Goal: Task Accomplishment & Management: Complete application form

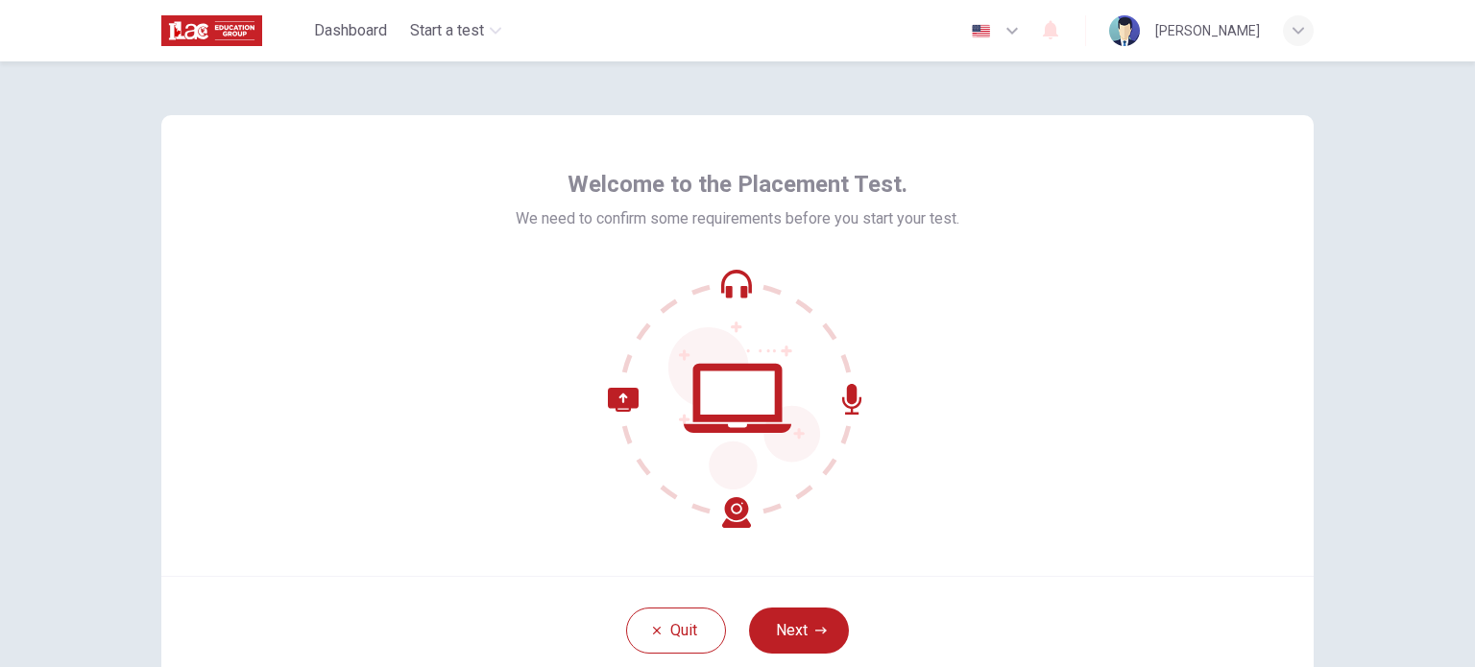
scroll to position [96, 0]
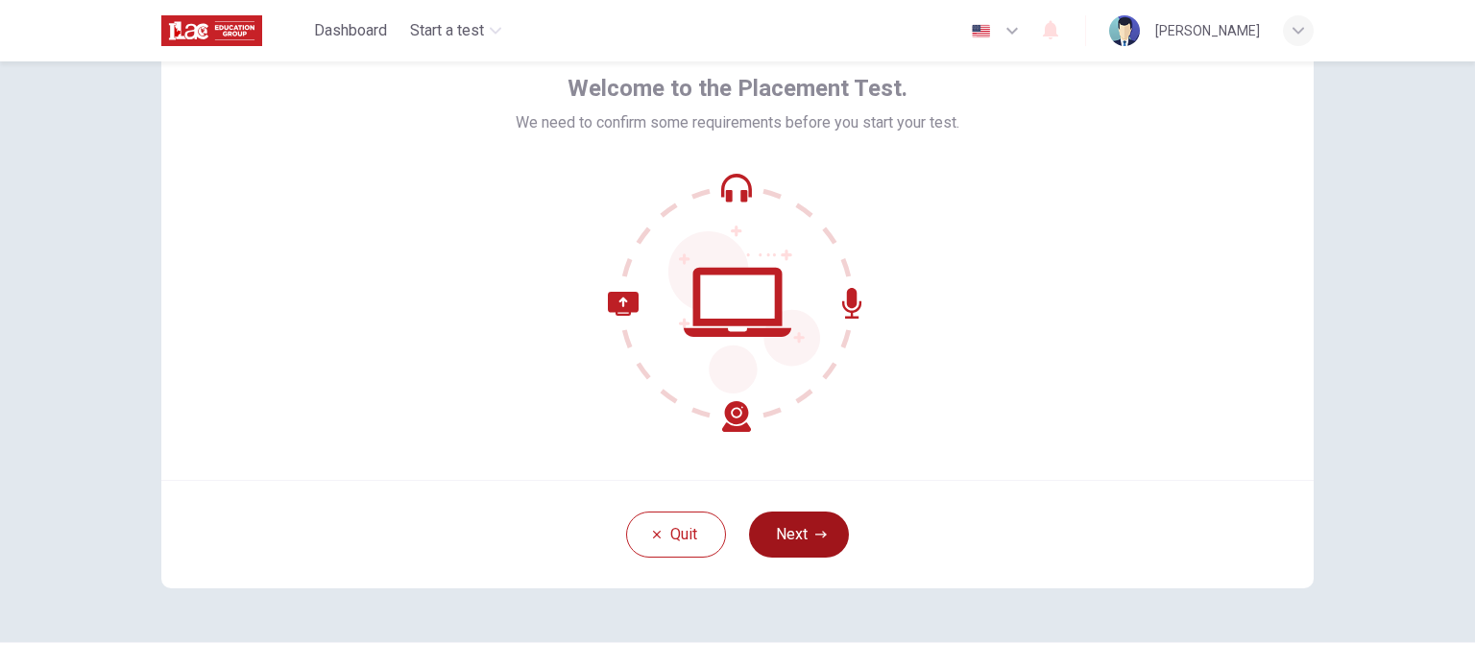
click at [772, 529] on button "Next" at bounding box center [799, 535] width 100 height 46
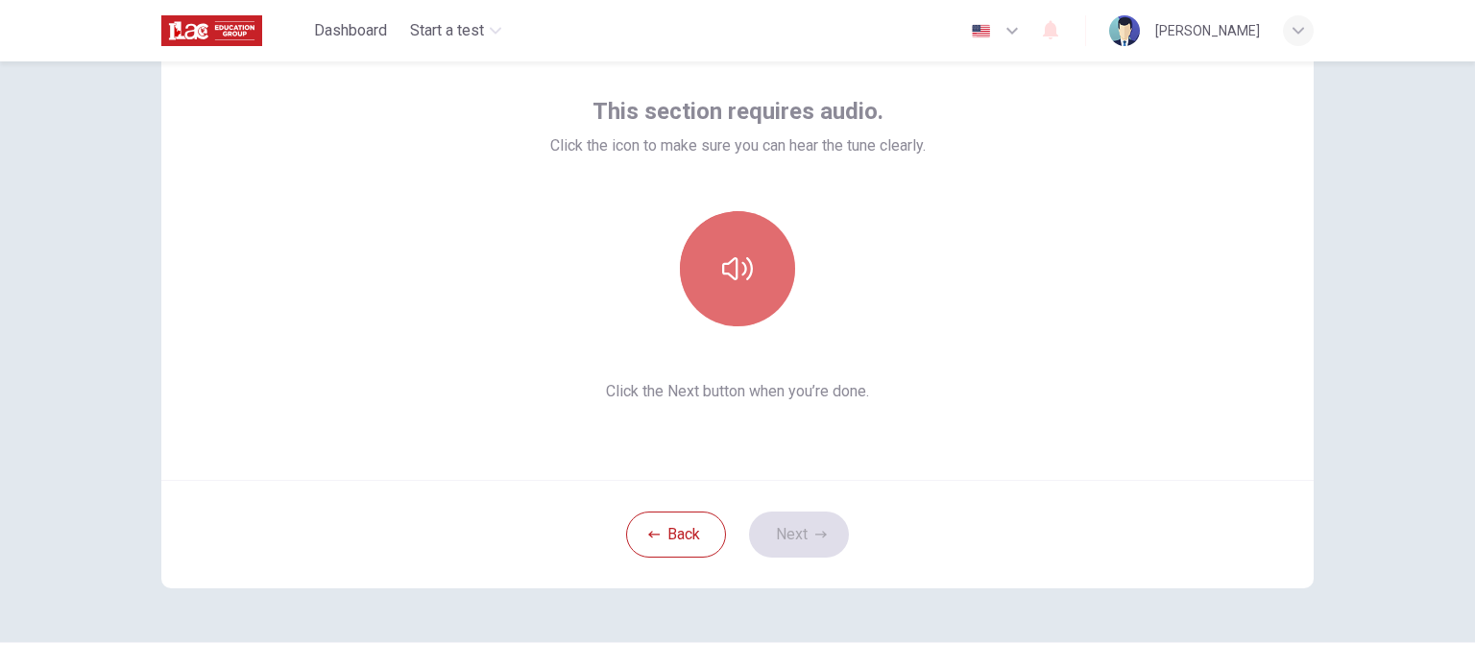
click at [707, 248] on button "button" at bounding box center [737, 268] width 115 height 115
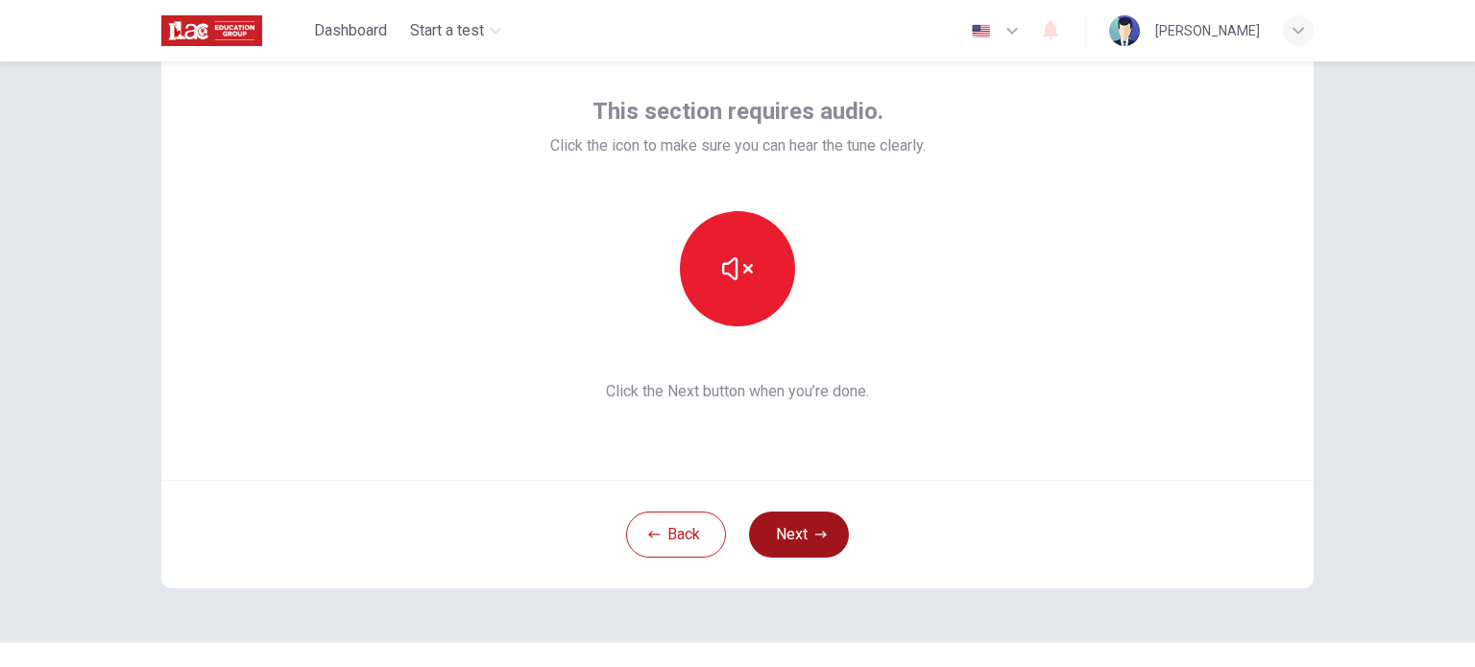
click at [786, 544] on button "Next" at bounding box center [799, 535] width 100 height 46
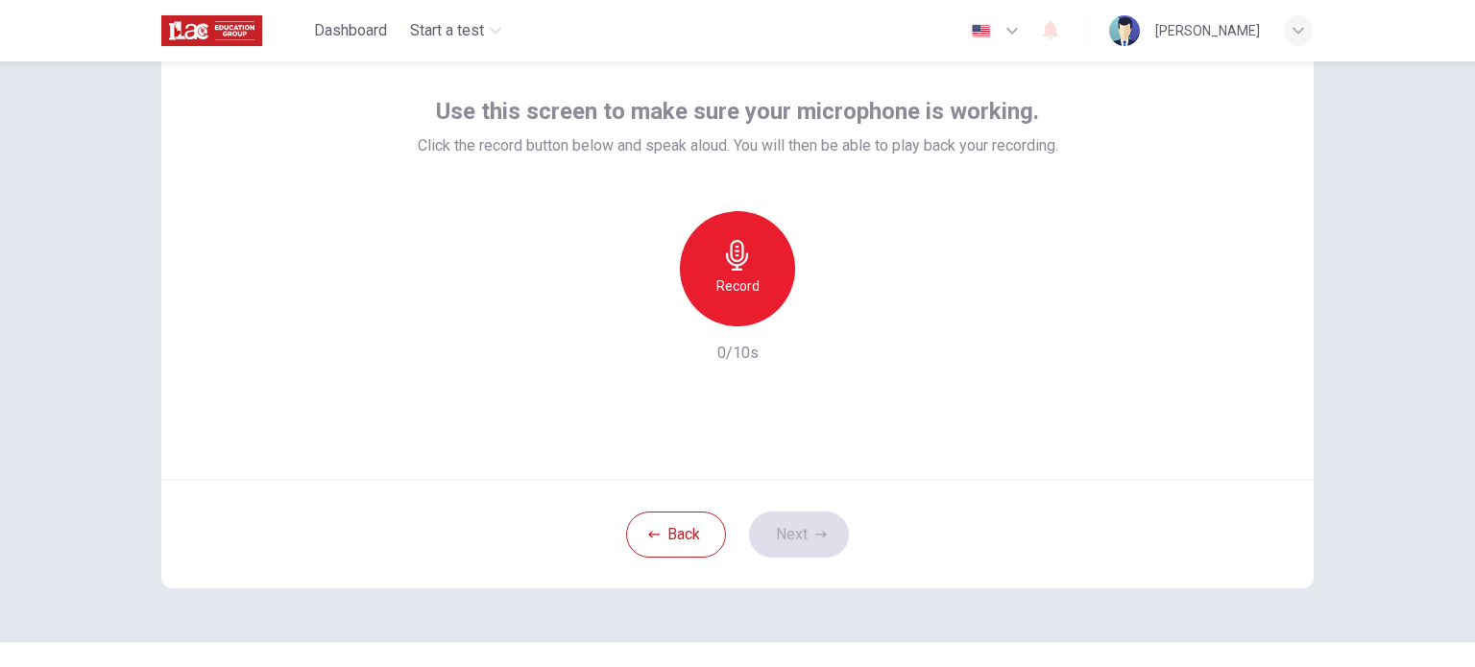
click at [736, 263] on icon "button" at bounding box center [737, 255] width 22 height 31
click at [824, 537] on button "Next" at bounding box center [799, 535] width 100 height 46
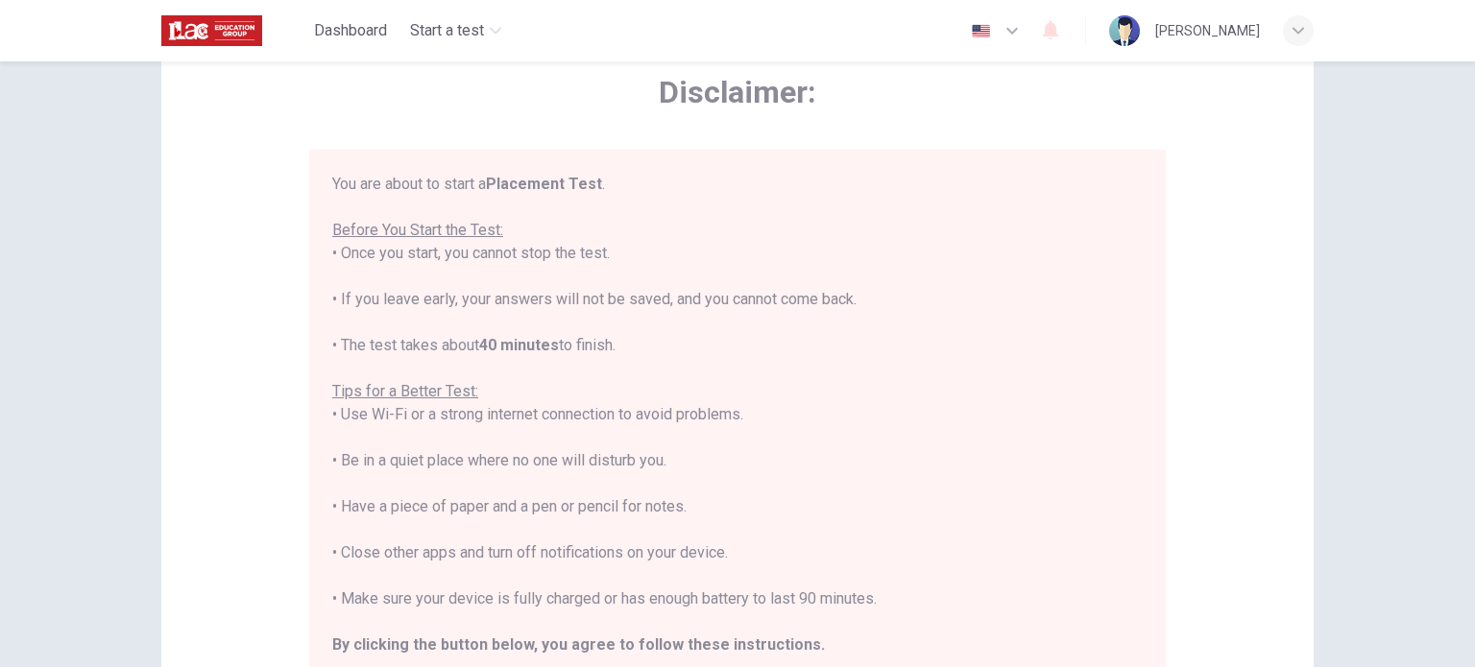
drag, startPoint x: 449, startPoint y: 255, endPoint x: 611, endPoint y: 255, distance: 161.3
click at [611, 255] on div "You are about to start a Placement Test . Before You Start the Test: • Once you…" at bounding box center [737, 438] width 810 height 530
drag, startPoint x: 392, startPoint y: 301, endPoint x: 493, endPoint y: 309, distance: 101.2
click at [493, 309] on div "You are about to start a Placement Test . Before You Start the Test: • Once you…" at bounding box center [737, 438] width 810 height 530
drag, startPoint x: 396, startPoint y: 333, endPoint x: 545, endPoint y: 332, distance: 149.8
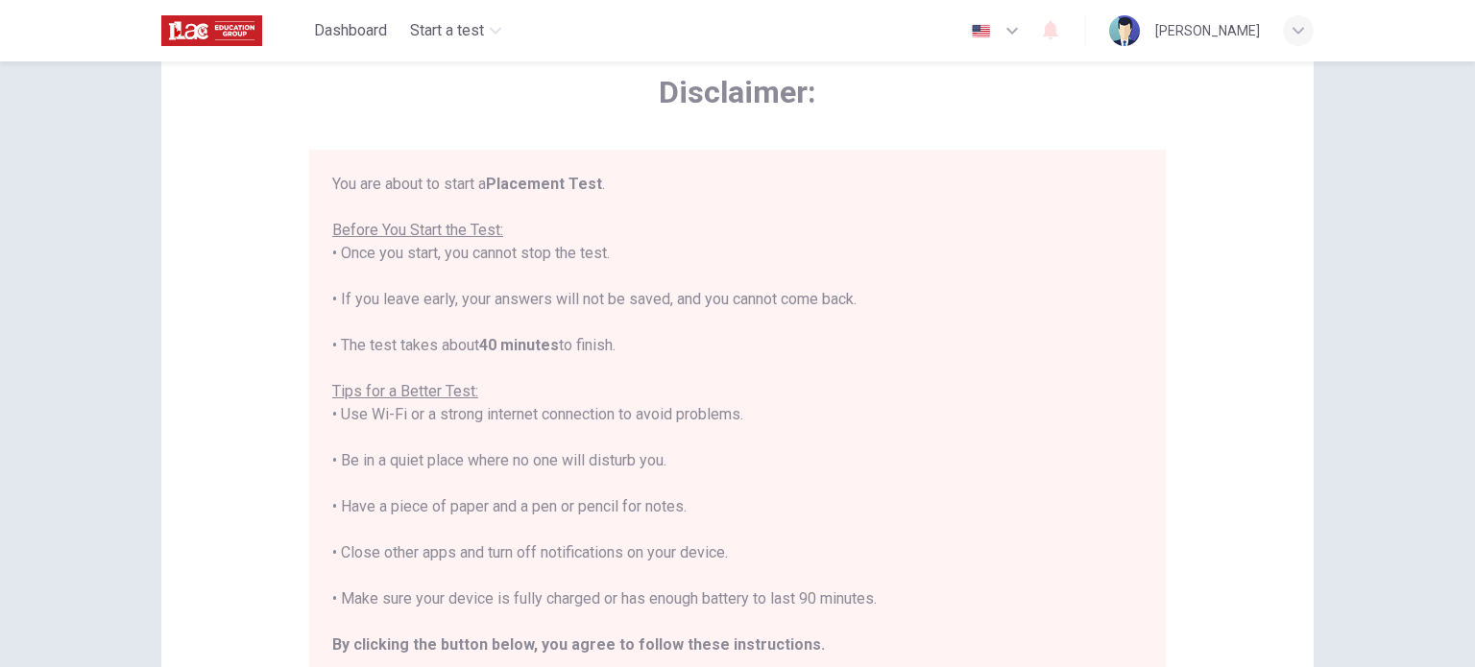
click at [545, 332] on div "You are about to start a Placement Test . Before You Start the Test: • Once you…" at bounding box center [737, 438] width 810 height 530
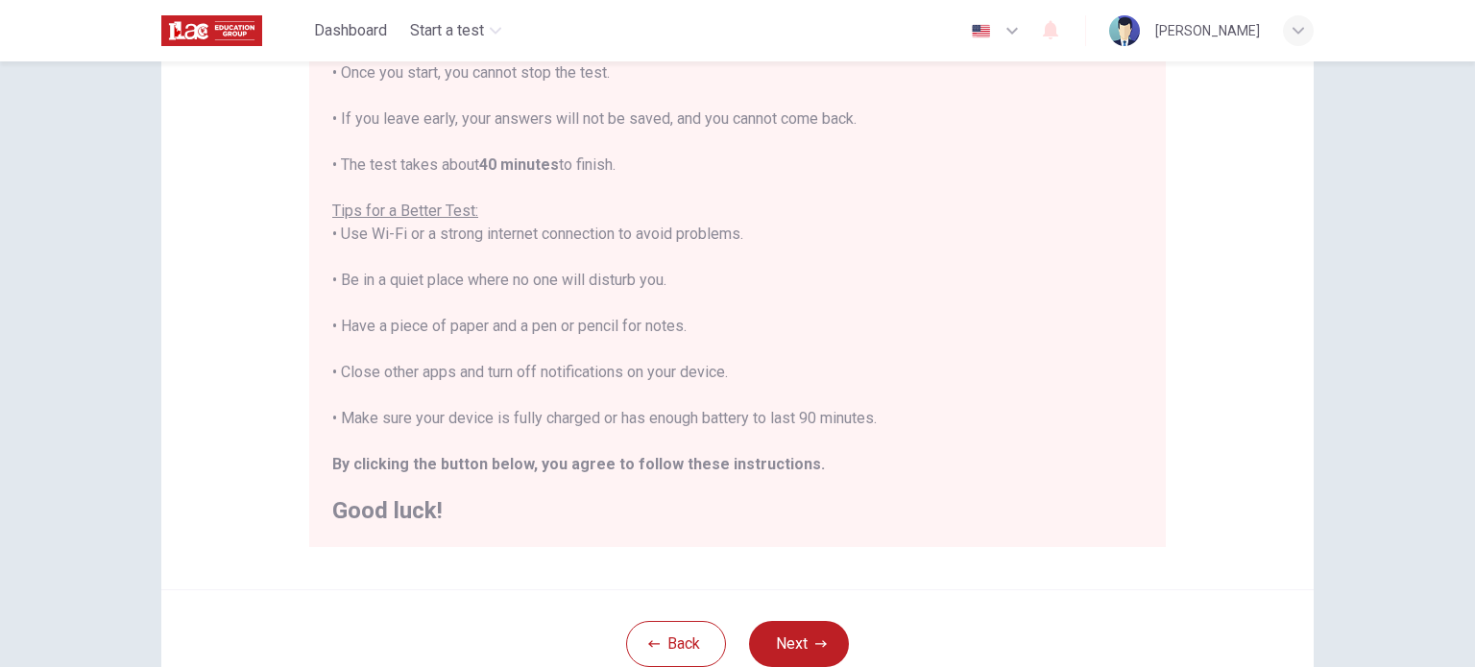
scroll to position [288, 0]
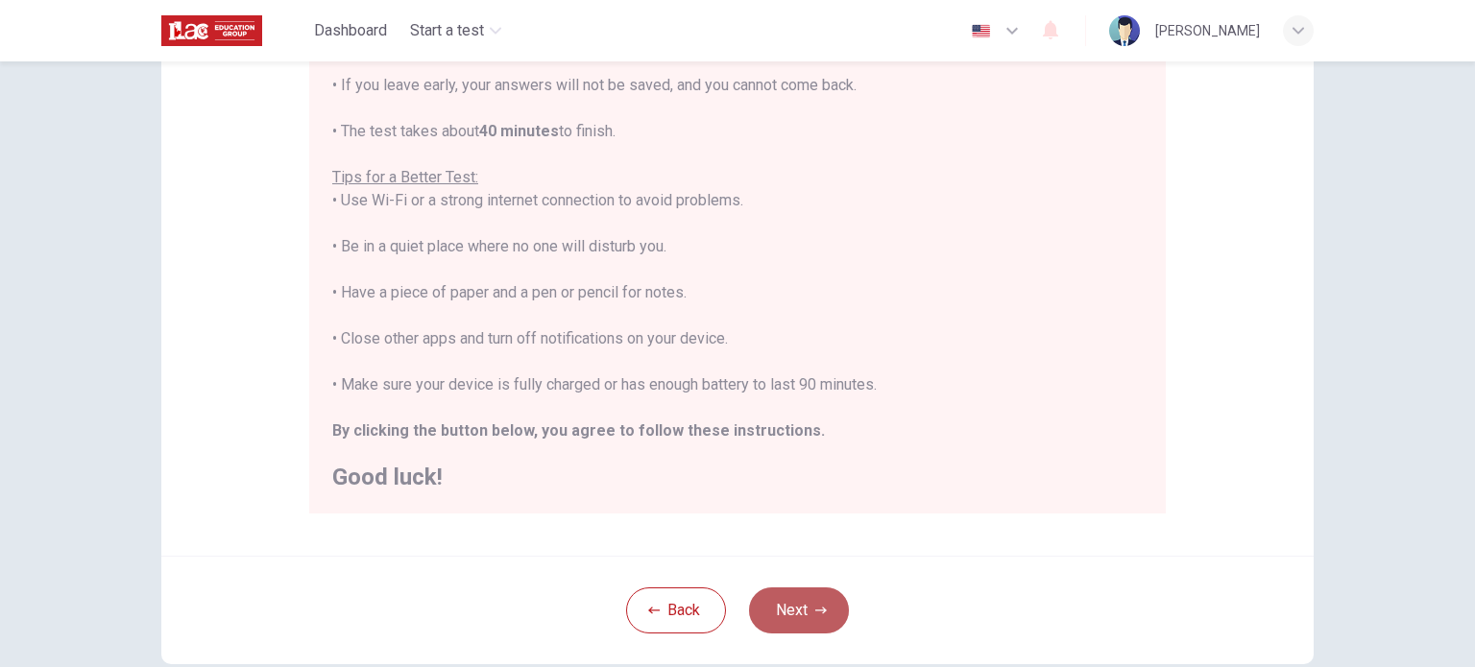
click at [758, 612] on button "Next" at bounding box center [799, 611] width 100 height 46
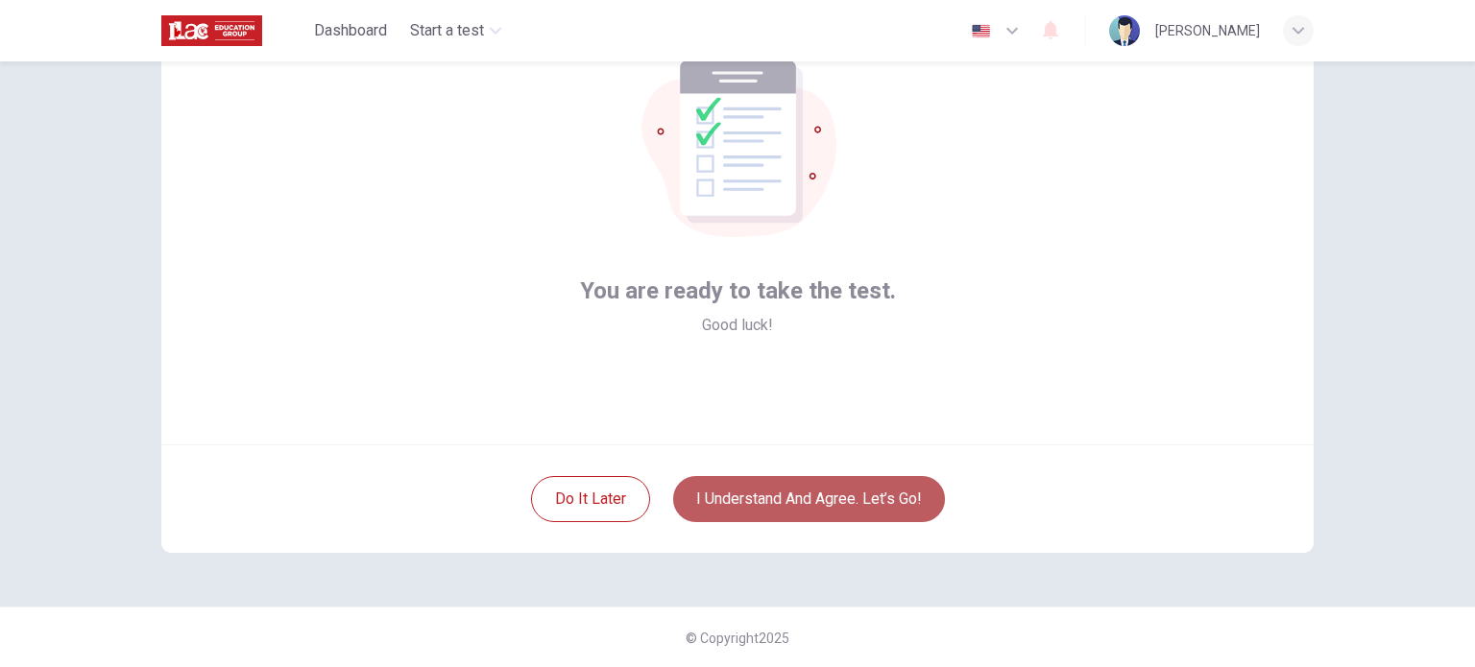
click at [857, 499] on button "I understand and agree. Let’s go!" at bounding box center [809, 499] width 272 height 46
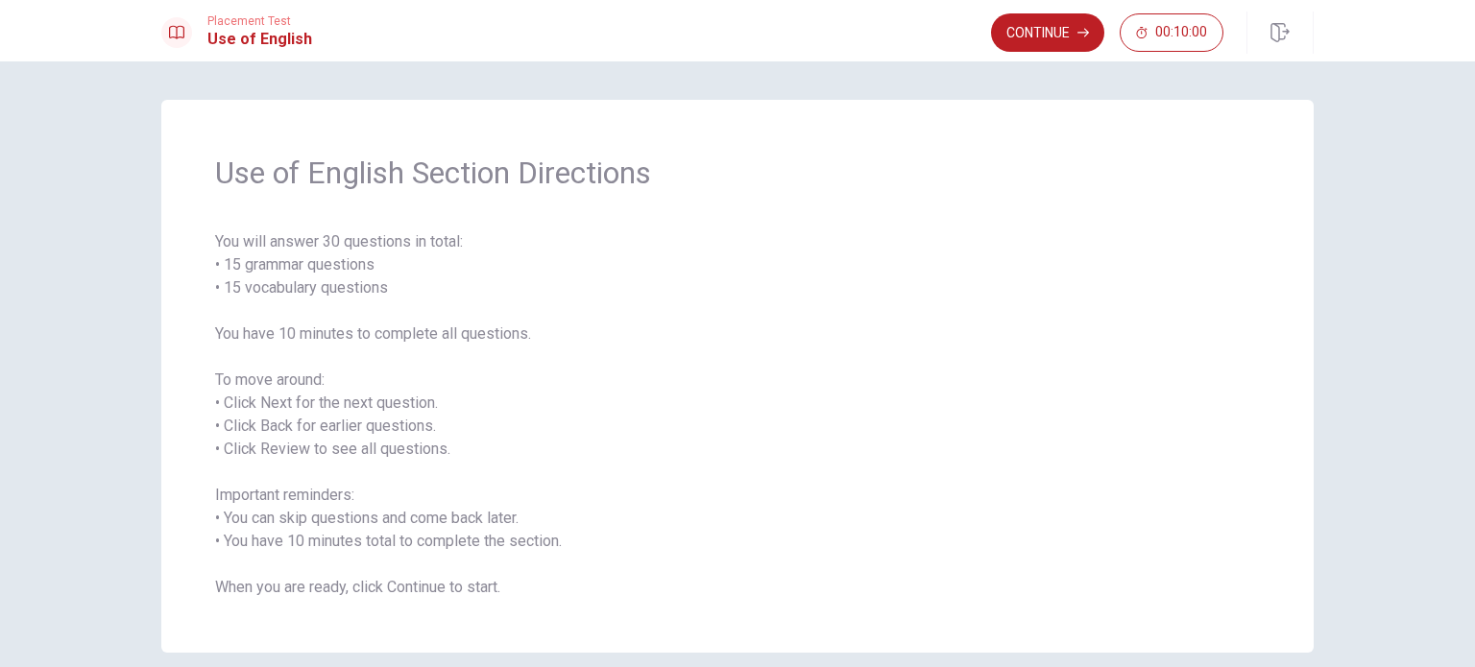
drag, startPoint x: 271, startPoint y: 260, endPoint x: 306, endPoint y: 260, distance: 35.5
click at [306, 260] on span "You will answer 30 questions in total: • 15 grammar questions • 15 vocabulary q…" at bounding box center [737, 414] width 1045 height 369
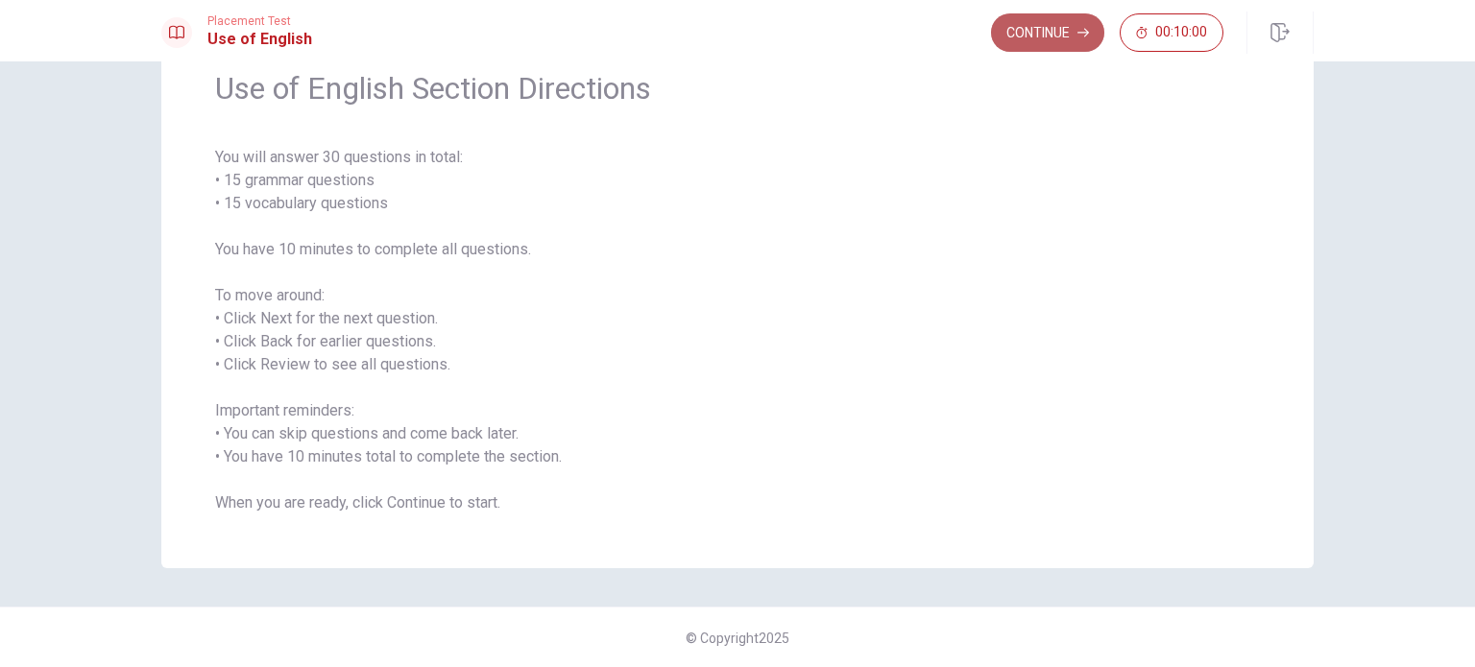
click at [1079, 35] on icon "button" at bounding box center [1083, 33] width 12 height 12
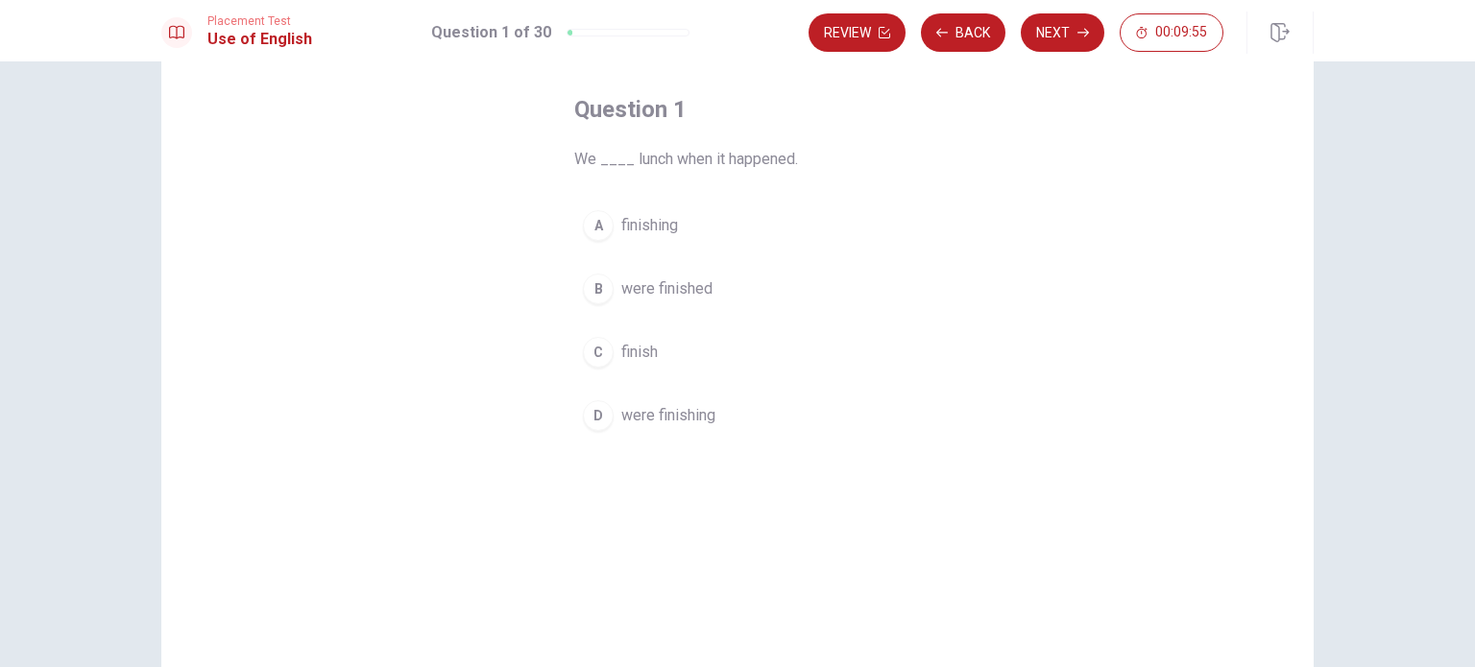
click at [597, 423] on div "D" at bounding box center [598, 415] width 31 height 31
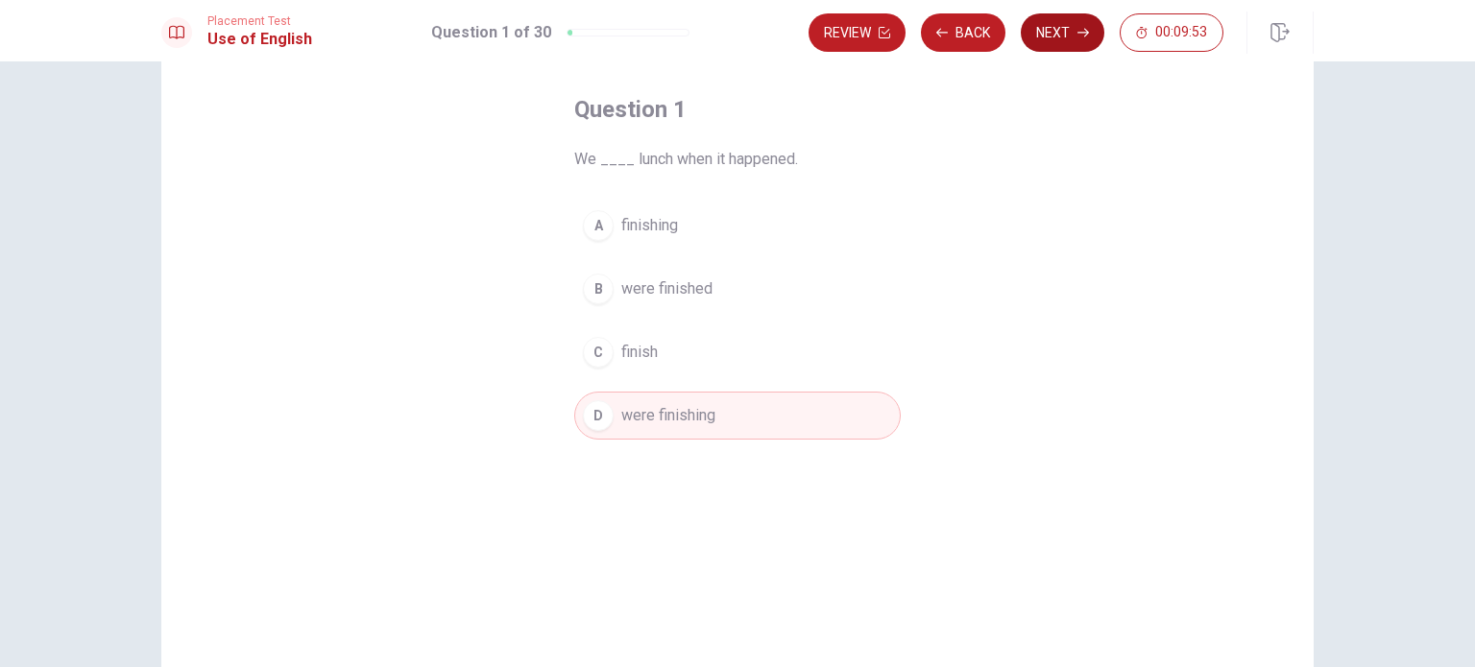
click at [1060, 27] on button "Next" at bounding box center [1063, 32] width 84 height 38
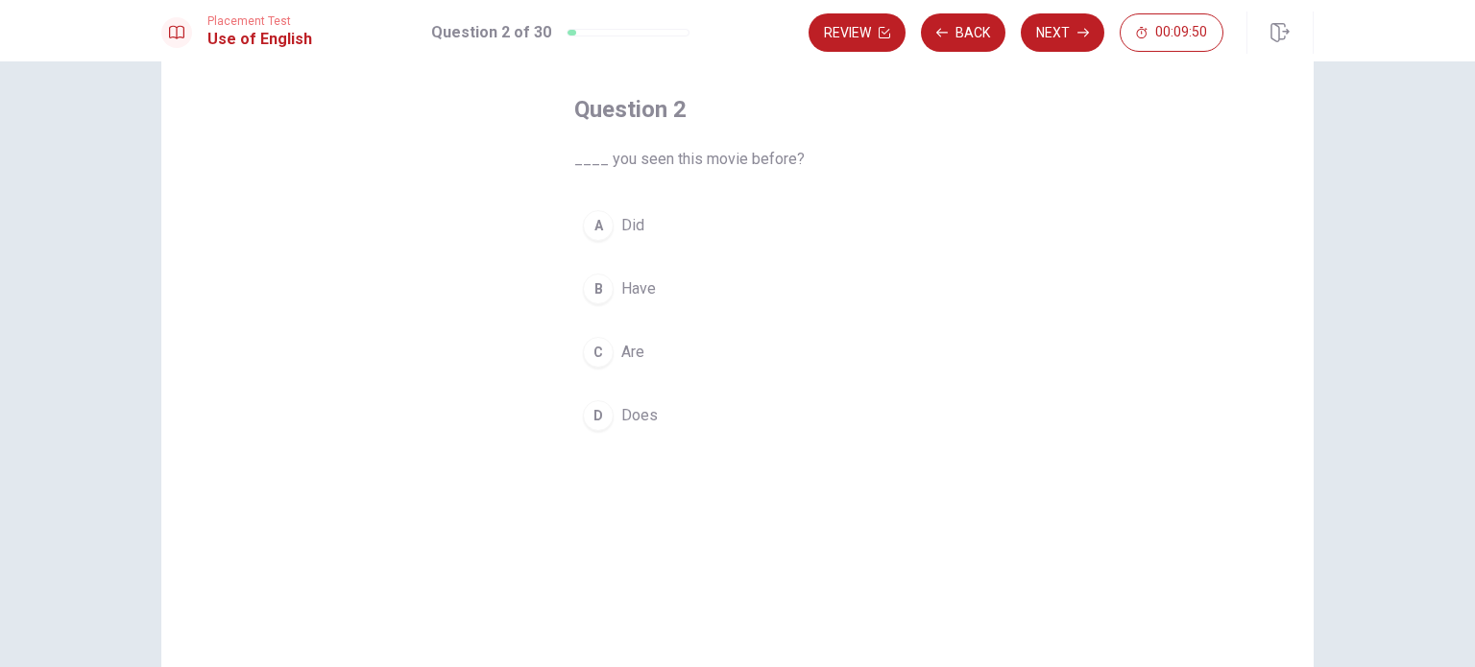
click at [587, 288] on div "B" at bounding box center [598, 289] width 31 height 31
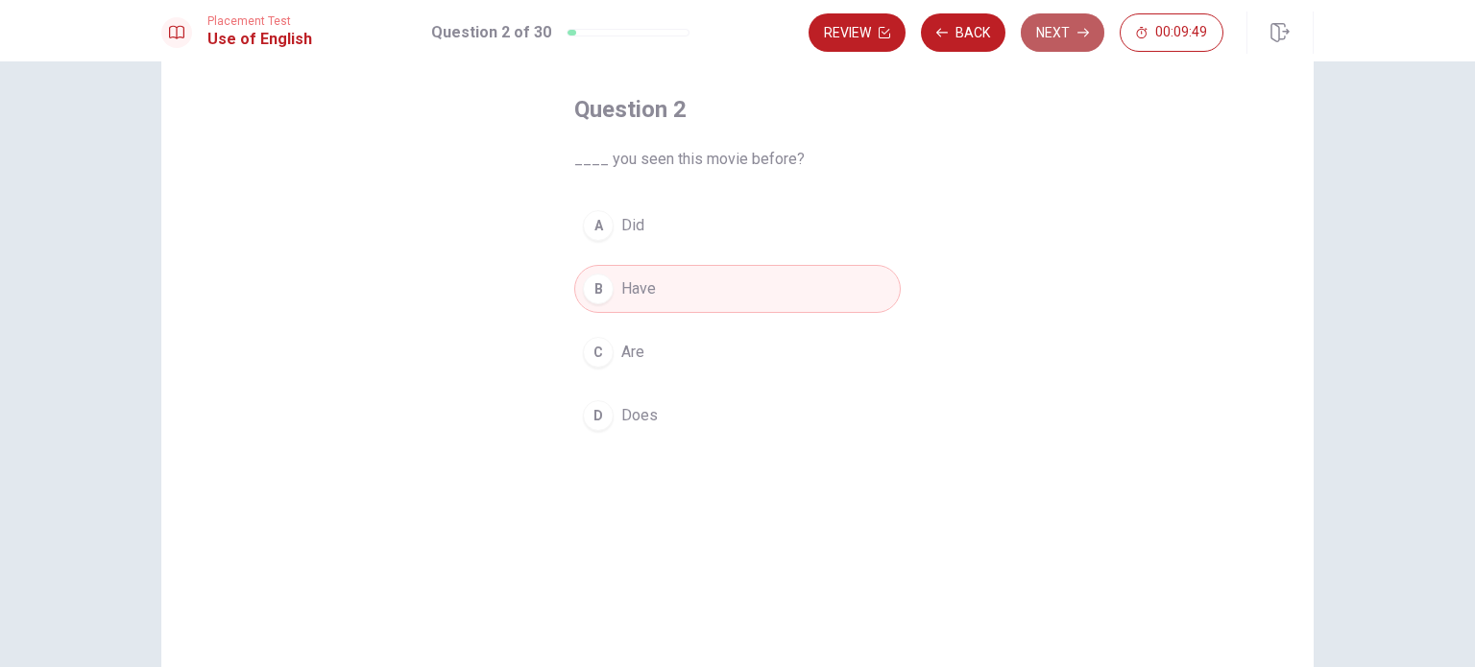
click at [1068, 45] on button "Next" at bounding box center [1063, 32] width 84 height 38
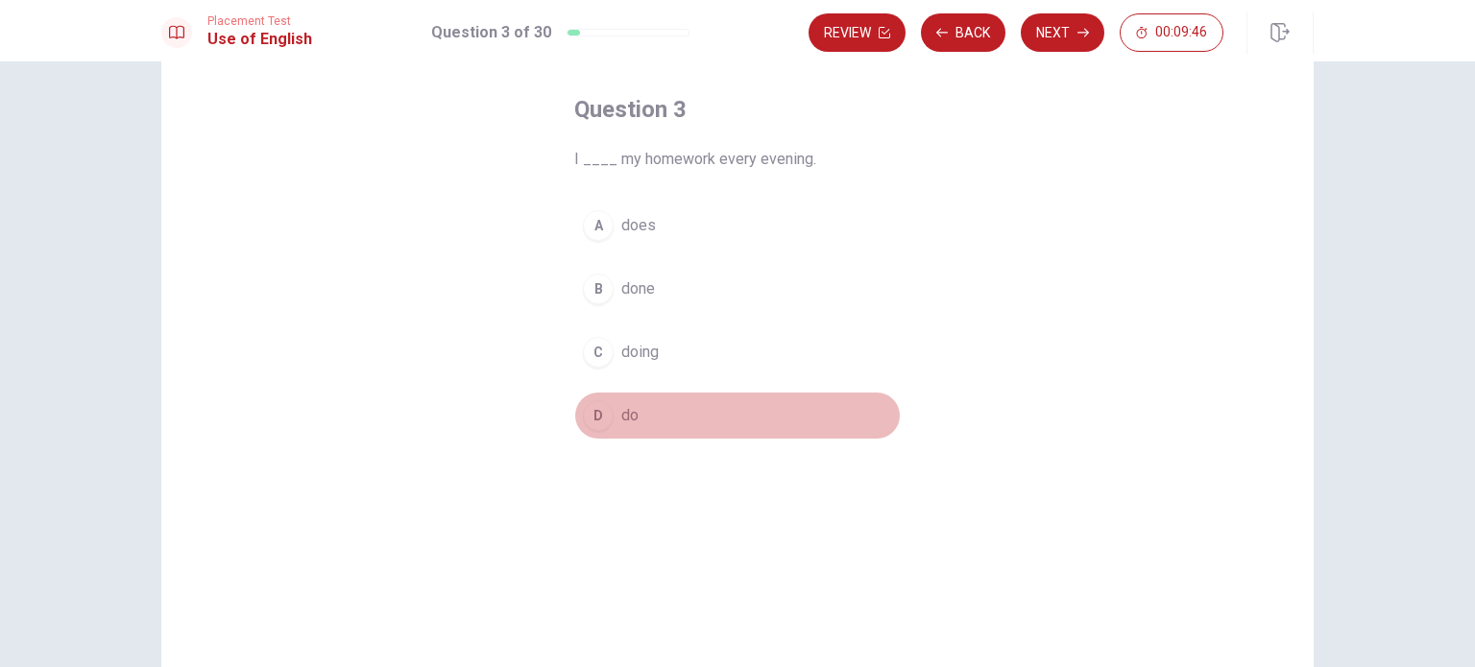
click at [598, 413] on div "D" at bounding box center [598, 415] width 31 height 31
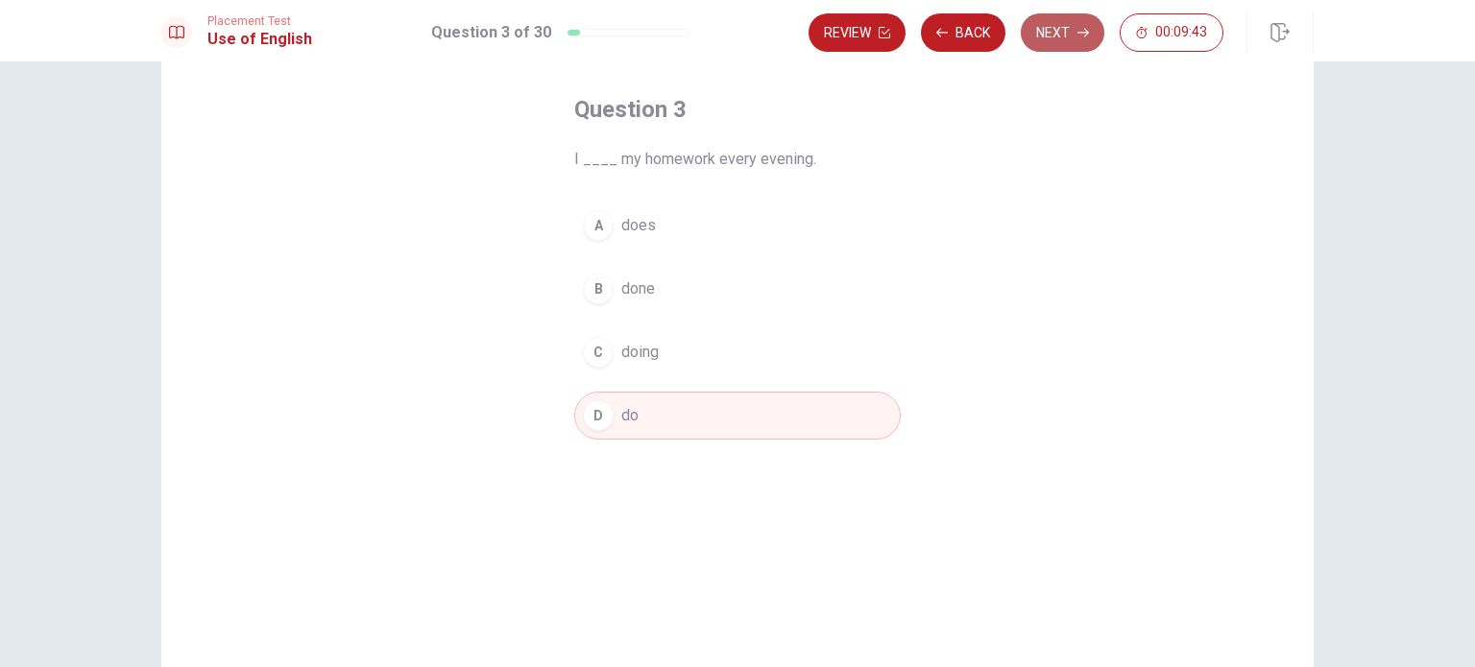
click at [1064, 29] on button "Next" at bounding box center [1063, 32] width 84 height 38
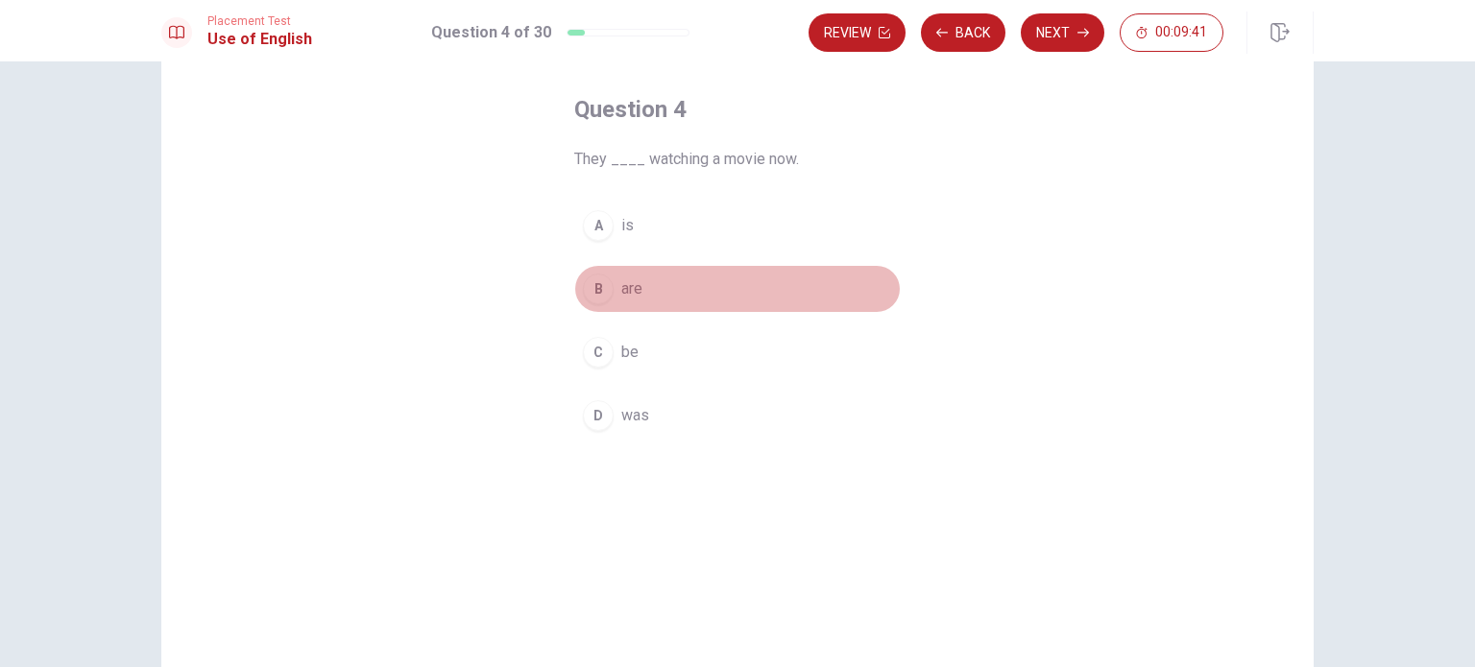
click at [597, 286] on div "B" at bounding box center [598, 289] width 31 height 31
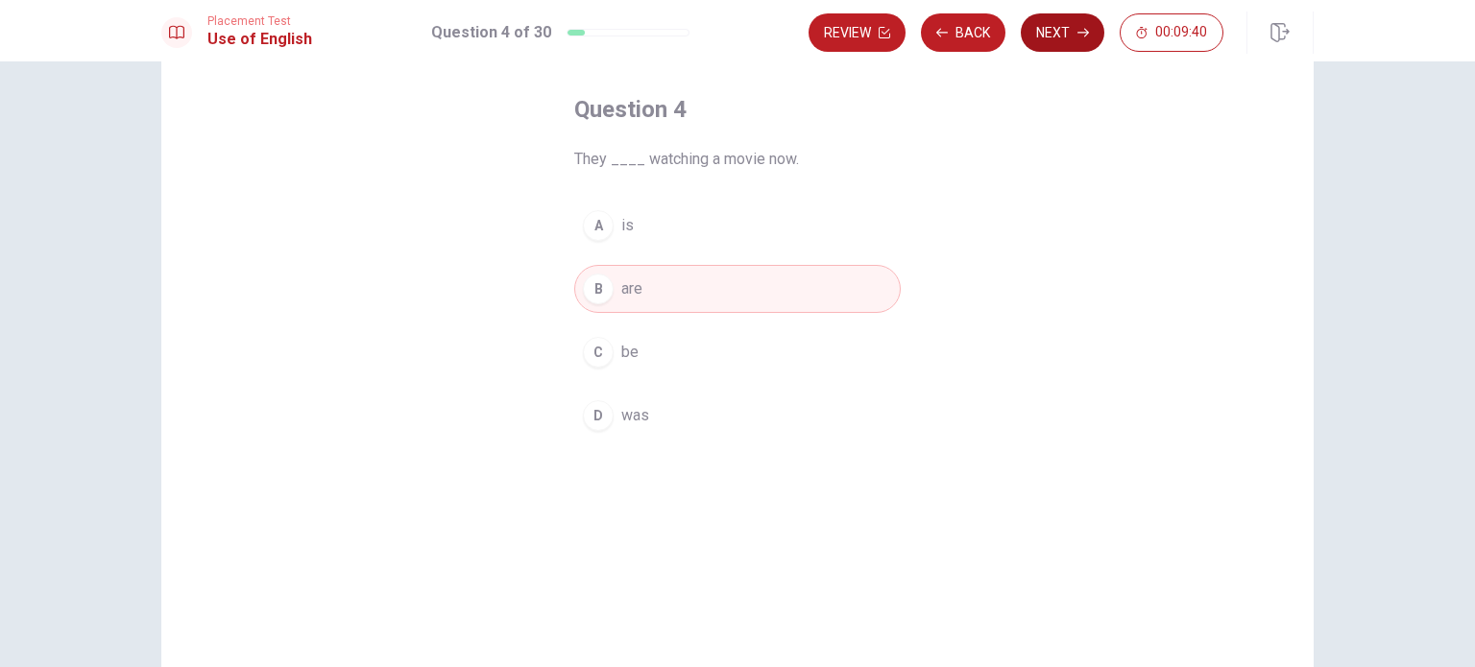
click at [1055, 37] on button "Next" at bounding box center [1063, 32] width 84 height 38
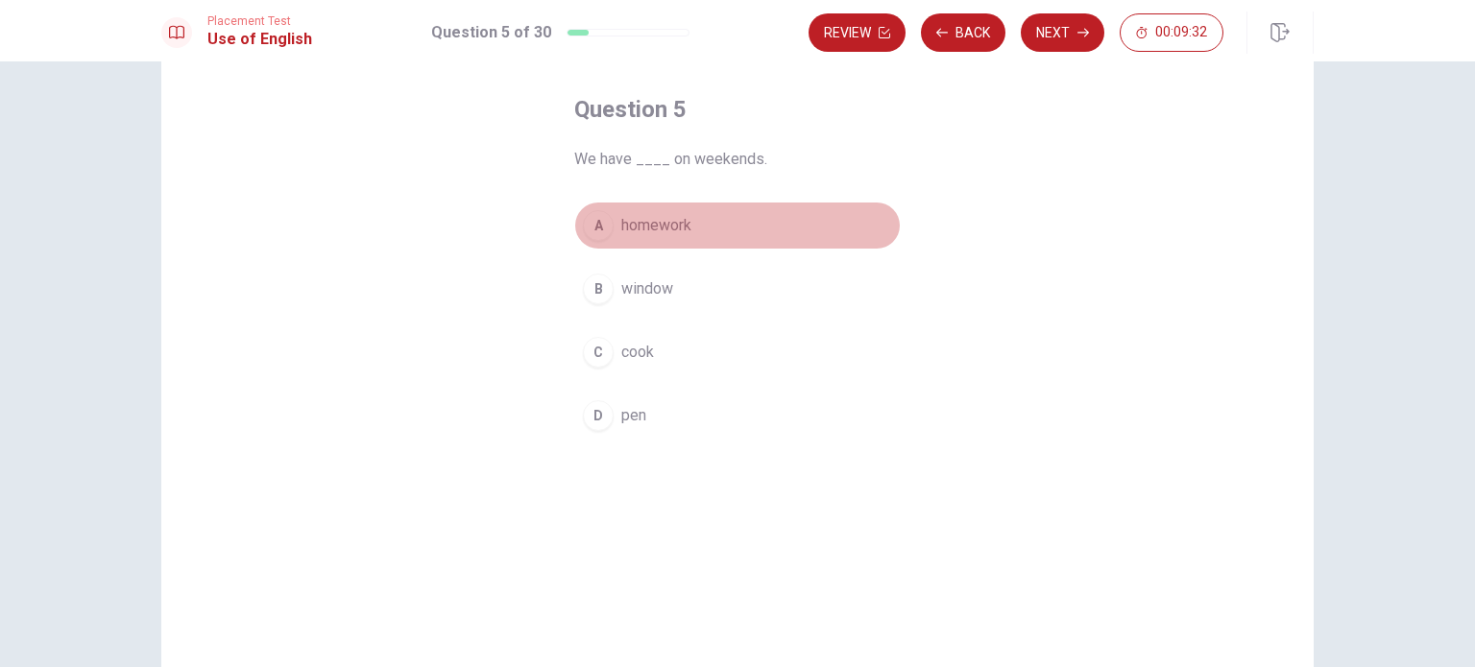
click at [599, 232] on div "A" at bounding box center [598, 225] width 31 height 31
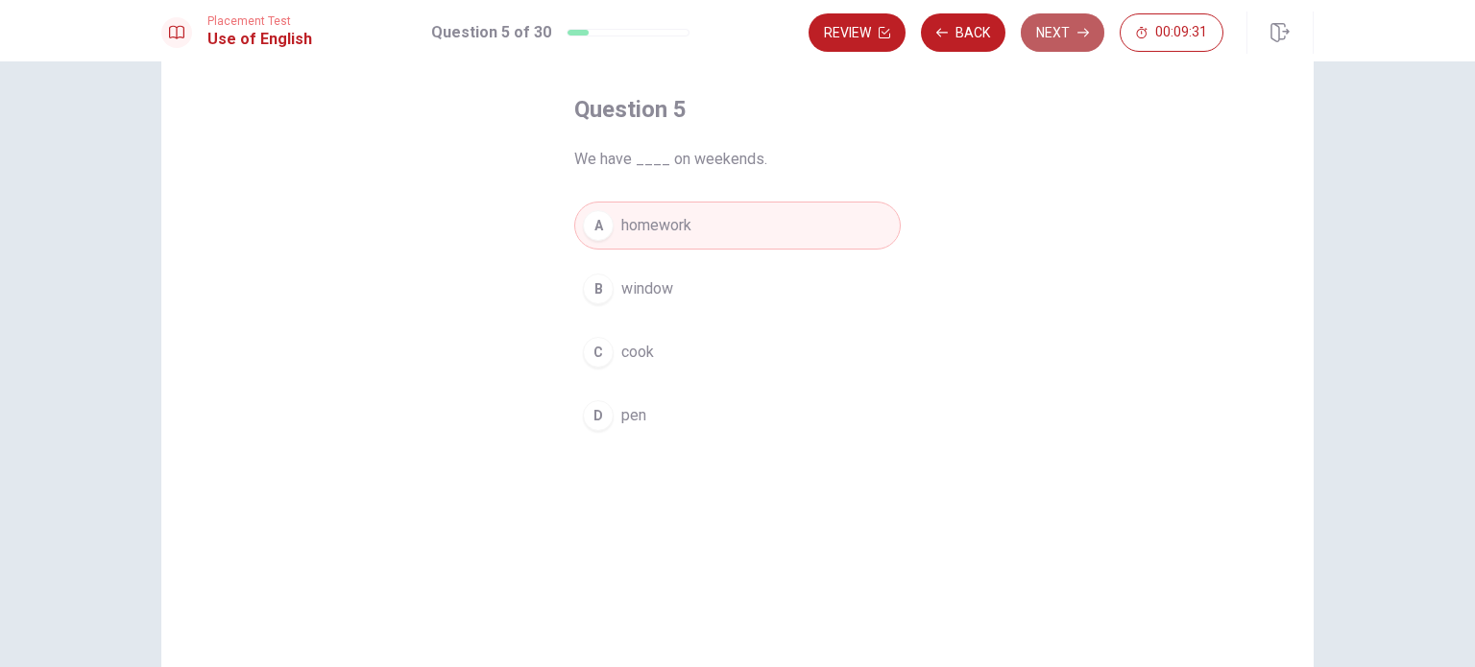
click at [1066, 30] on button "Next" at bounding box center [1063, 32] width 84 height 38
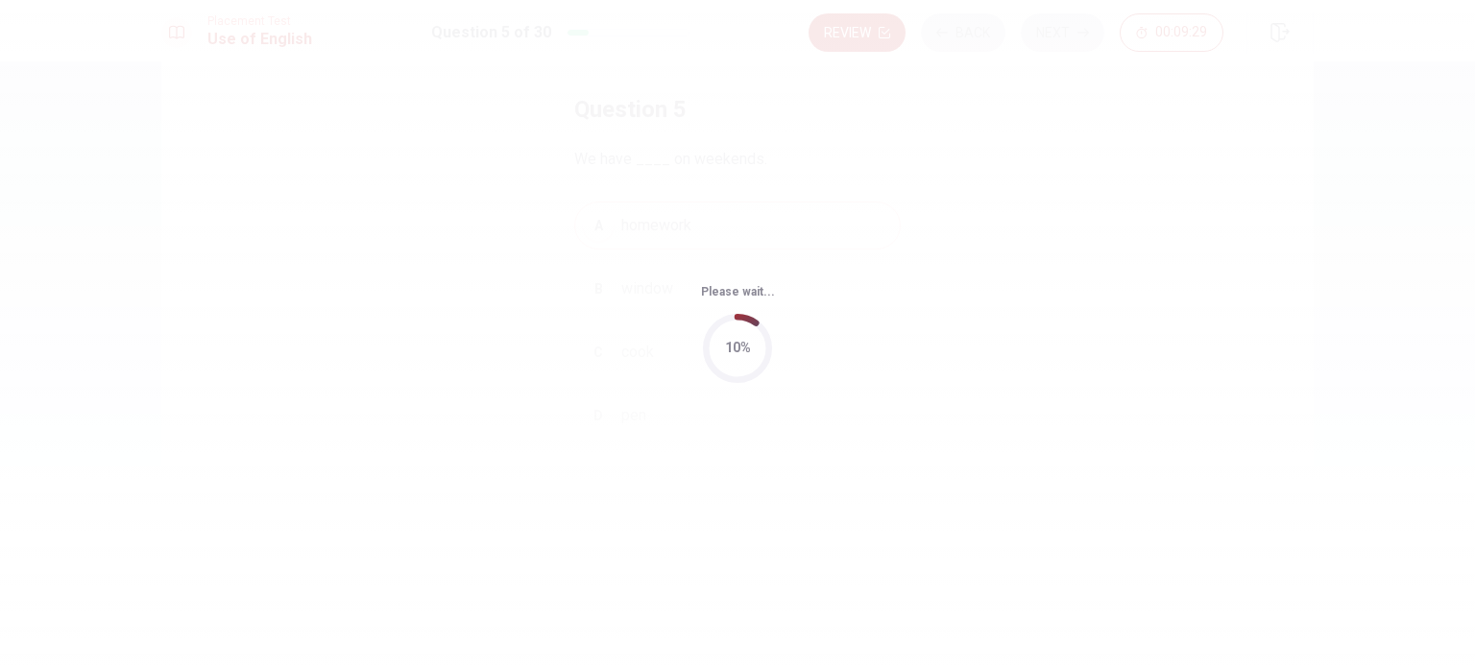
scroll to position [0, 0]
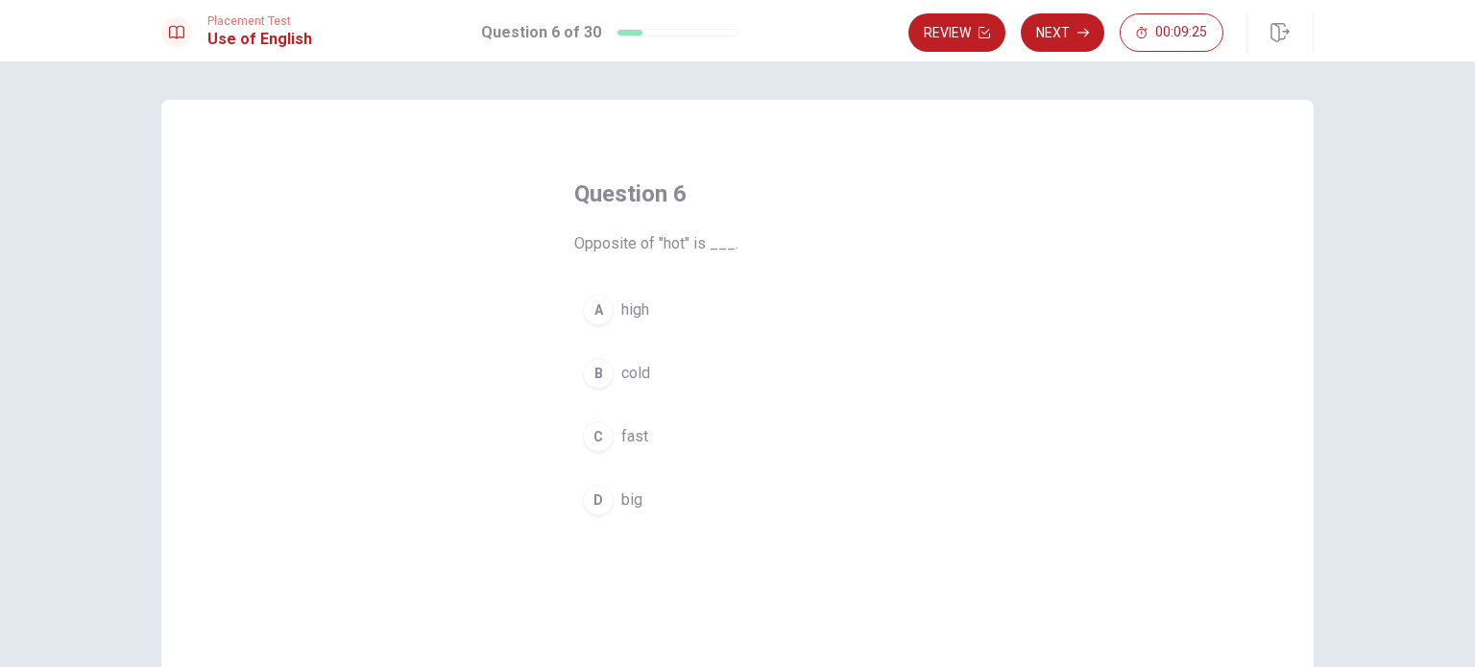
click at [592, 379] on div "B" at bounding box center [598, 373] width 31 height 31
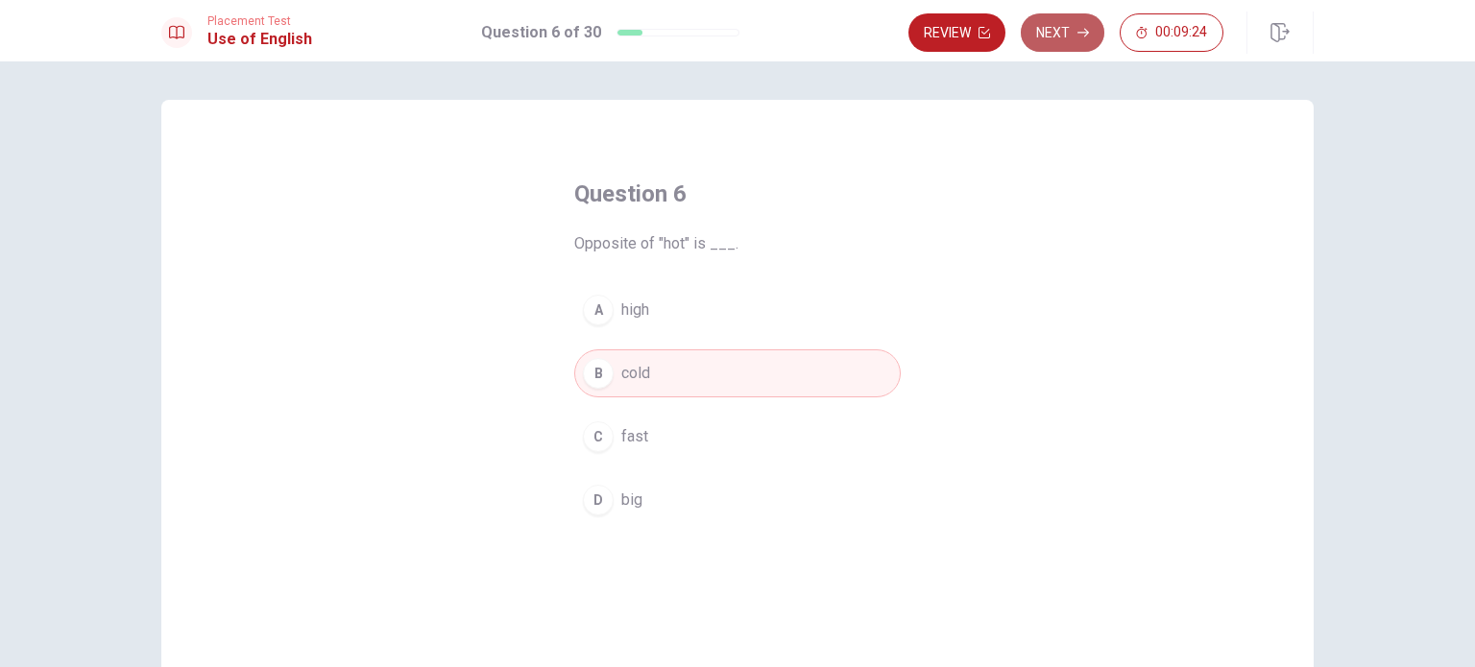
click at [1063, 35] on button "Next" at bounding box center [1063, 32] width 84 height 38
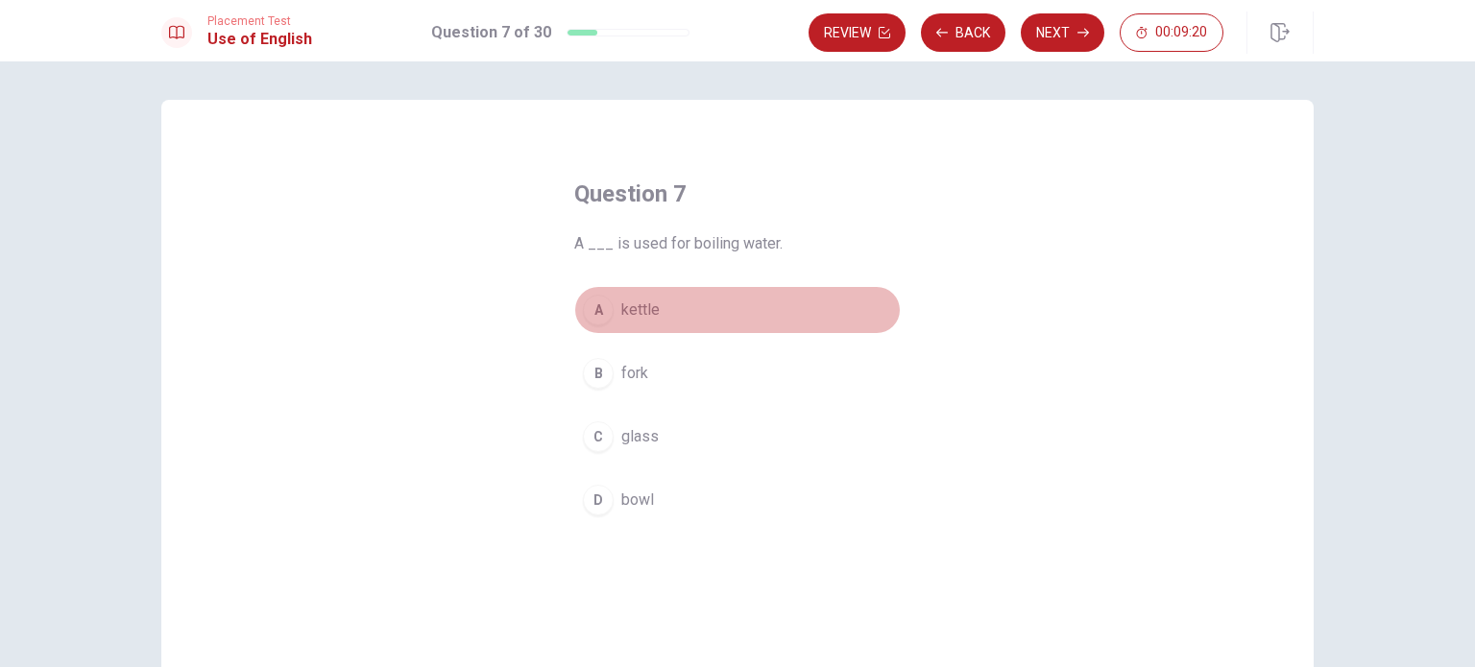
click at [593, 307] on div "A" at bounding box center [598, 310] width 31 height 31
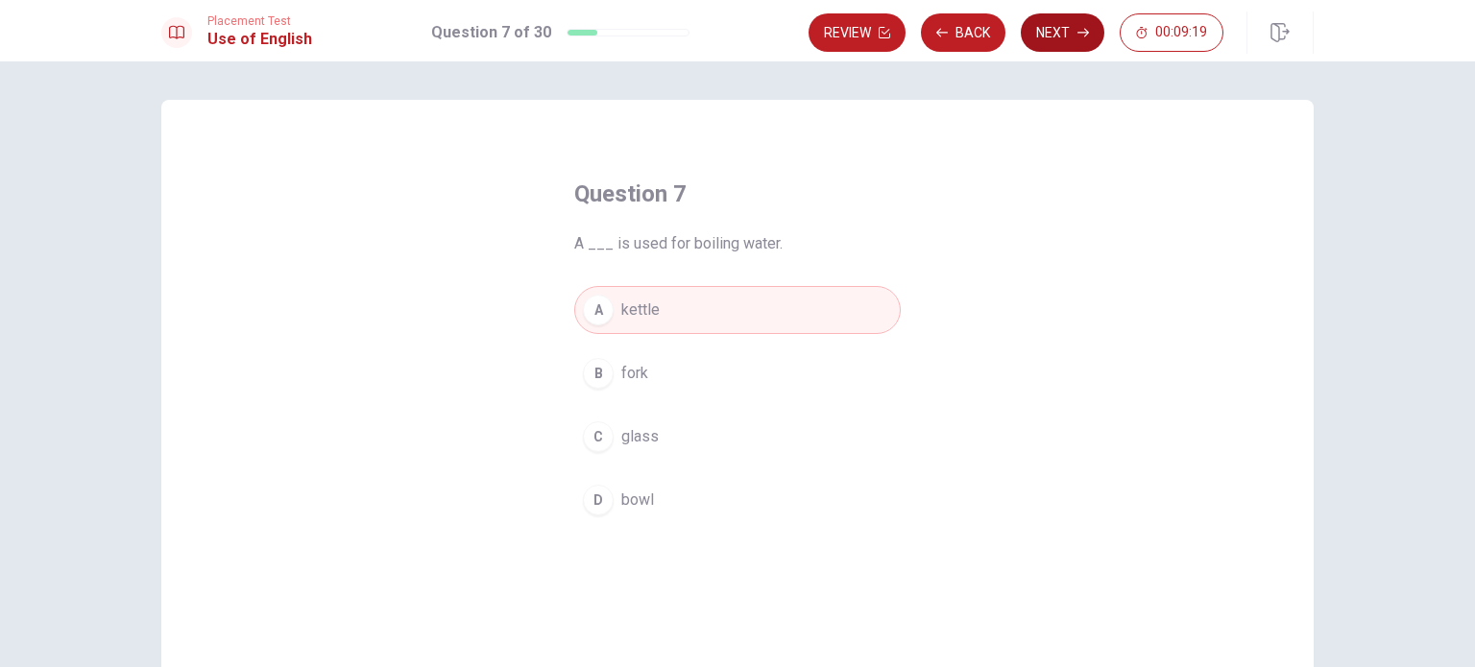
click at [1072, 36] on button "Next" at bounding box center [1063, 32] width 84 height 38
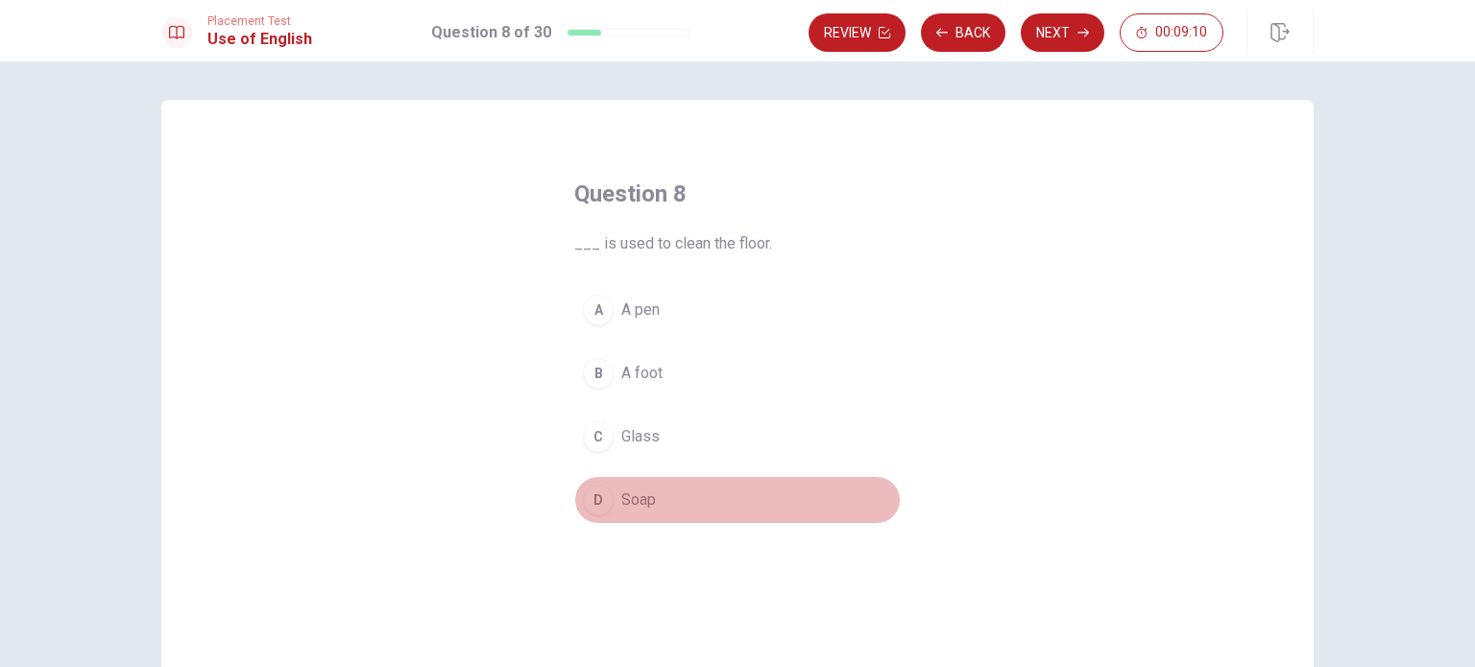
click at [598, 489] on div "D" at bounding box center [598, 500] width 31 height 31
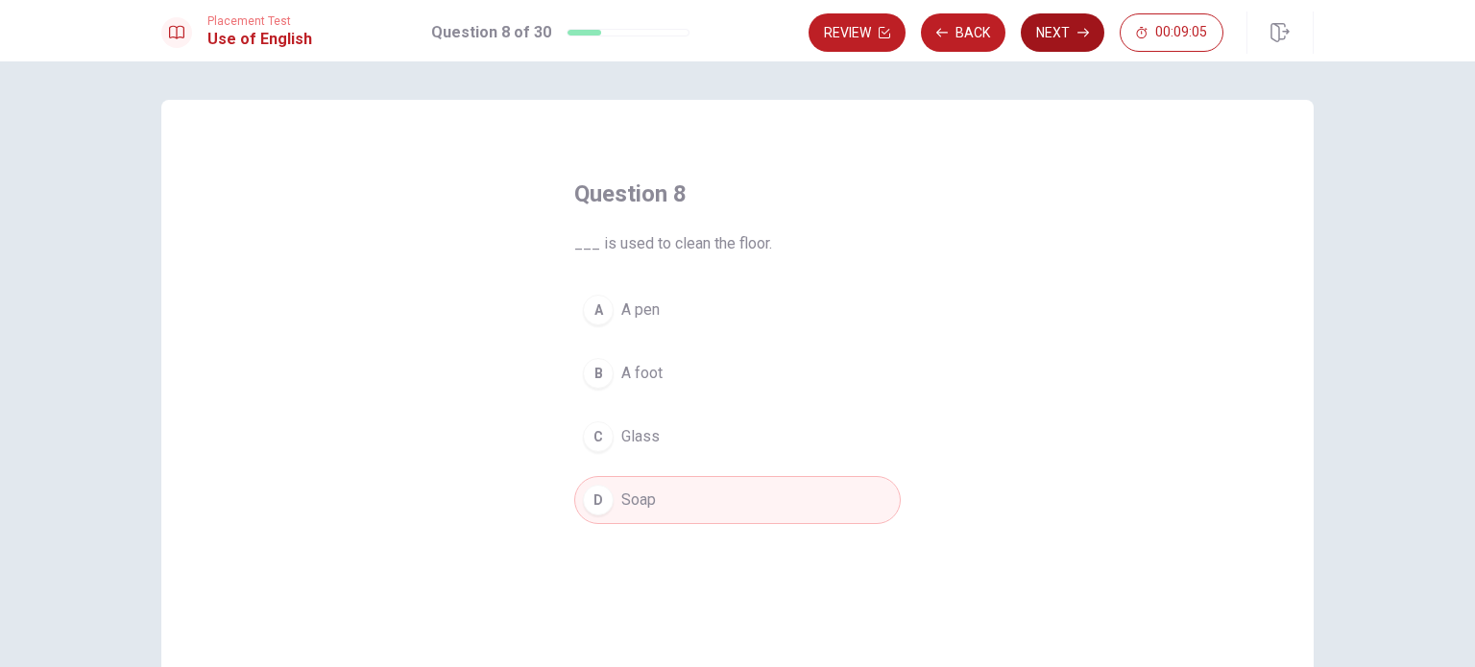
click at [1056, 31] on button "Next" at bounding box center [1063, 32] width 84 height 38
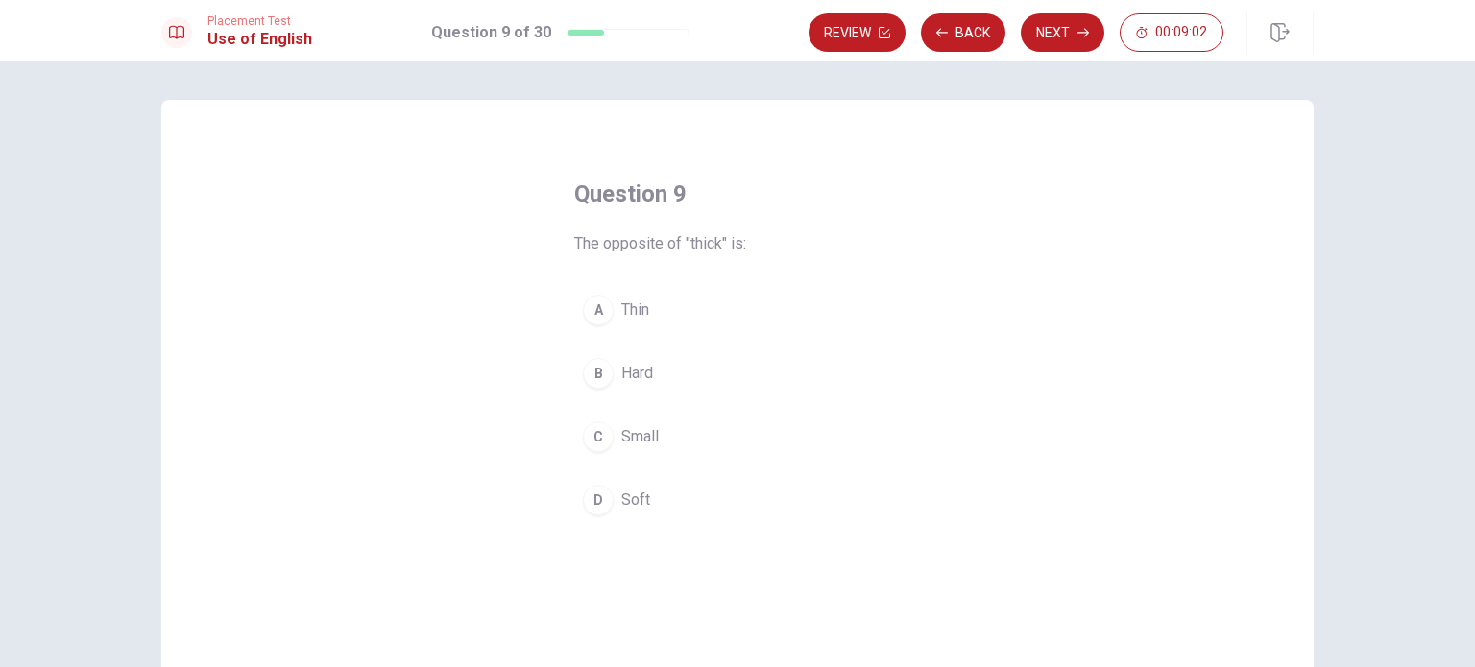
click at [593, 316] on div "A" at bounding box center [598, 310] width 31 height 31
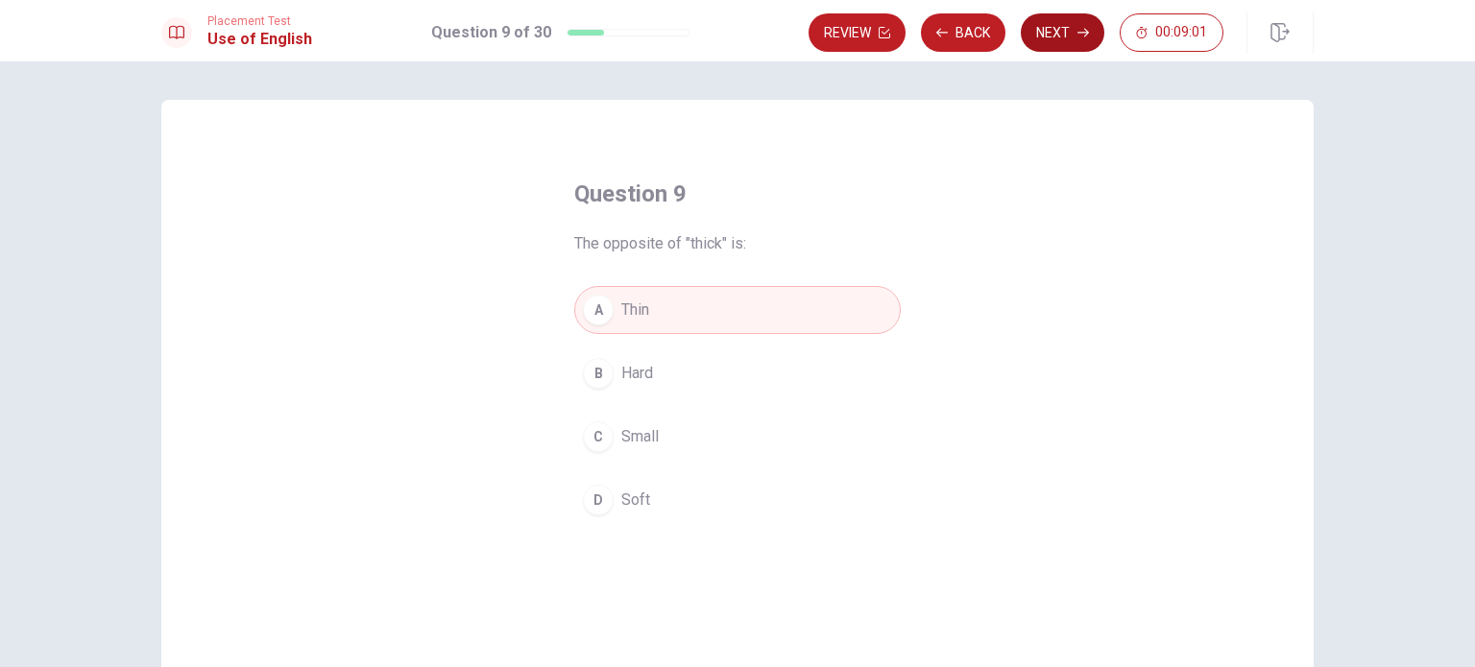
click at [1056, 21] on button "Next" at bounding box center [1063, 32] width 84 height 38
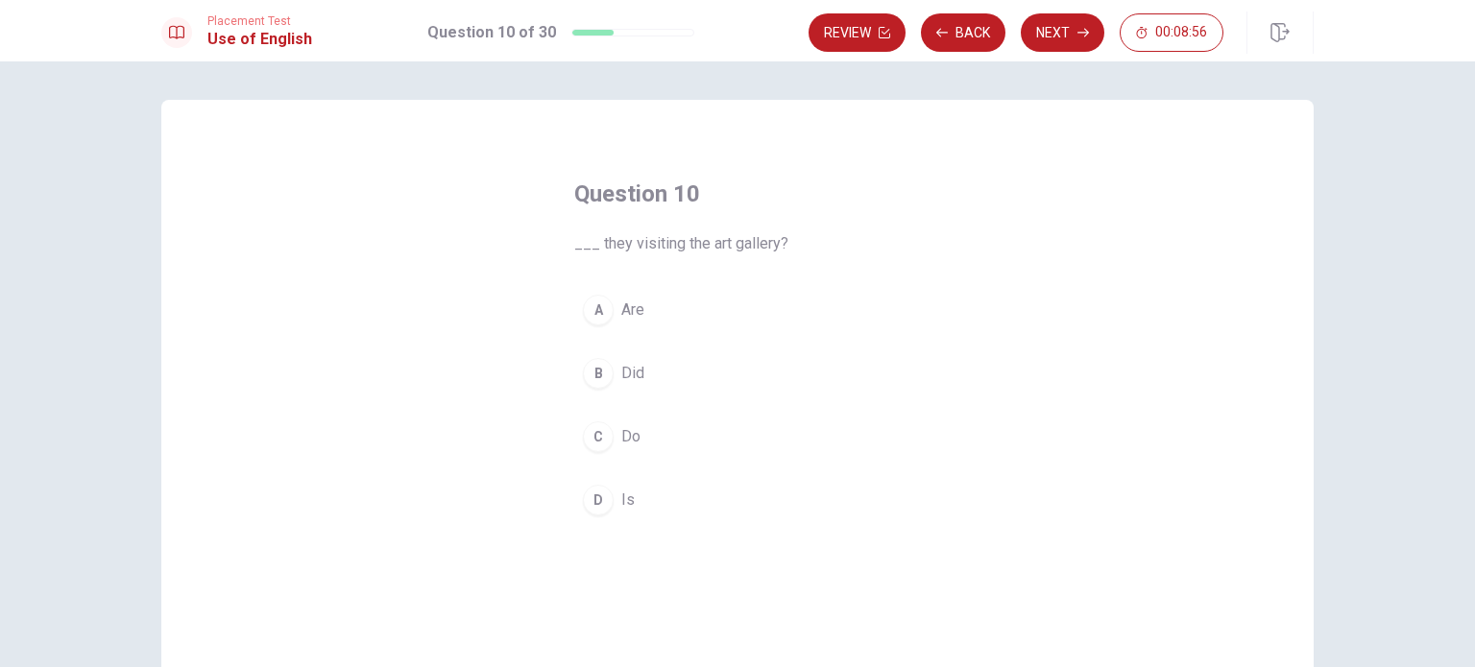
click at [592, 303] on div "A" at bounding box center [598, 310] width 31 height 31
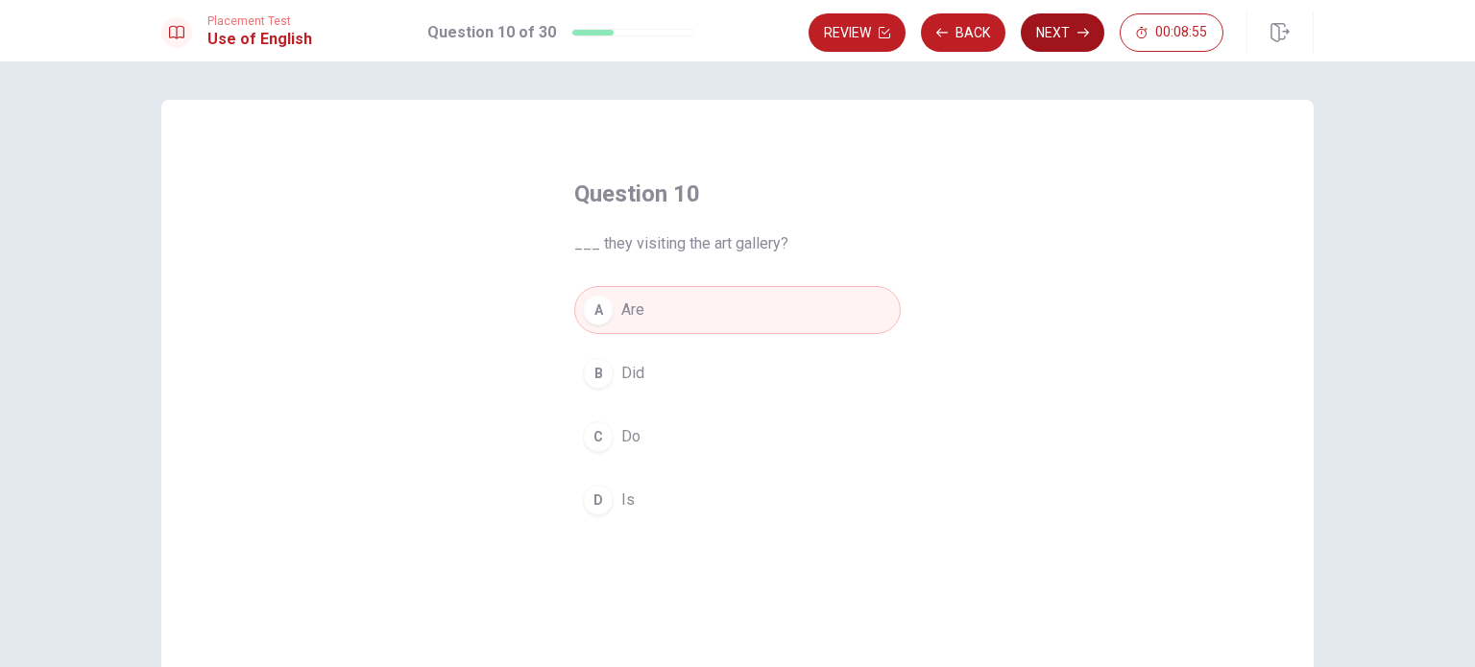
click at [1054, 43] on button "Next" at bounding box center [1063, 32] width 84 height 38
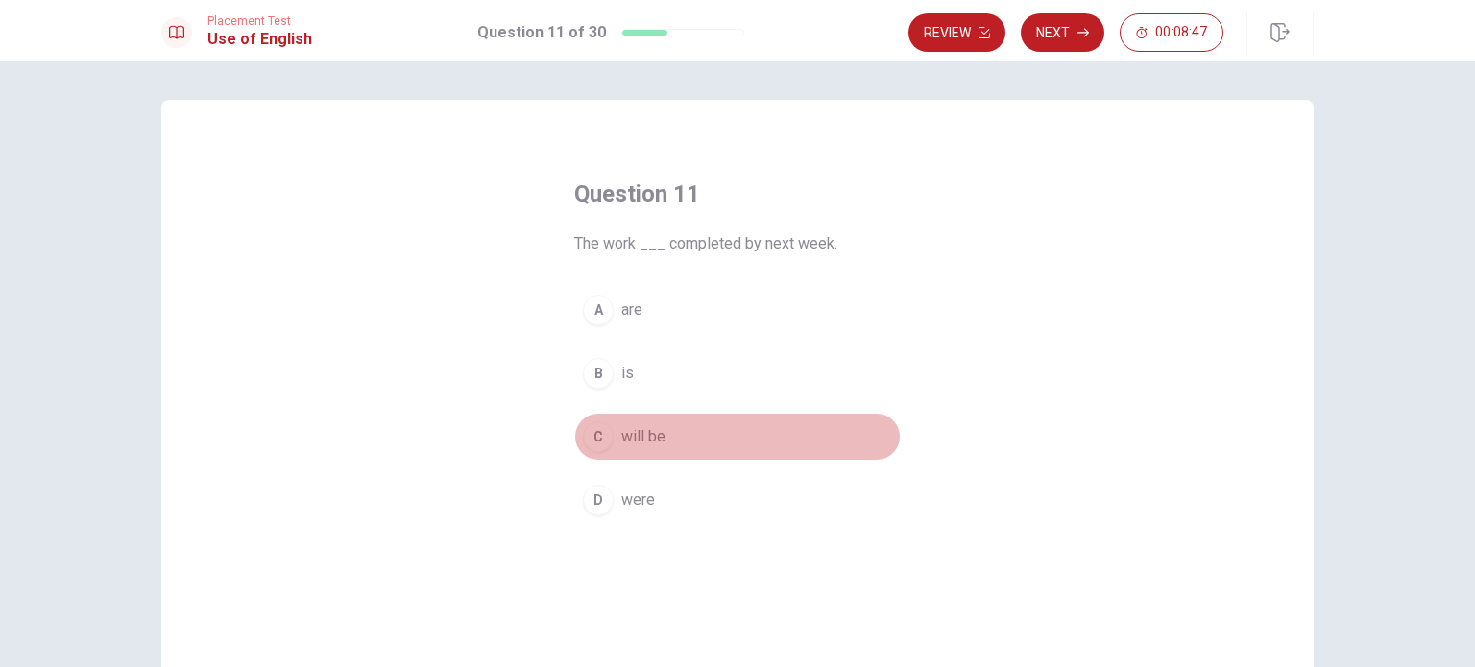
click at [591, 441] on div "C" at bounding box center [598, 437] width 31 height 31
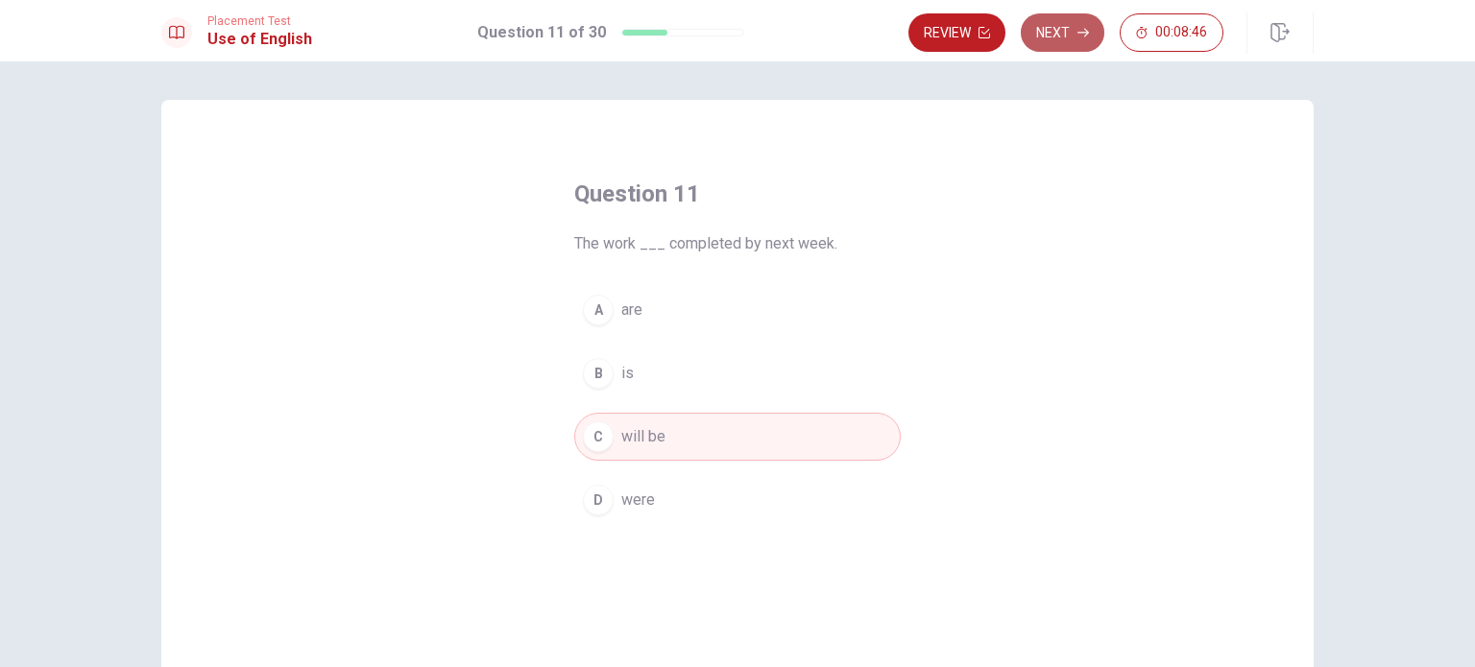
click at [1087, 36] on icon "button" at bounding box center [1083, 33] width 12 height 12
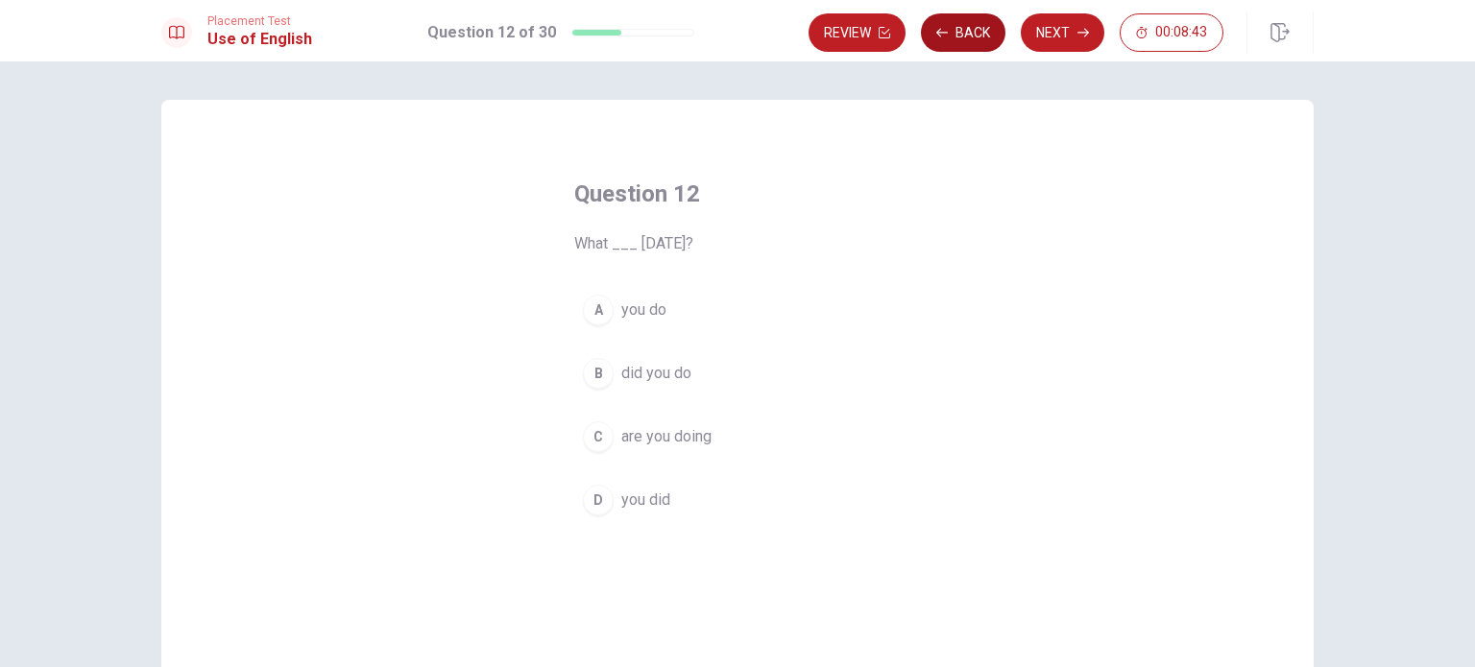
click at [967, 41] on button "Back" at bounding box center [963, 32] width 85 height 38
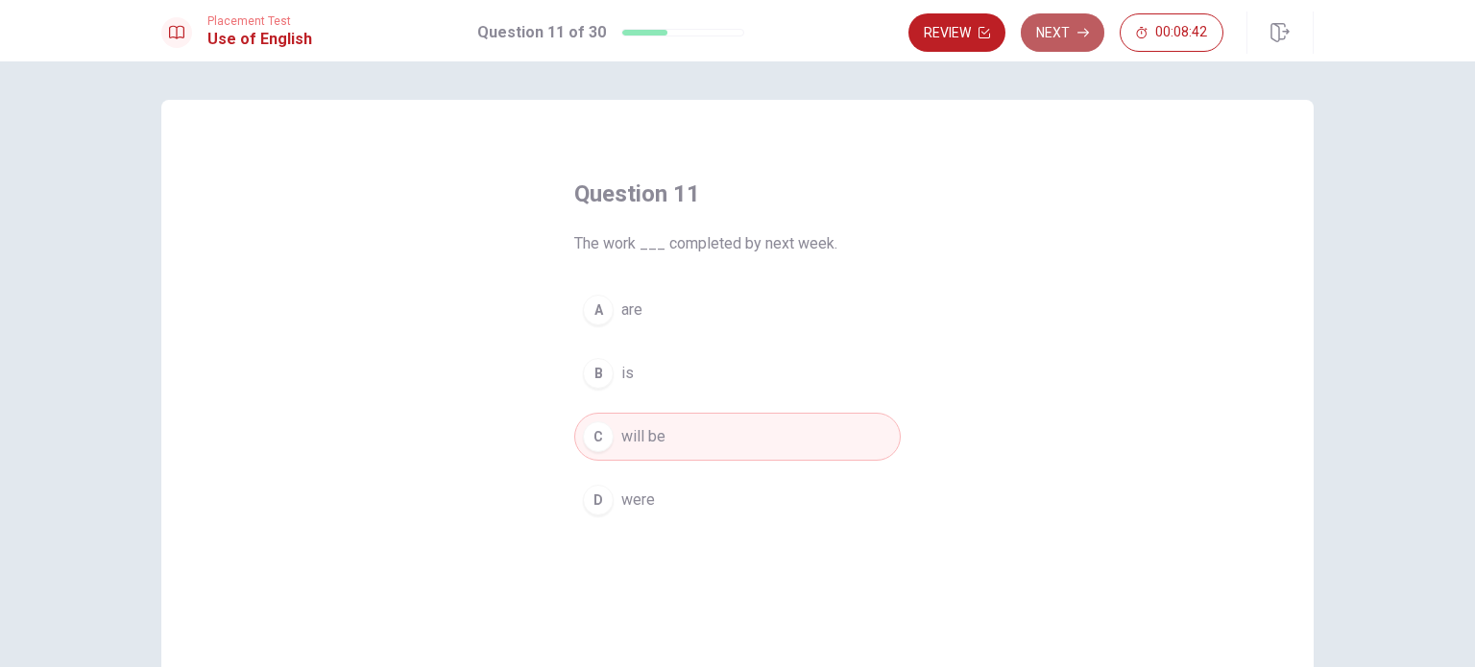
click at [1049, 29] on button "Next" at bounding box center [1063, 32] width 84 height 38
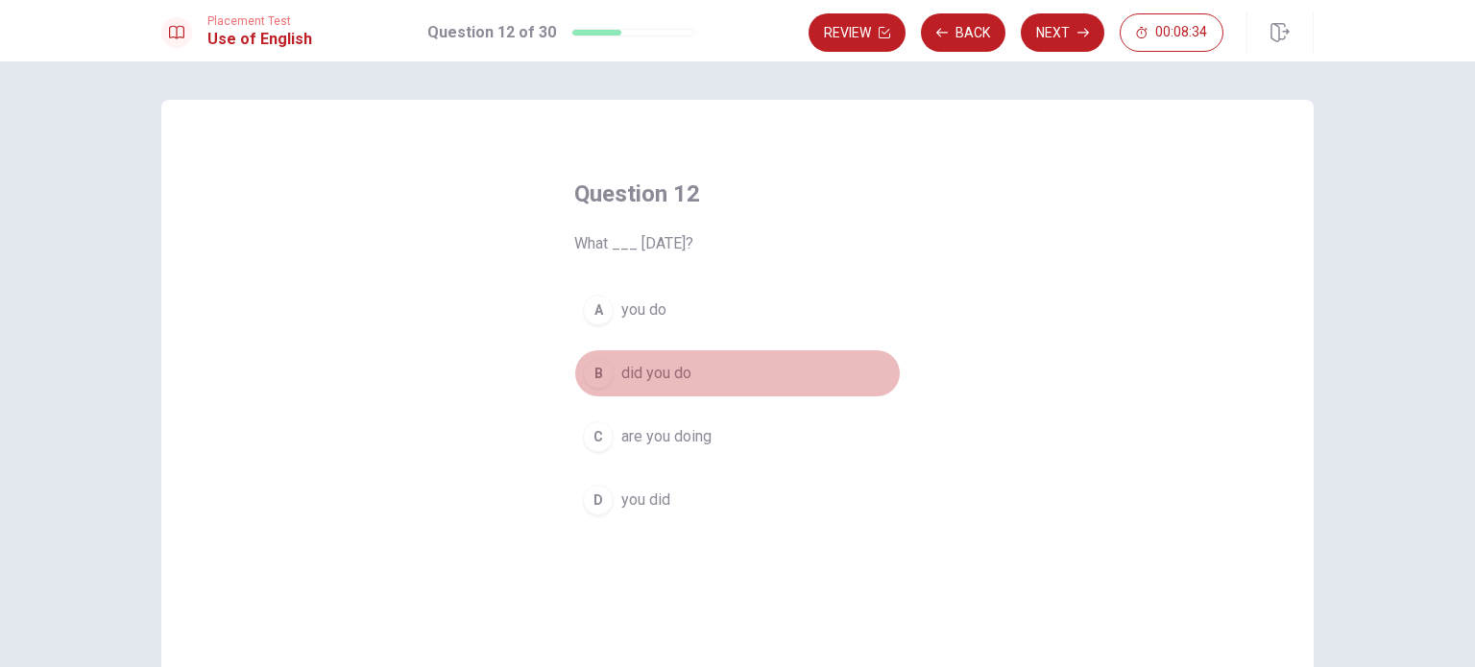
click at [596, 372] on div "B" at bounding box center [598, 373] width 31 height 31
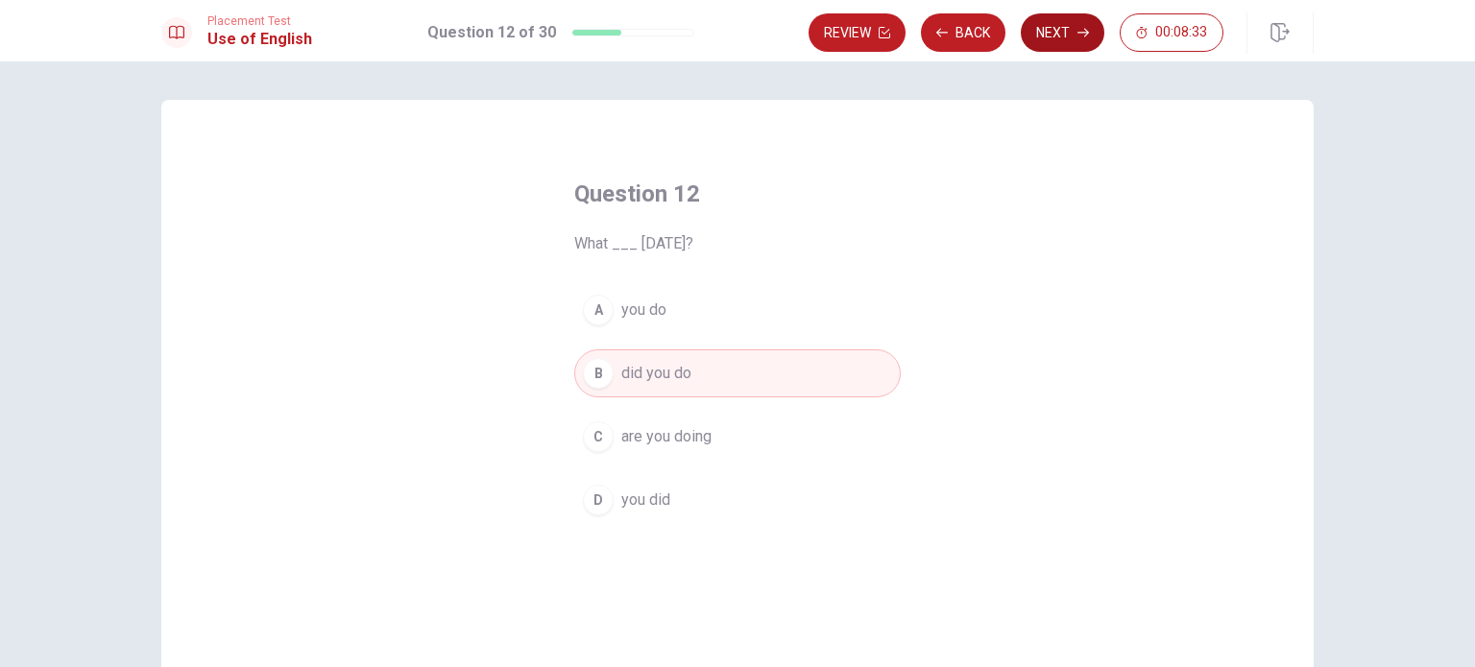
click at [1042, 35] on button "Next" at bounding box center [1063, 32] width 84 height 38
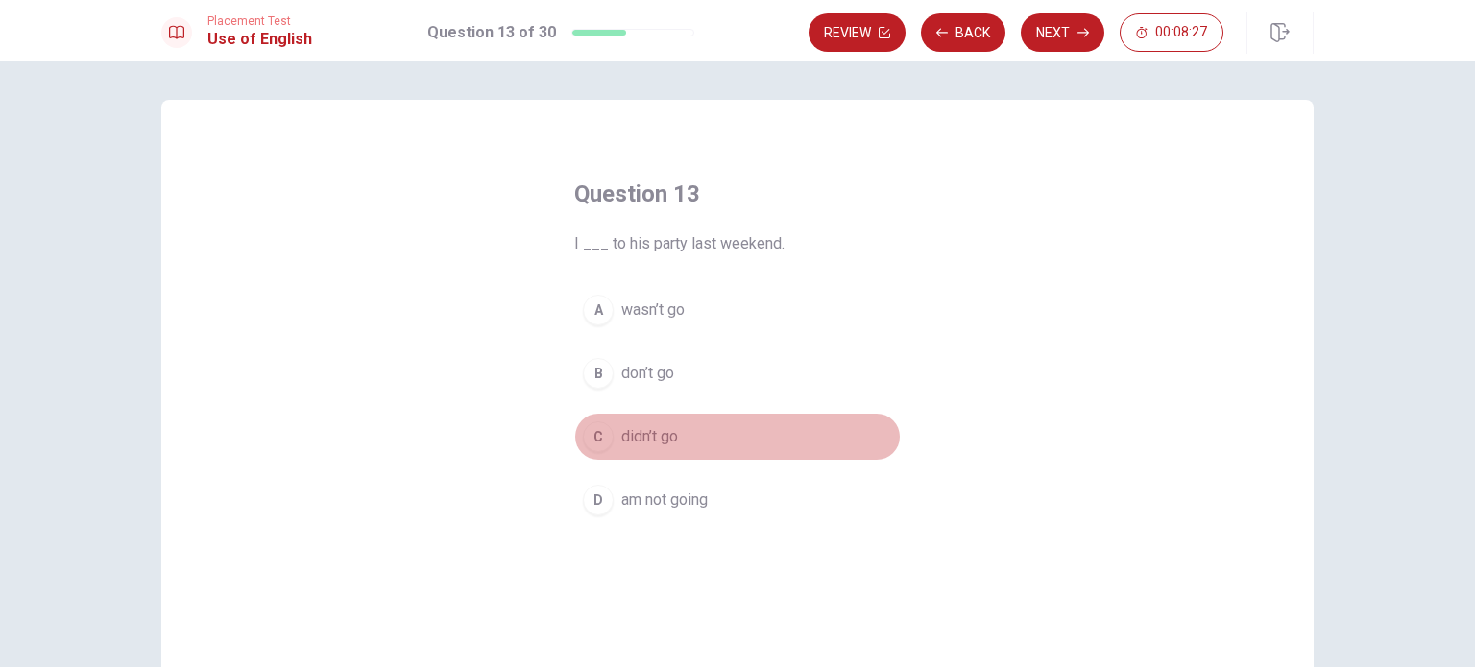
click at [595, 442] on div "C" at bounding box center [598, 437] width 31 height 31
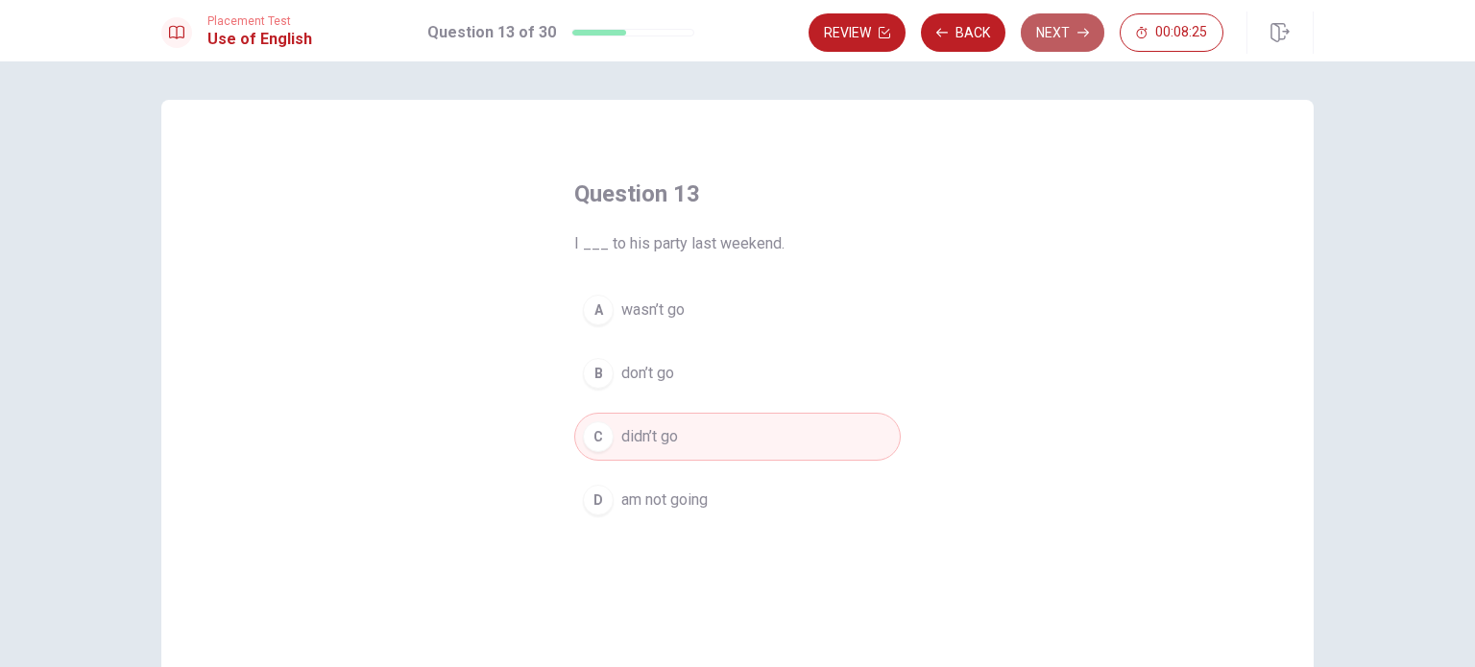
click at [1037, 29] on button "Next" at bounding box center [1063, 32] width 84 height 38
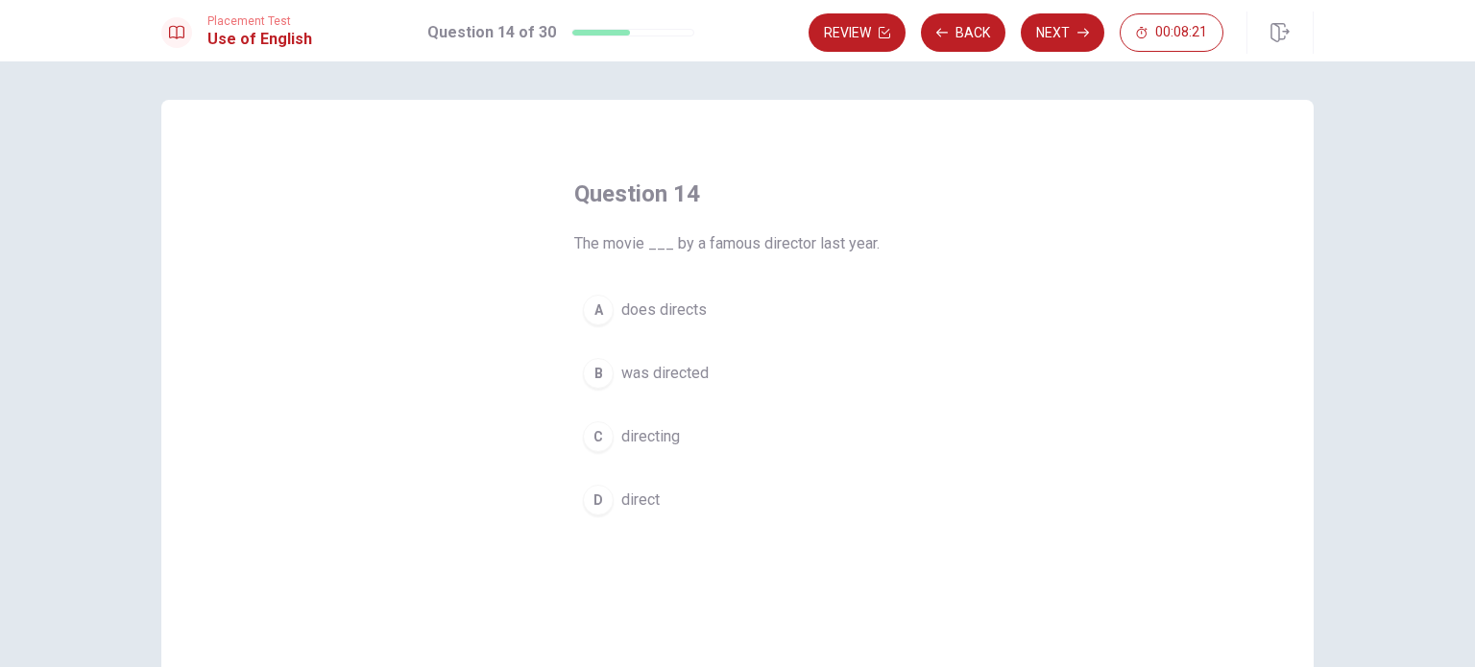
click at [586, 372] on div "B" at bounding box center [598, 373] width 31 height 31
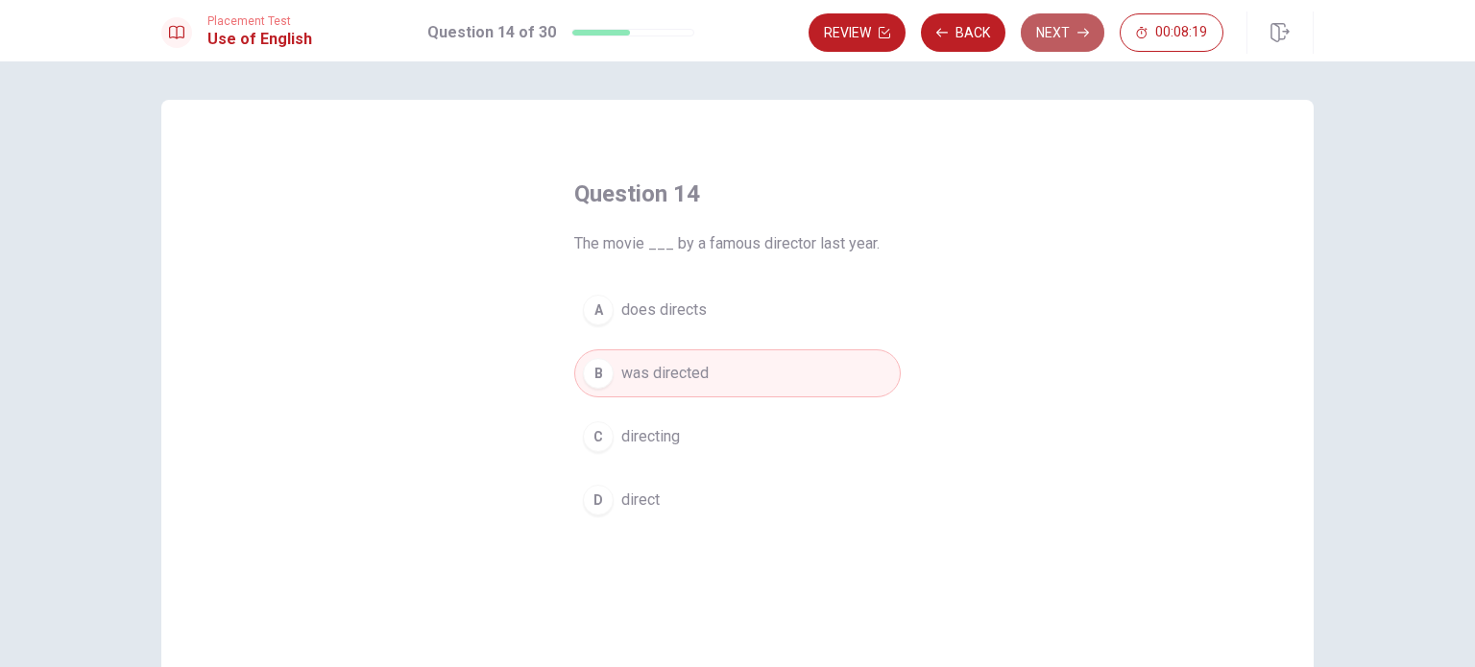
click at [1072, 36] on button "Next" at bounding box center [1063, 32] width 84 height 38
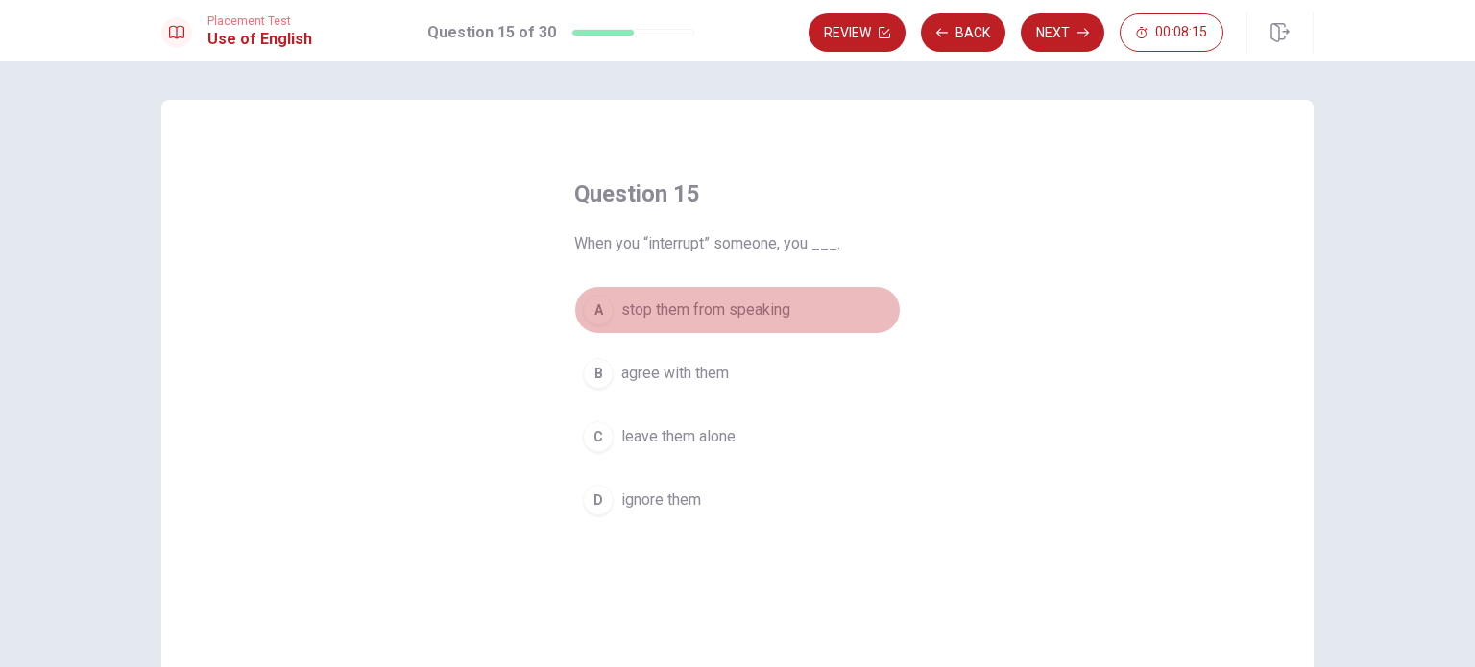
click at [592, 316] on div "A" at bounding box center [598, 310] width 31 height 31
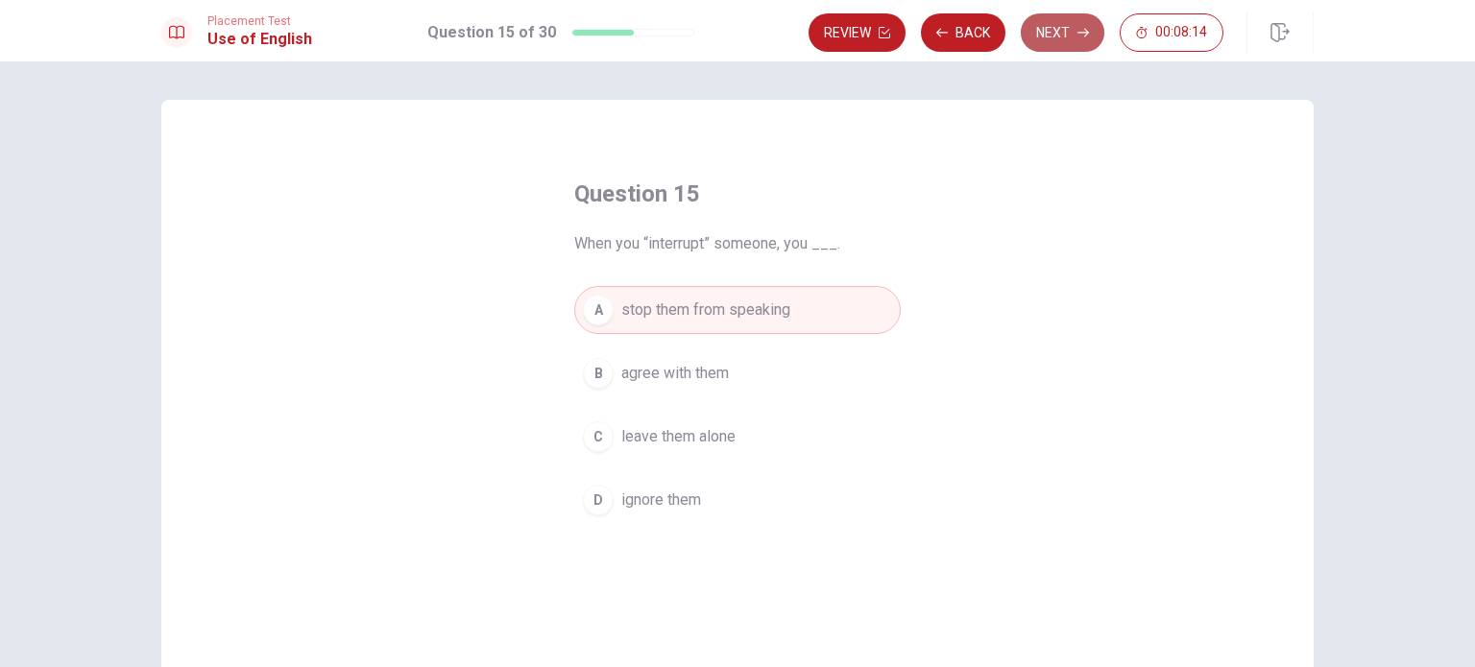
click at [1058, 29] on button "Next" at bounding box center [1063, 32] width 84 height 38
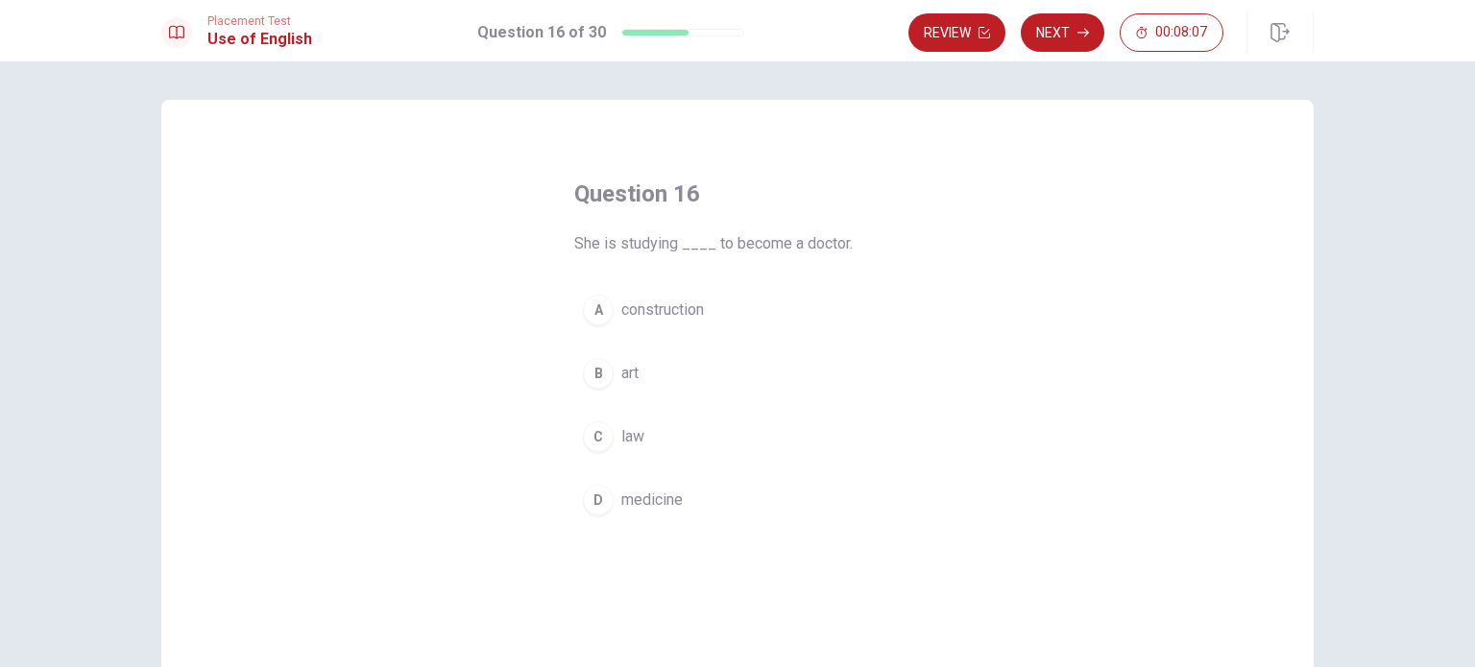
click at [594, 502] on div "D" at bounding box center [598, 500] width 31 height 31
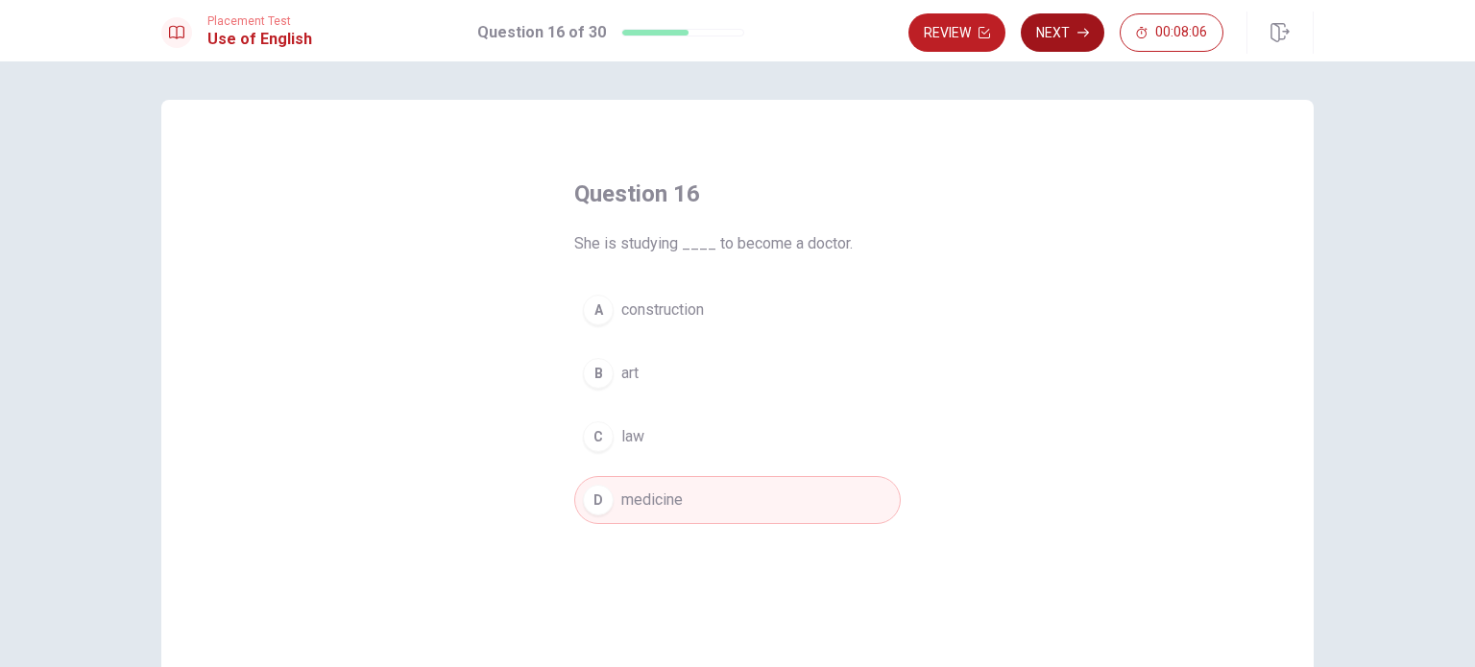
click at [1062, 24] on button "Next" at bounding box center [1063, 32] width 84 height 38
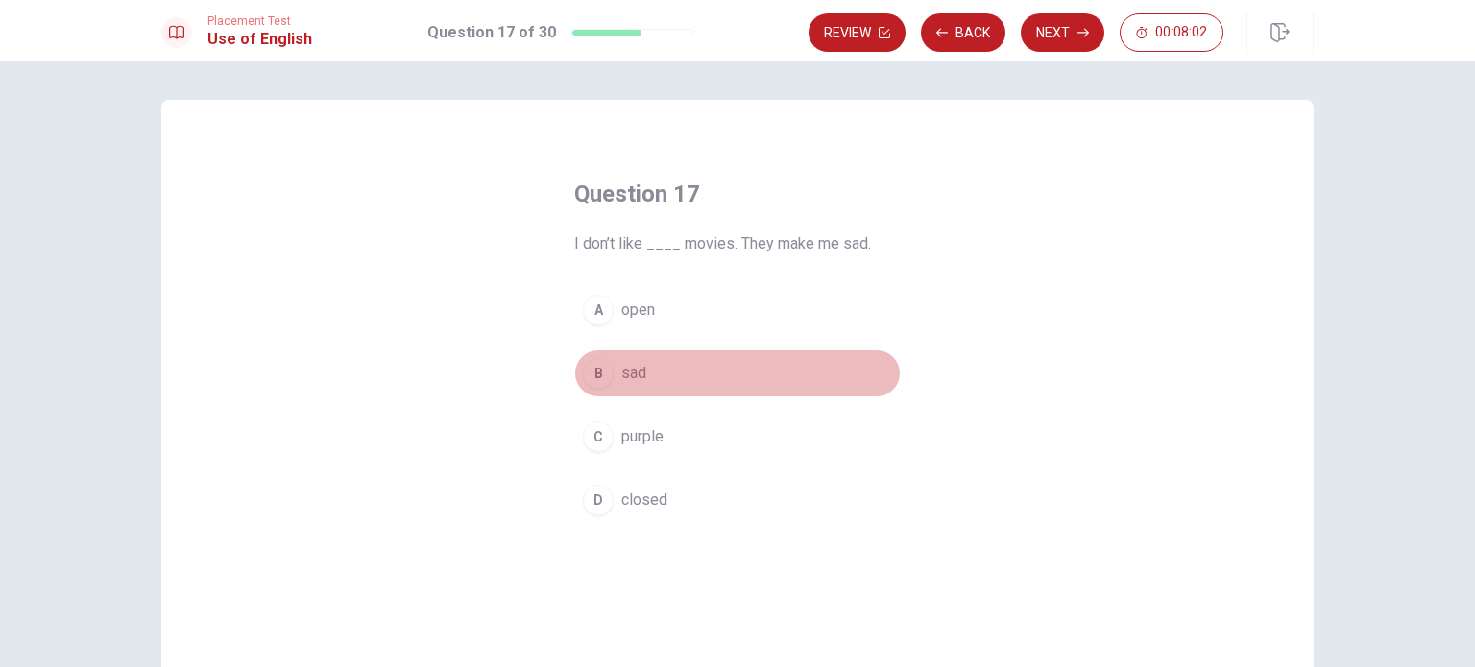
click at [588, 351] on button "B sad" at bounding box center [737, 374] width 327 height 48
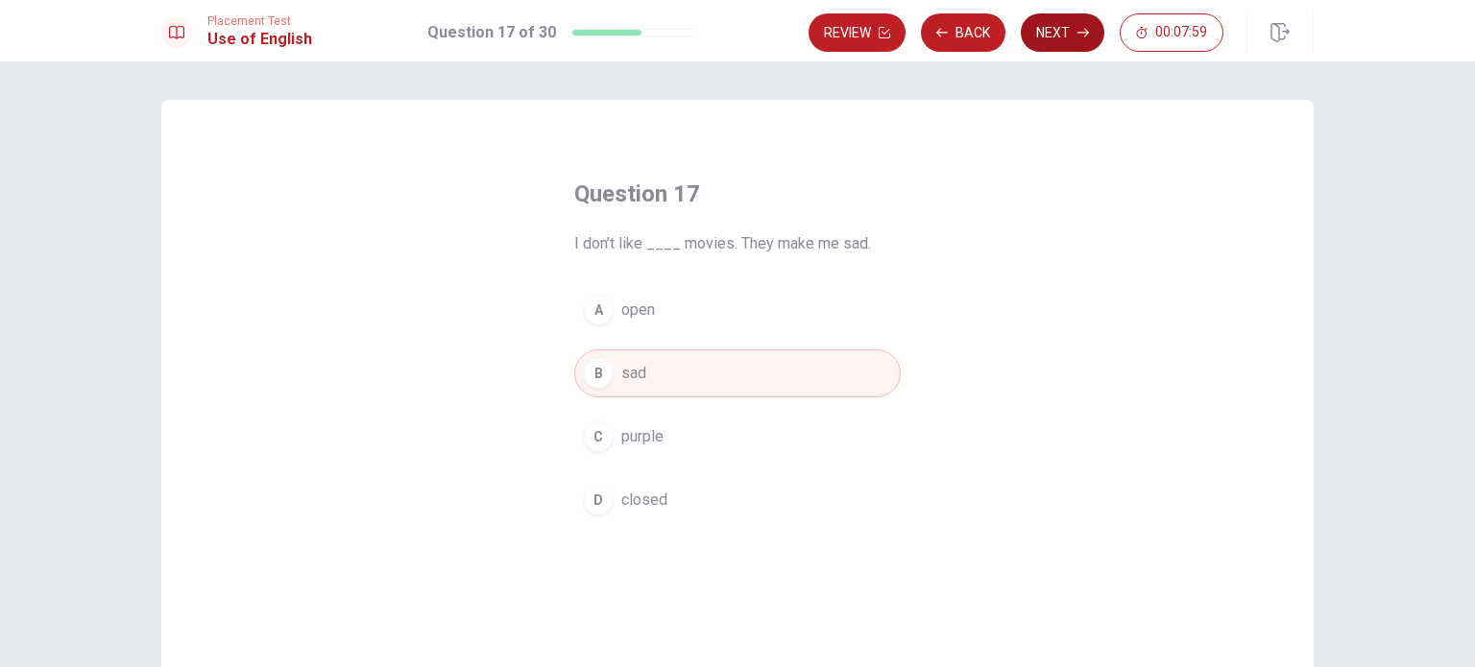
click at [1065, 30] on button "Next" at bounding box center [1063, 32] width 84 height 38
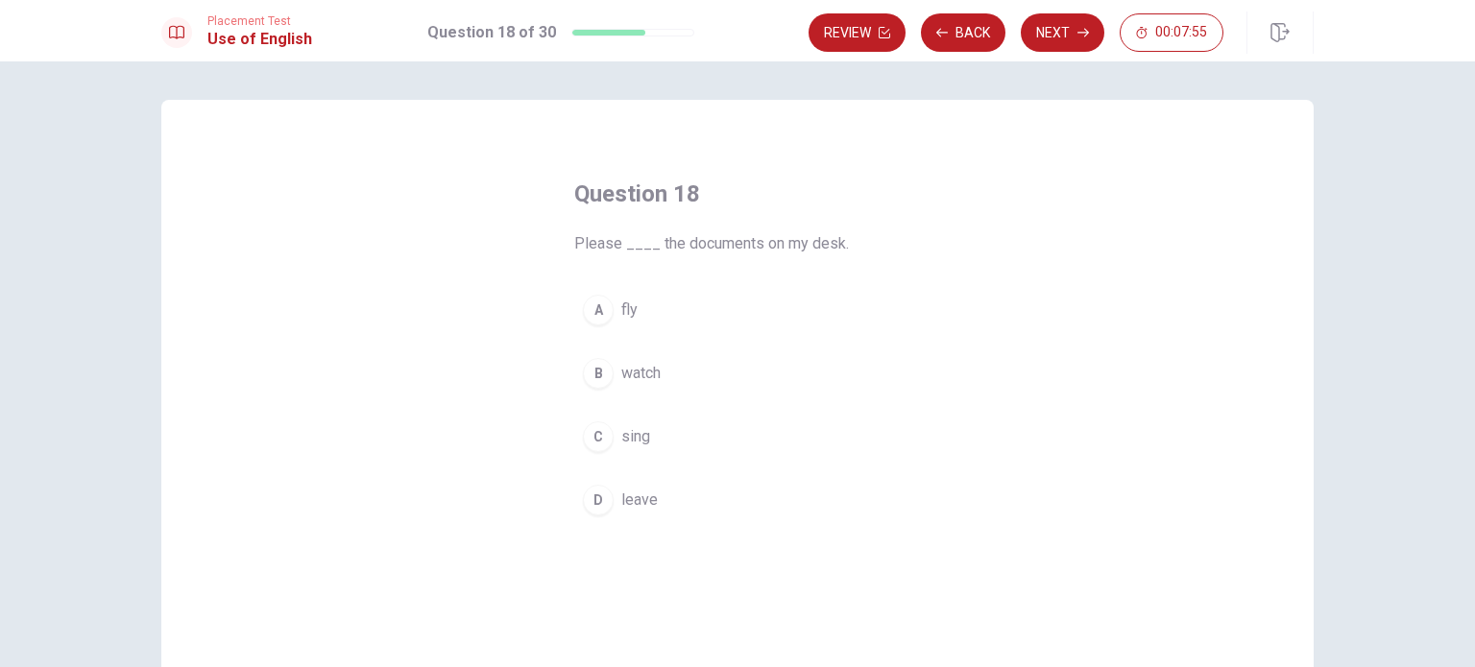
click at [593, 510] on div "D" at bounding box center [598, 500] width 31 height 31
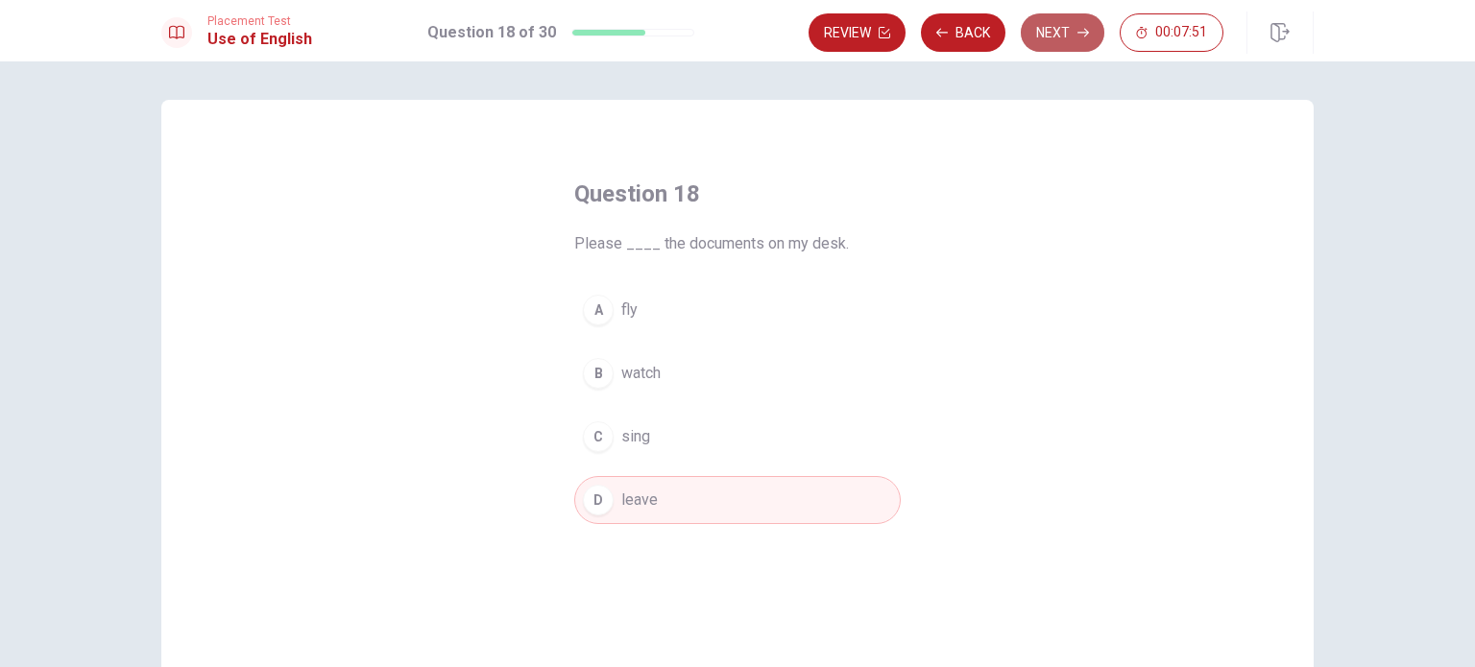
click at [1060, 29] on button "Next" at bounding box center [1063, 32] width 84 height 38
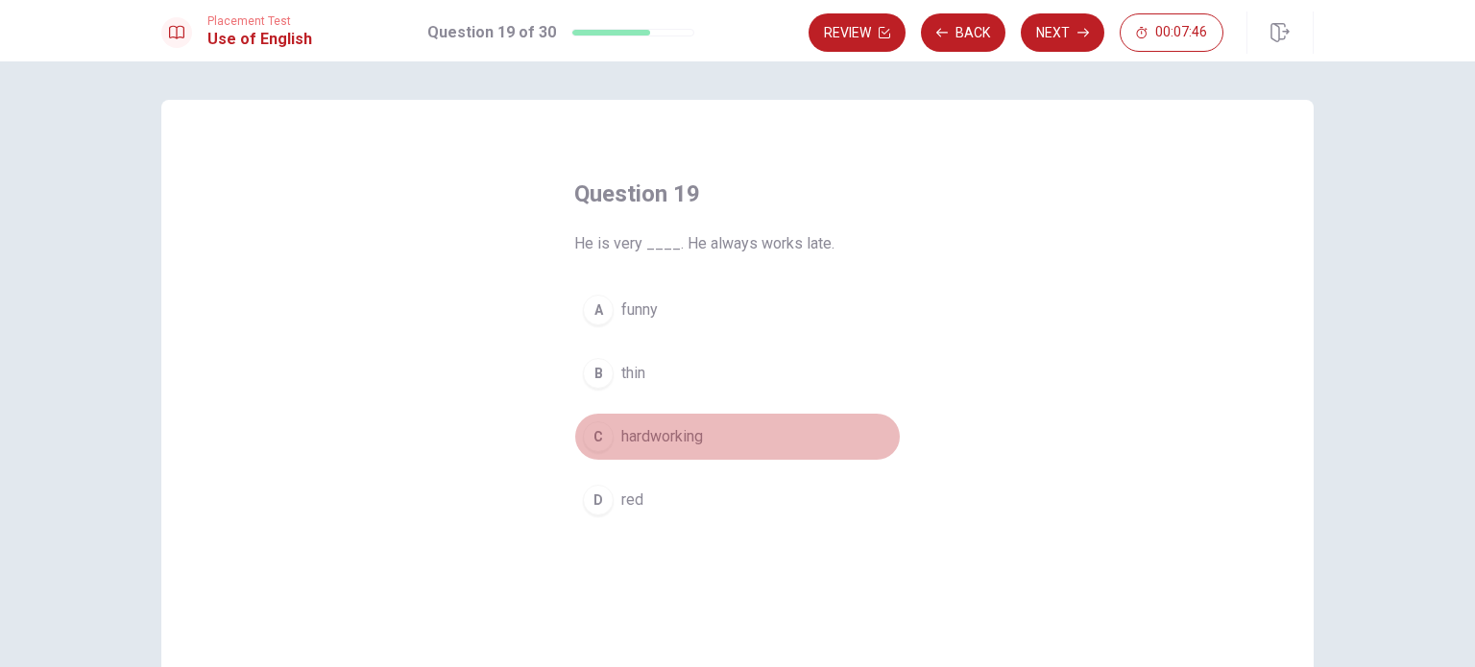
click at [590, 448] on div "C" at bounding box center [598, 437] width 31 height 31
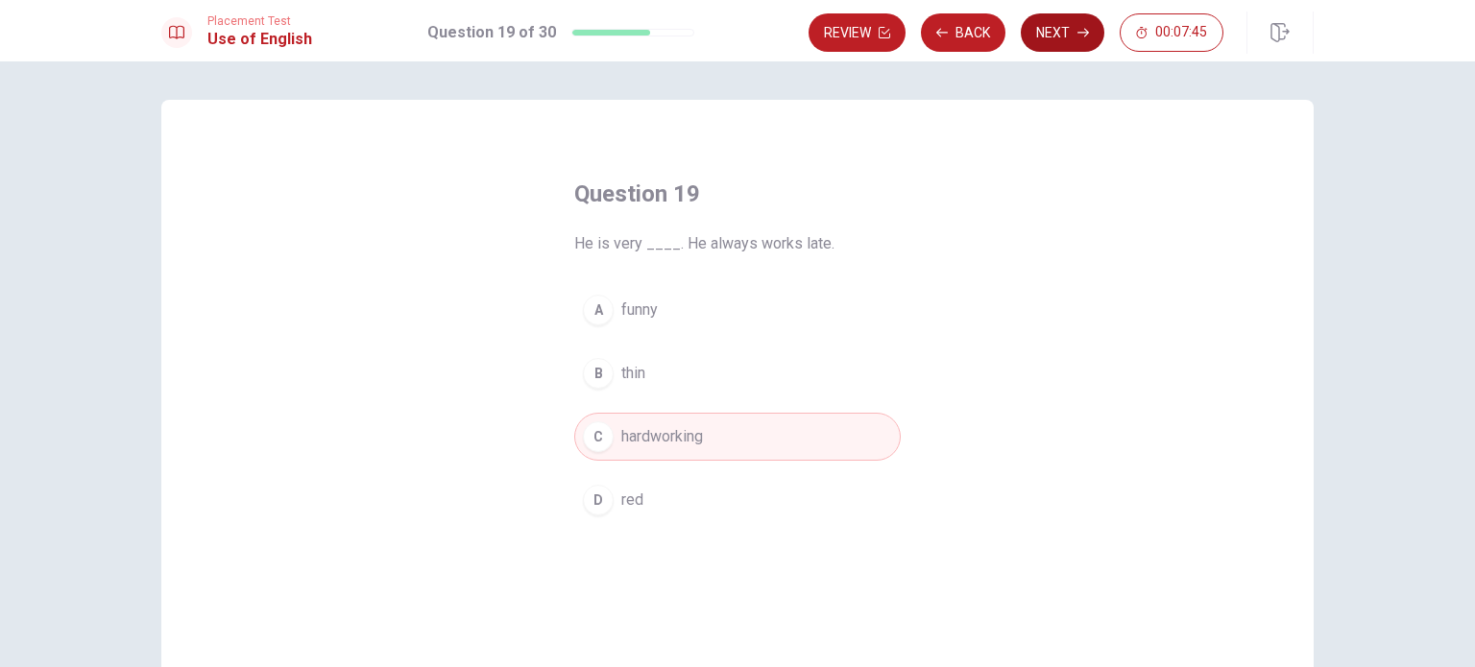
click at [1077, 44] on button "Next" at bounding box center [1063, 32] width 84 height 38
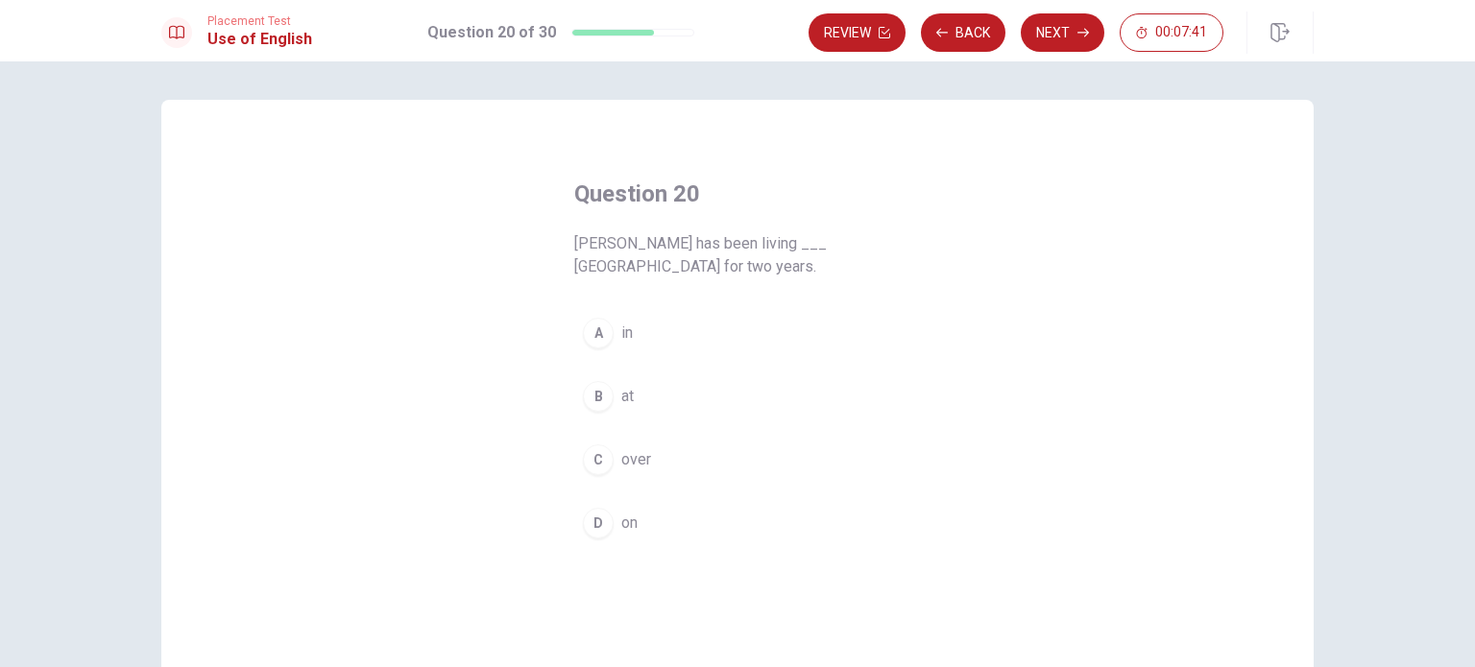
click at [588, 332] on div "A" at bounding box center [598, 333] width 31 height 31
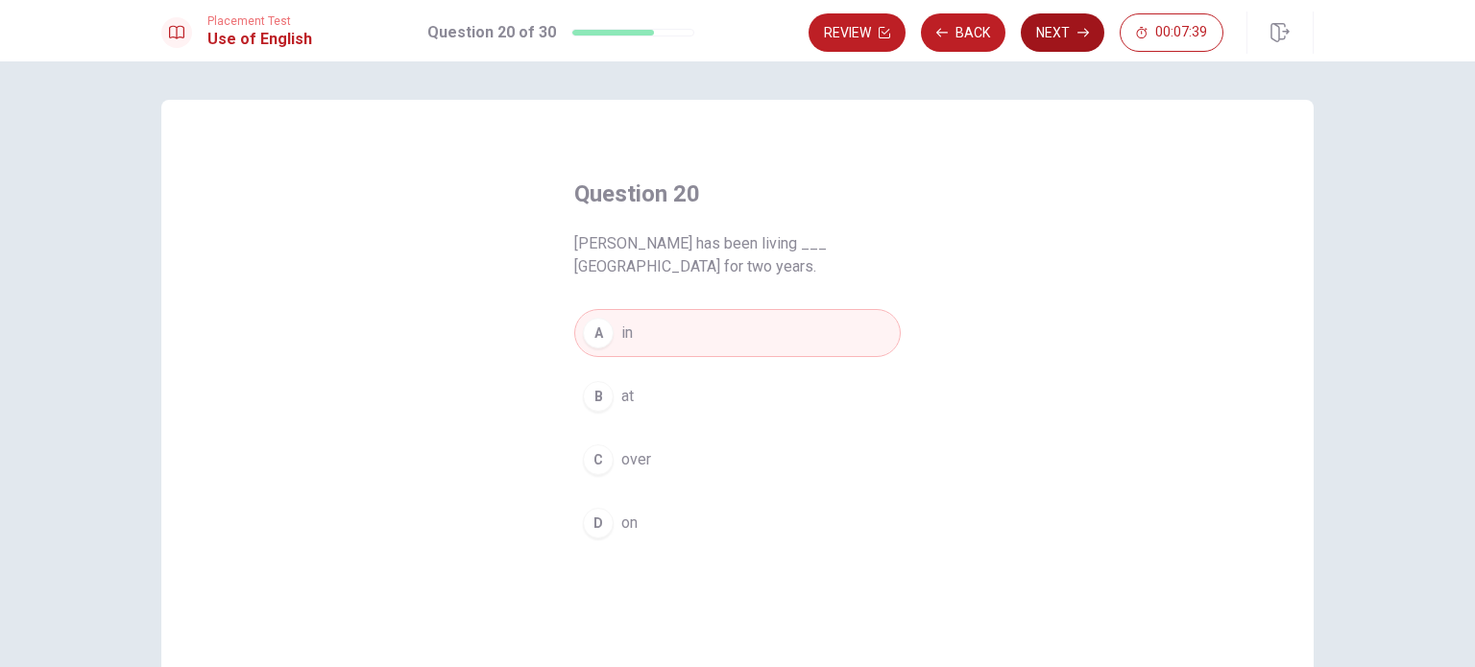
click at [1079, 34] on icon "button" at bounding box center [1083, 33] width 12 height 12
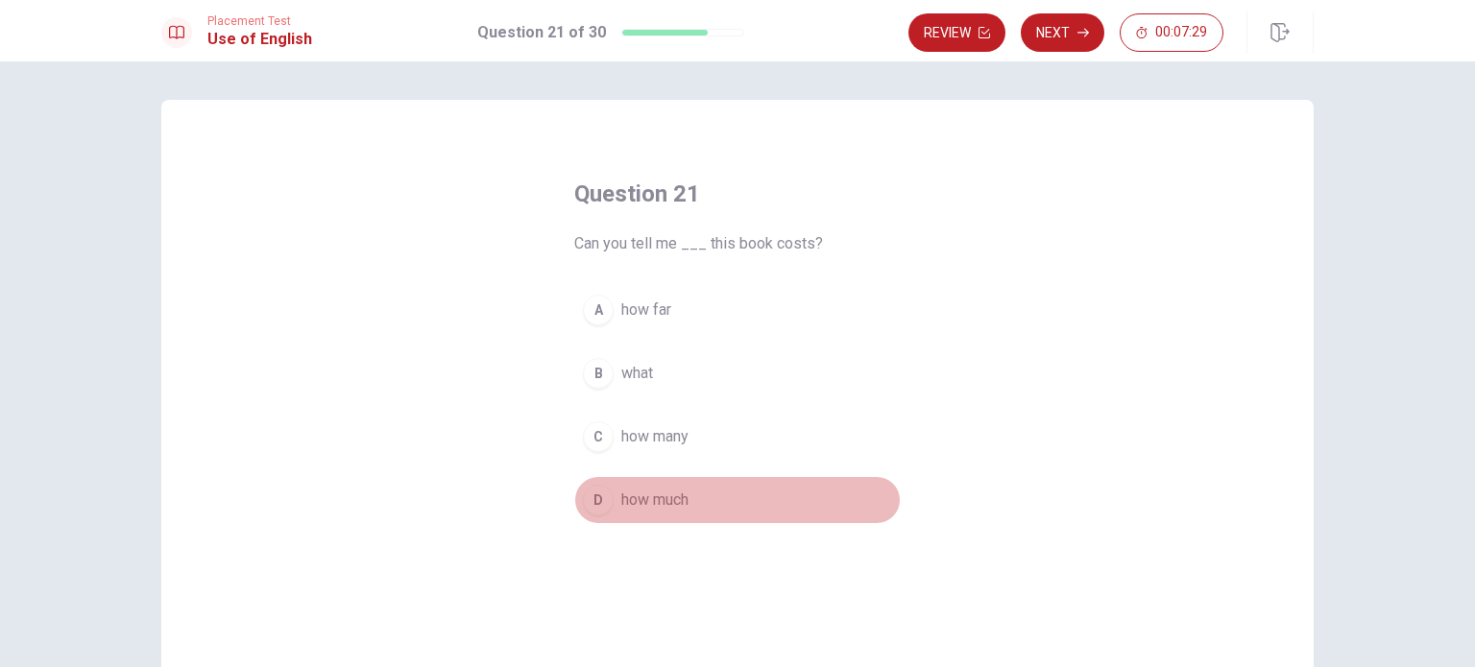
click at [588, 504] on div "D" at bounding box center [598, 500] width 31 height 31
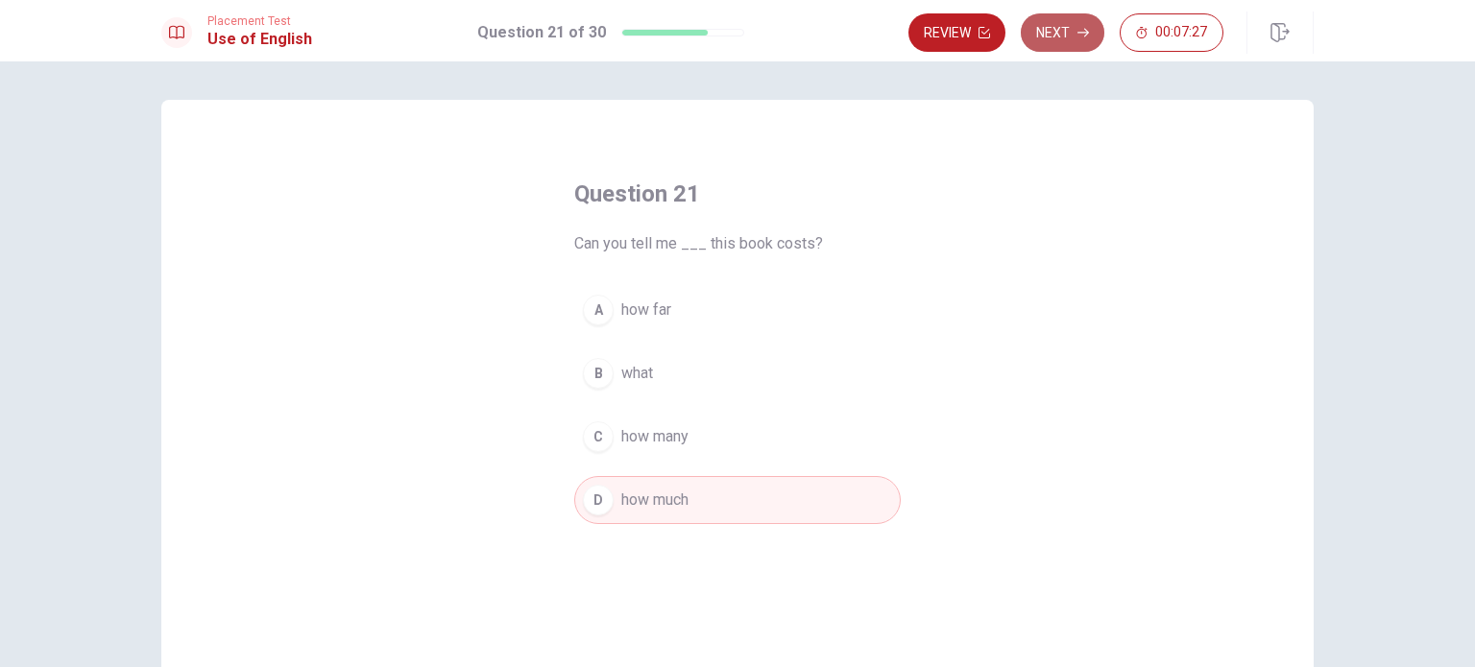
click at [1056, 49] on button "Next" at bounding box center [1063, 32] width 84 height 38
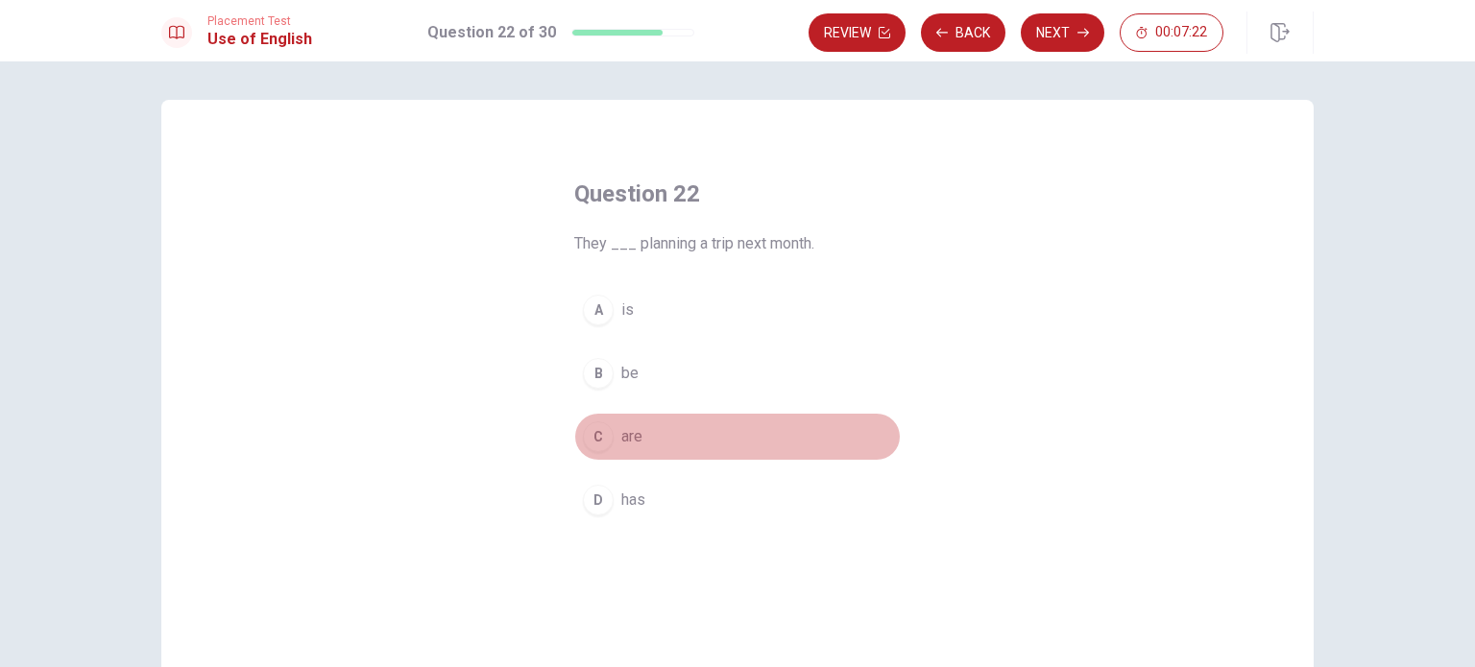
click at [595, 438] on div "C" at bounding box center [598, 437] width 31 height 31
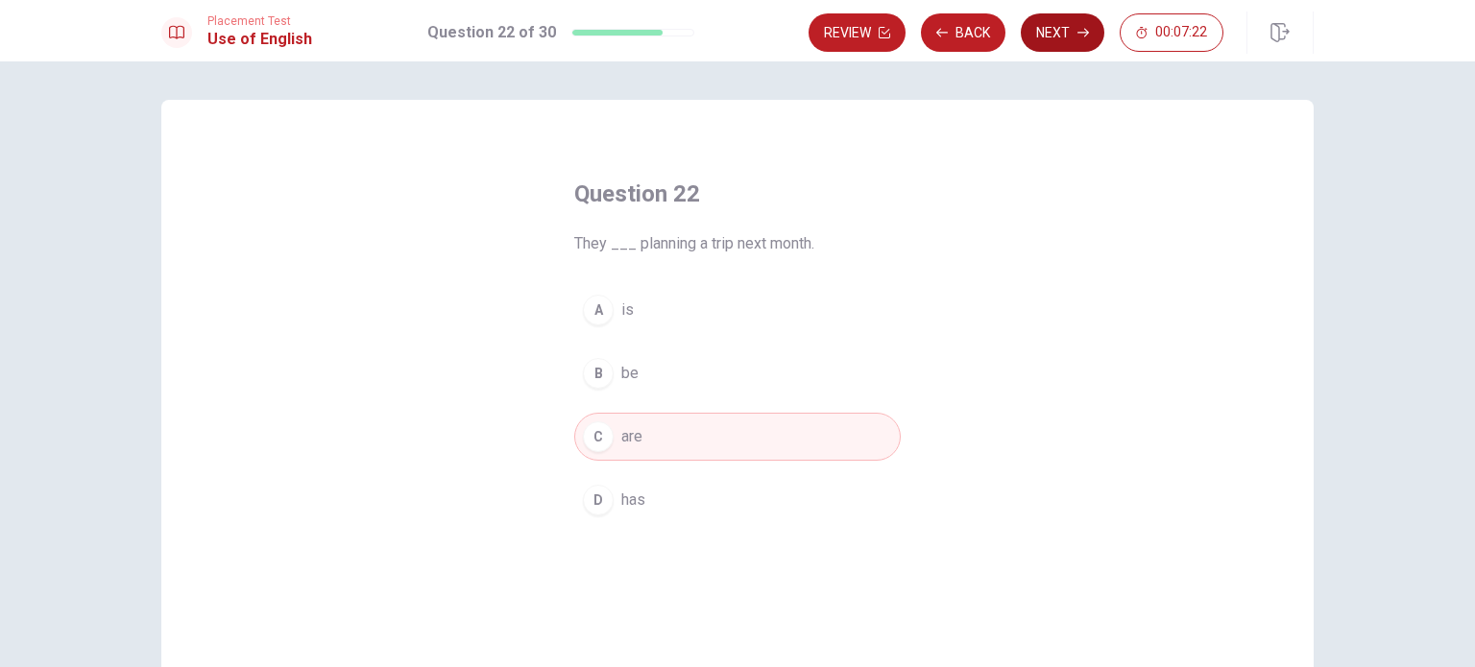
click at [1074, 35] on button "Next" at bounding box center [1063, 32] width 84 height 38
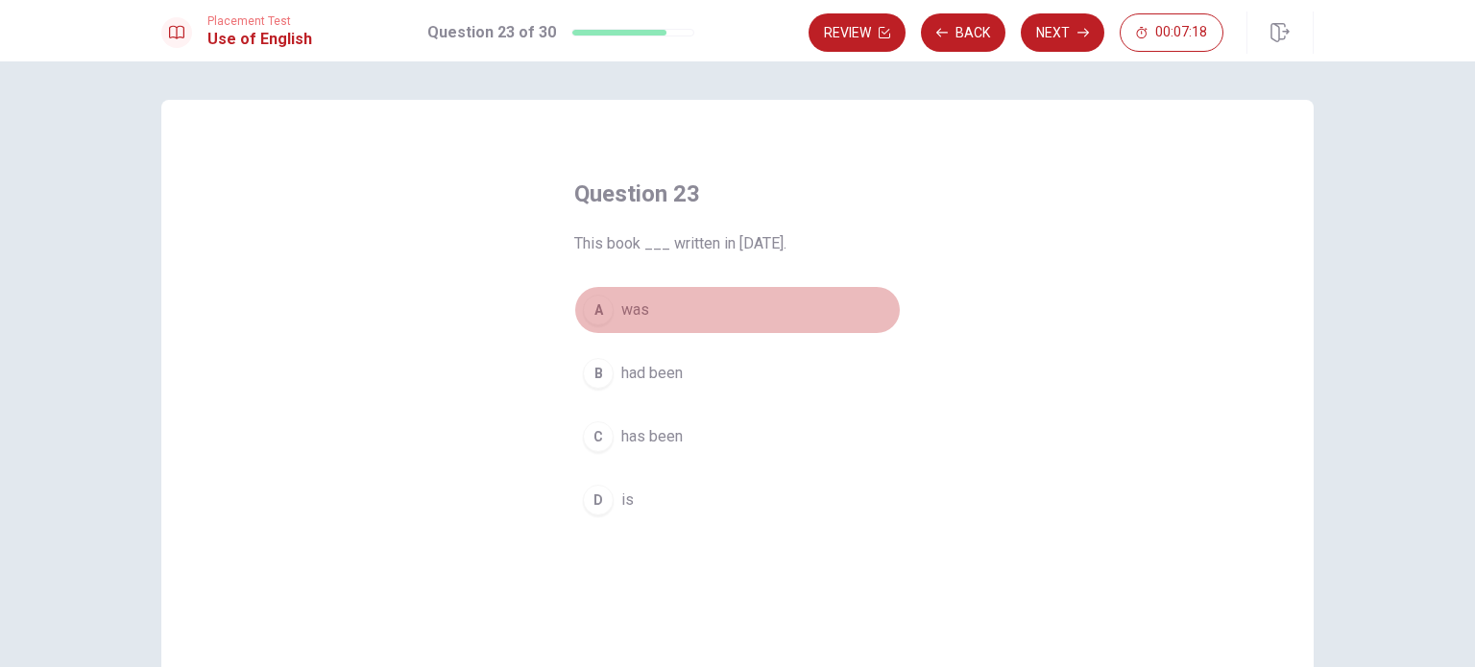
click at [586, 305] on div "A" at bounding box center [598, 310] width 31 height 31
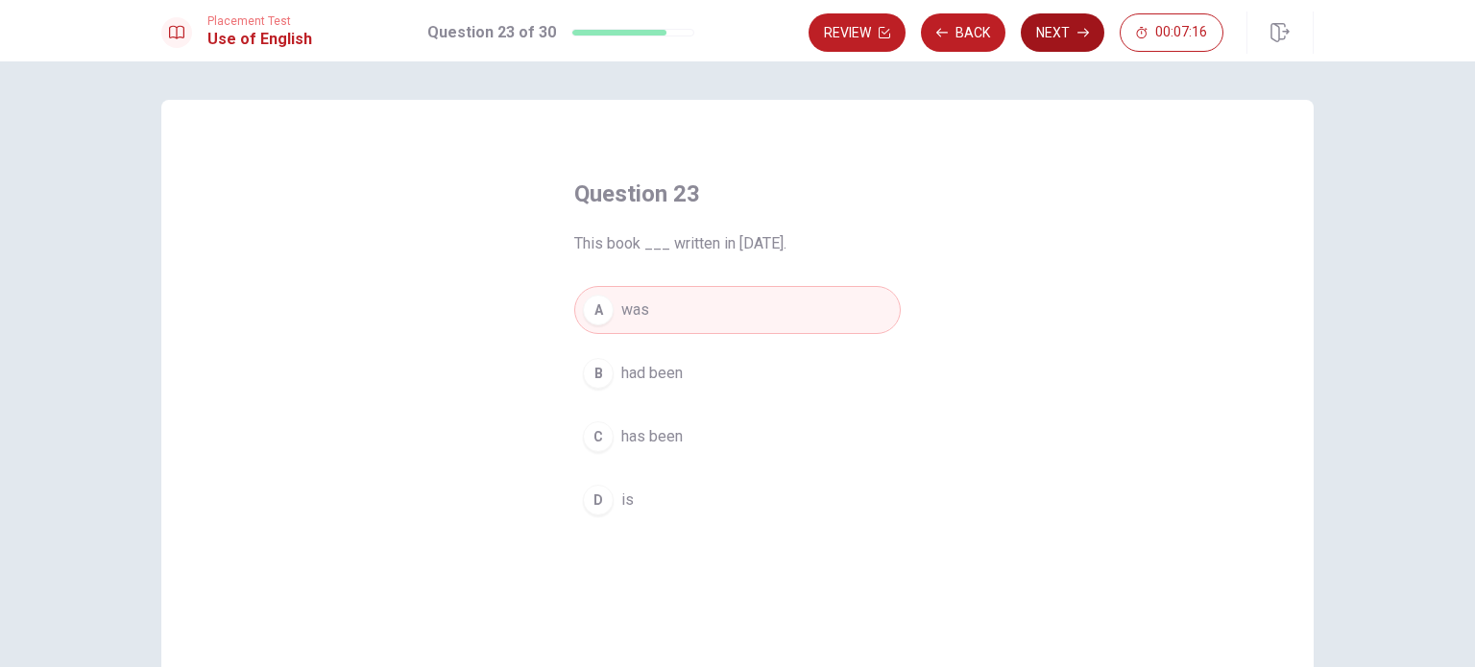
click at [1071, 31] on button "Next" at bounding box center [1063, 32] width 84 height 38
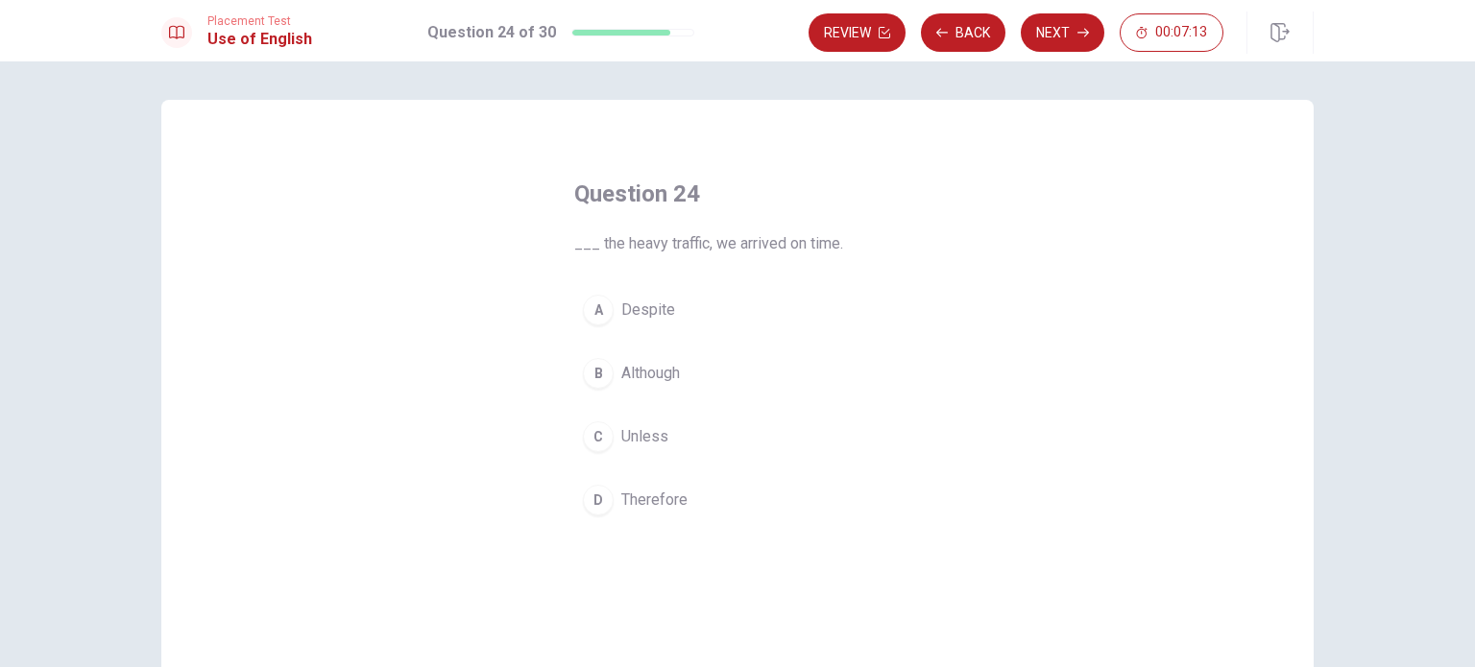
click at [596, 317] on div "A" at bounding box center [598, 310] width 31 height 31
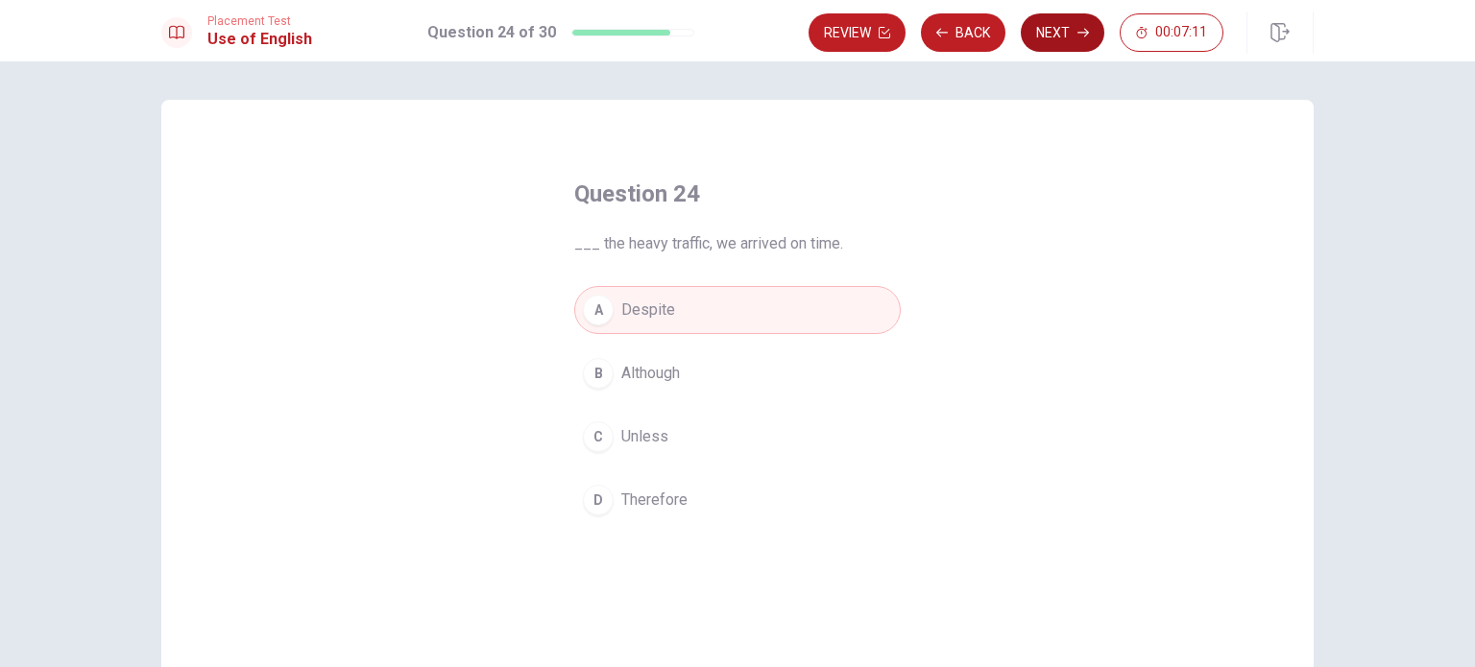
click at [1083, 22] on button "Next" at bounding box center [1063, 32] width 84 height 38
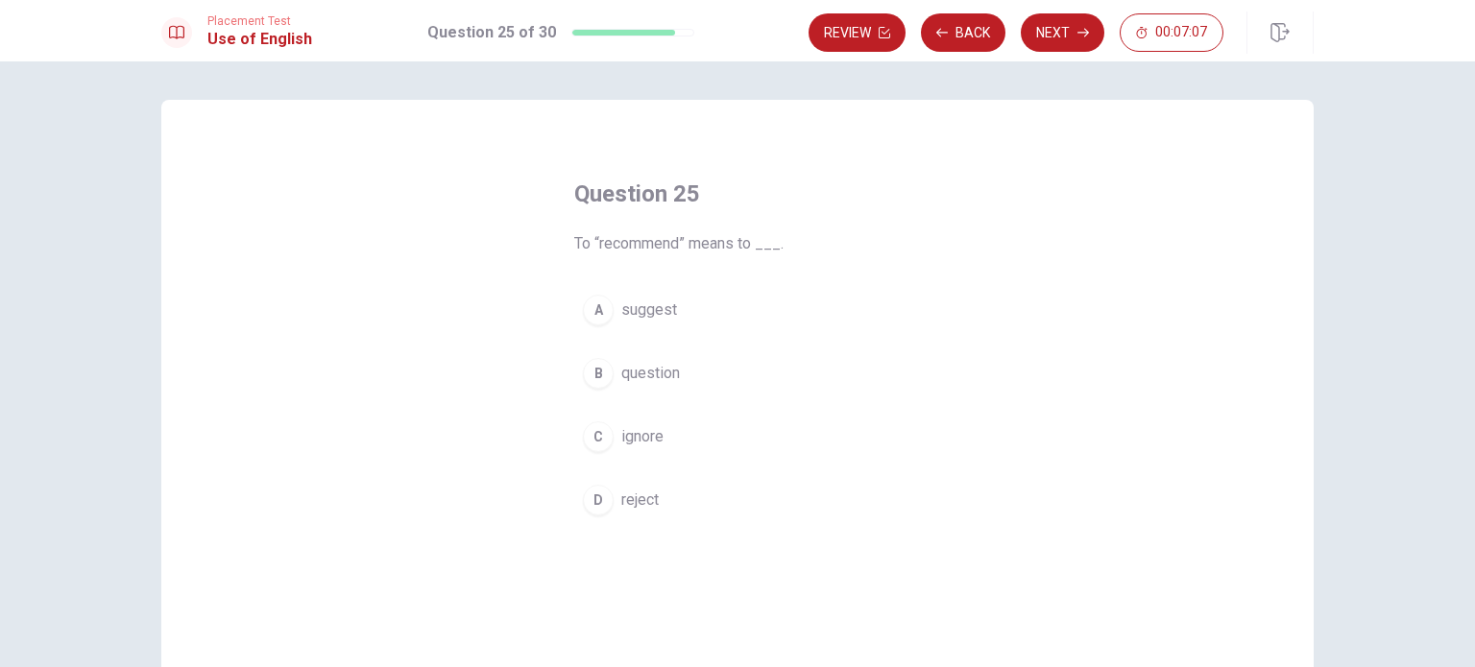
click at [597, 304] on div "A" at bounding box center [598, 310] width 31 height 31
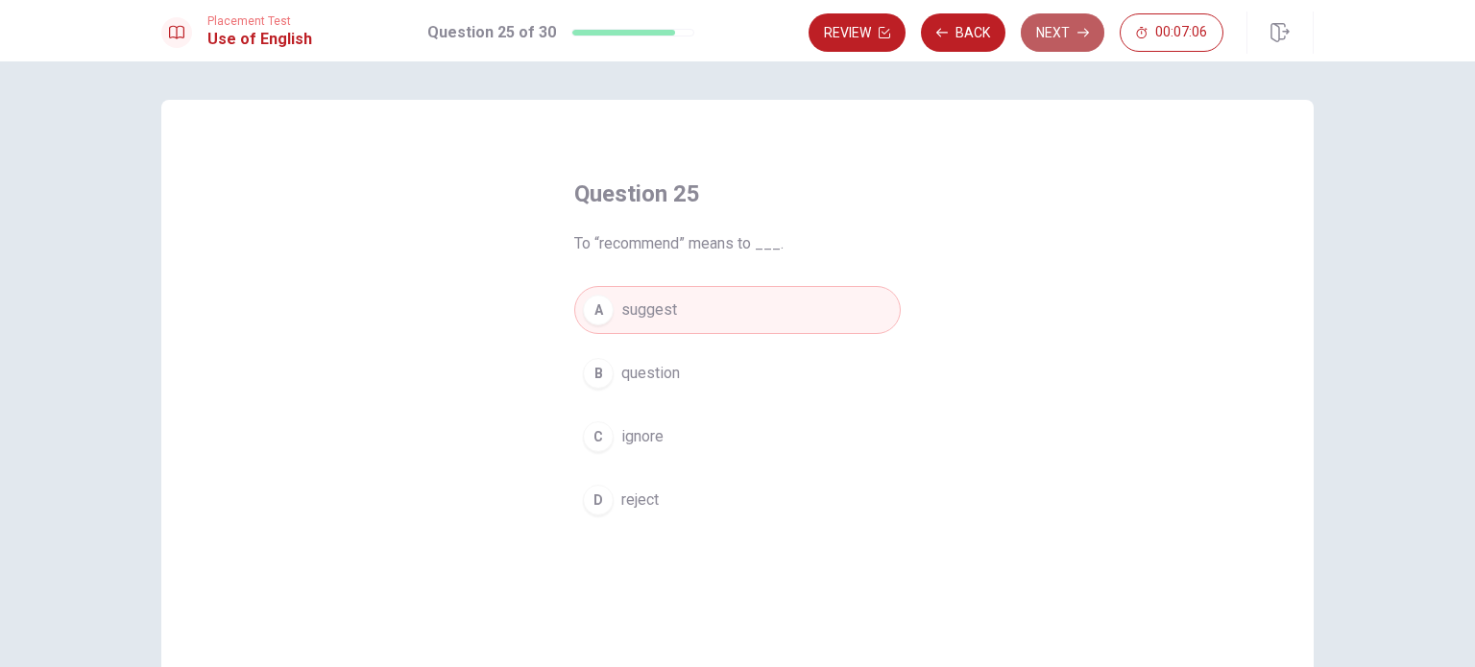
click at [1076, 42] on button "Next" at bounding box center [1063, 32] width 84 height 38
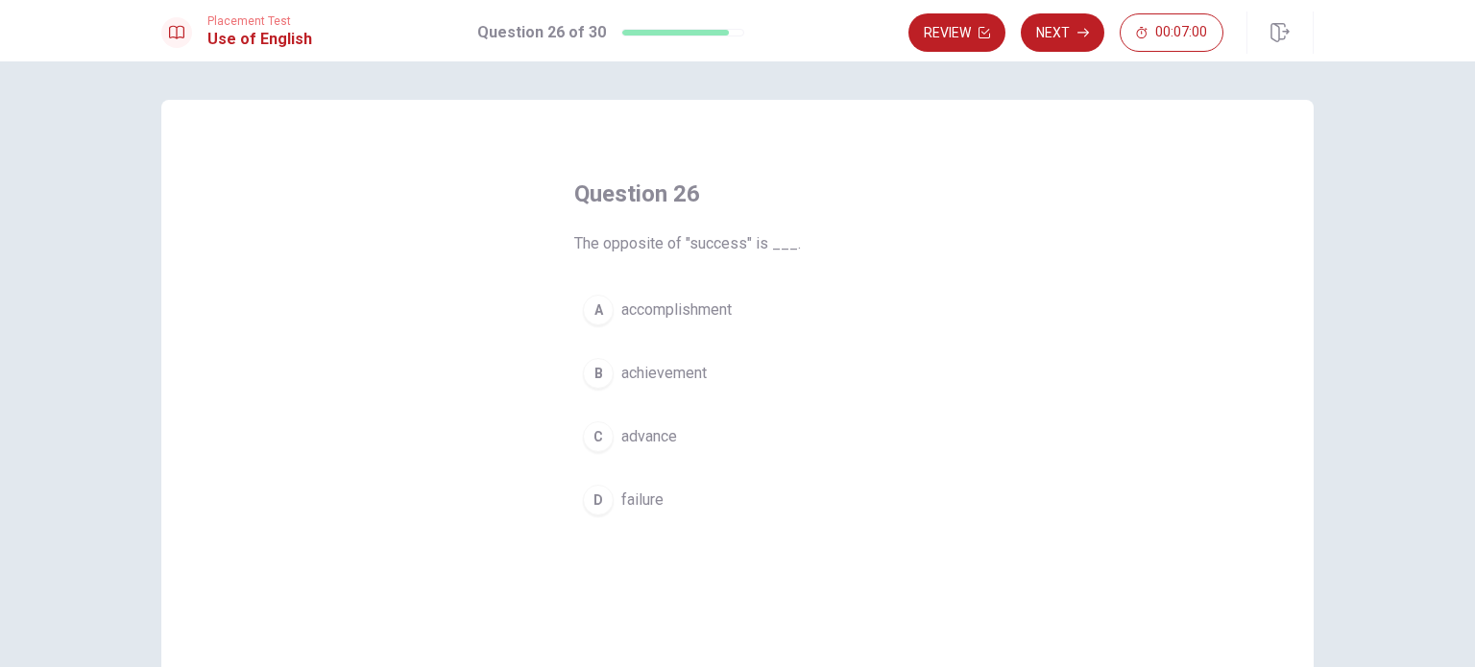
click at [603, 506] on div "D" at bounding box center [598, 500] width 31 height 31
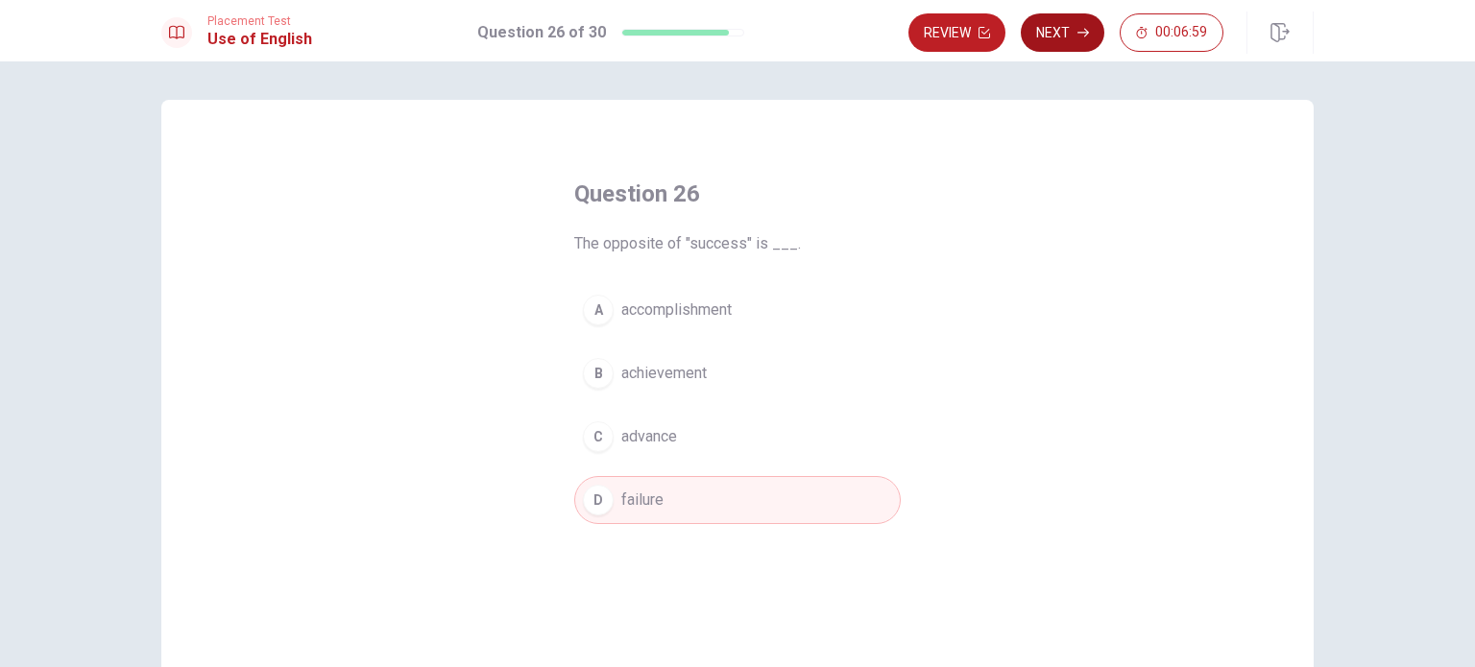
click at [1064, 28] on button "Next" at bounding box center [1063, 32] width 84 height 38
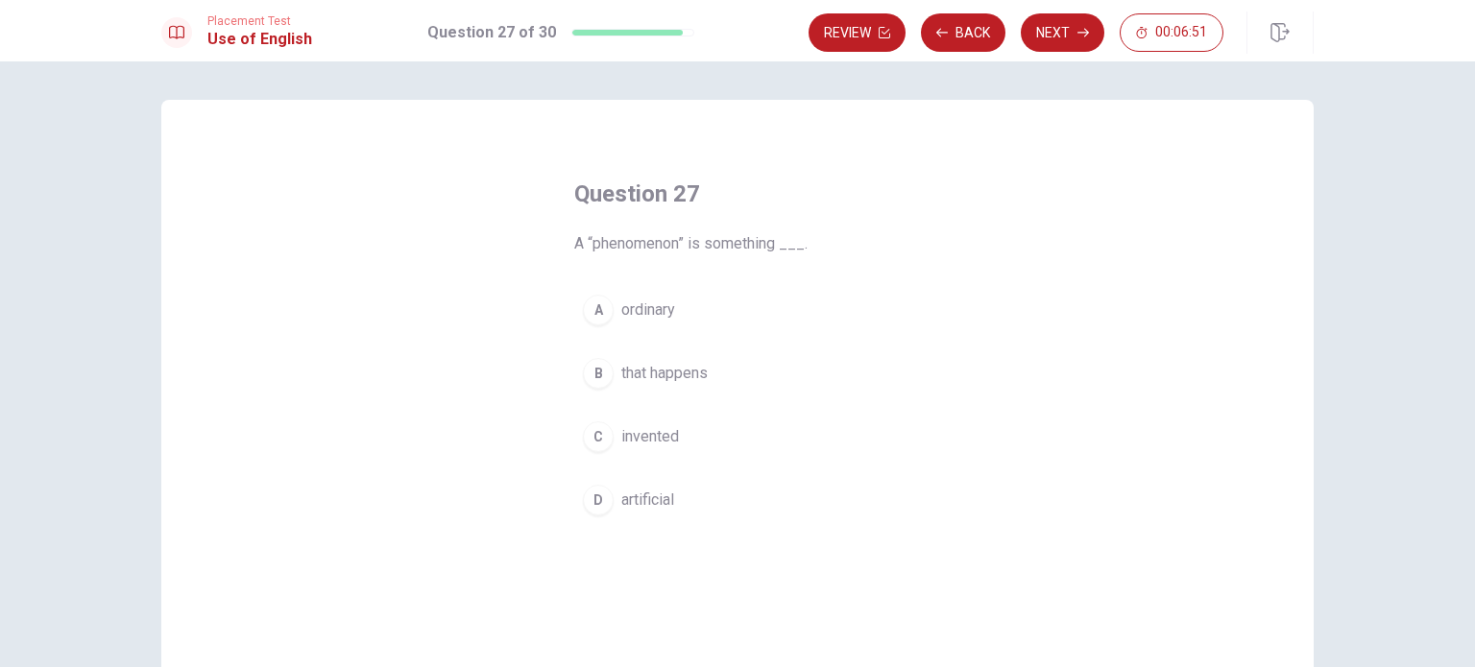
click at [596, 383] on div "B" at bounding box center [598, 373] width 31 height 31
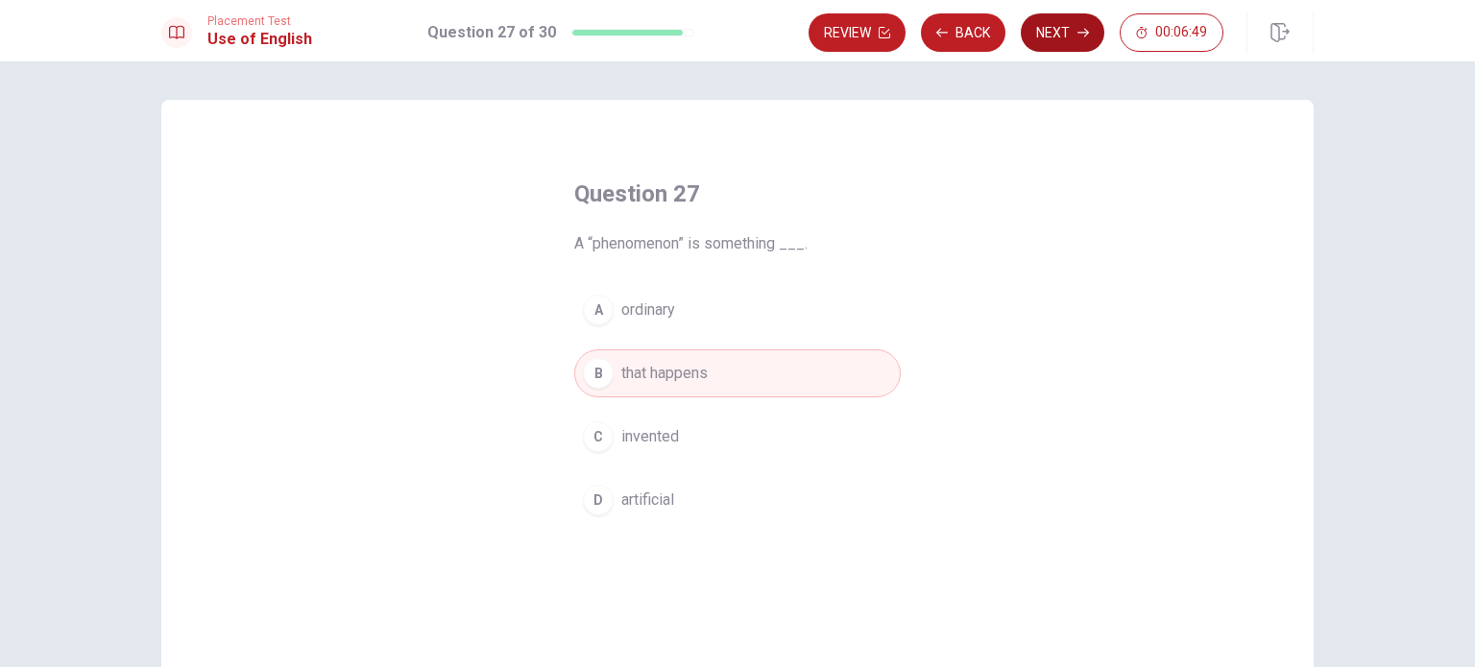
click at [1077, 37] on icon "button" at bounding box center [1083, 33] width 12 height 12
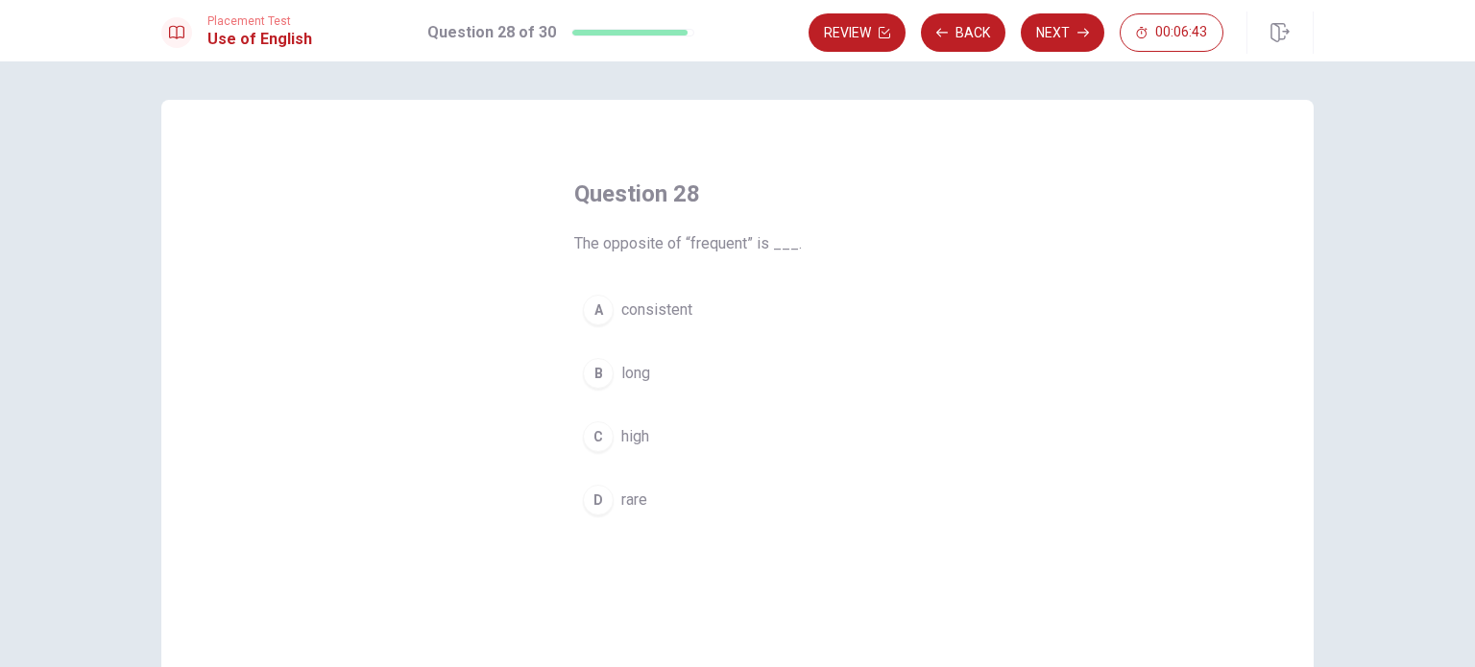
click at [607, 500] on div "D" at bounding box center [598, 500] width 31 height 31
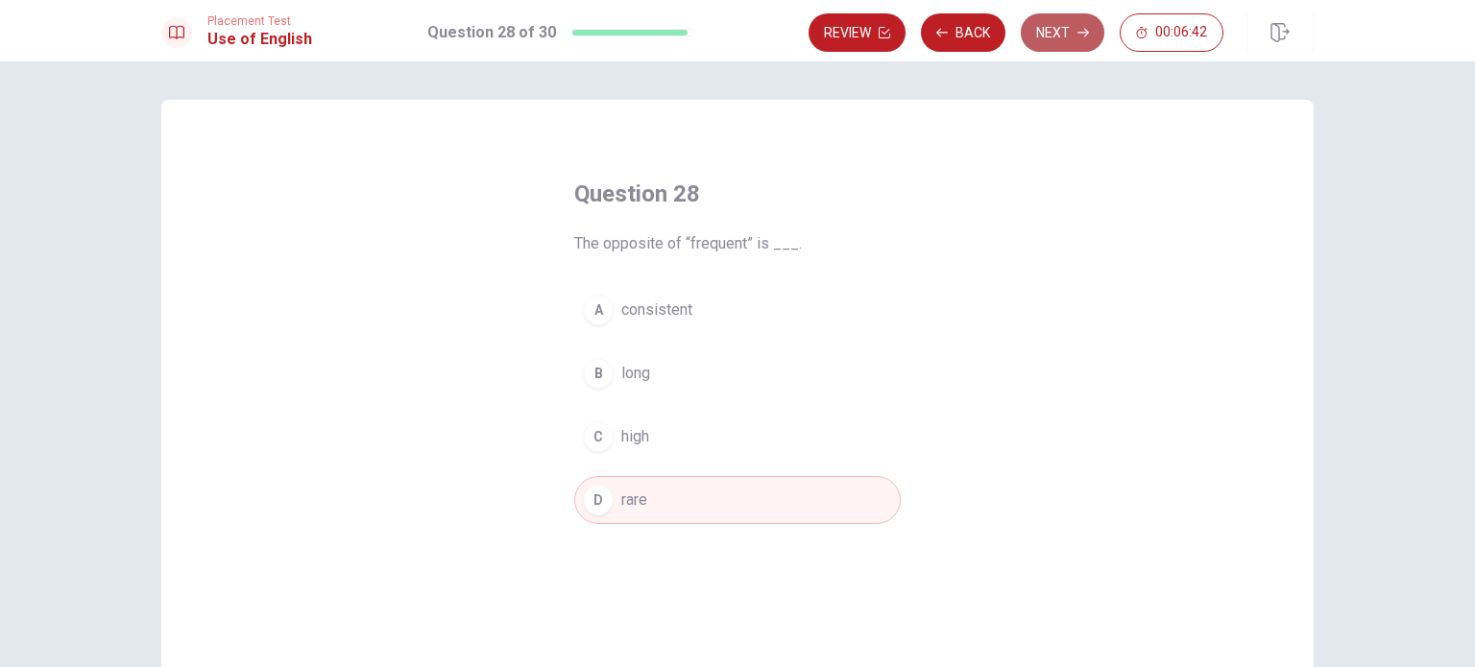
click at [1045, 34] on button "Next" at bounding box center [1063, 32] width 84 height 38
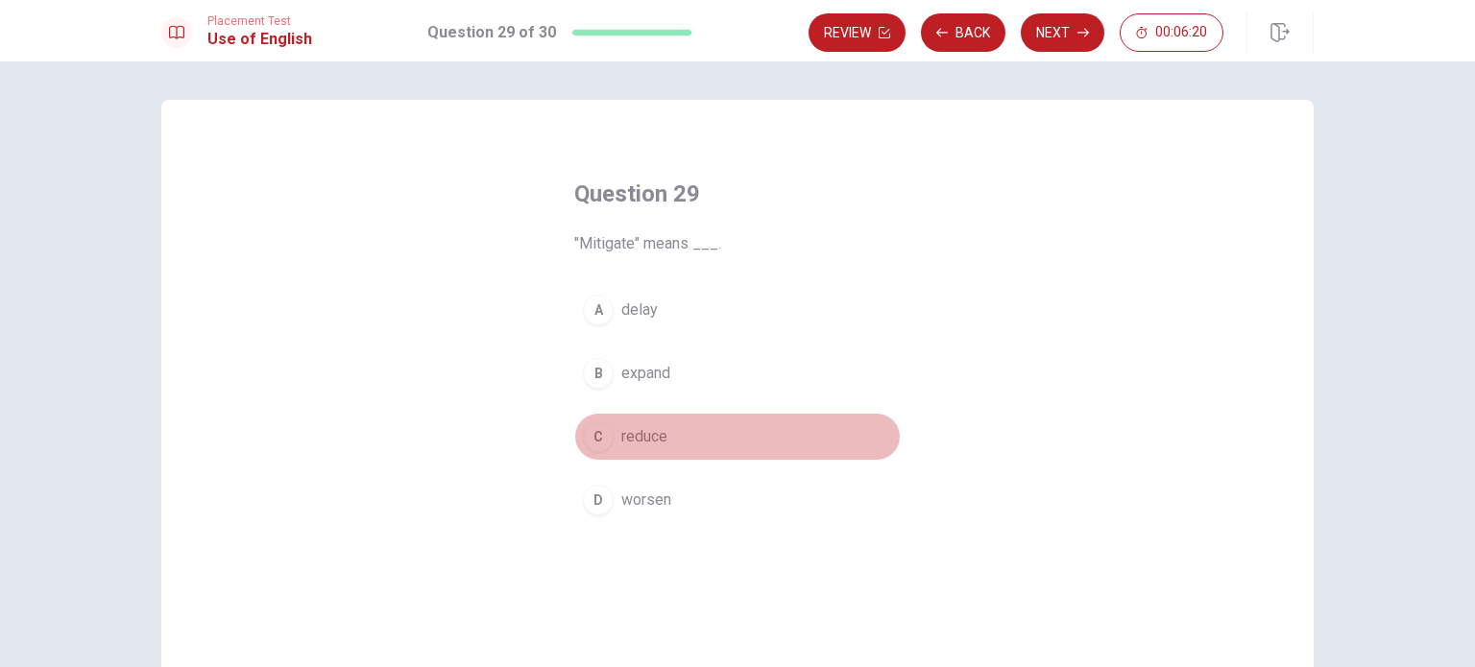
click at [596, 445] on div "C" at bounding box center [598, 437] width 31 height 31
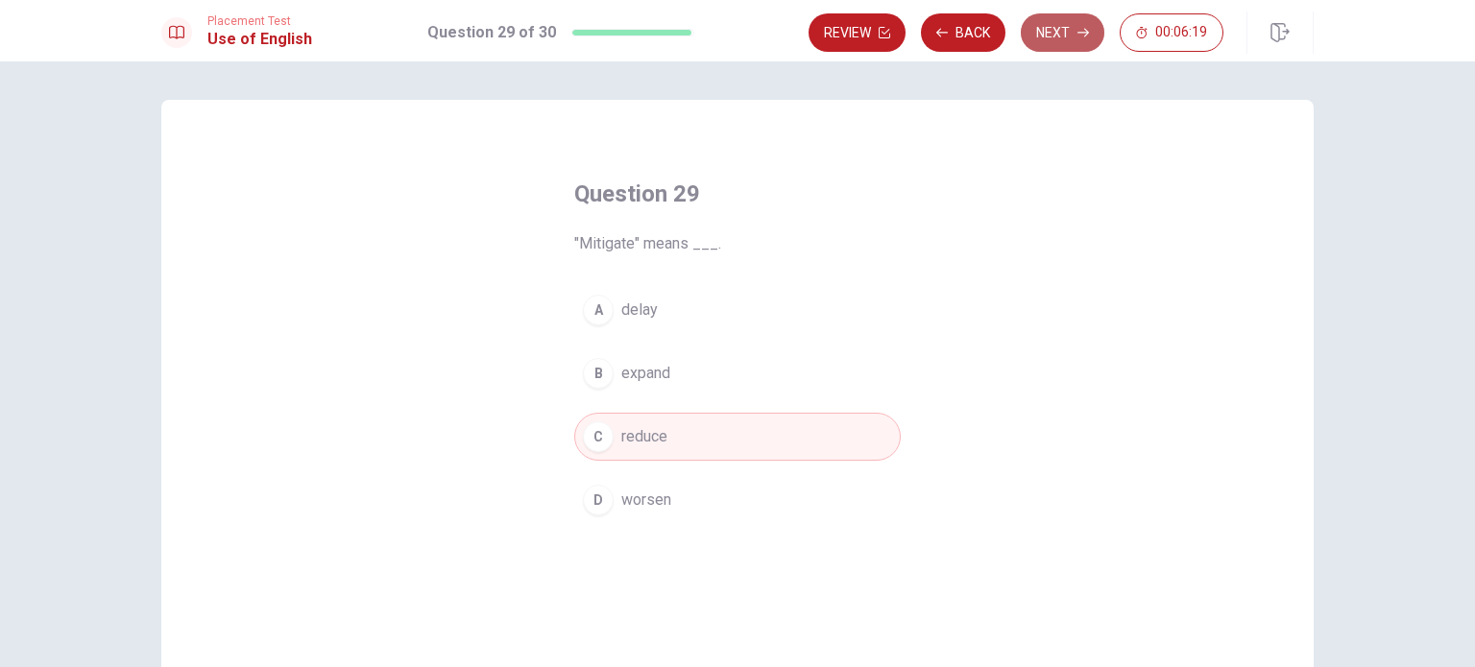
click at [1070, 36] on button "Next" at bounding box center [1063, 32] width 84 height 38
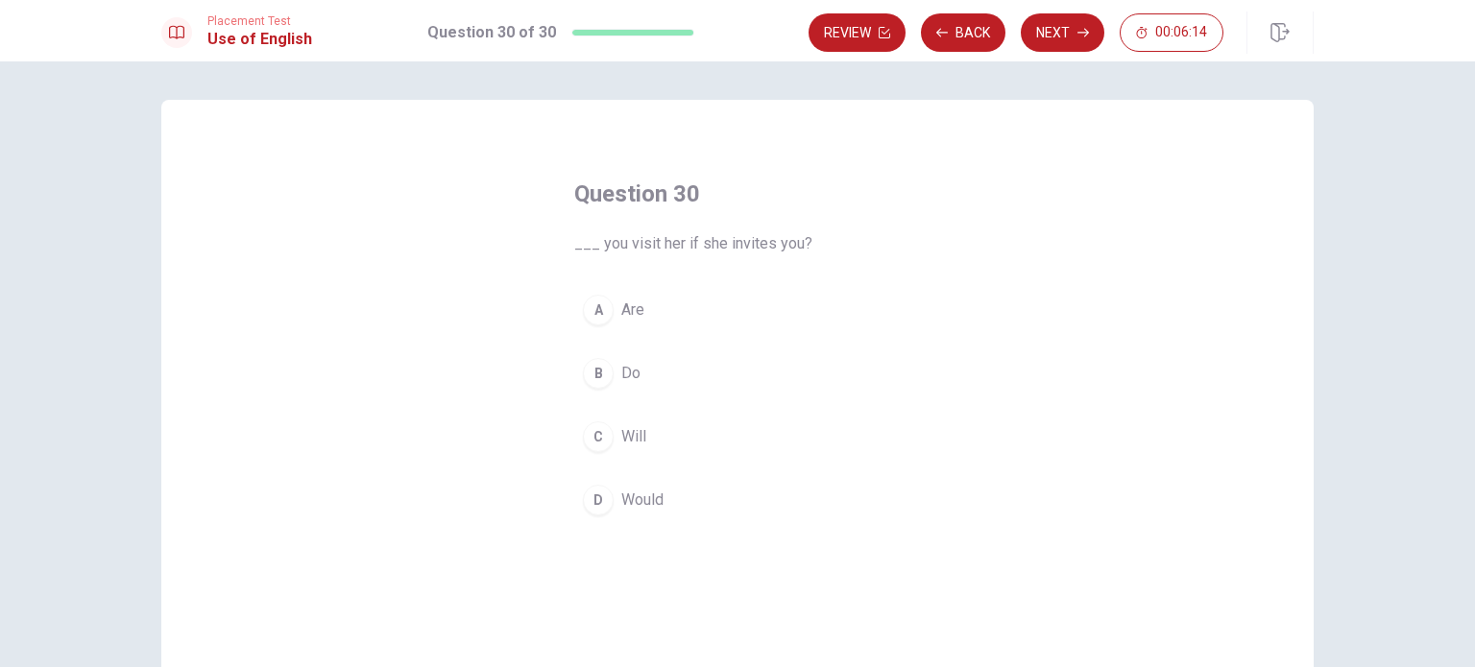
click at [583, 435] on div "C" at bounding box center [598, 437] width 31 height 31
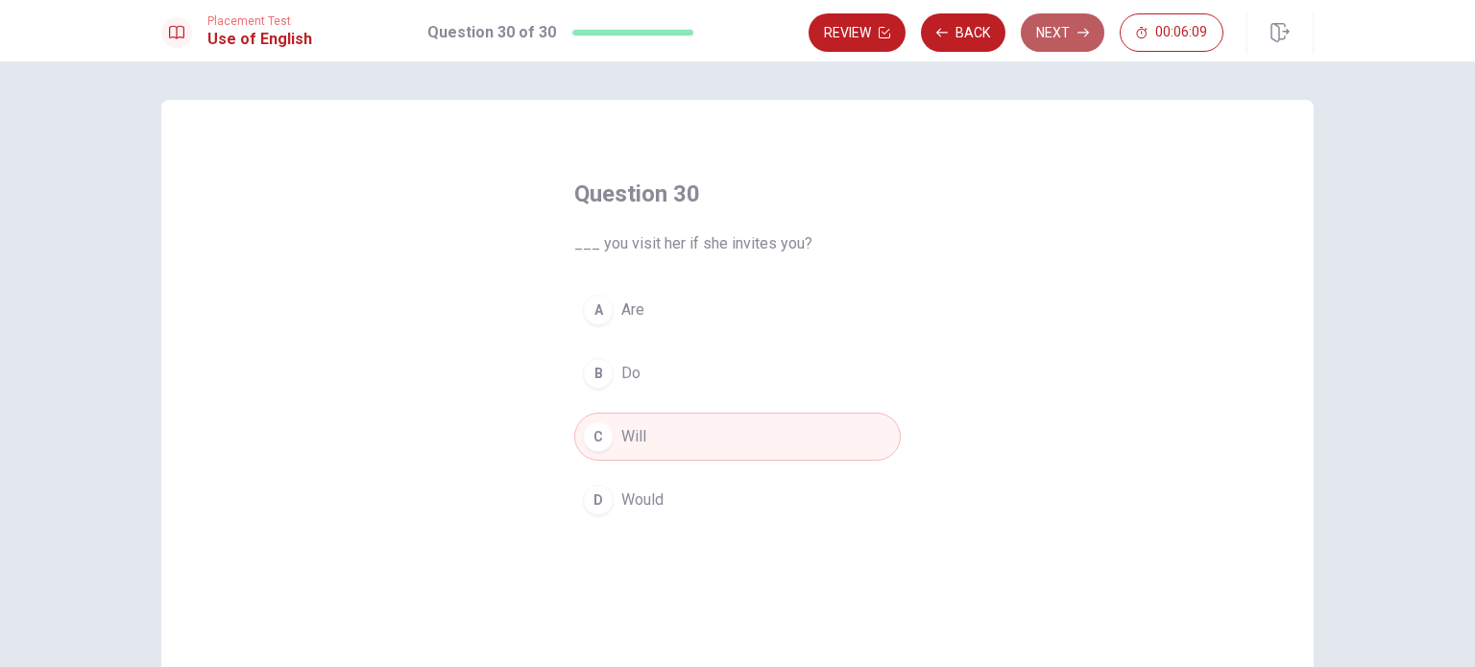
click at [1058, 44] on button "Next" at bounding box center [1063, 32] width 84 height 38
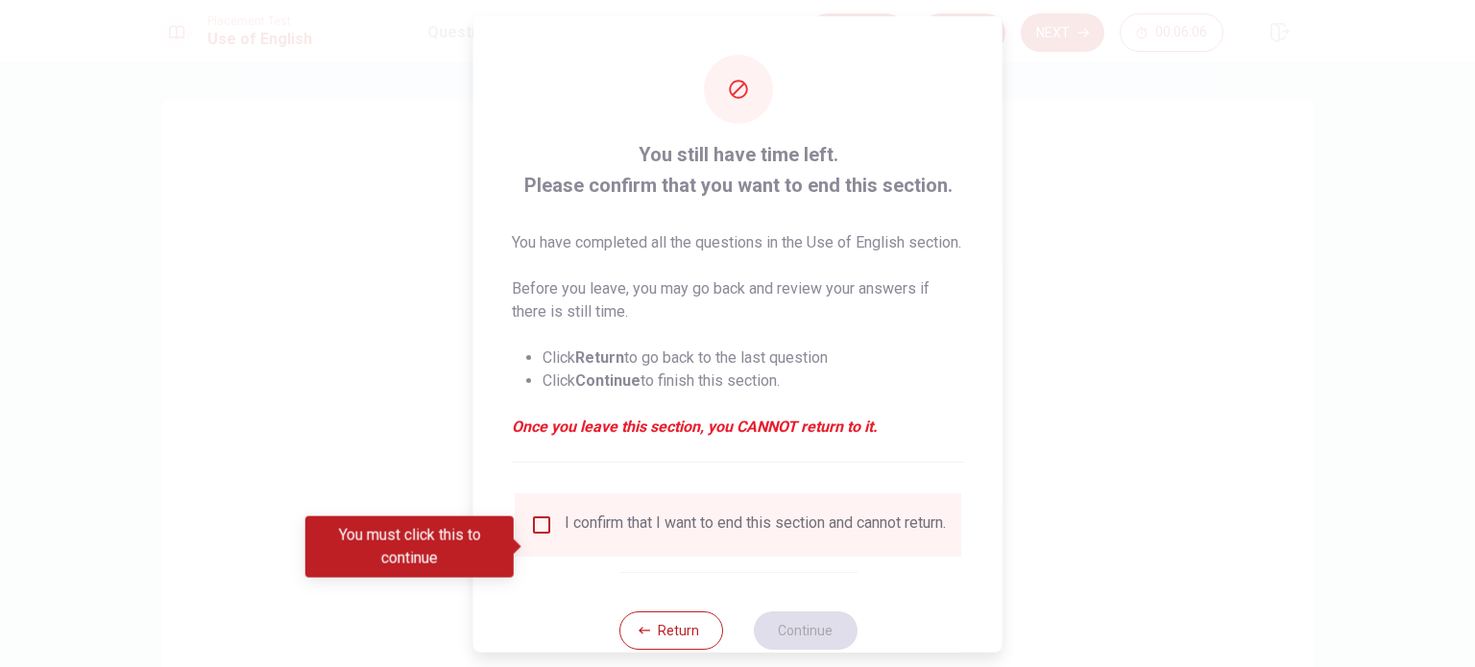
click at [546, 536] on input "You must click this to continue" at bounding box center [541, 524] width 23 height 23
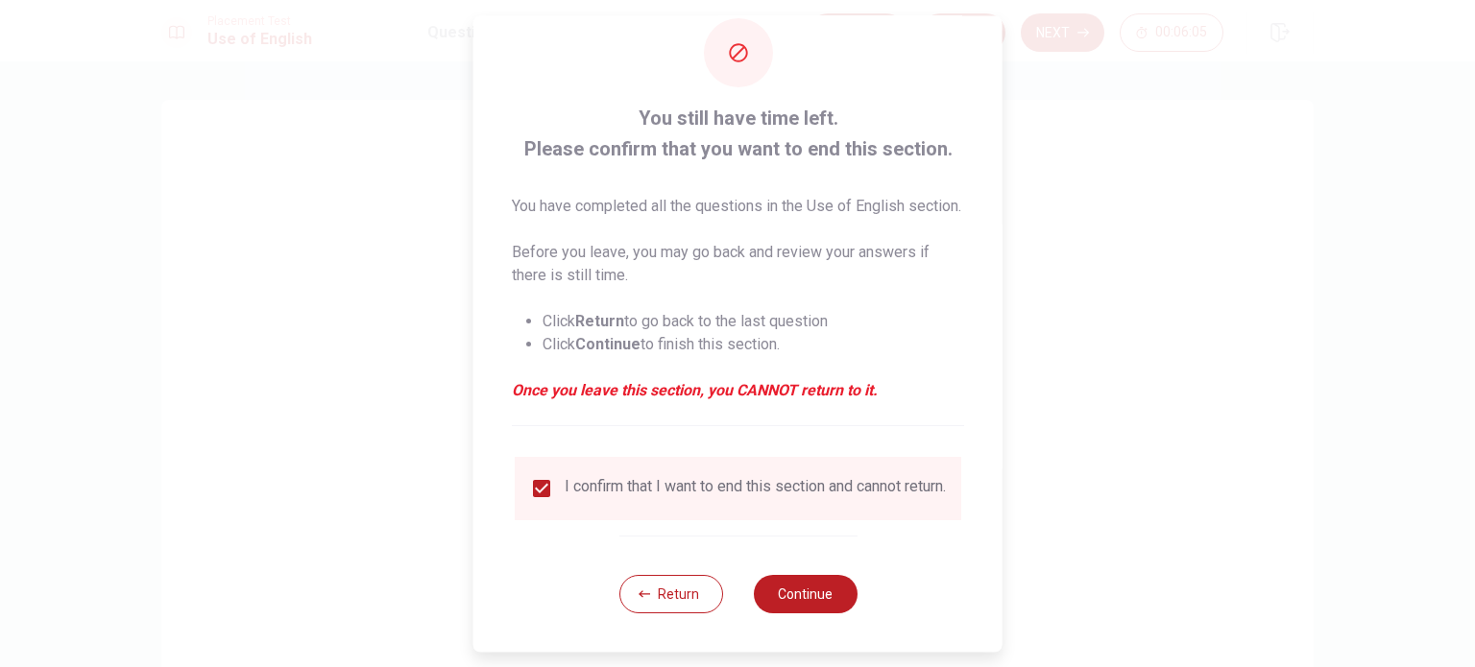
scroll to position [71, 0]
click at [790, 598] on button "Continue" at bounding box center [805, 594] width 104 height 38
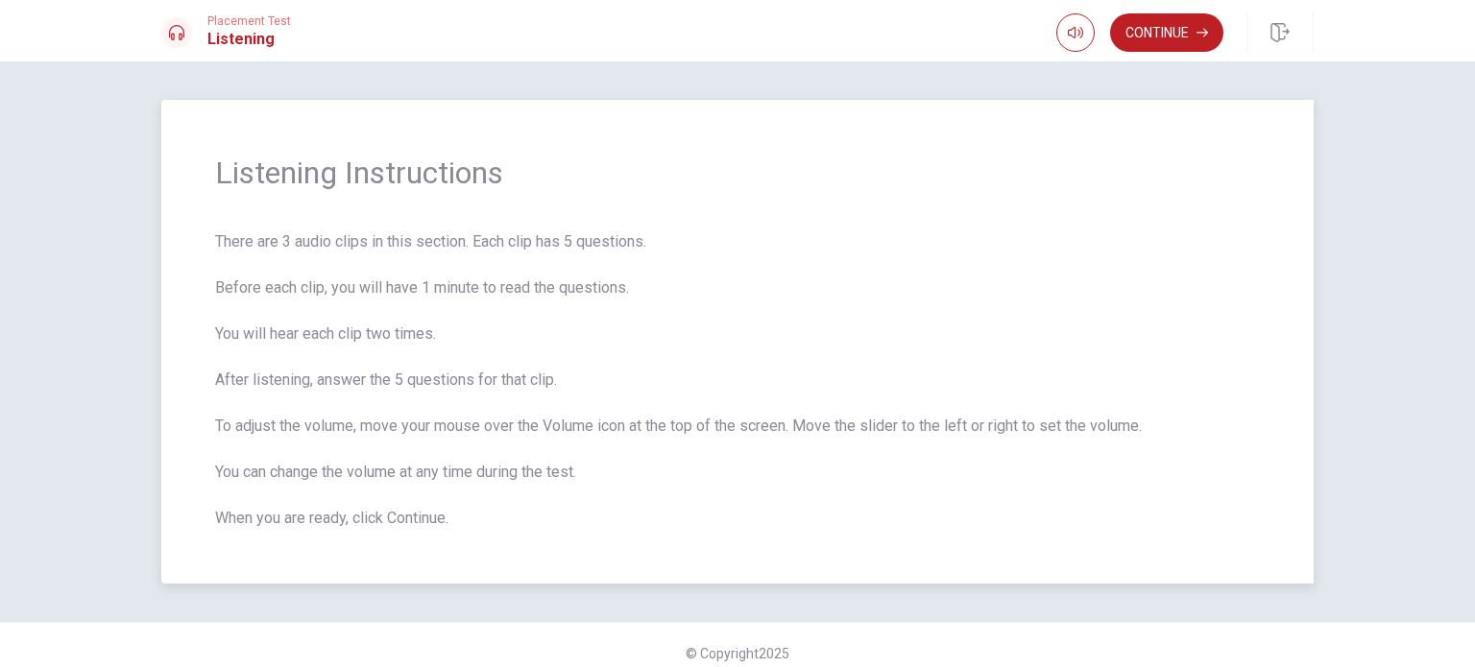
click at [740, 565] on div "Listening Instructions There are 3 audio clips in this section. Each clip has 5…" at bounding box center [737, 342] width 1152 height 484
click at [1164, 37] on button "Continue" at bounding box center [1166, 32] width 113 height 38
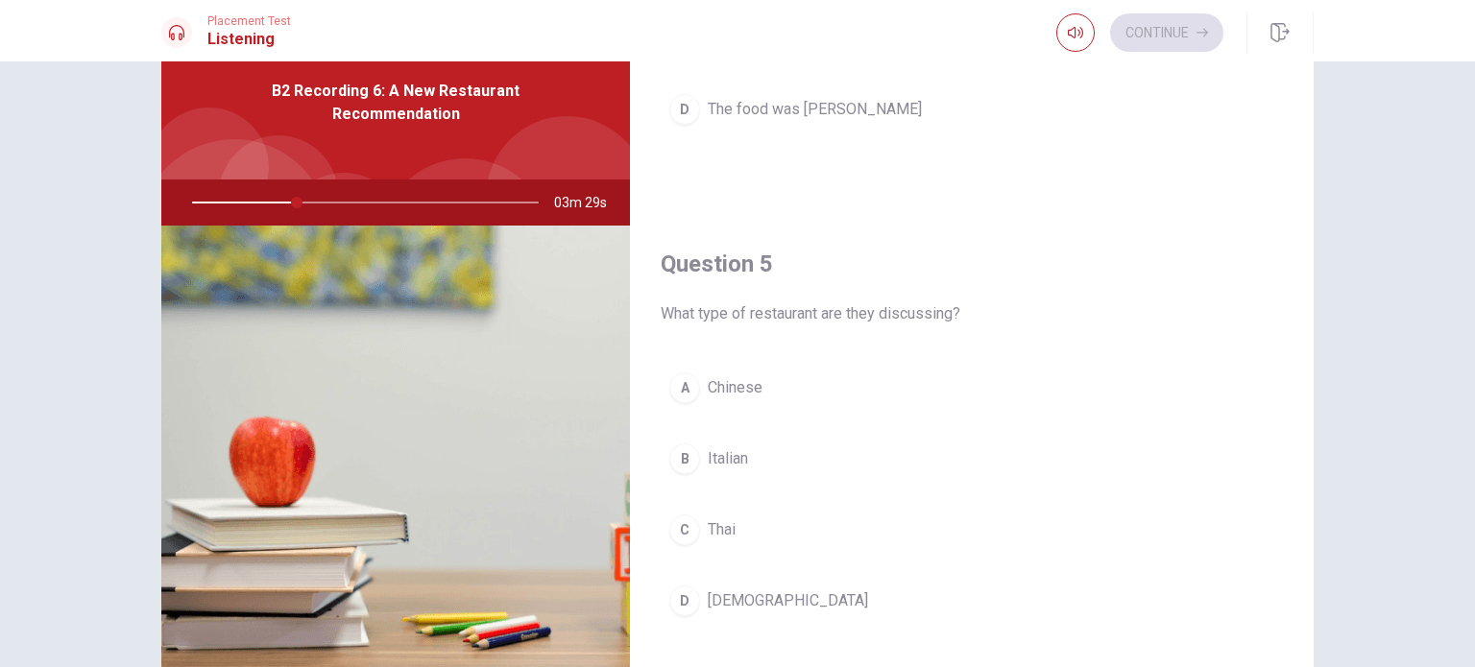
scroll to position [192, 0]
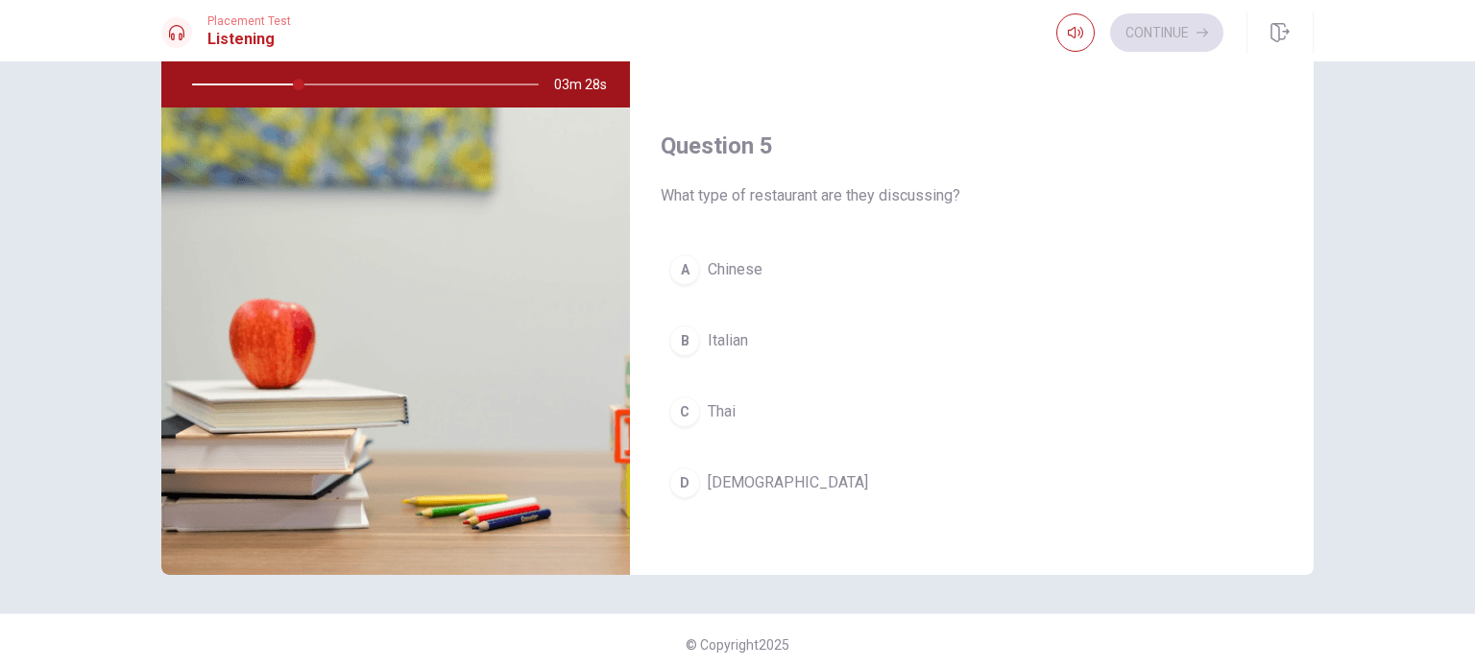
click at [672, 408] on div "C" at bounding box center [684, 412] width 31 height 31
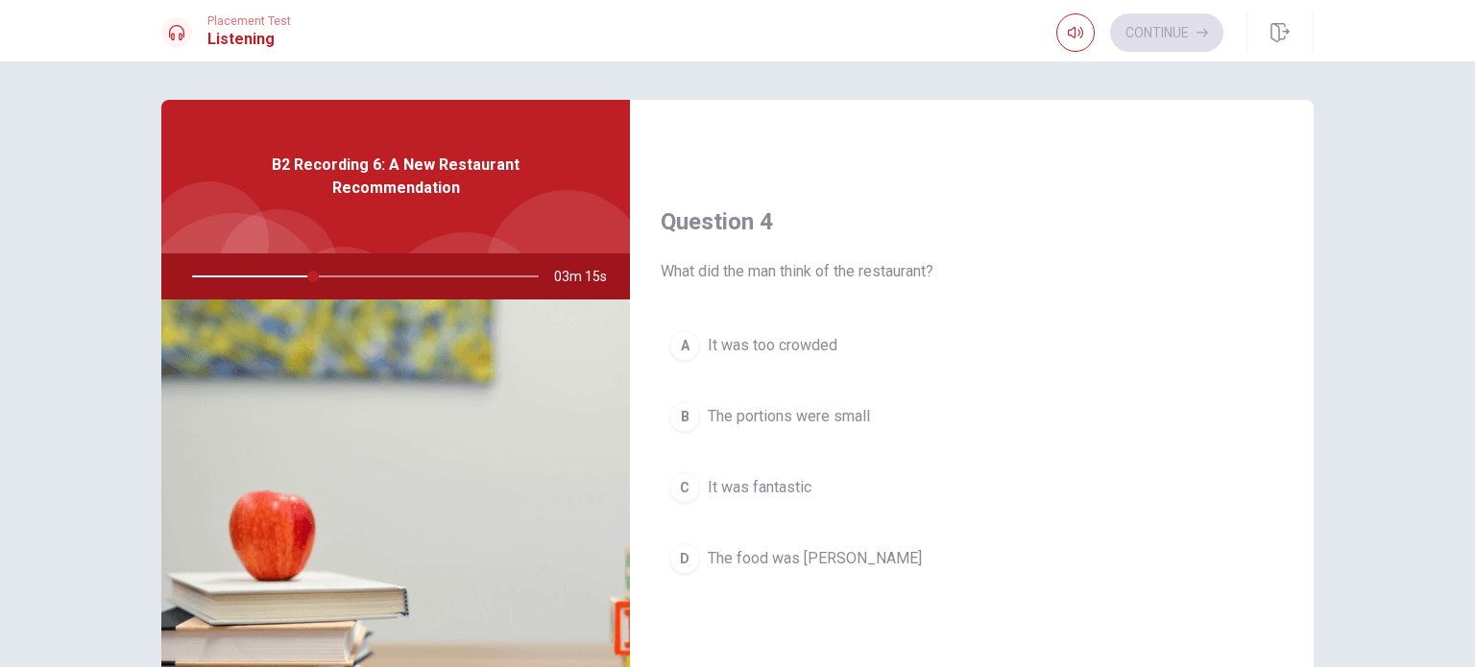
scroll to position [1440, 0]
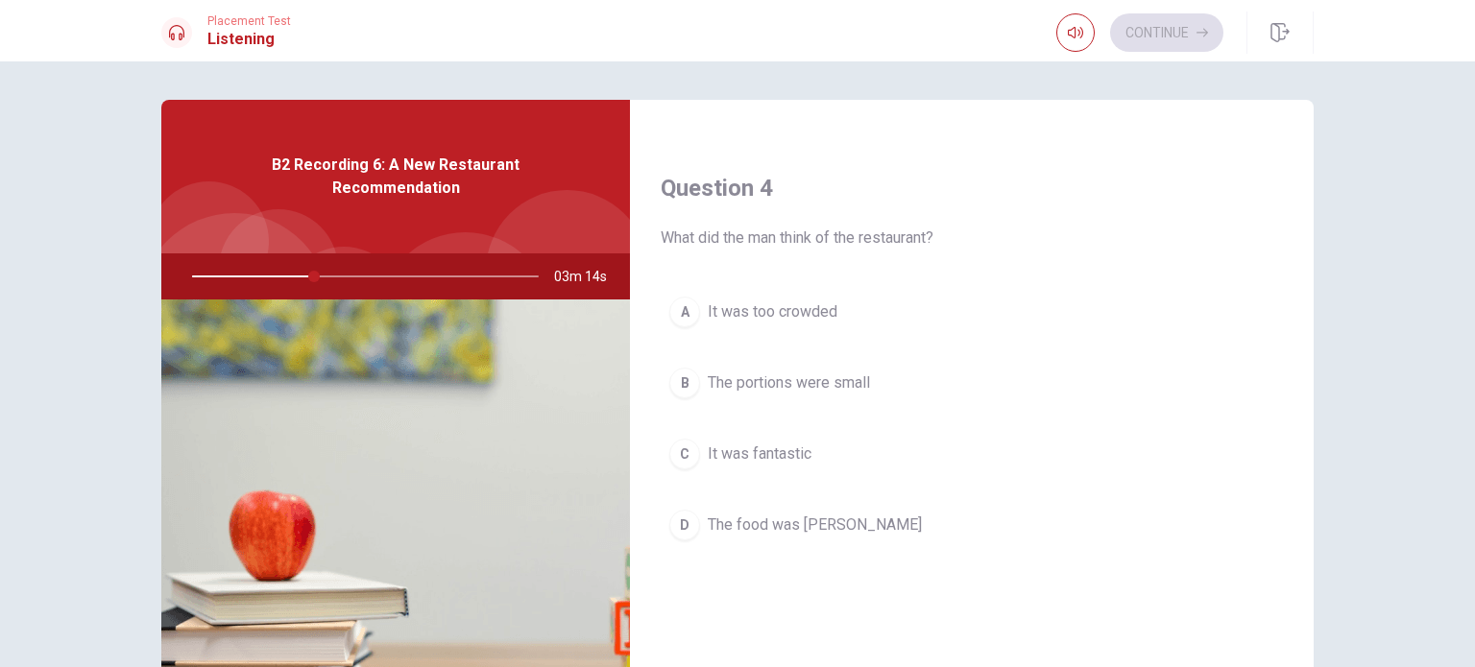
click at [679, 456] on div "C" at bounding box center [684, 454] width 31 height 31
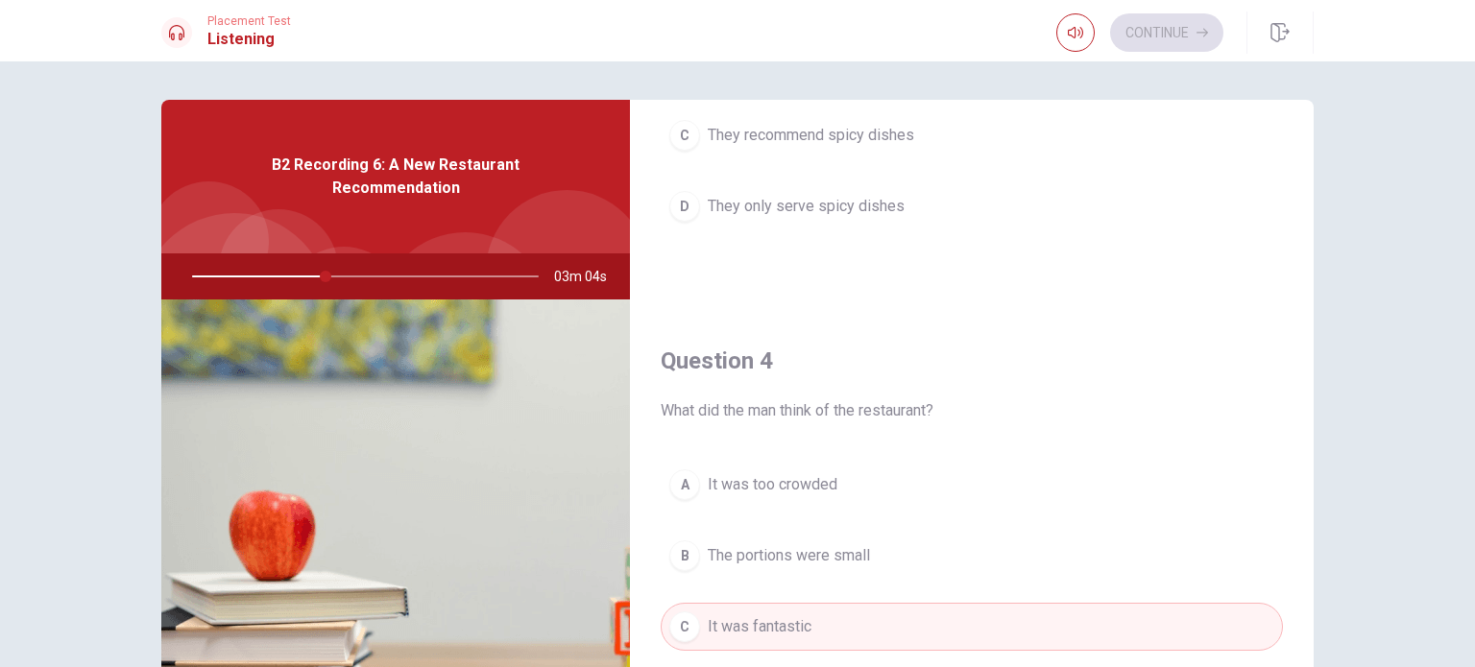
scroll to position [1056, 0]
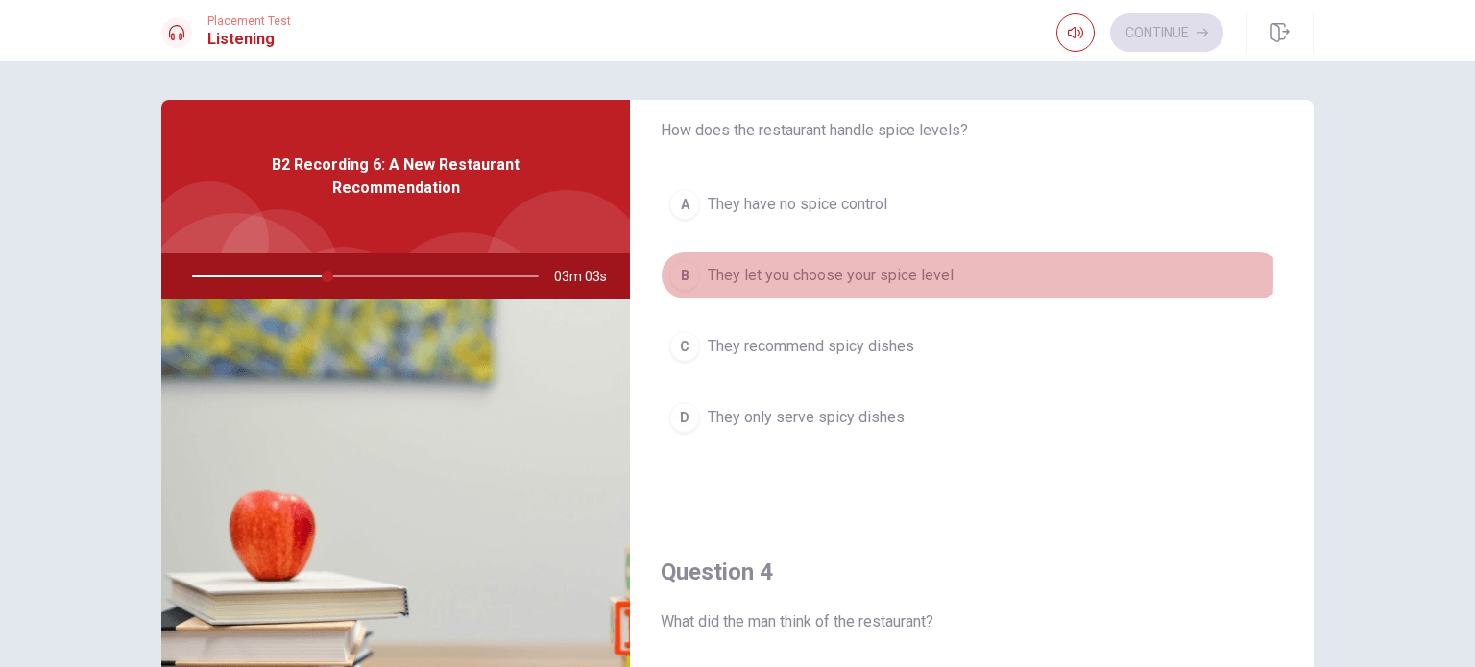
click at [688, 271] on div "B" at bounding box center [684, 275] width 31 height 31
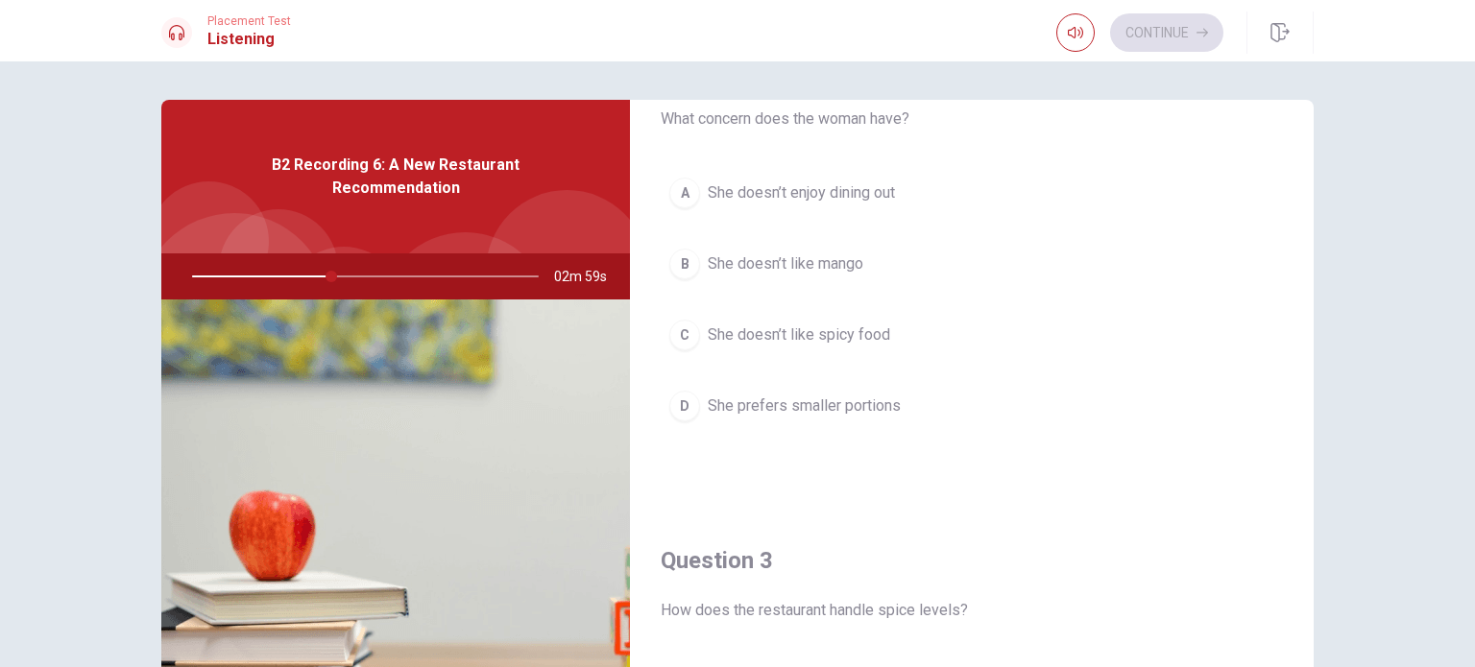
scroll to position [480, 0]
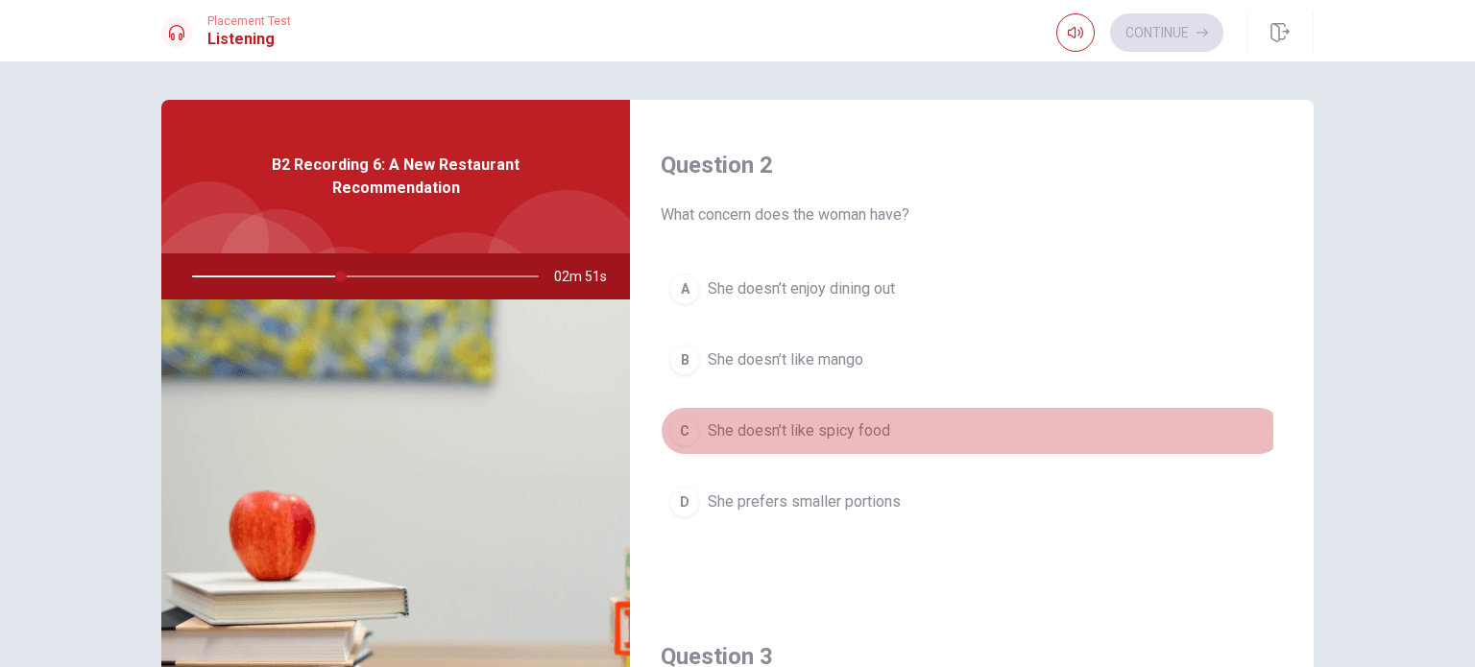
click at [675, 429] on div "C" at bounding box center [684, 431] width 31 height 31
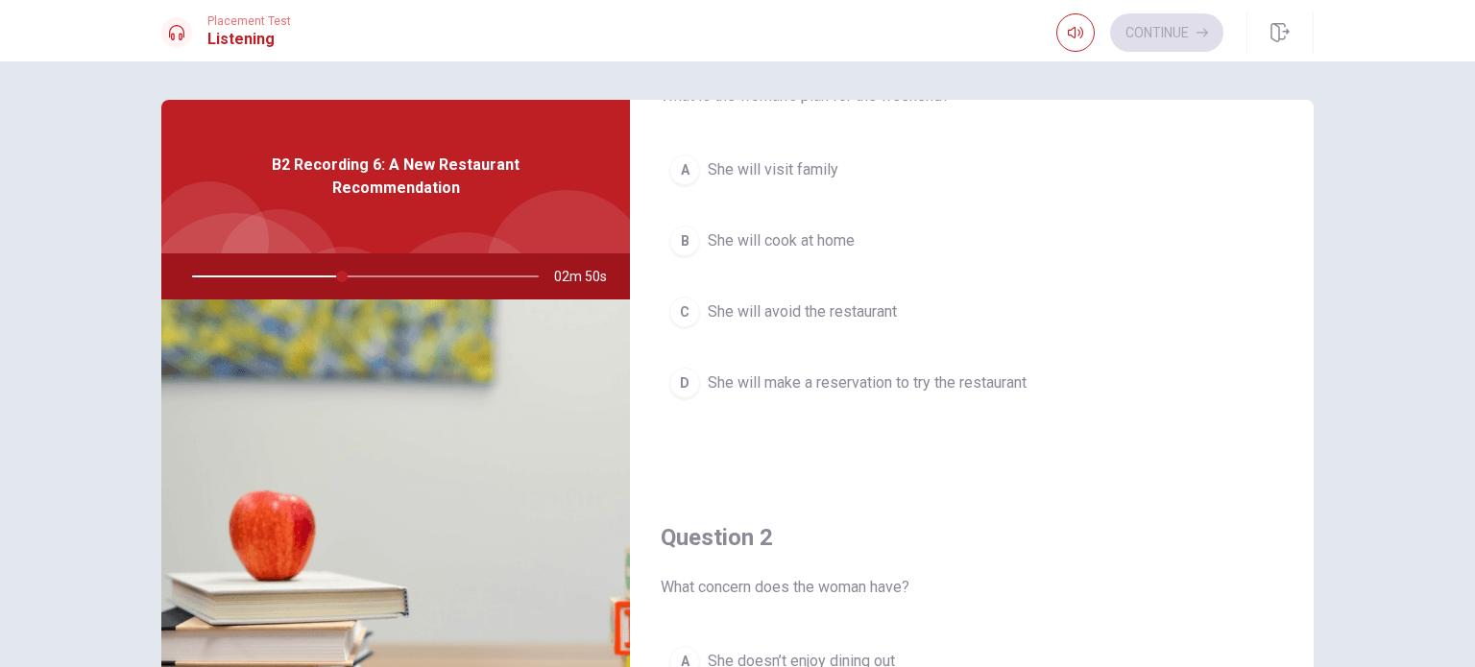
scroll to position [96, 0]
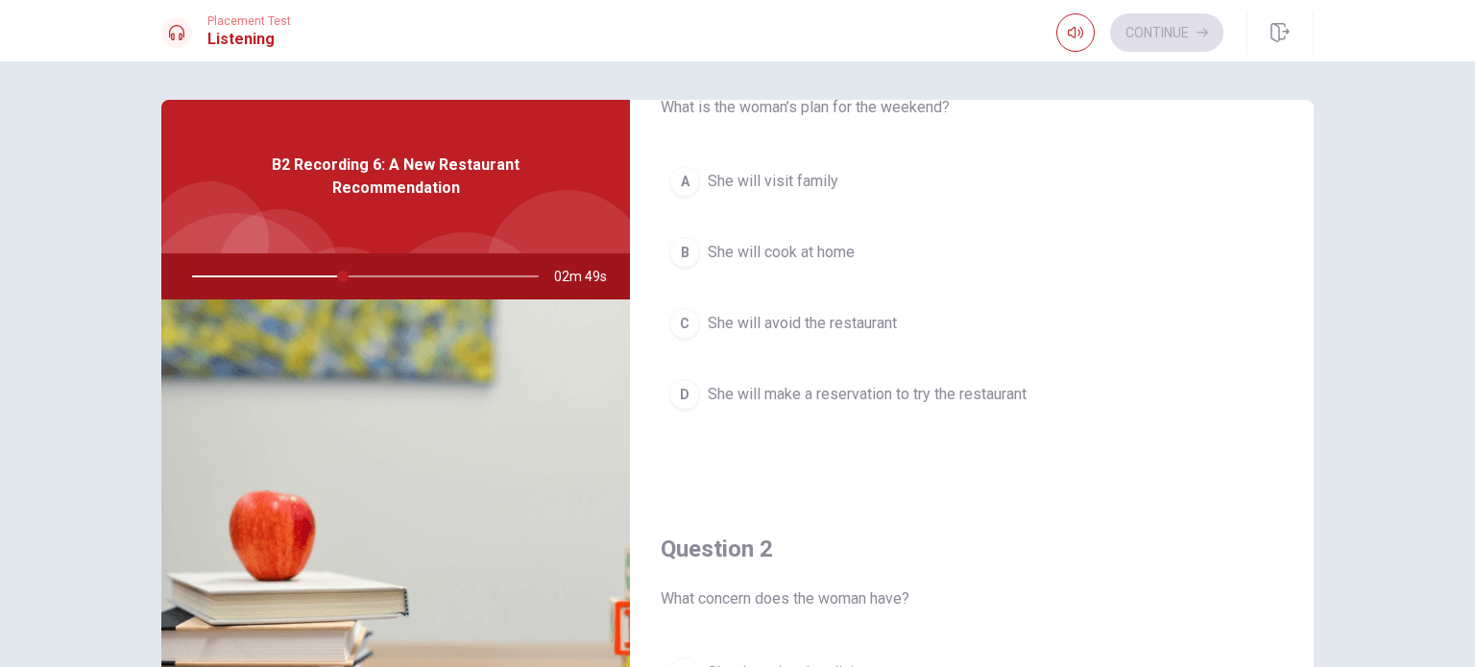
click at [680, 399] on div "D" at bounding box center [684, 394] width 31 height 31
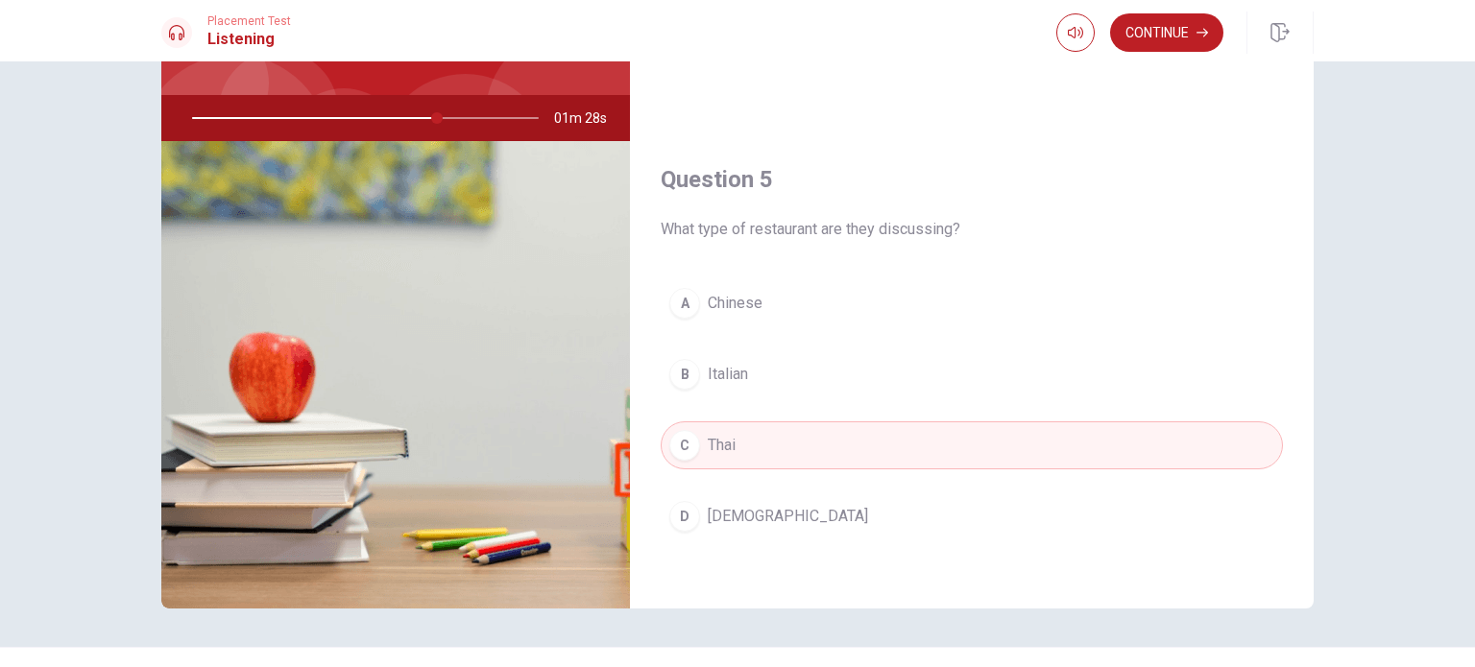
scroll to position [192, 0]
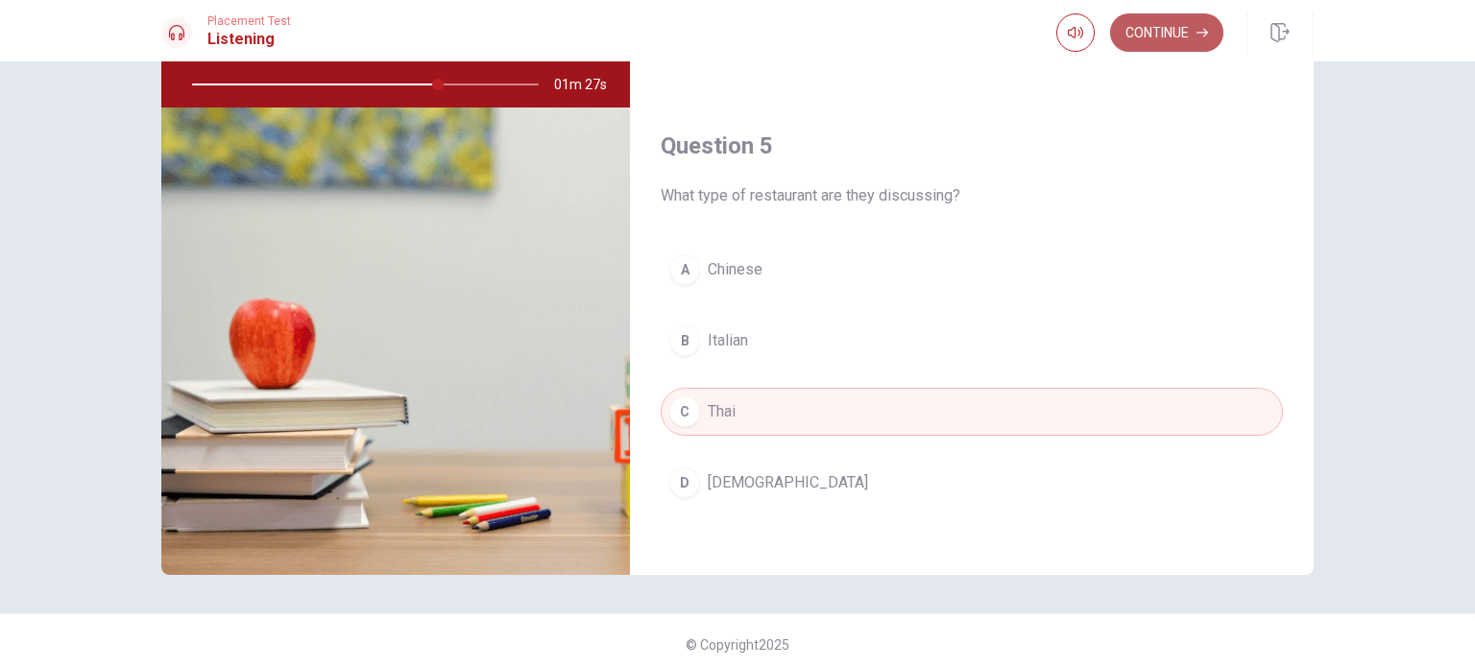
click at [1156, 49] on button "Continue" at bounding box center [1166, 32] width 113 height 38
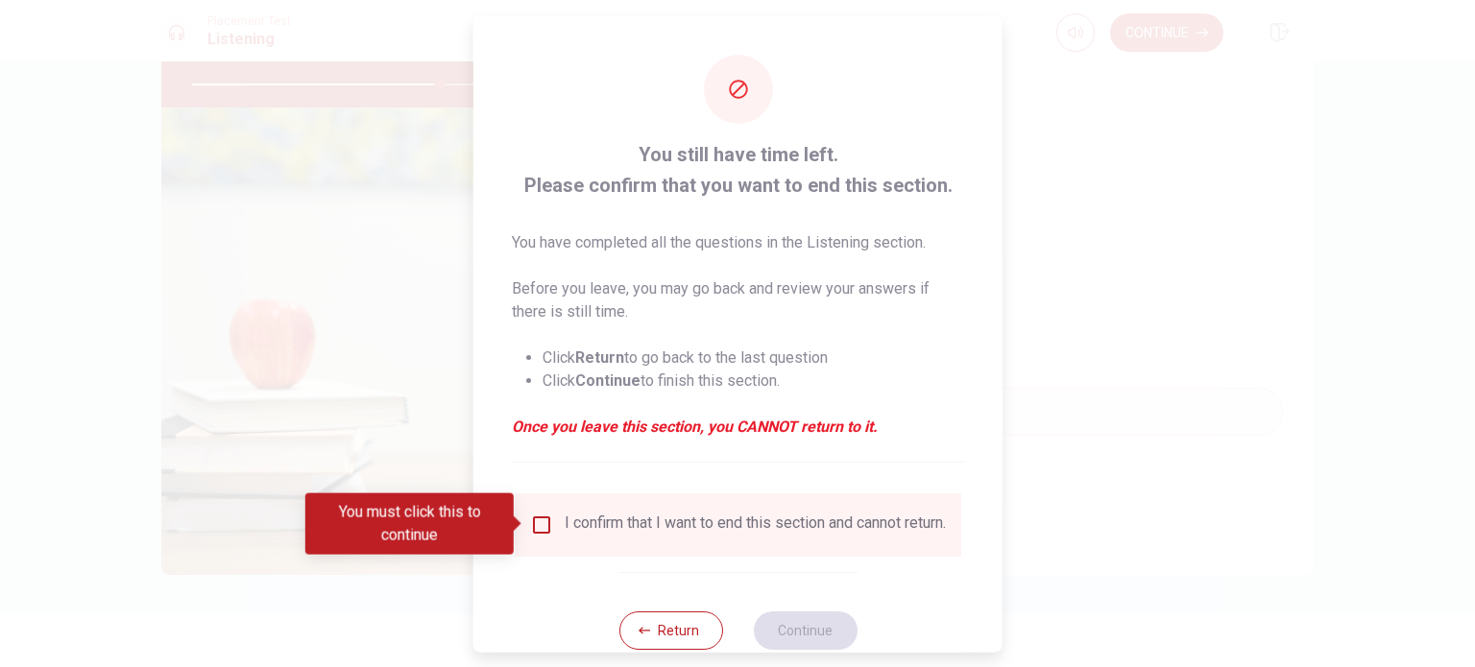
click at [546, 522] on input "You must click this to continue" at bounding box center [541, 524] width 23 height 23
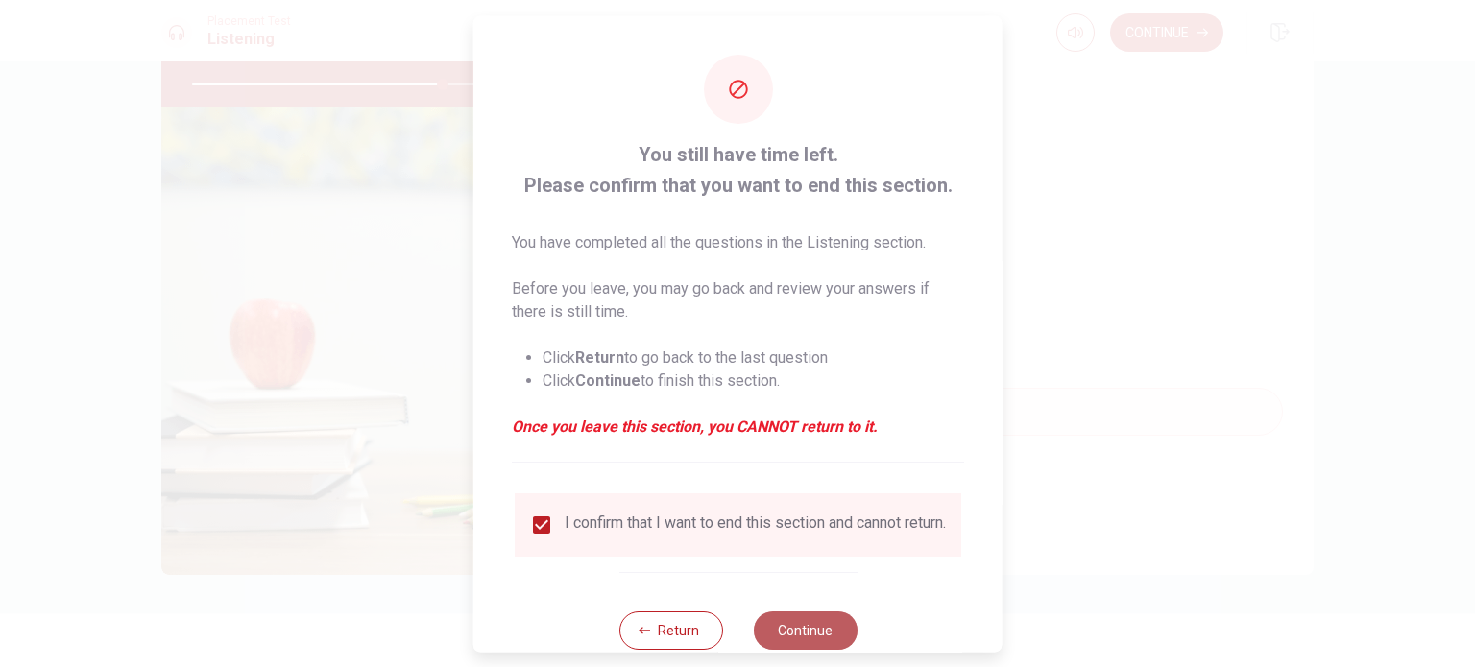
click at [810, 632] on button "Continue" at bounding box center [805, 630] width 104 height 38
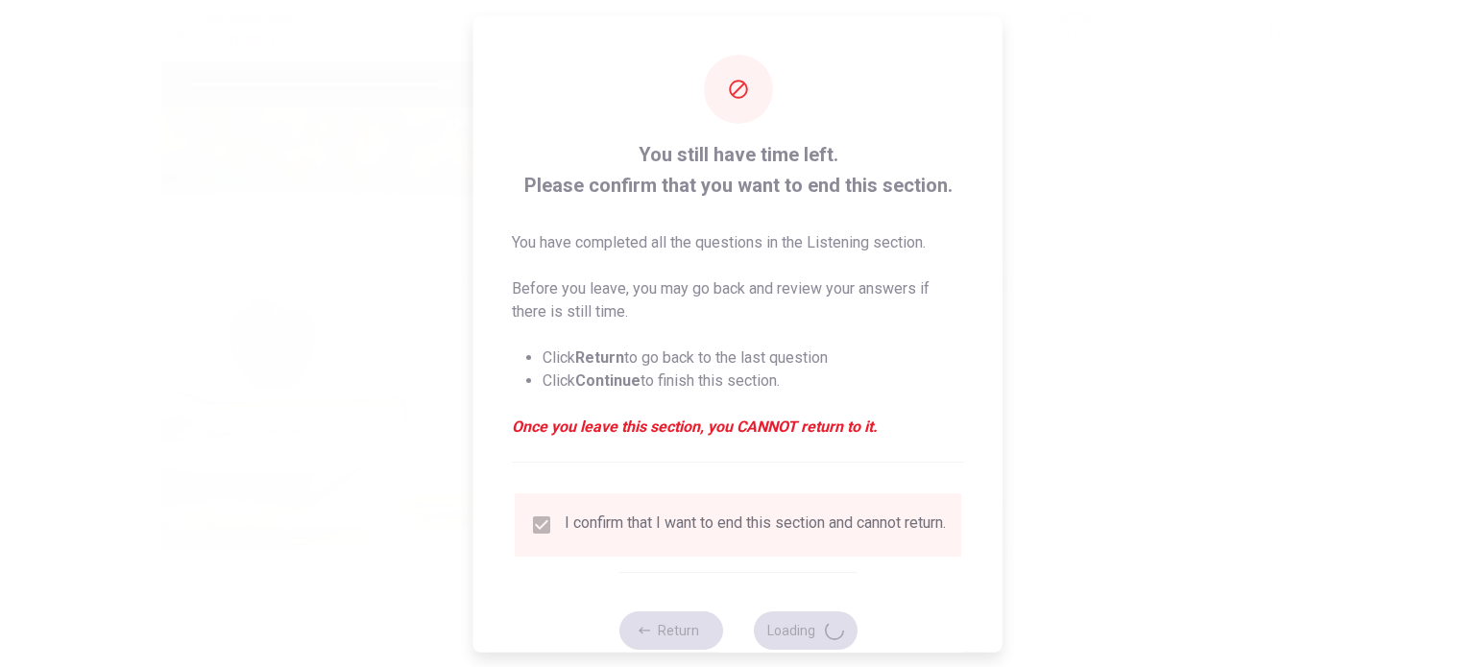
type input "73"
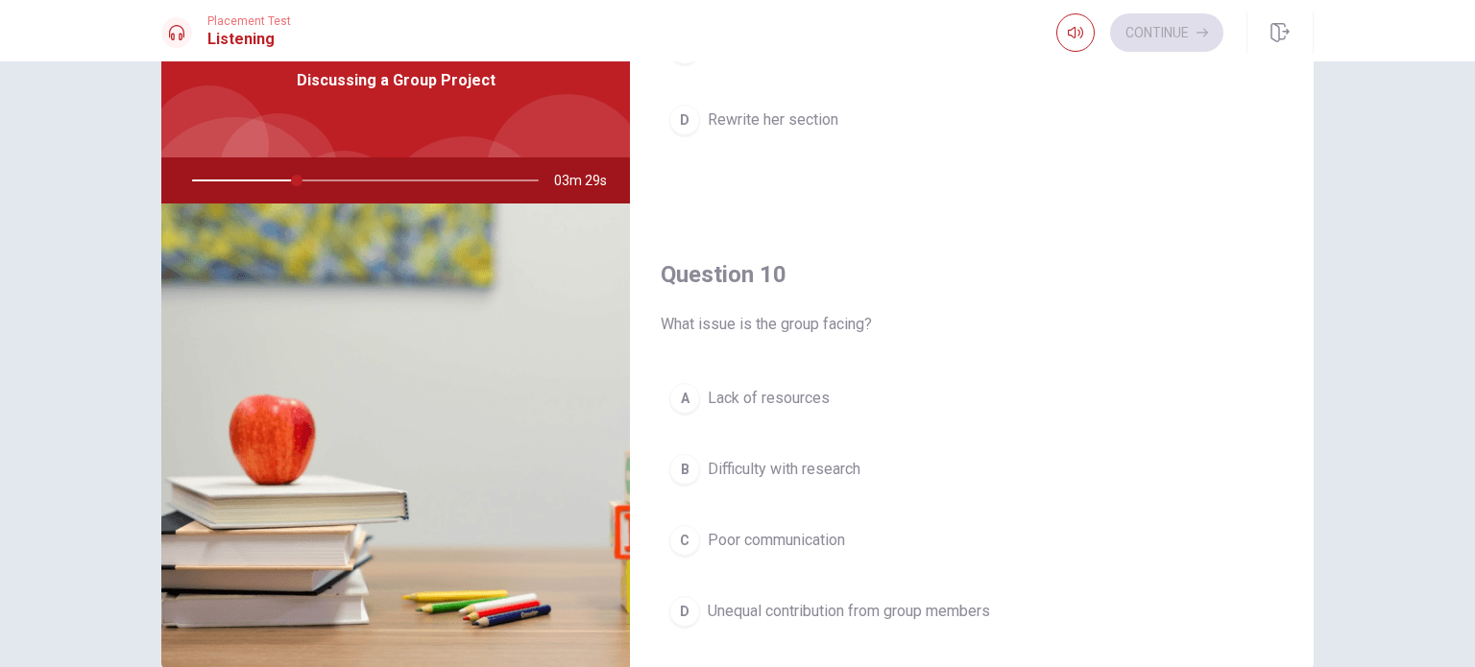
scroll to position [1782, 0]
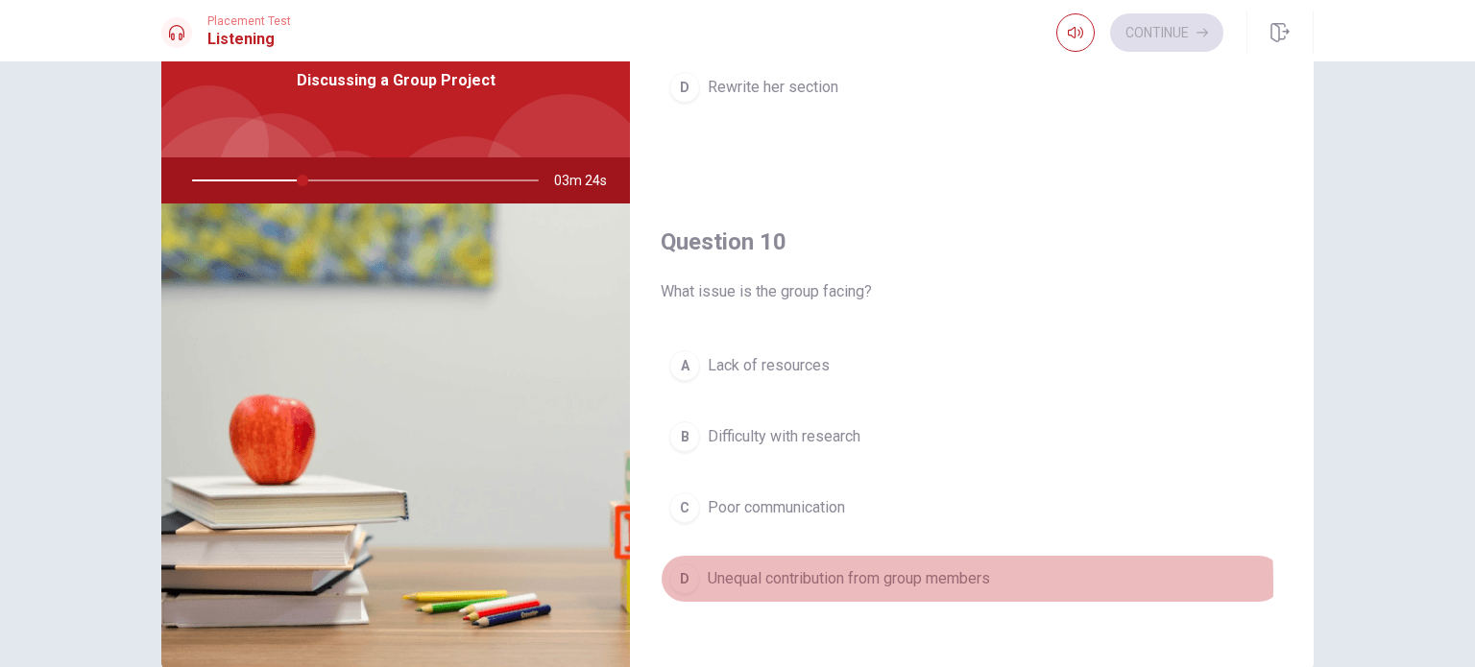
click at [674, 576] on div "D" at bounding box center [684, 579] width 31 height 31
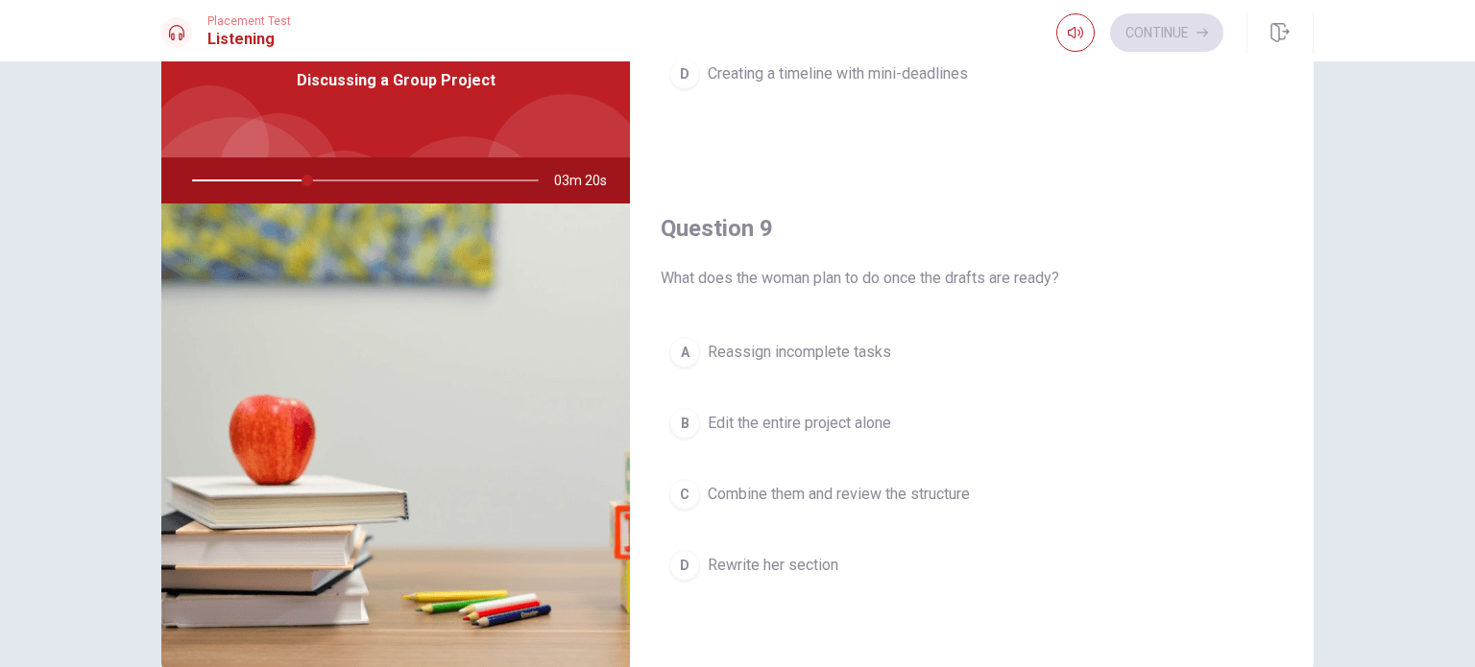
scroll to position [1302, 0]
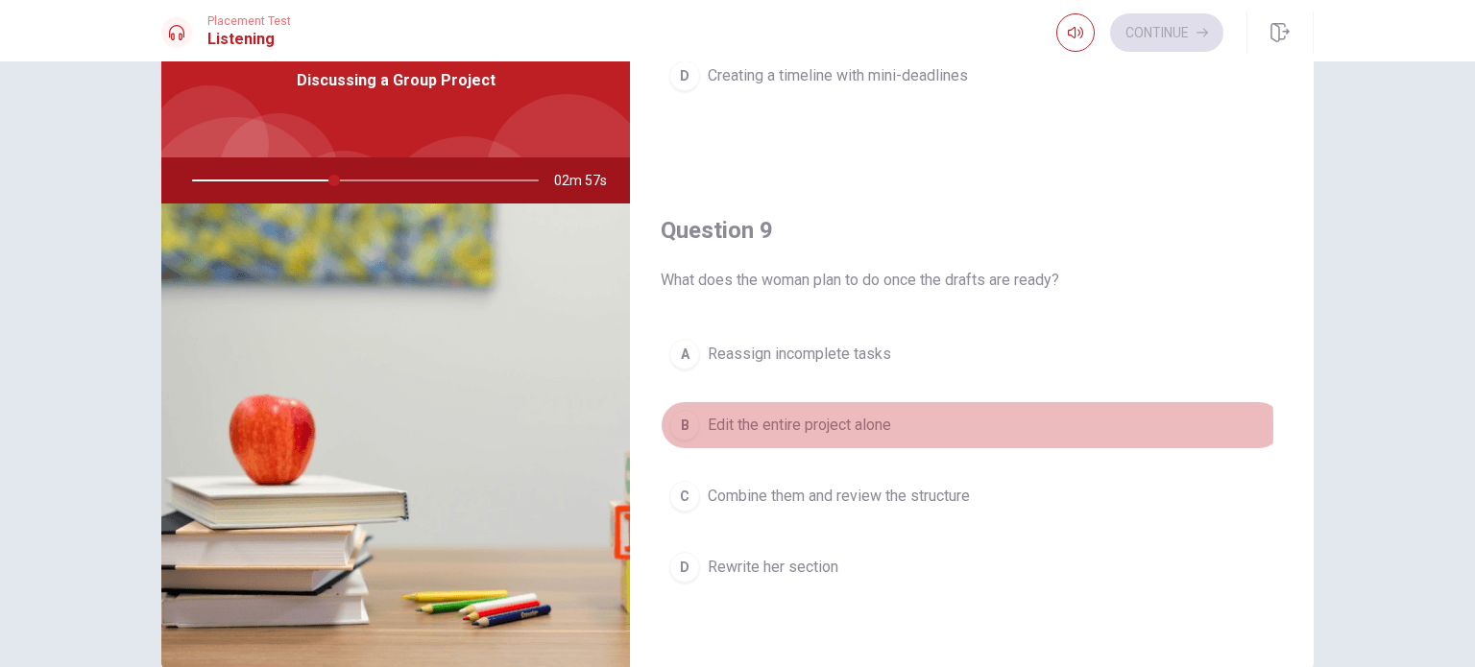
click at [675, 422] on div "B" at bounding box center [684, 425] width 31 height 31
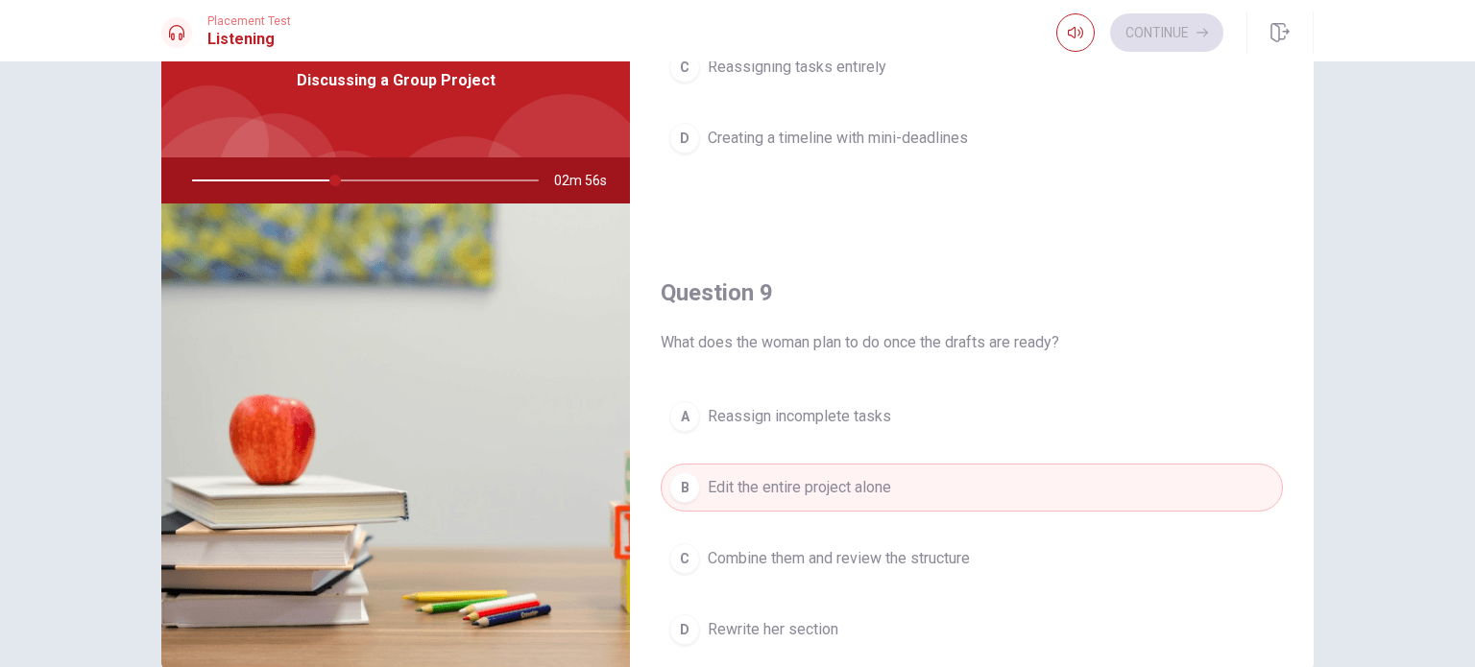
scroll to position [1206, 0]
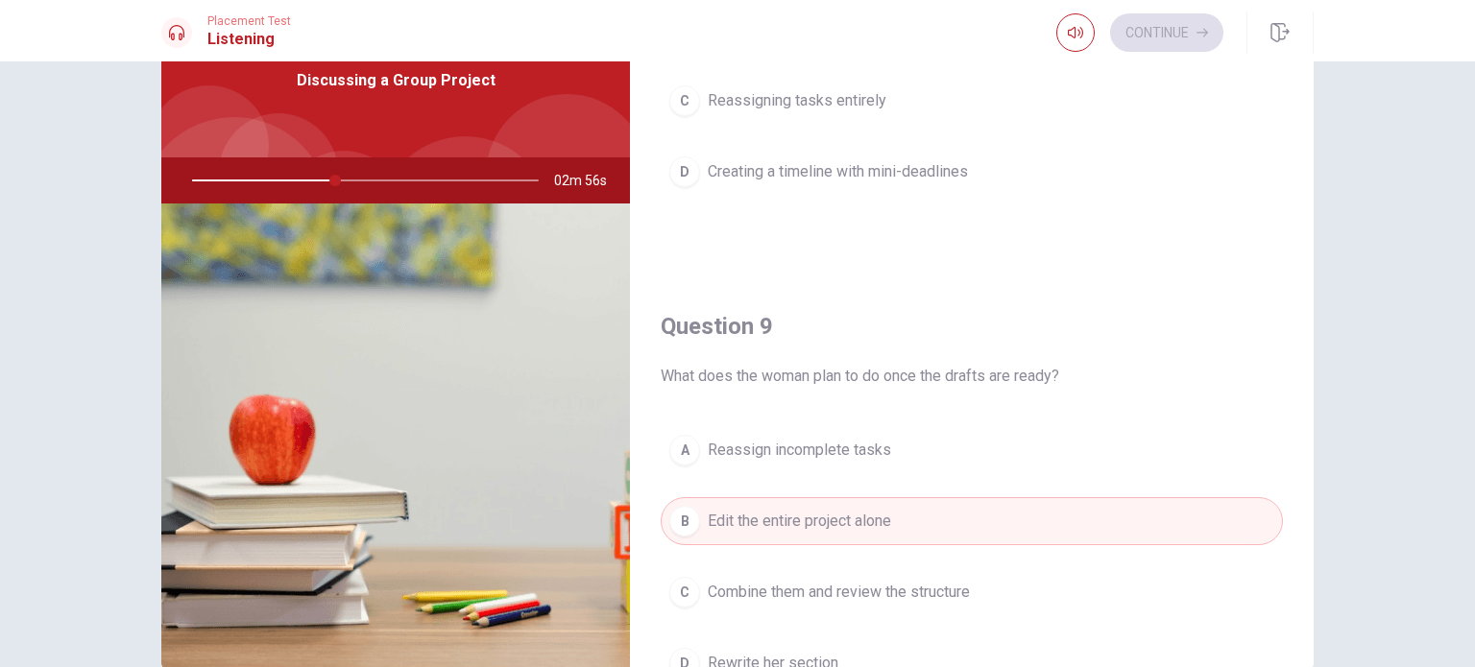
click at [684, 441] on div "A" at bounding box center [684, 450] width 31 height 31
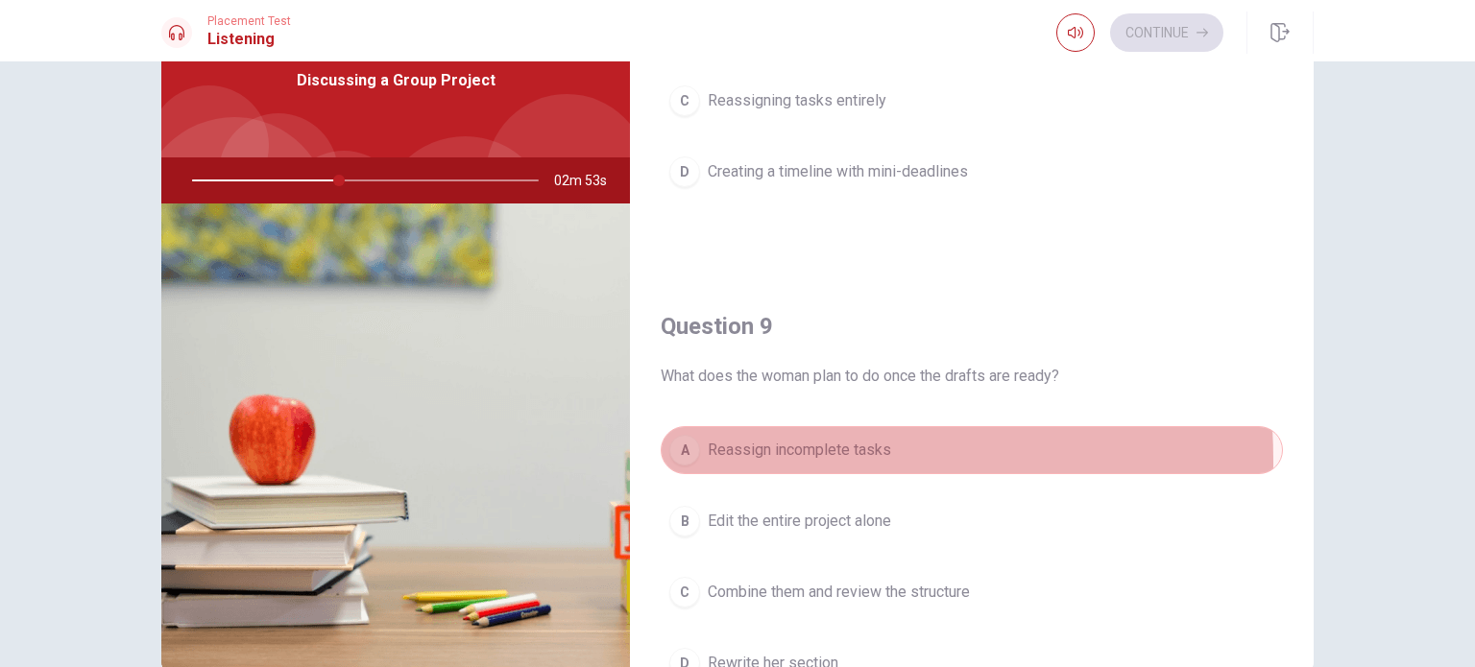
click at [684, 456] on div "A" at bounding box center [684, 450] width 31 height 31
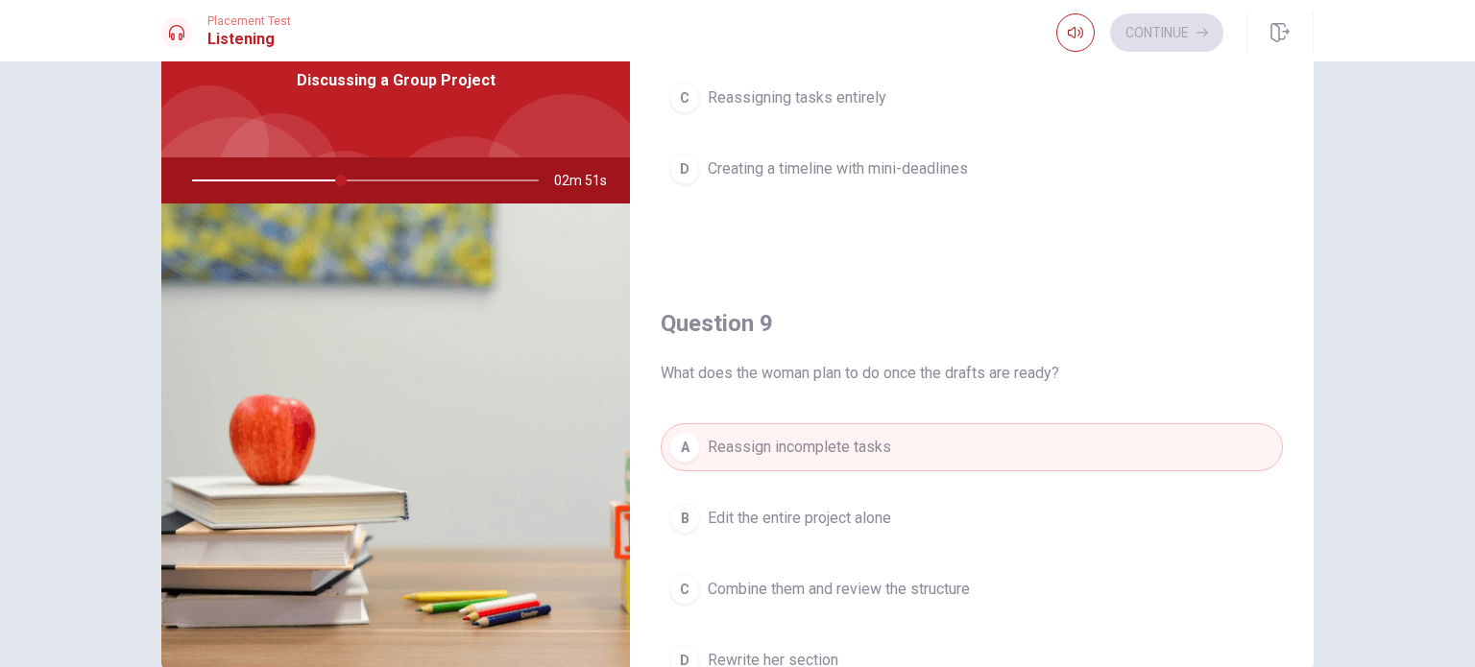
scroll to position [1302, 0]
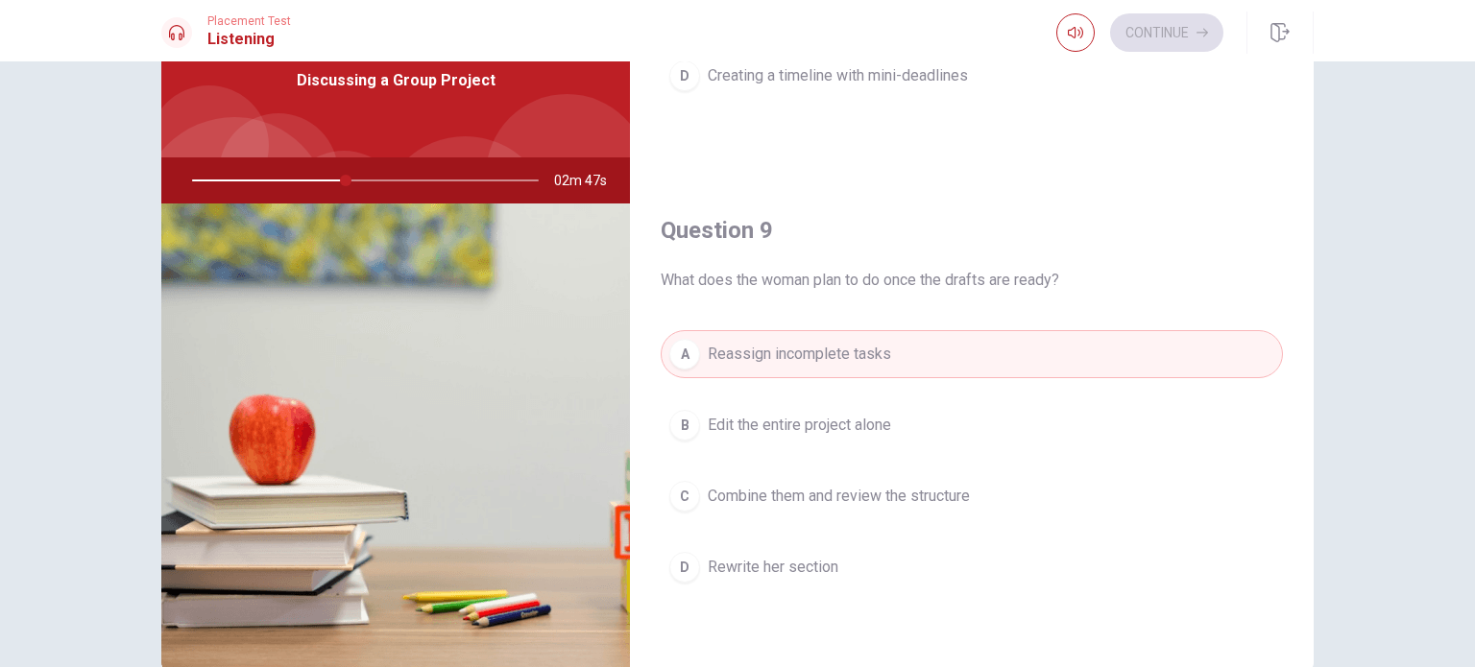
click at [679, 493] on div "C" at bounding box center [684, 496] width 31 height 31
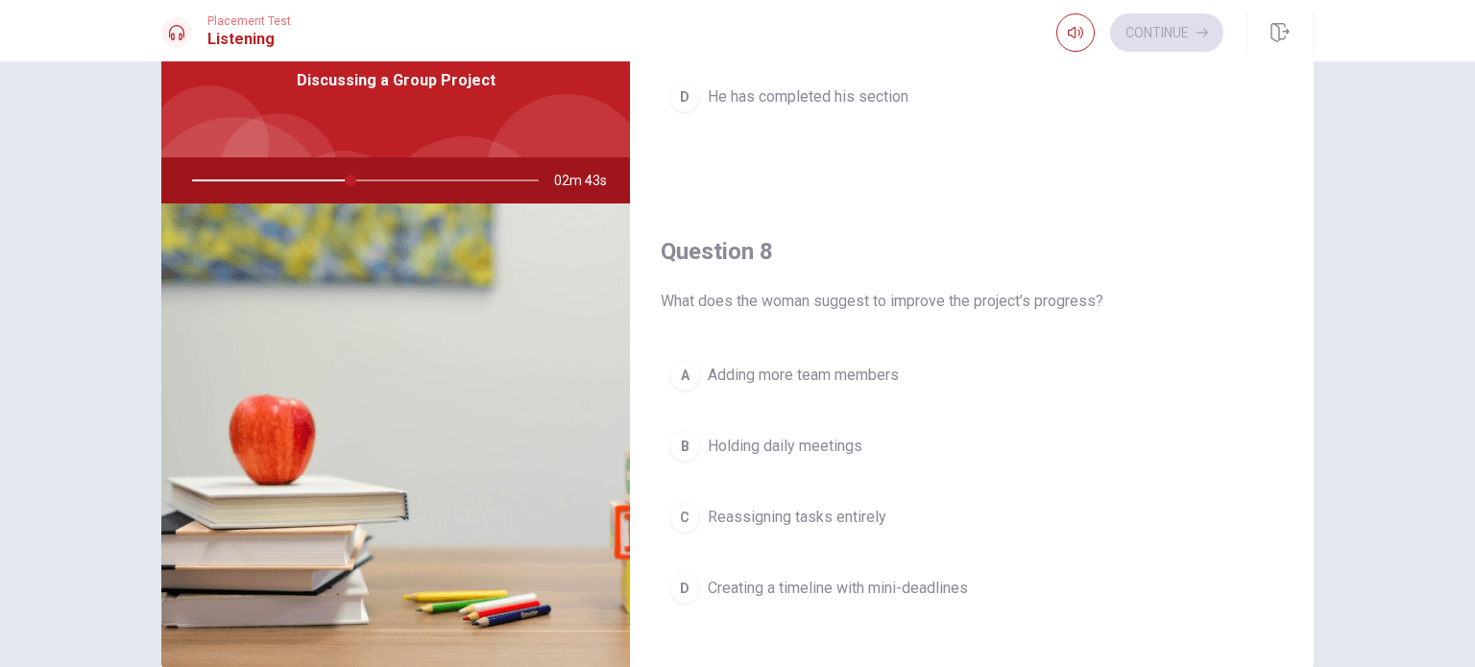
scroll to position [822, 0]
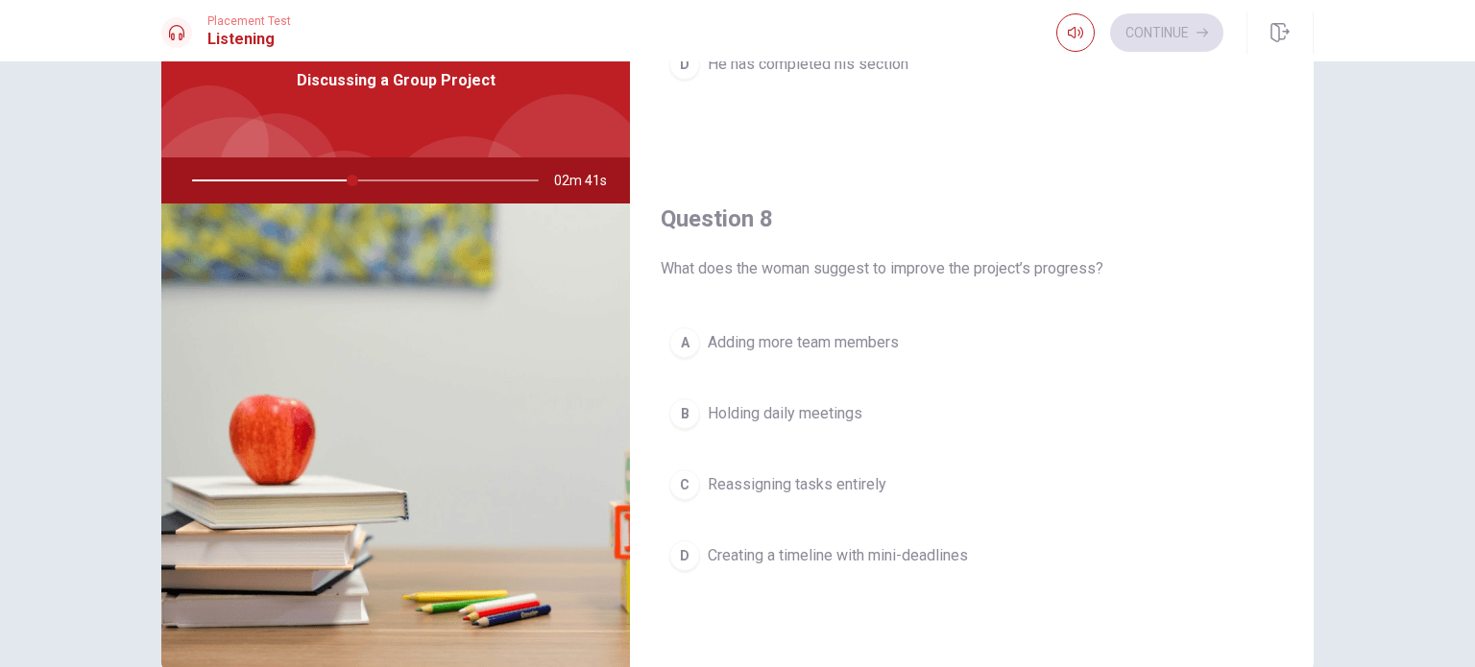
click at [684, 543] on div "D" at bounding box center [684, 556] width 31 height 31
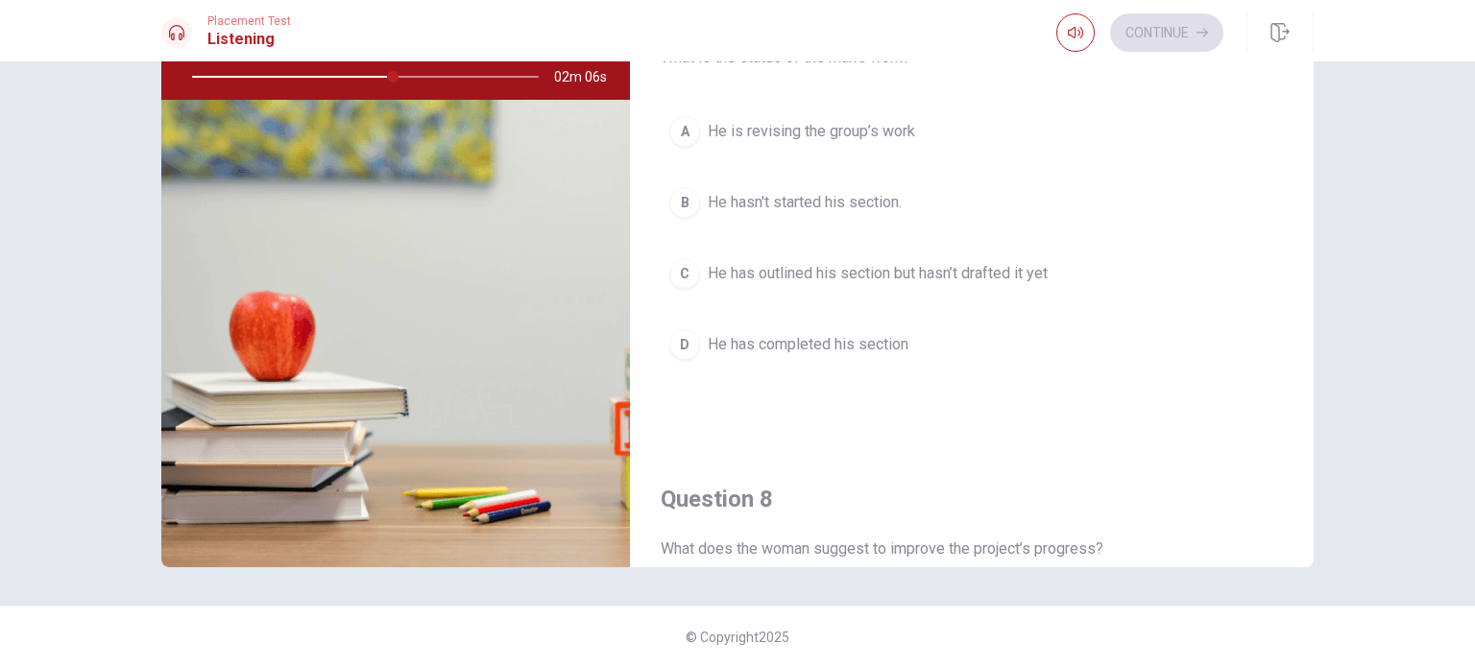
scroll to position [342, 0]
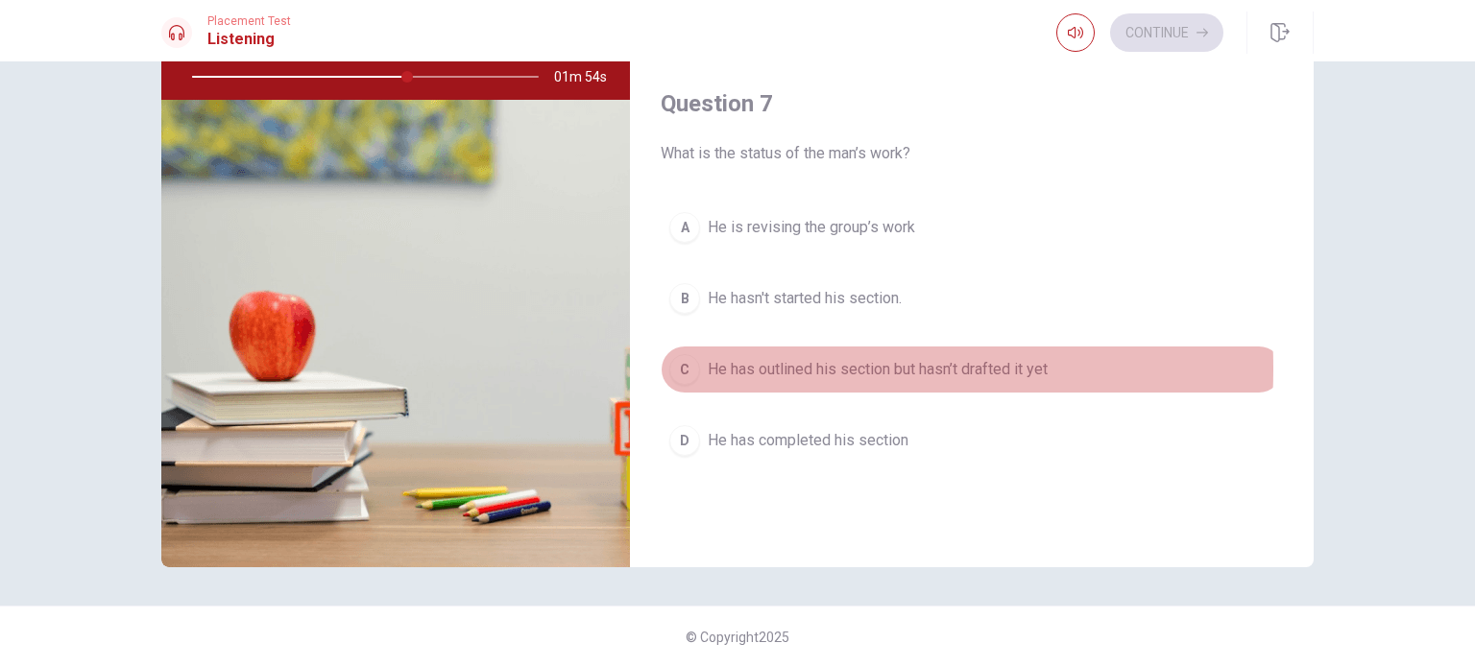
click at [689, 366] on div "C" at bounding box center [684, 369] width 31 height 31
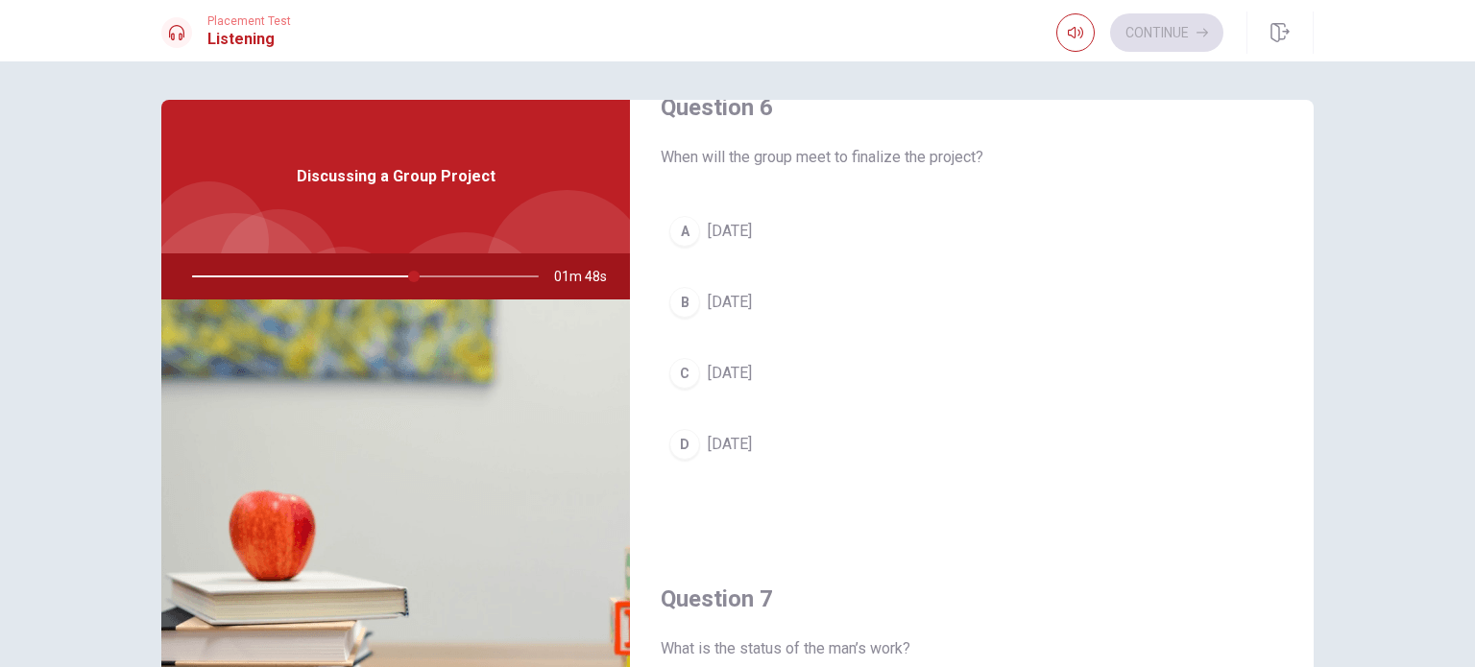
scroll to position [0, 0]
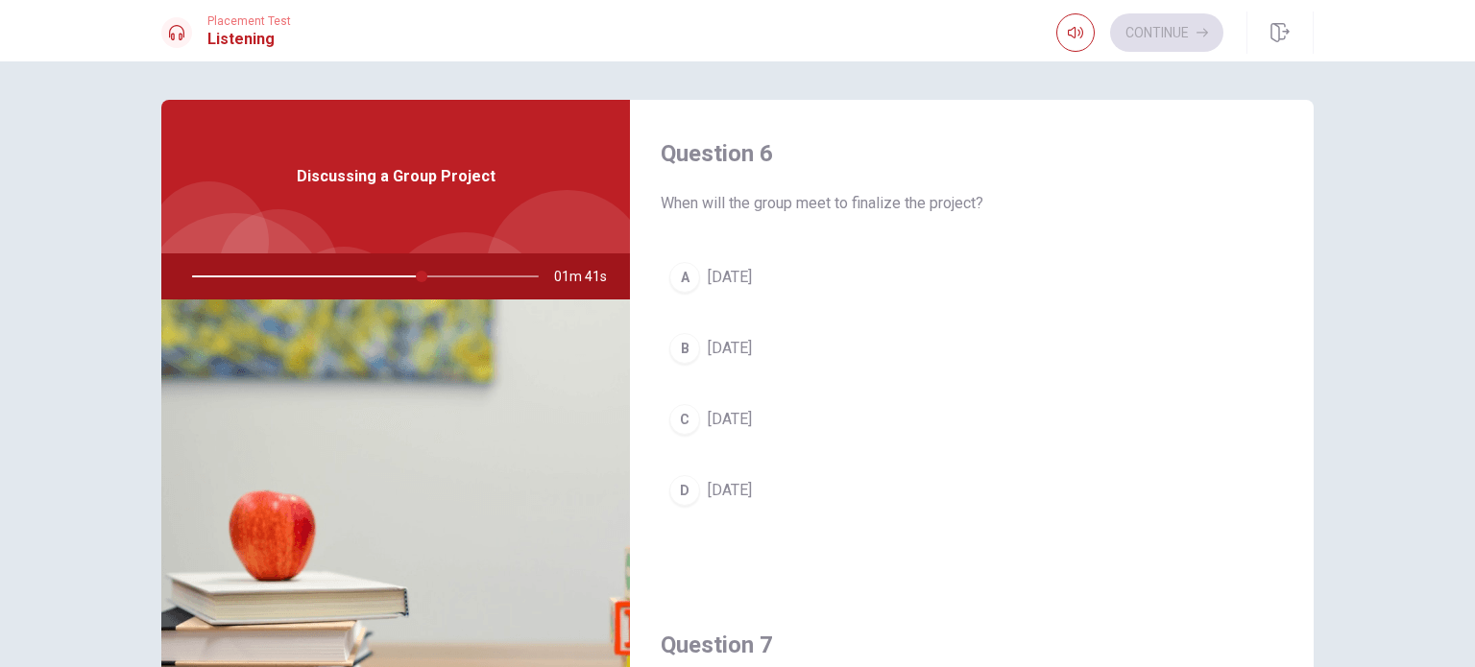
click at [675, 430] on div "C" at bounding box center [684, 419] width 31 height 31
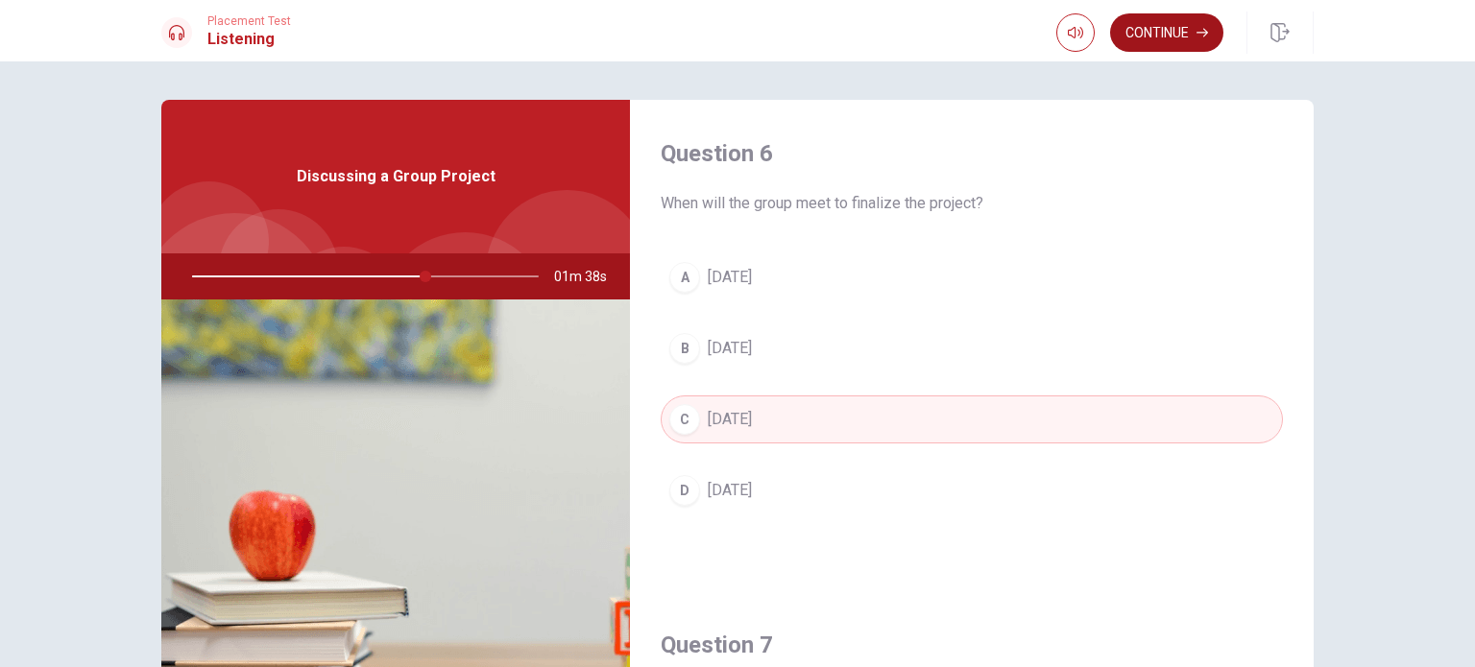
click at [1175, 24] on button "Continue" at bounding box center [1166, 32] width 113 height 38
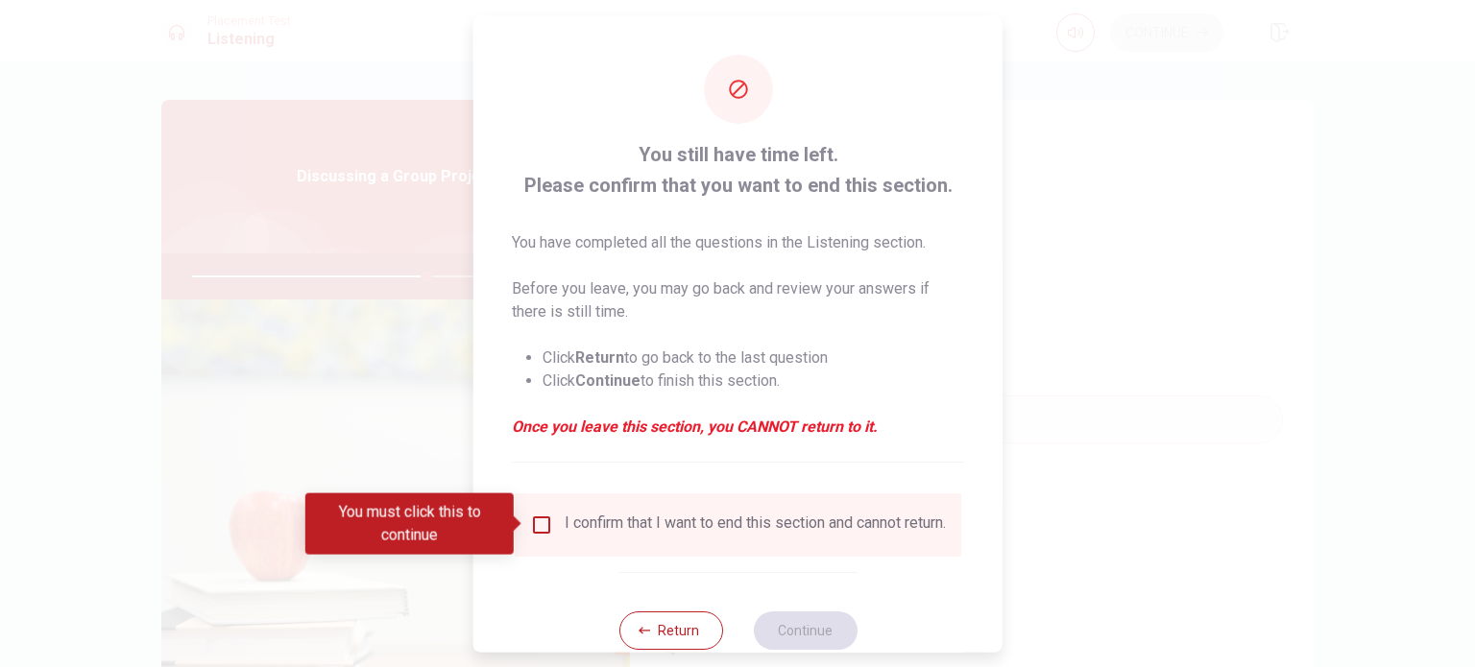
click at [541, 518] on input "You must click this to continue" at bounding box center [541, 524] width 23 height 23
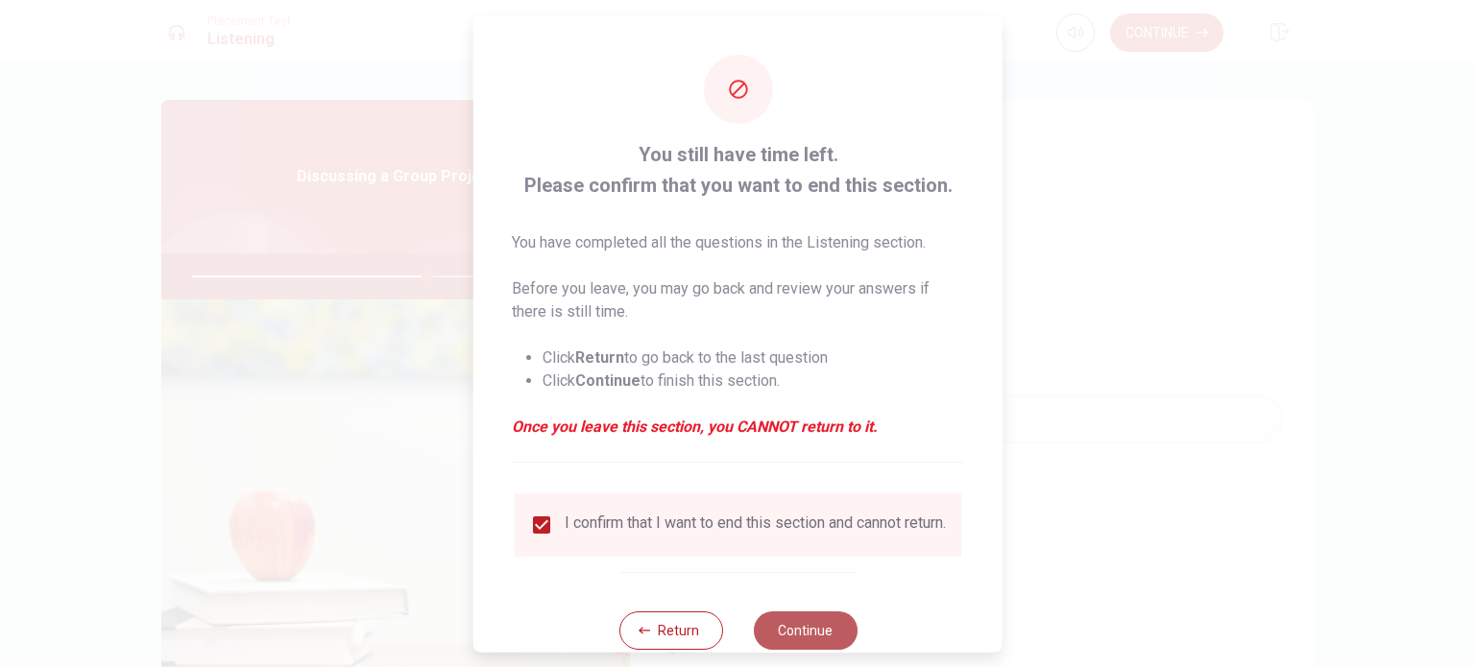
click at [772, 641] on button "Continue" at bounding box center [805, 630] width 104 height 38
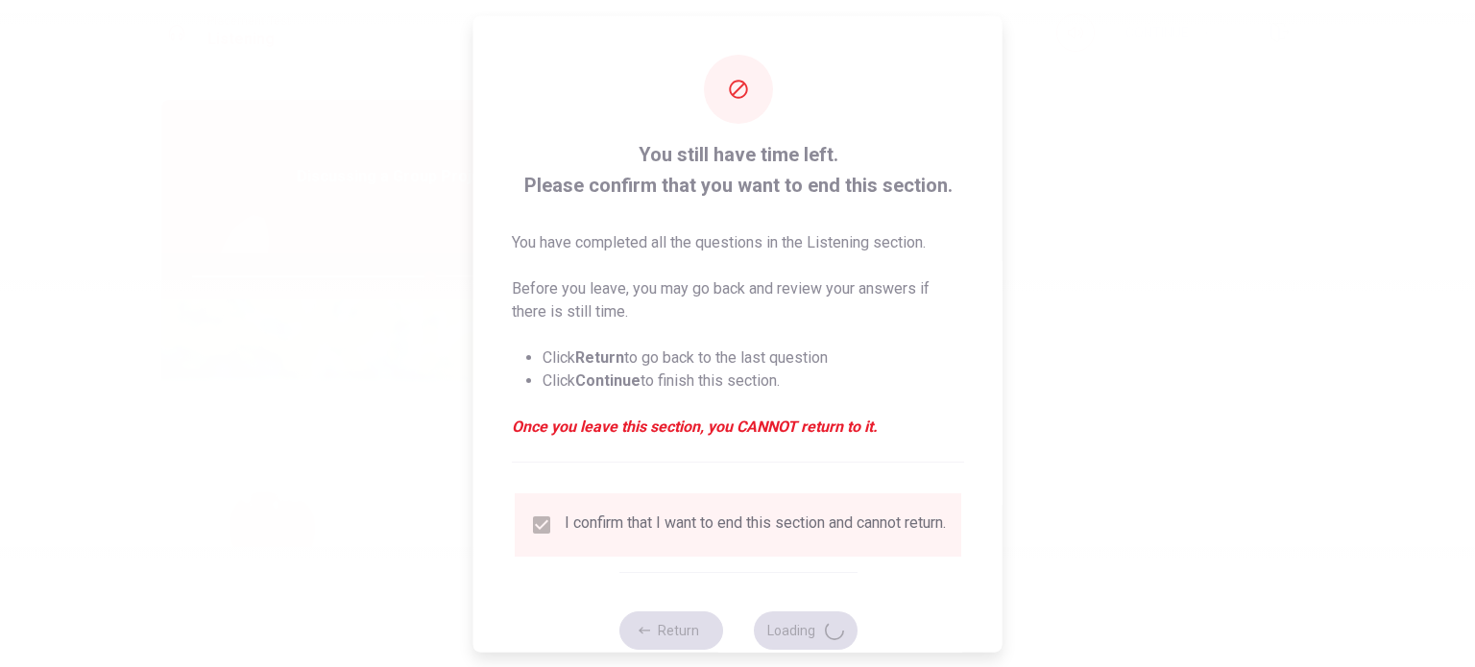
type input "69"
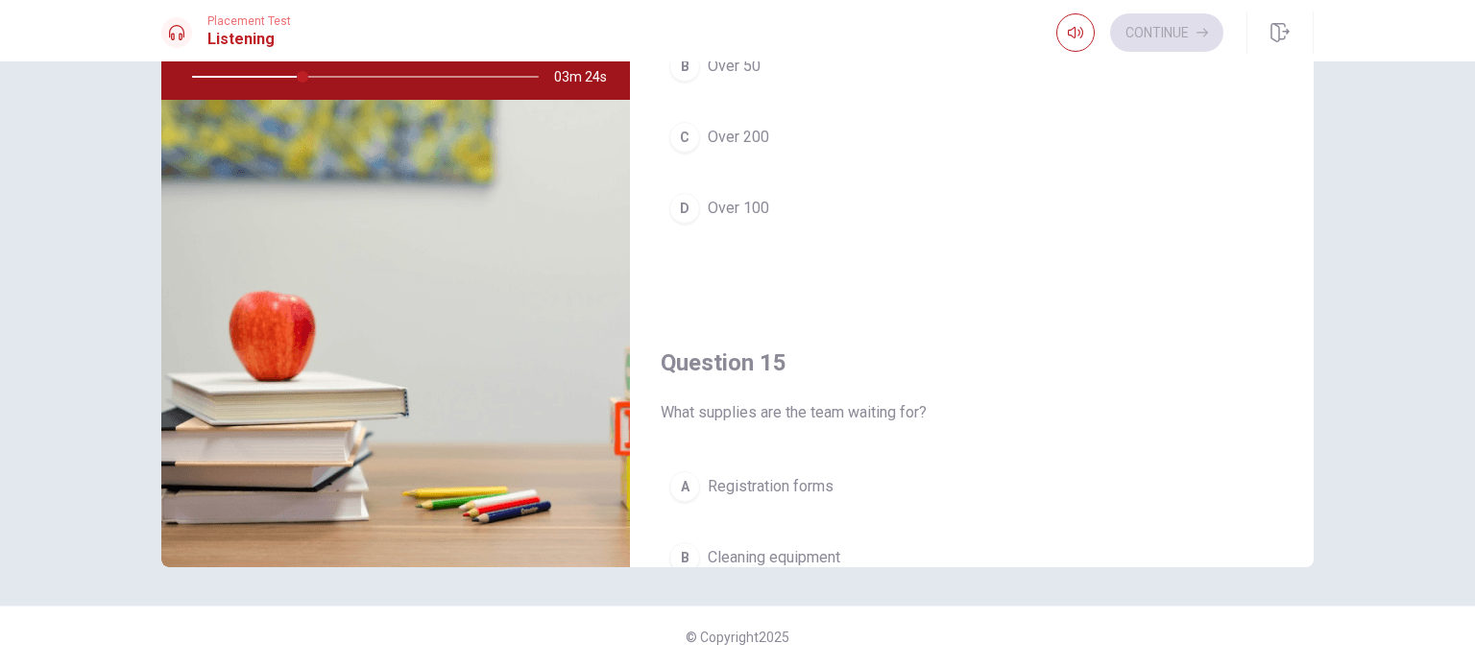
scroll to position [1782, 0]
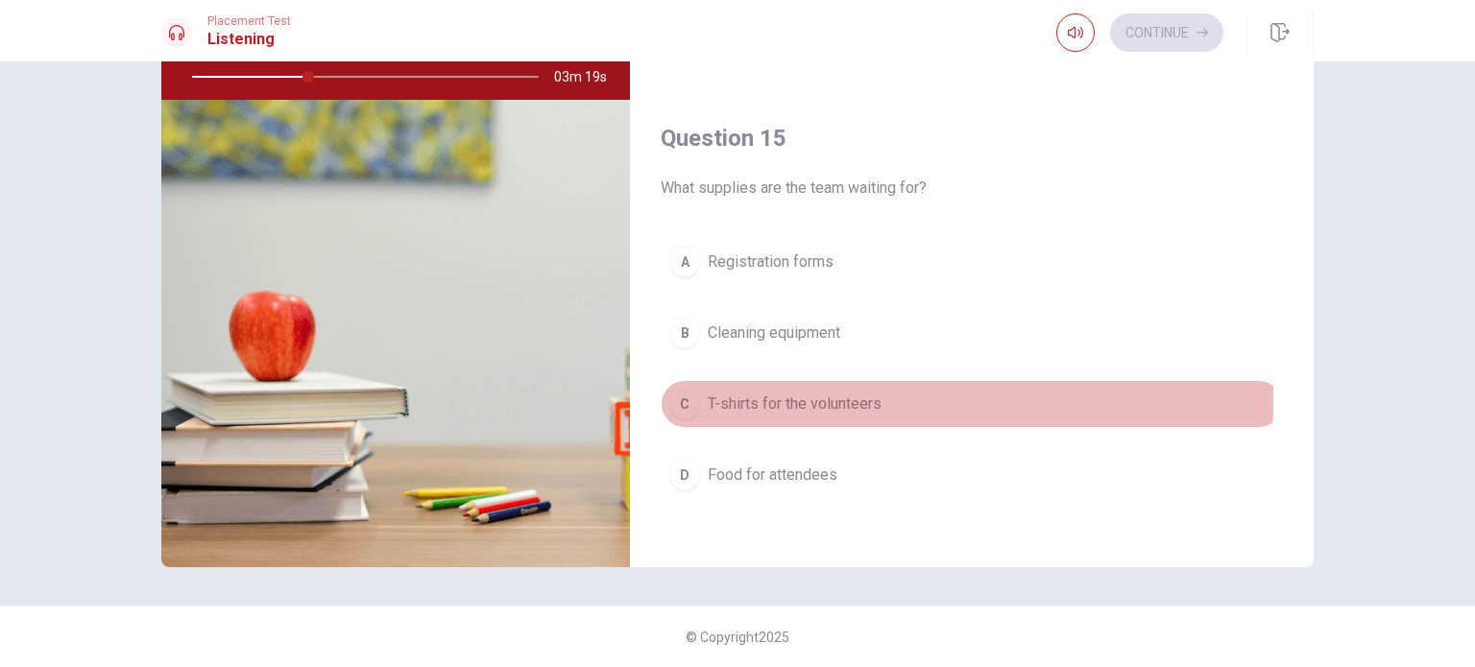
click at [679, 391] on div "C" at bounding box center [684, 404] width 31 height 31
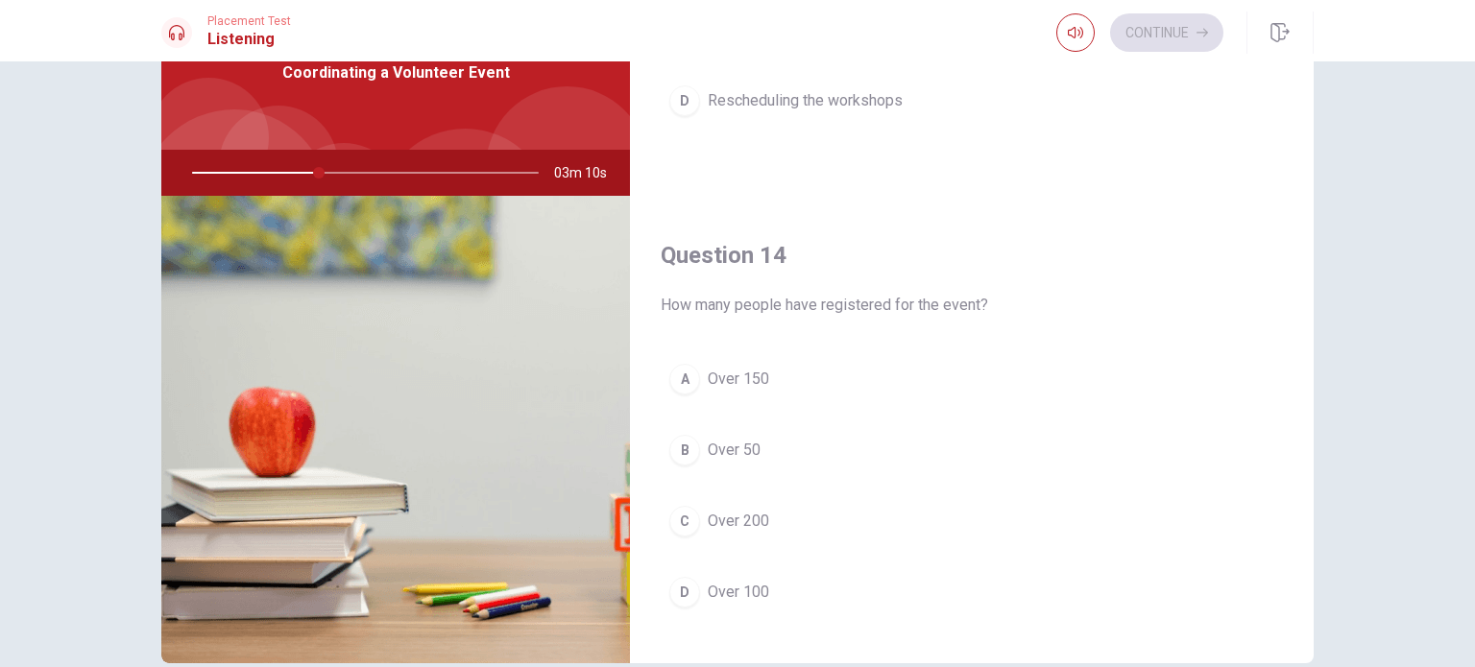
scroll to position [1302, 0]
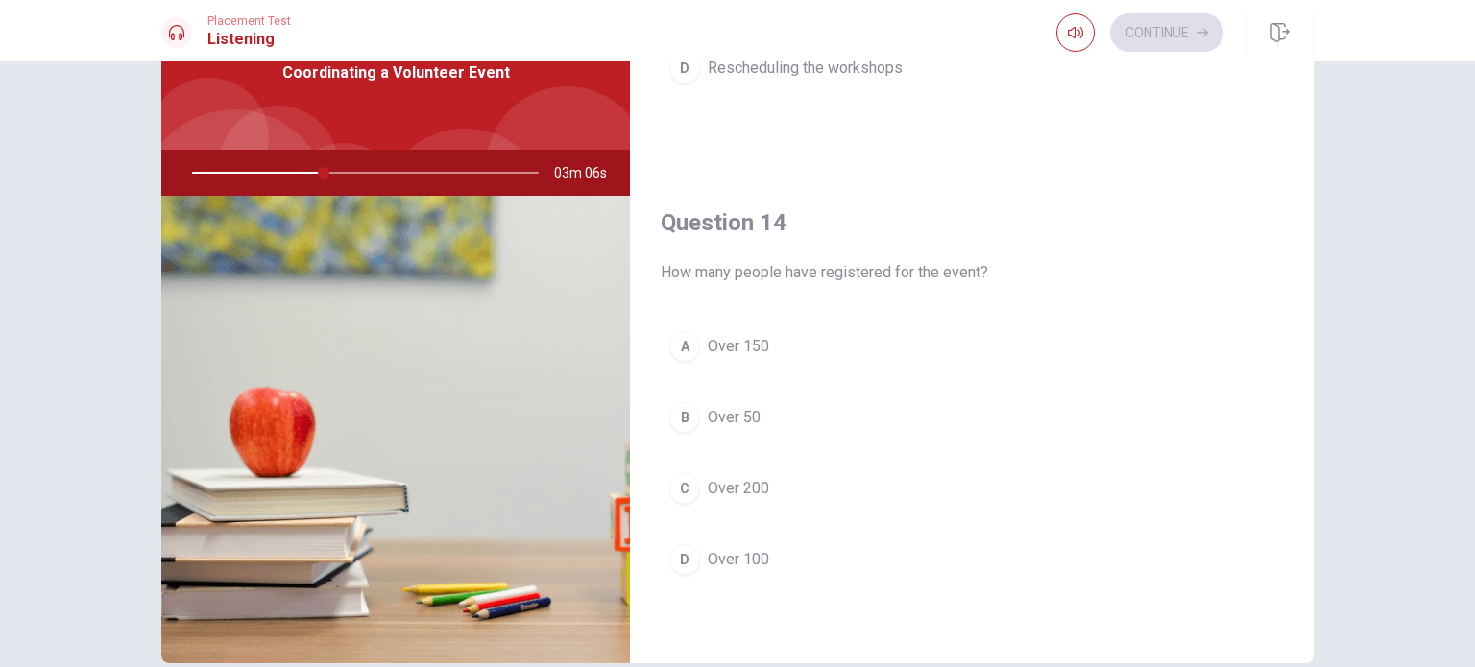
click at [681, 562] on div "D" at bounding box center [684, 559] width 31 height 31
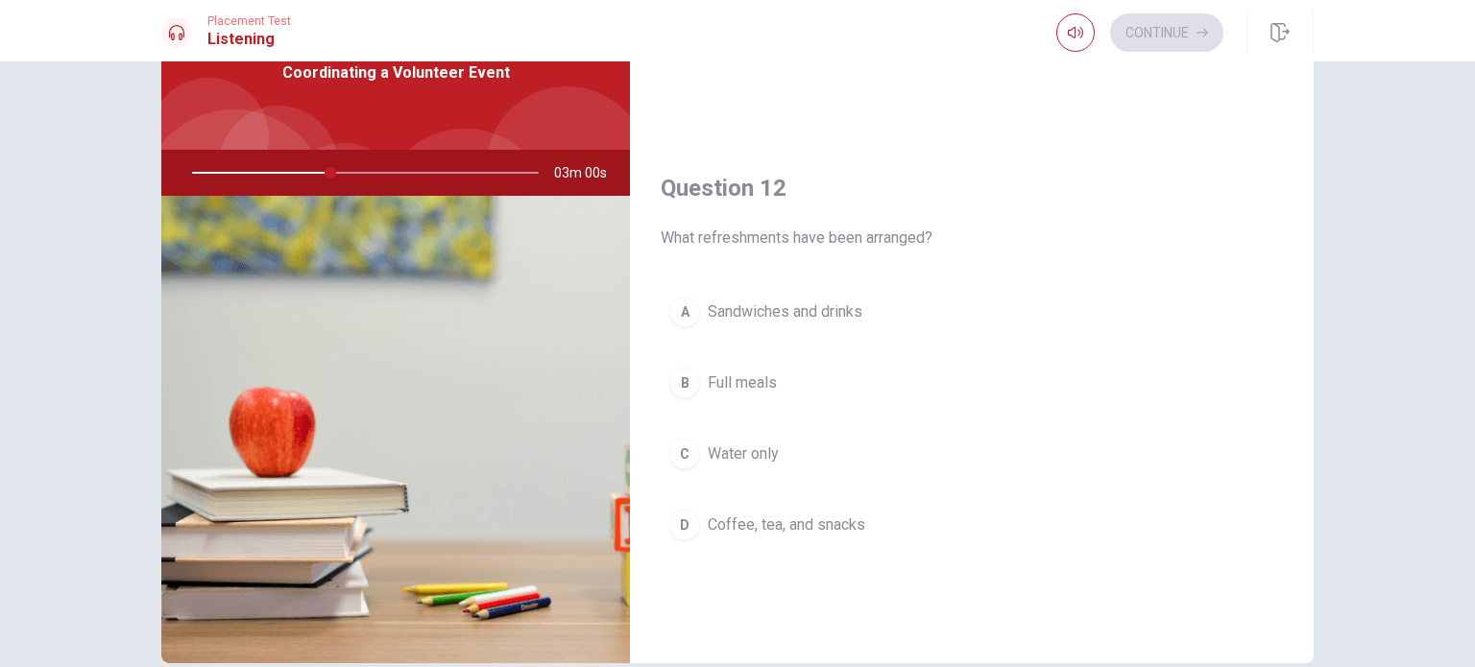
scroll to position [342, 0]
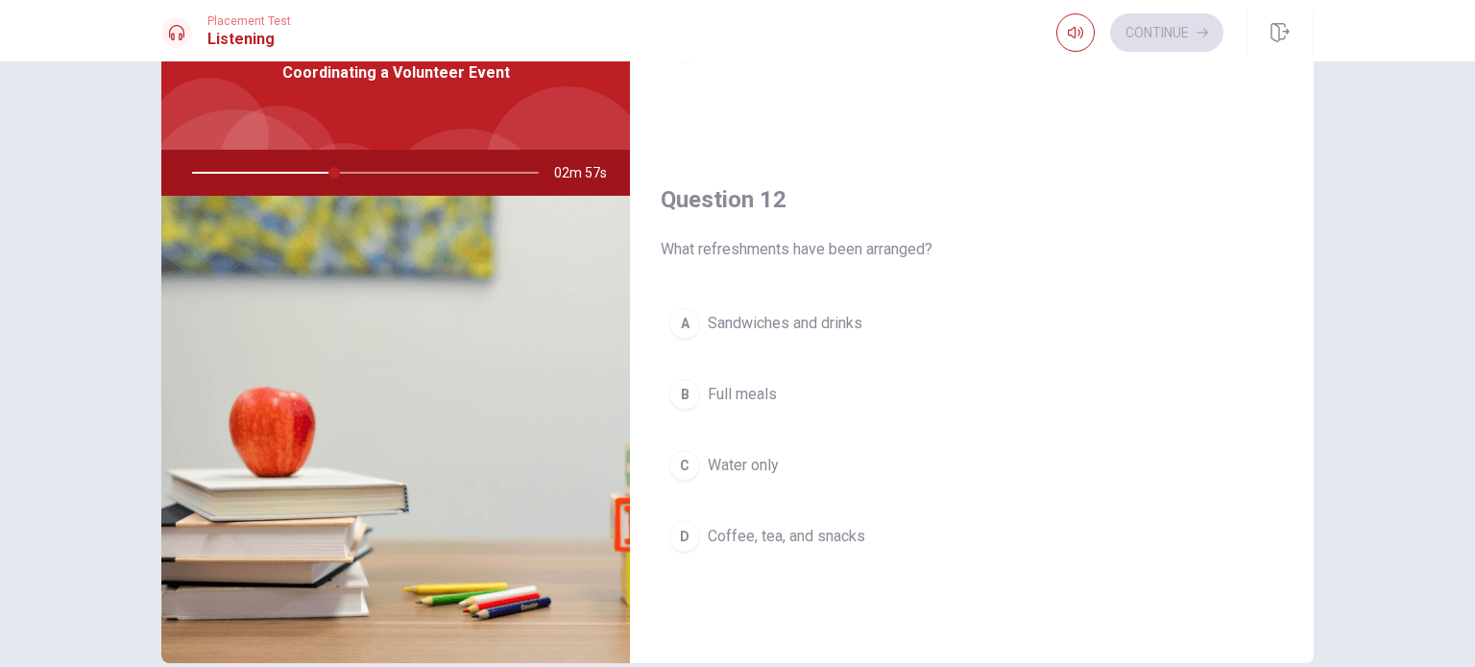
click at [684, 531] on div "D" at bounding box center [684, 536] width 31 height 31
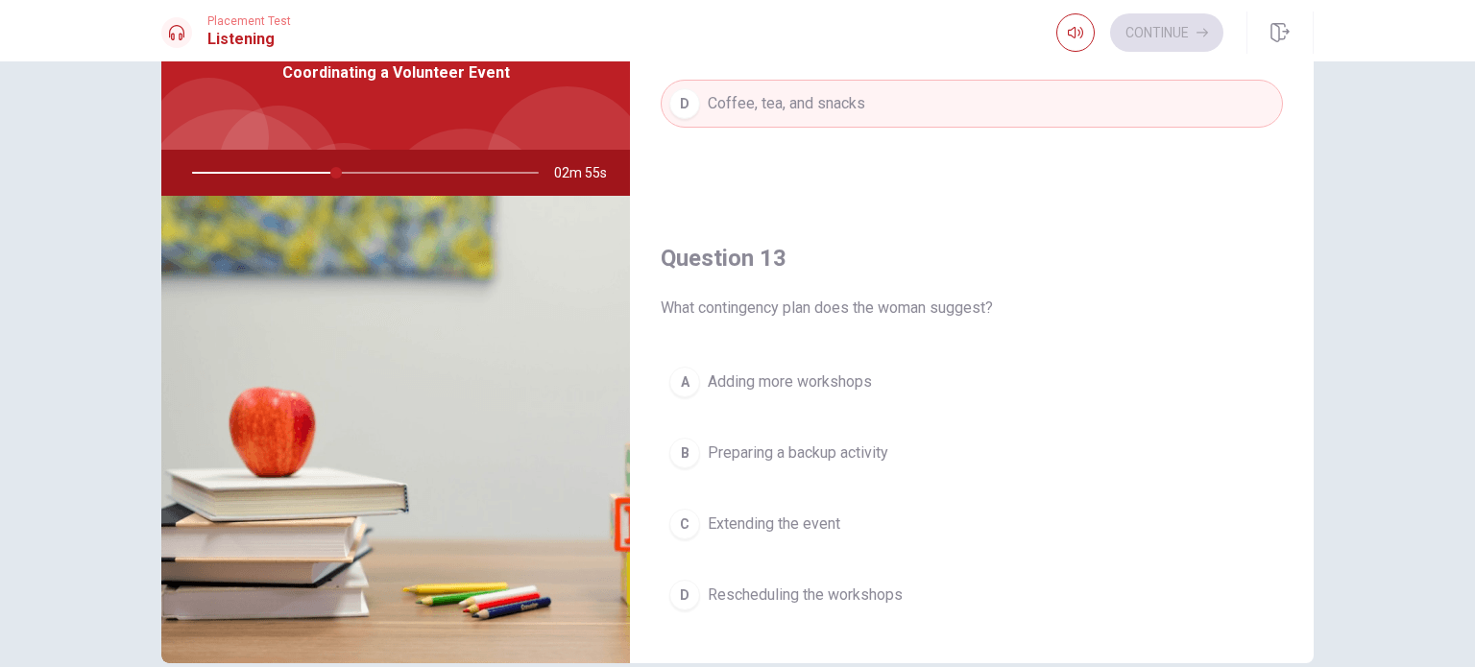
scroll to position [822, 0]
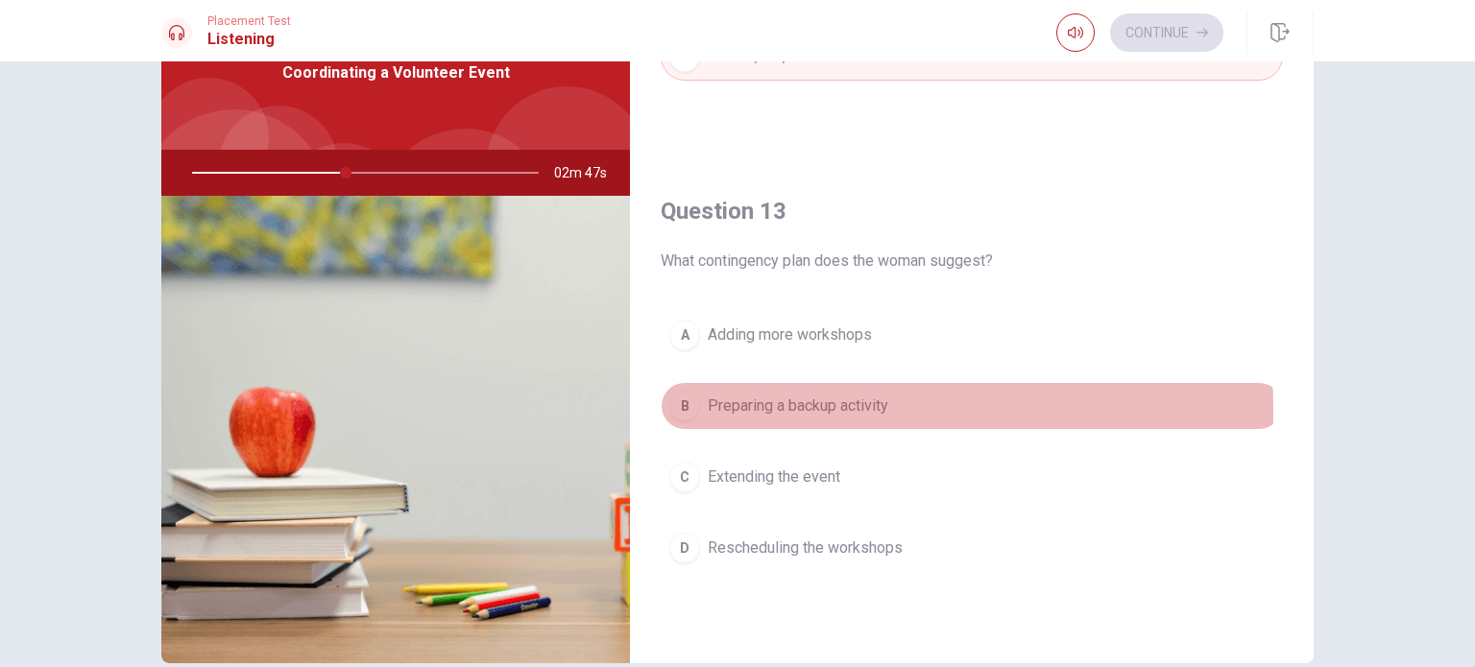
click at [676, 406] on div "B" at bounding box center [684, 406] width 31 height 31
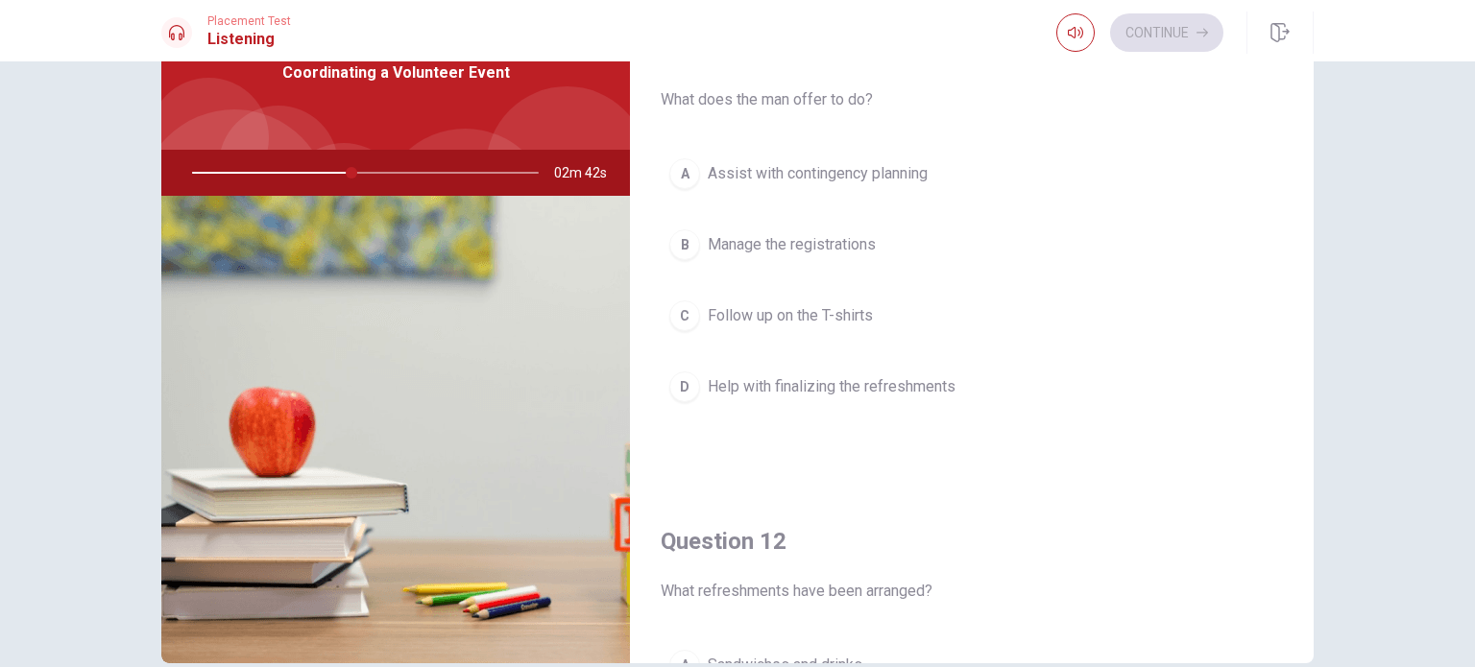
scroll to position [0, 0]
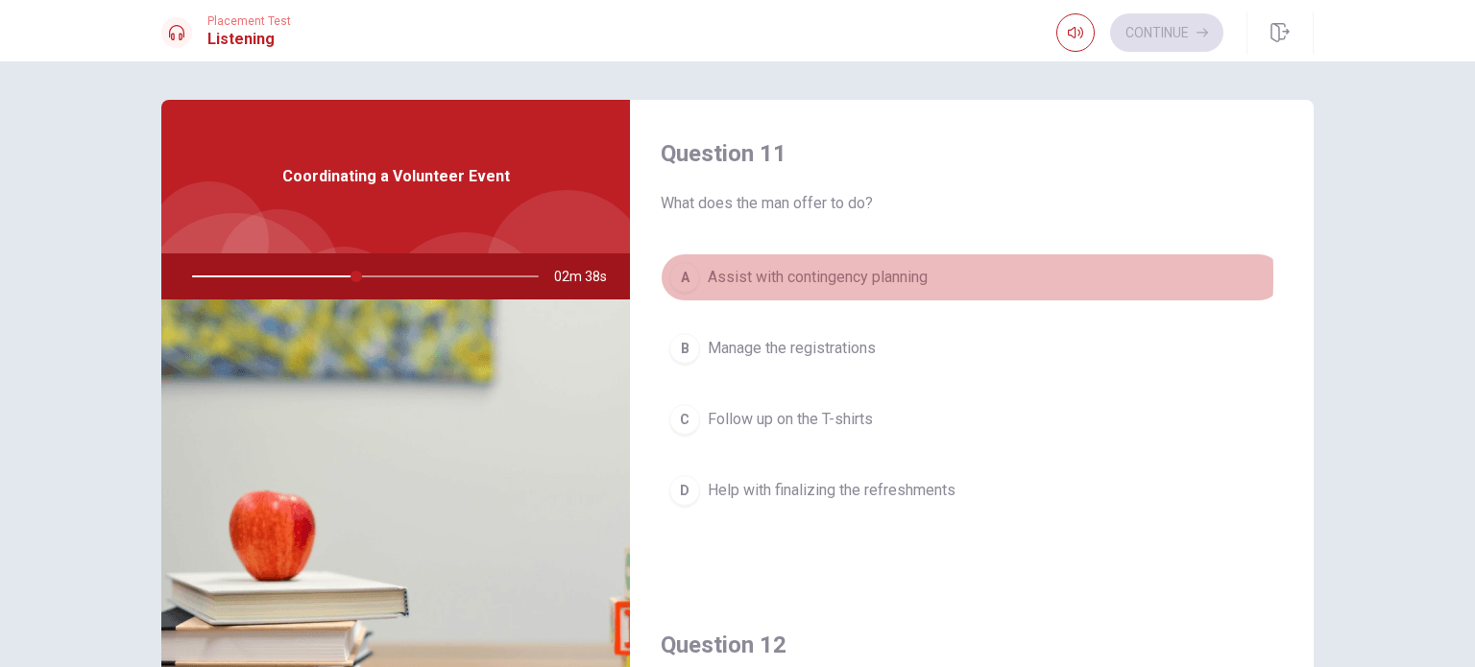
click at [679, 277] on div "A" at bounding box center [684, 277] width 31 height 31
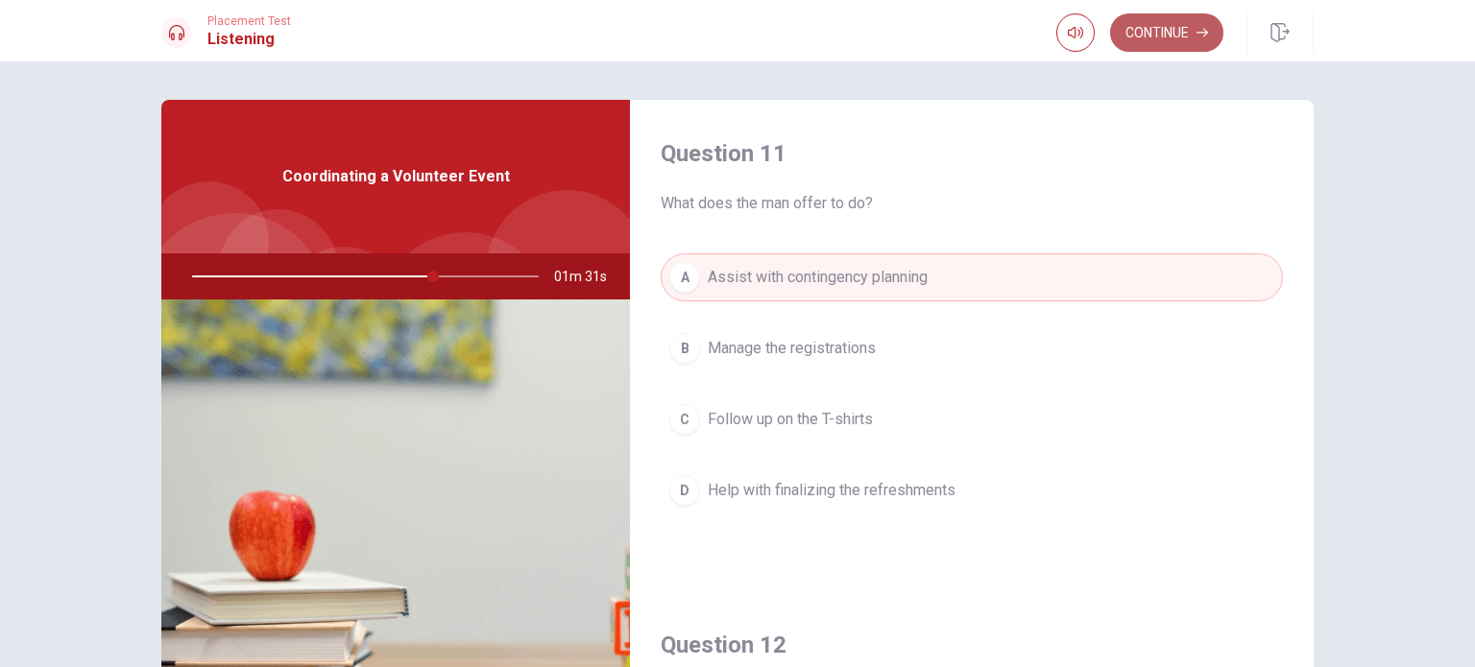
click at [1164, 26] on button "Continue" at bounding box center [1166, 32] width 113 height 38
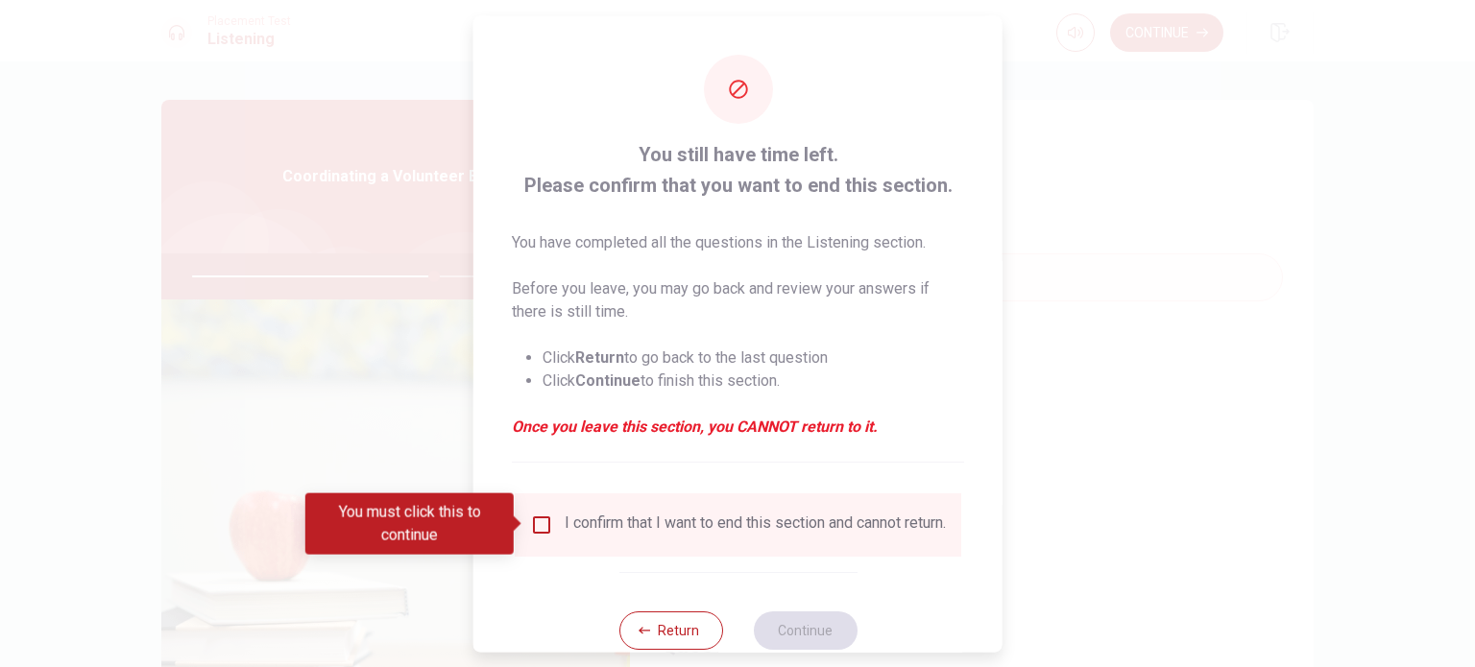
click at [530, 525] on input "You must click this to continue" at bounding box center [541, 524] width 23 height 23
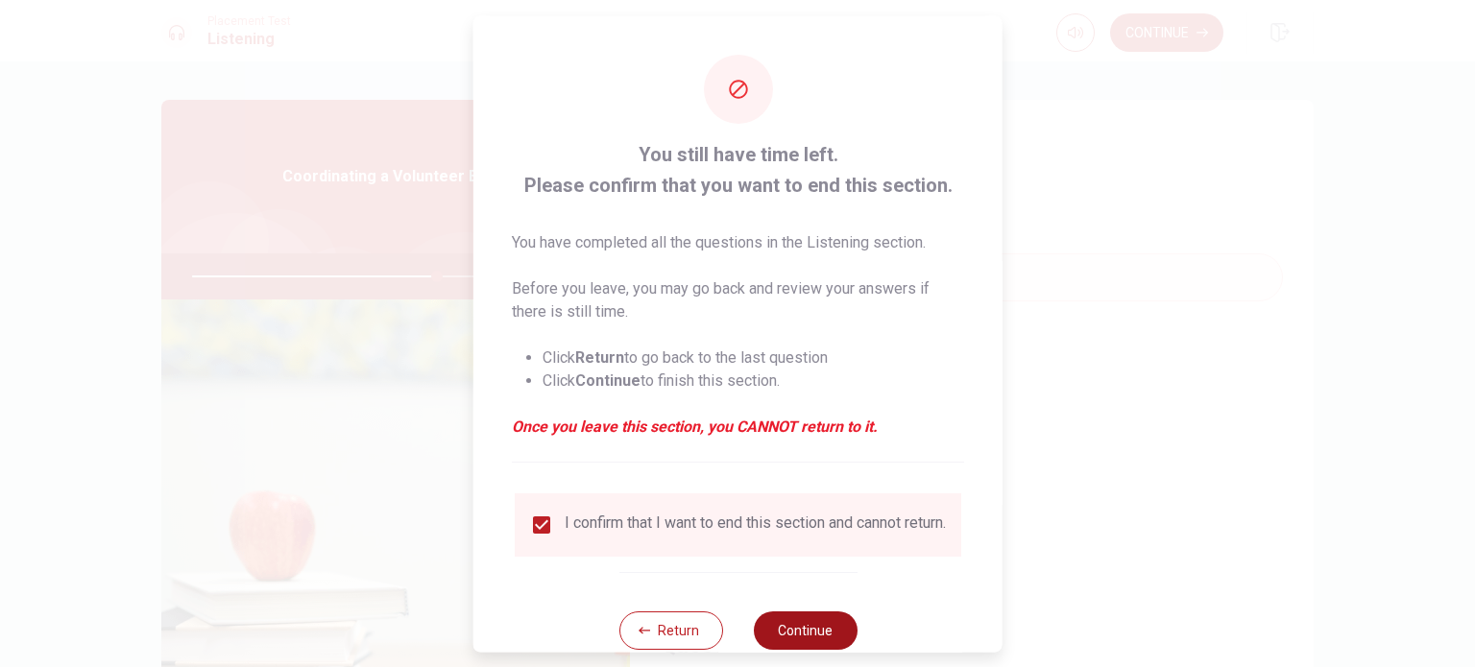
click at [799, 638] on button "Continue" at bounding box center [805, 630] width 104 height 38
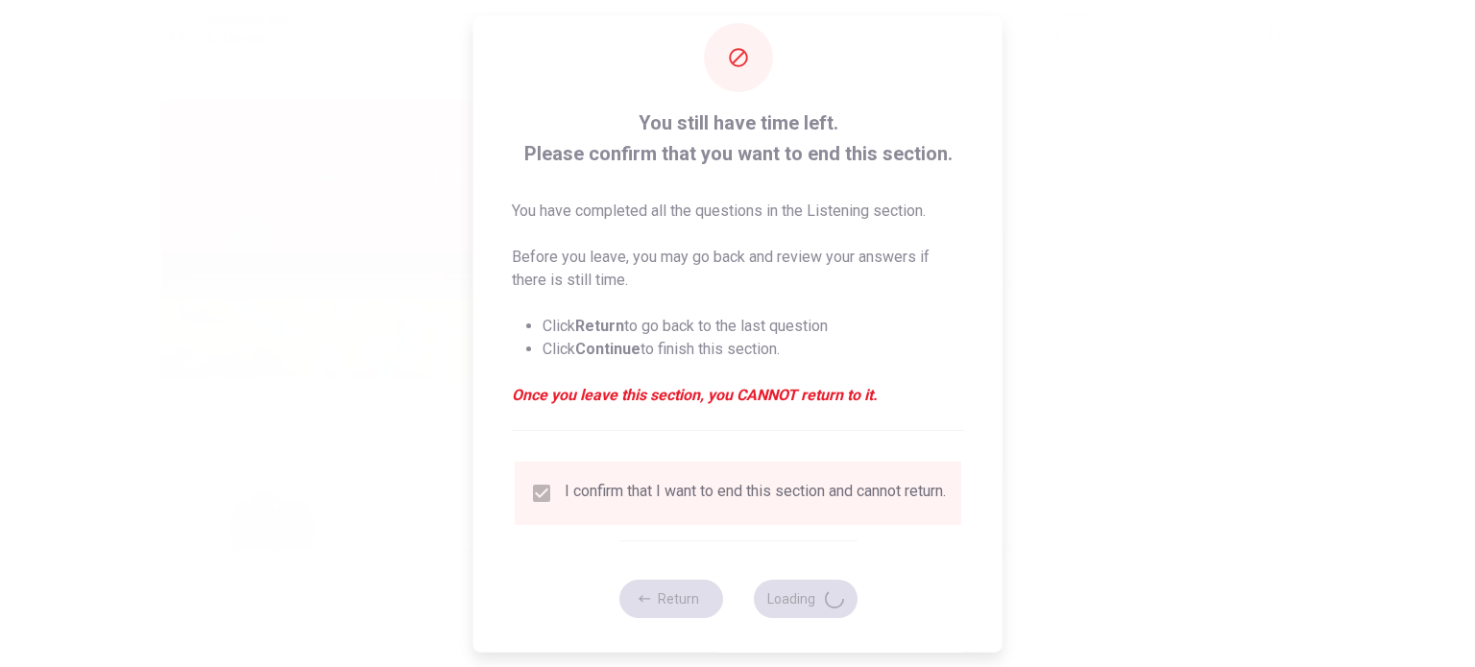
scroll to position [48, 0]
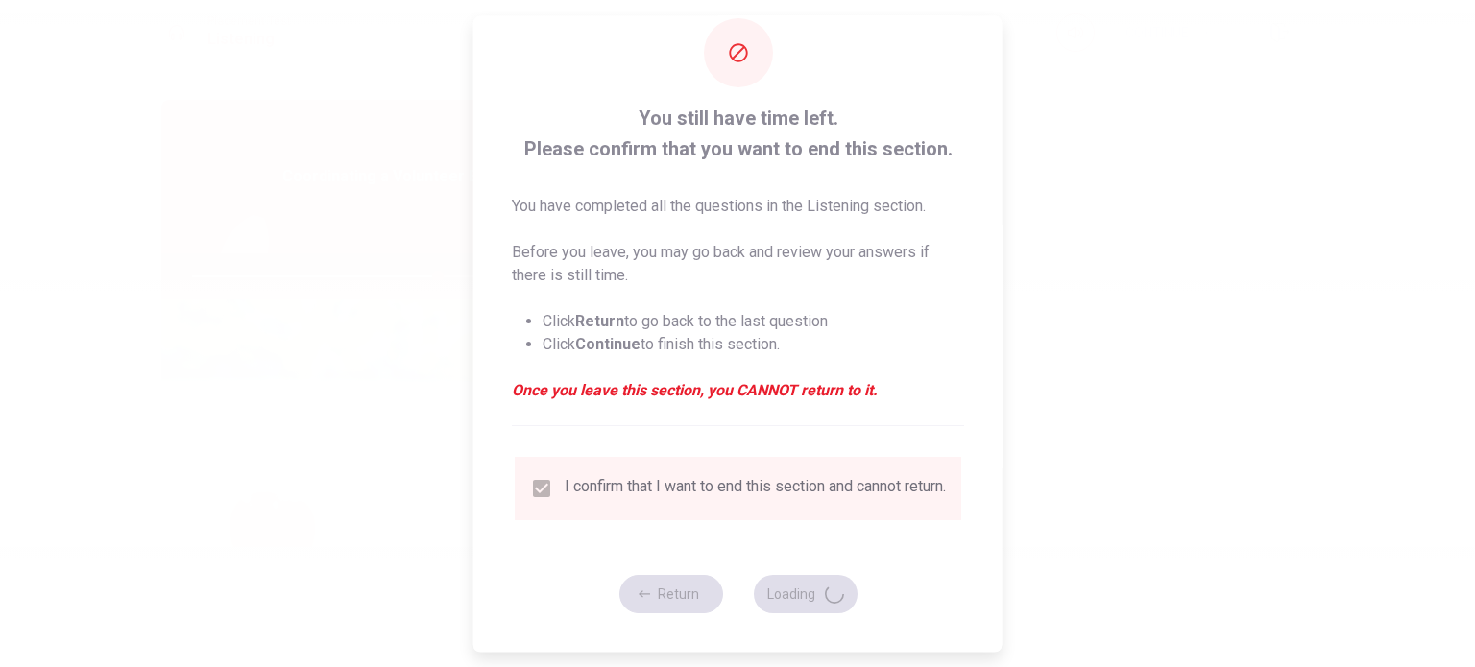
type input "71"
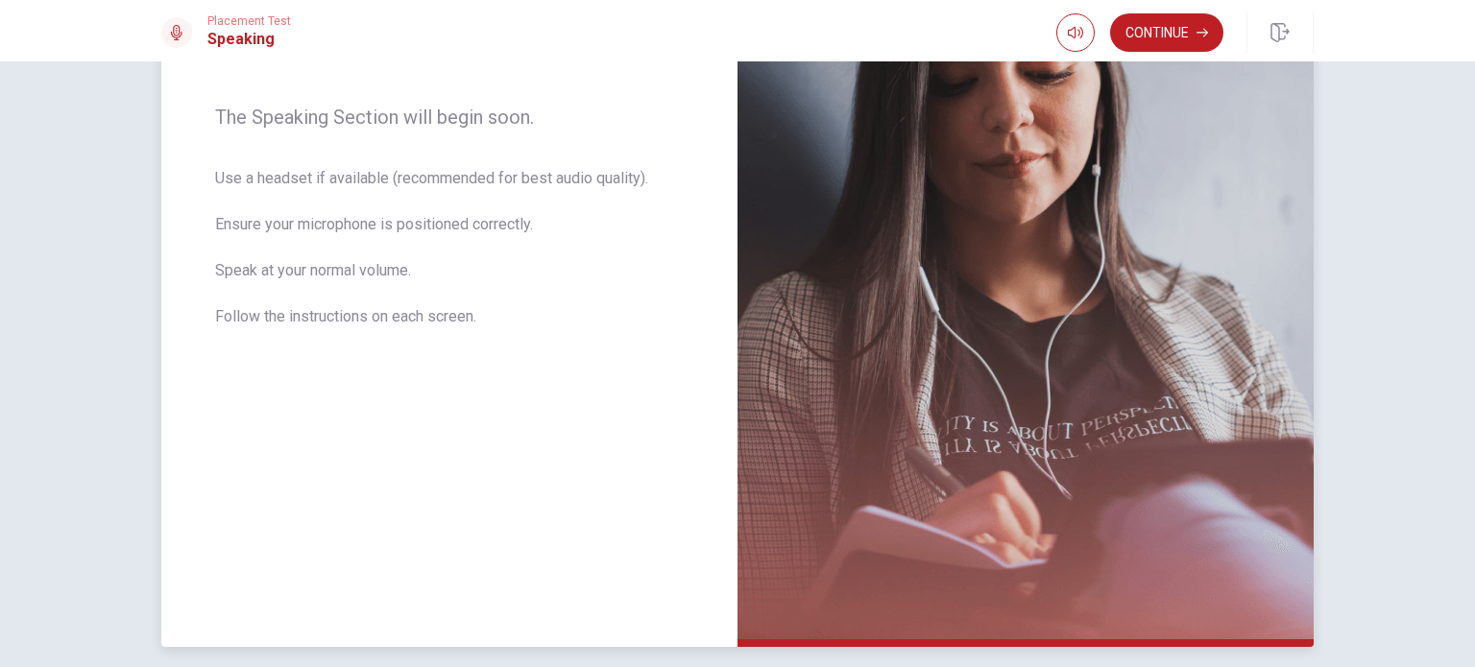
scroll to position [81, 0]
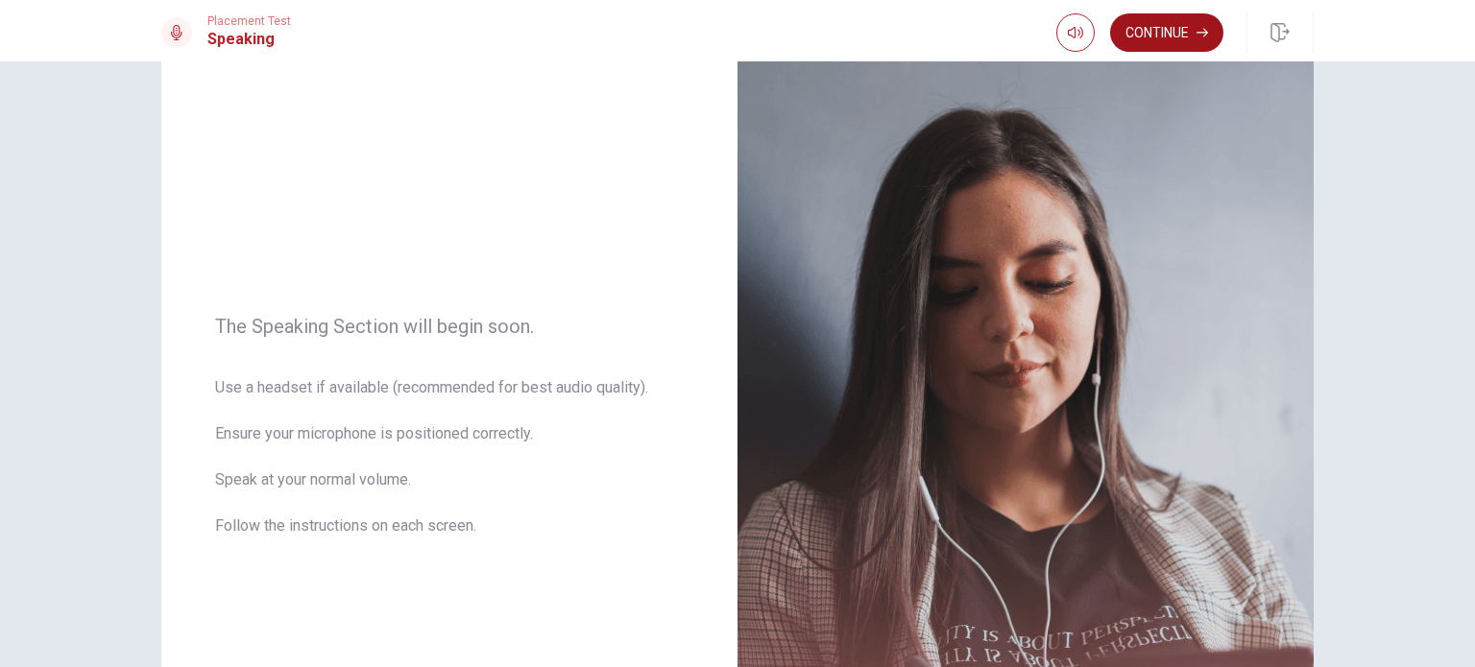
click at [1155, 31] on button "Continue" at bounding box center [1166, 32] width 113 height 38
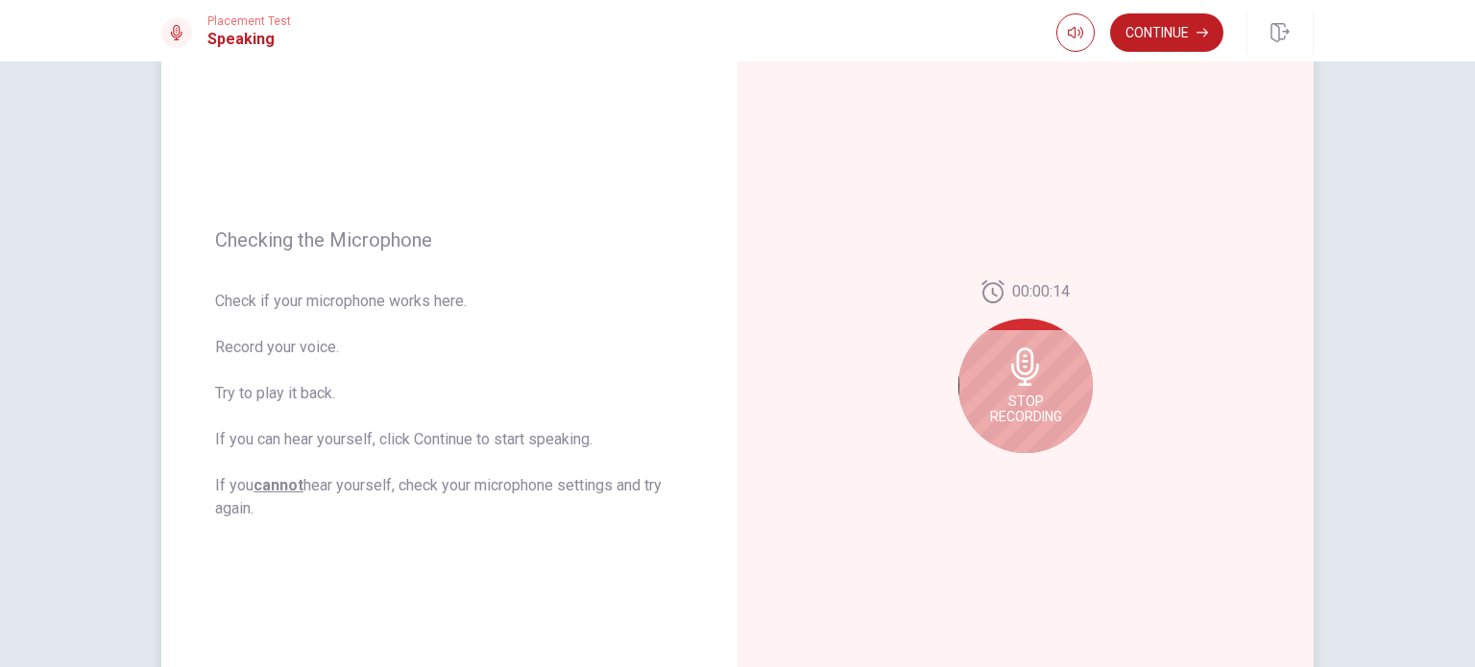
scroll to position [177, 0]
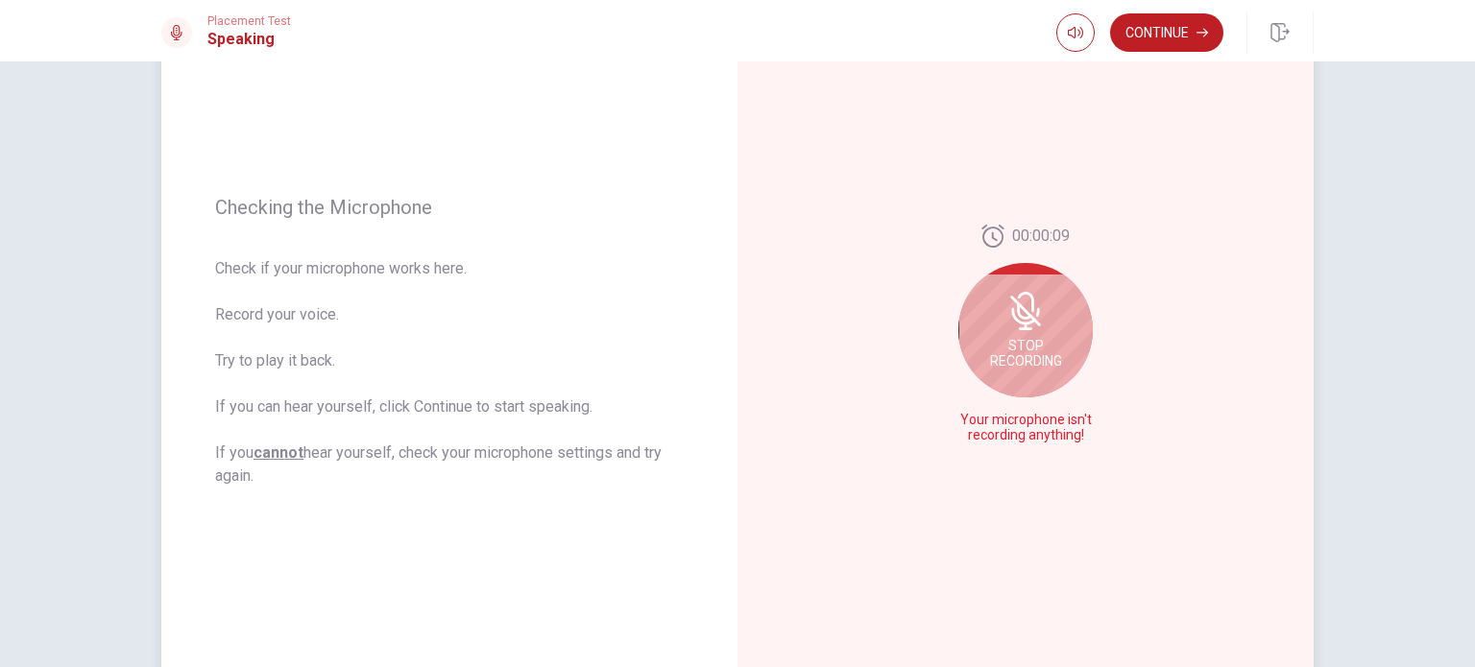
click at [1006, 322] on icon at bounding box center [1025, 311] width 38 height 38
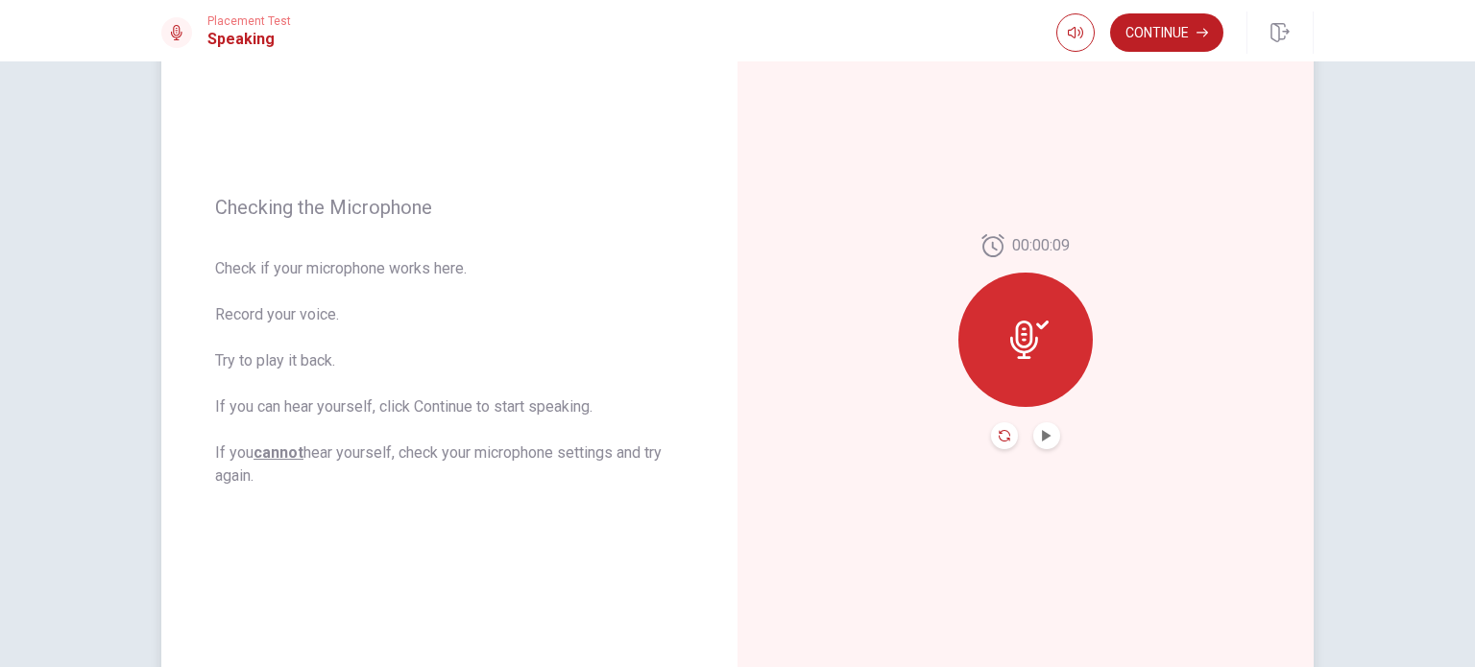
click at [1001, 439] on icon "Record Again" at bounding box center [1005, 436] width 12 height 12
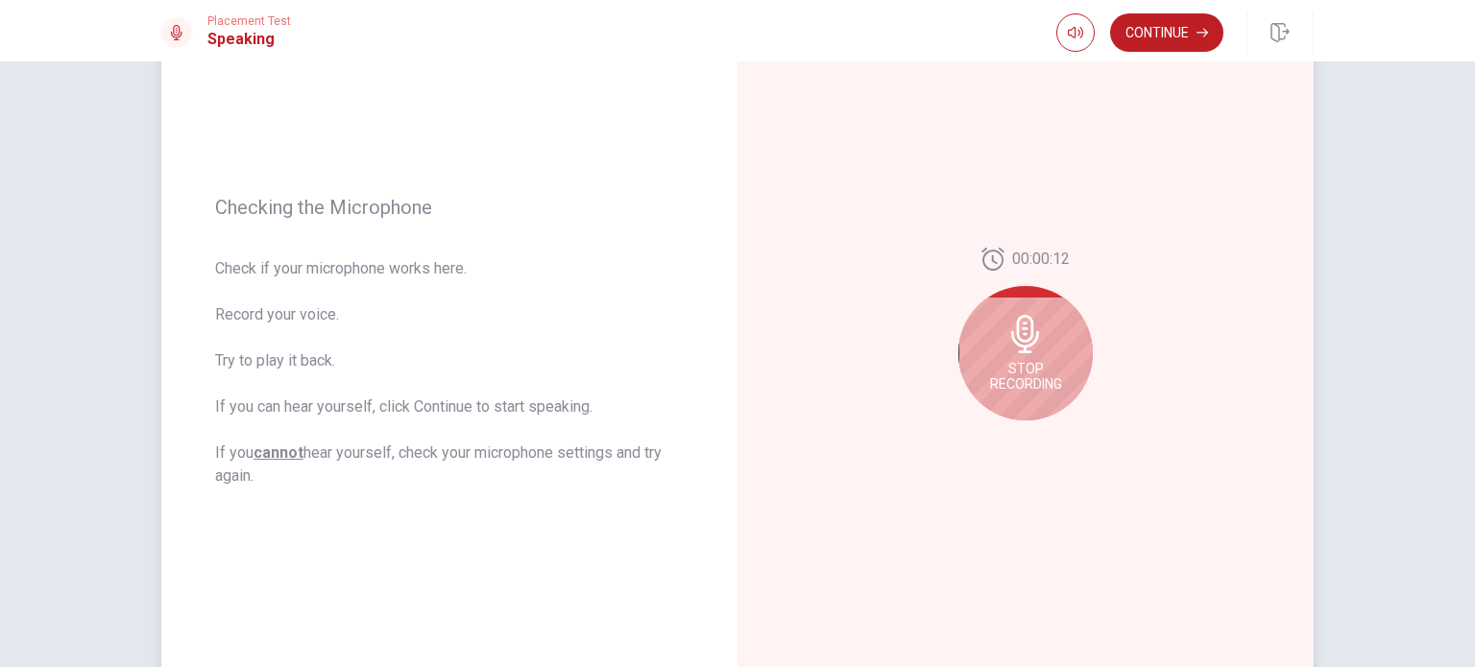
click at [1006, 345] on icon at bounding box center [1025, 334] width 38 height 38
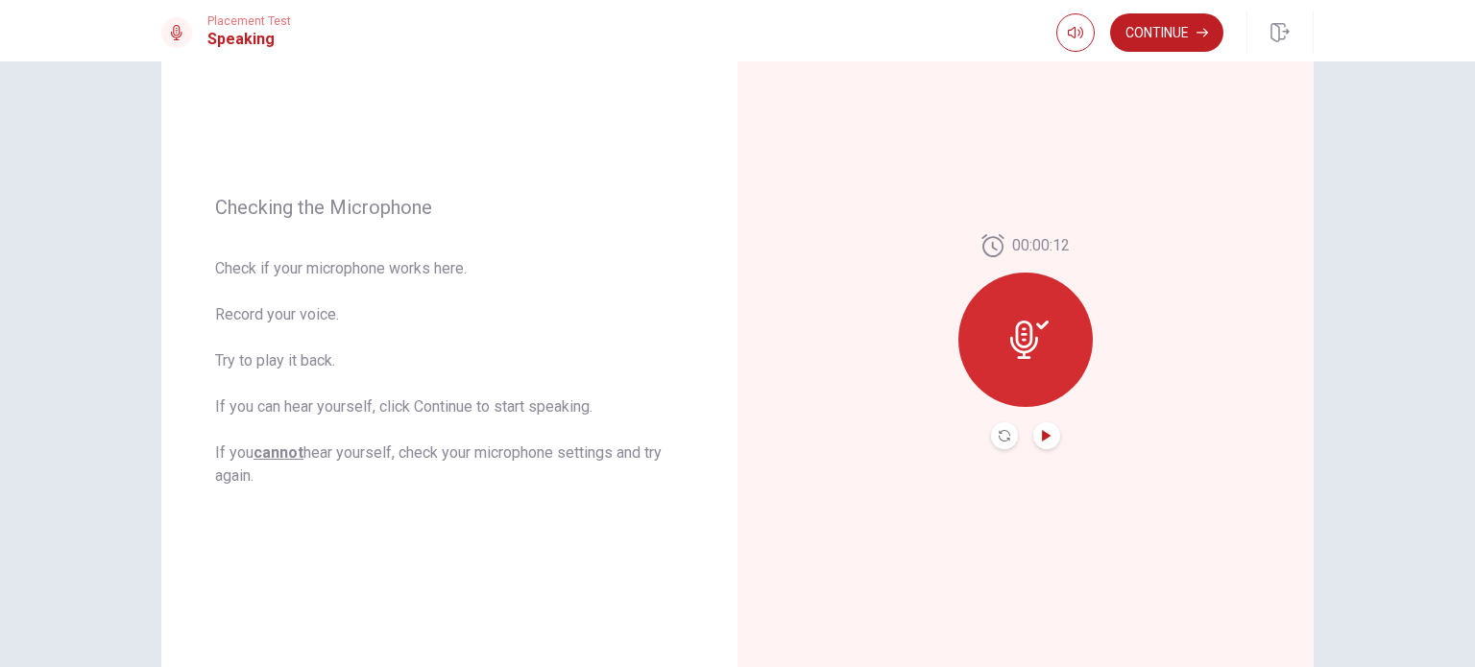
click at [1042, 436] on icon "Play Audio" at bounding box center [1046, 436] width 9 height 12
click at [1149, 36] on button "Continue" at bounding box center [1166, 32] width 113 height 38
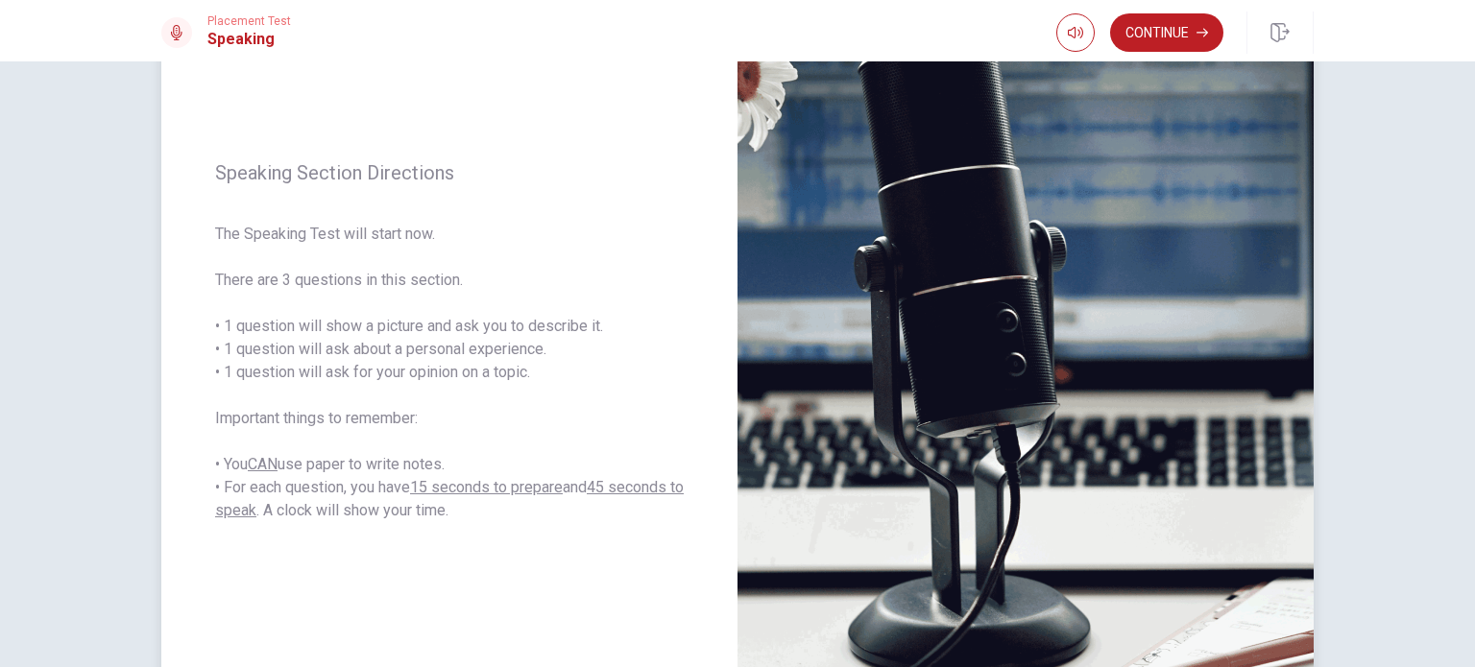
drag, startPoint x: 243, startPoint y: 238, endPoint x: 456, endPoint y: 246, distance: 213.3
click at [456, 246] on span "The Speaking Test will start now. There are 3 questions in this section. • 1 qu…" at bounding box center [449, 373] width 469 height 300
click at [1171, 20] on button "Continue" at bounding box center [1166, 32] width 113 height 38
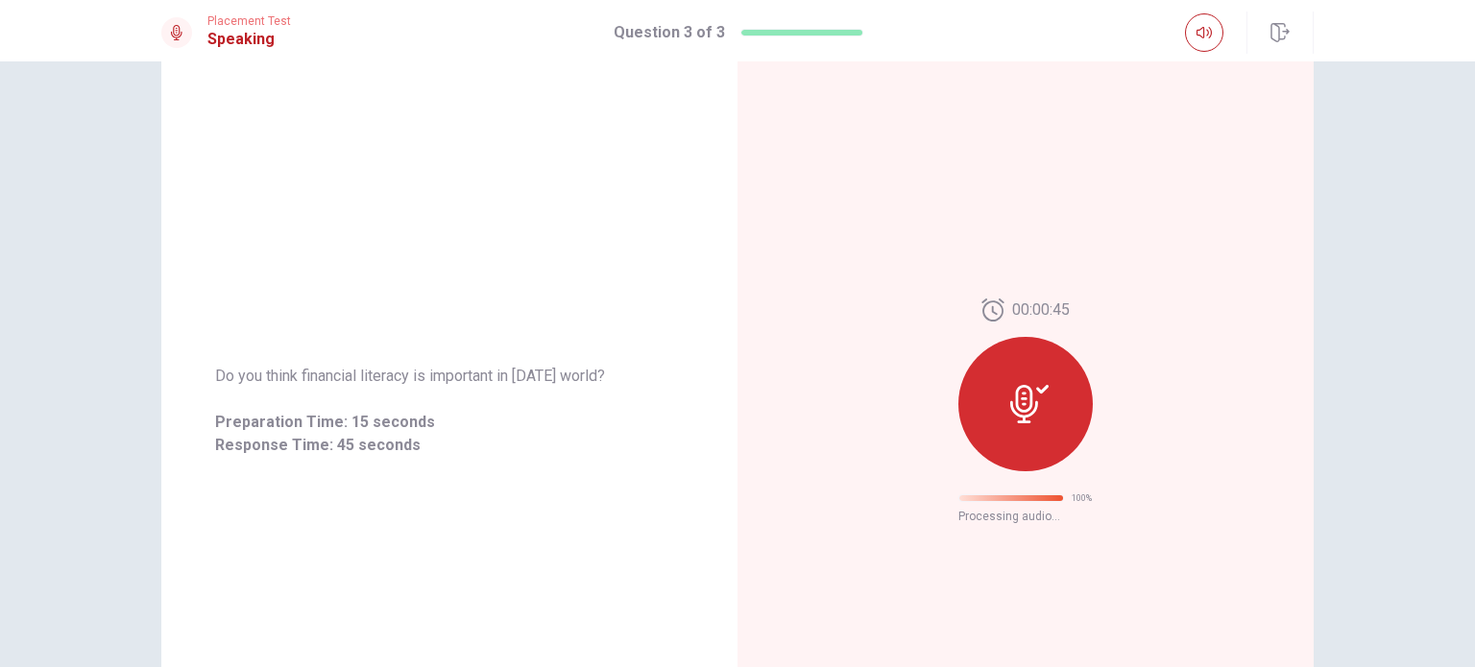
scroll to position [0, 0]
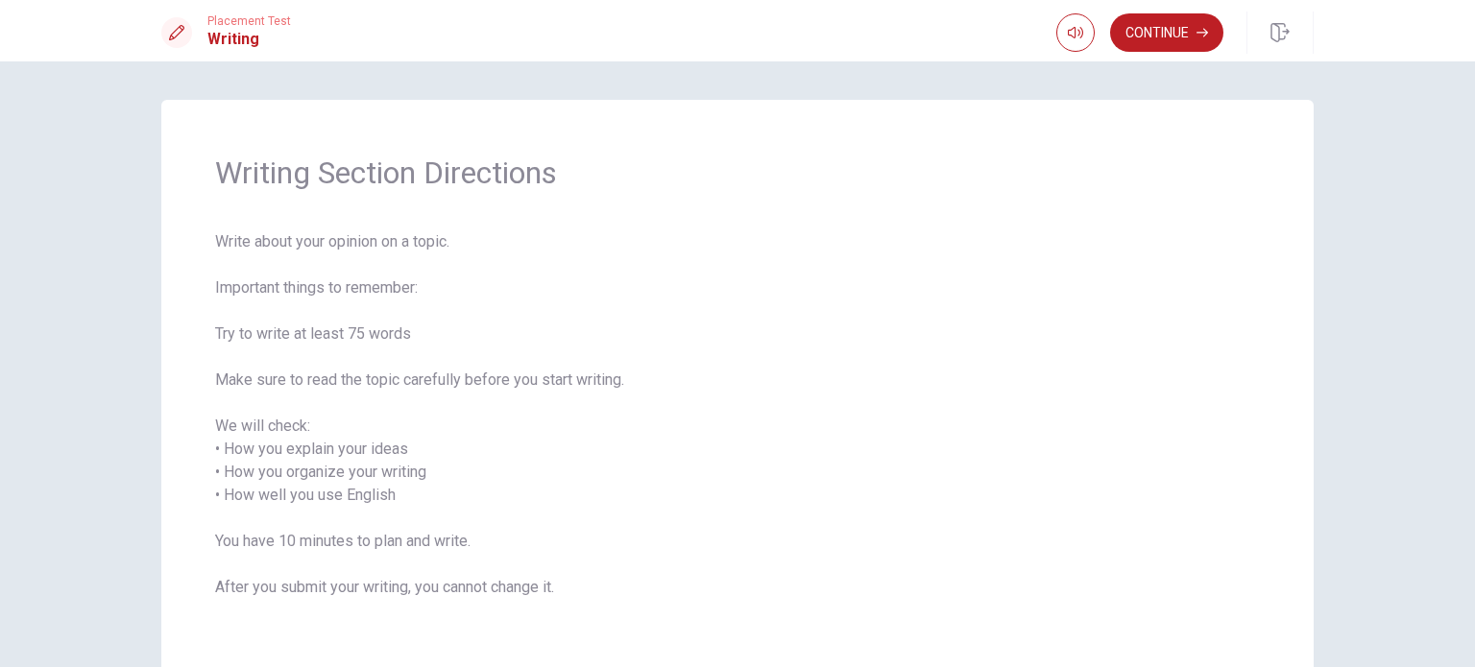
click at [406, 341] on span "Write about your opinion on a topic. Important things to remember: Try to write…" at bounding box center [737, 426] width 1045 height 392
drag, startPoint x: 392, startPoint y: 339, endPoint x: 276, endPoint y: 322, distance: 117.5
click at [276, 322] on span "Write about your opinion on a topic. Important things to remember: Try to write…" at bounding box center [737, 426] width 1045 height 392
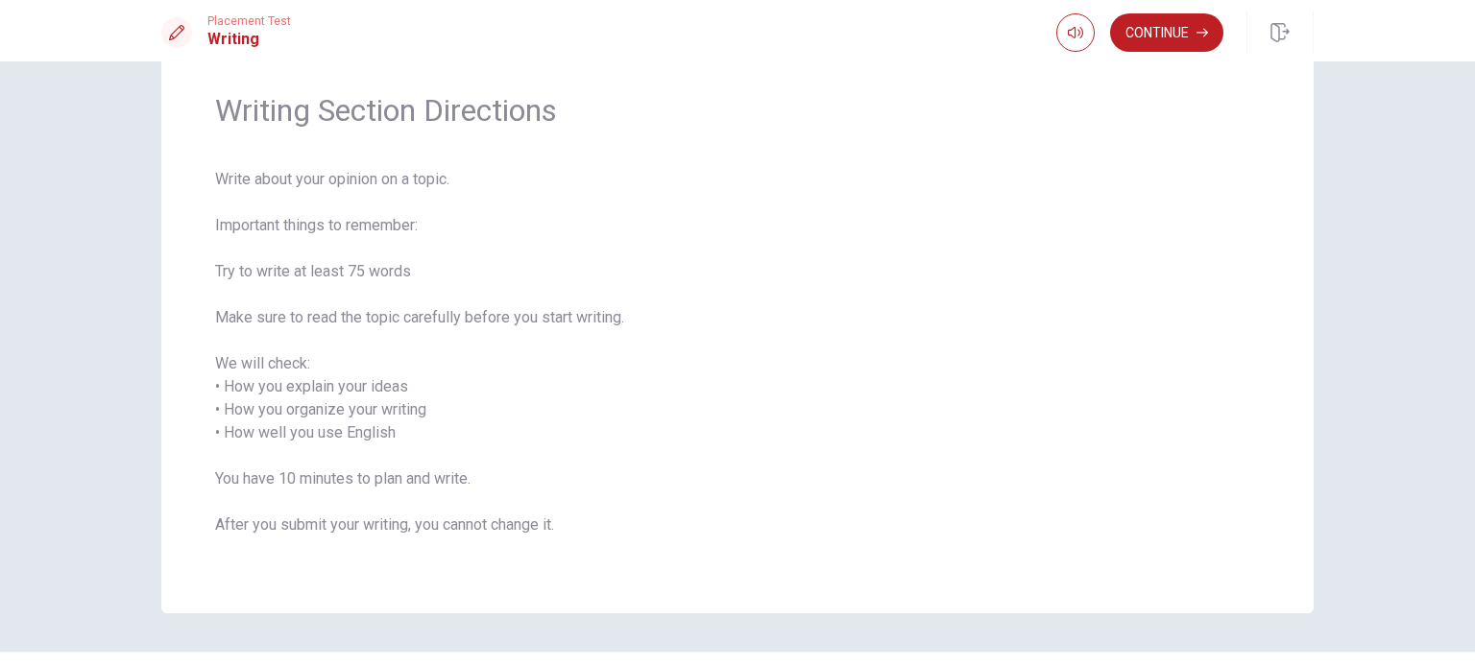
scroll to position [96, 0]
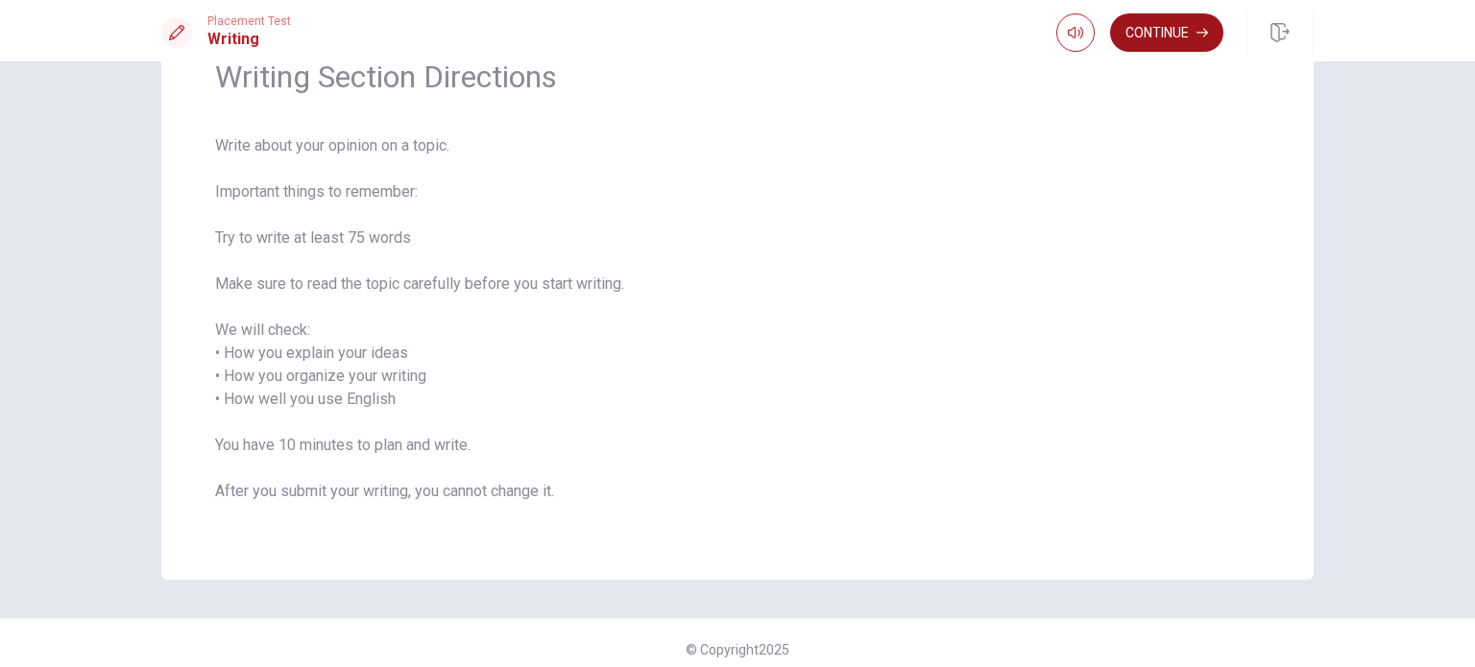
click at [1149, 43] on button "Continue" at bounding box center [1166, 32] width 113 height 38
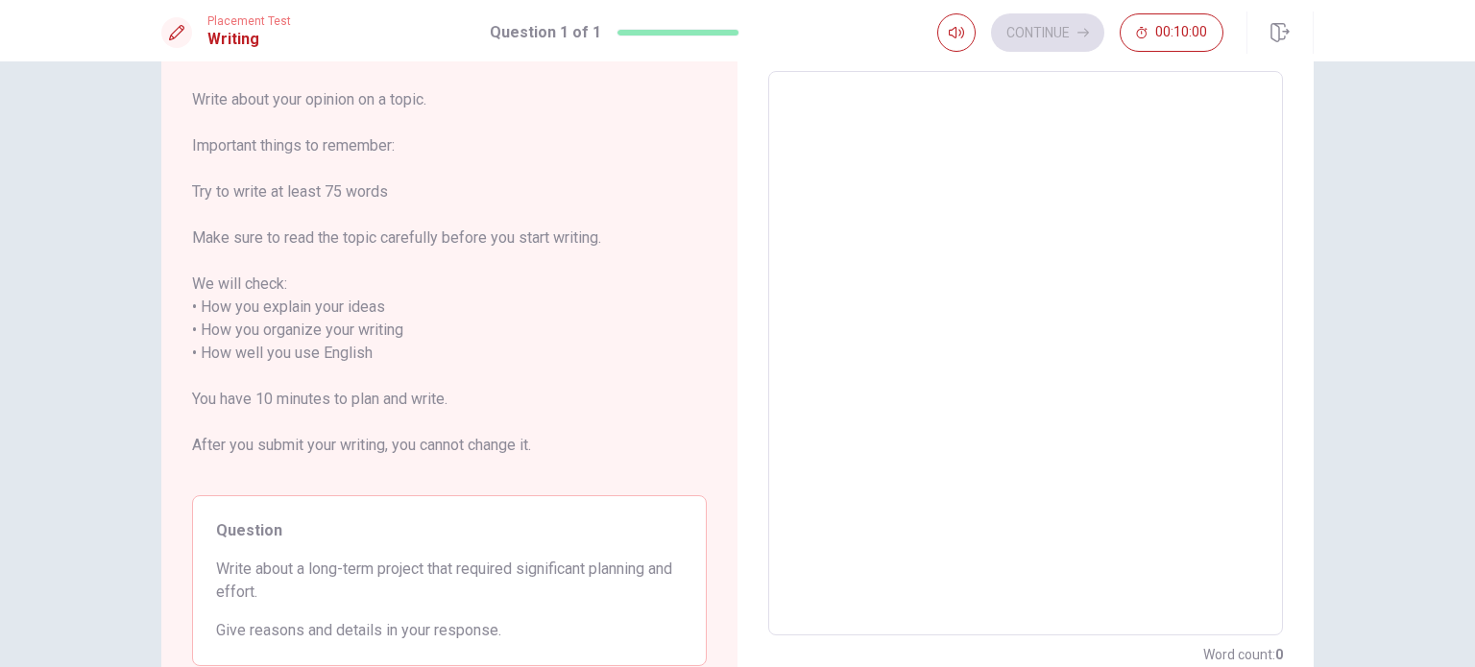
scroll to position [0, 0]
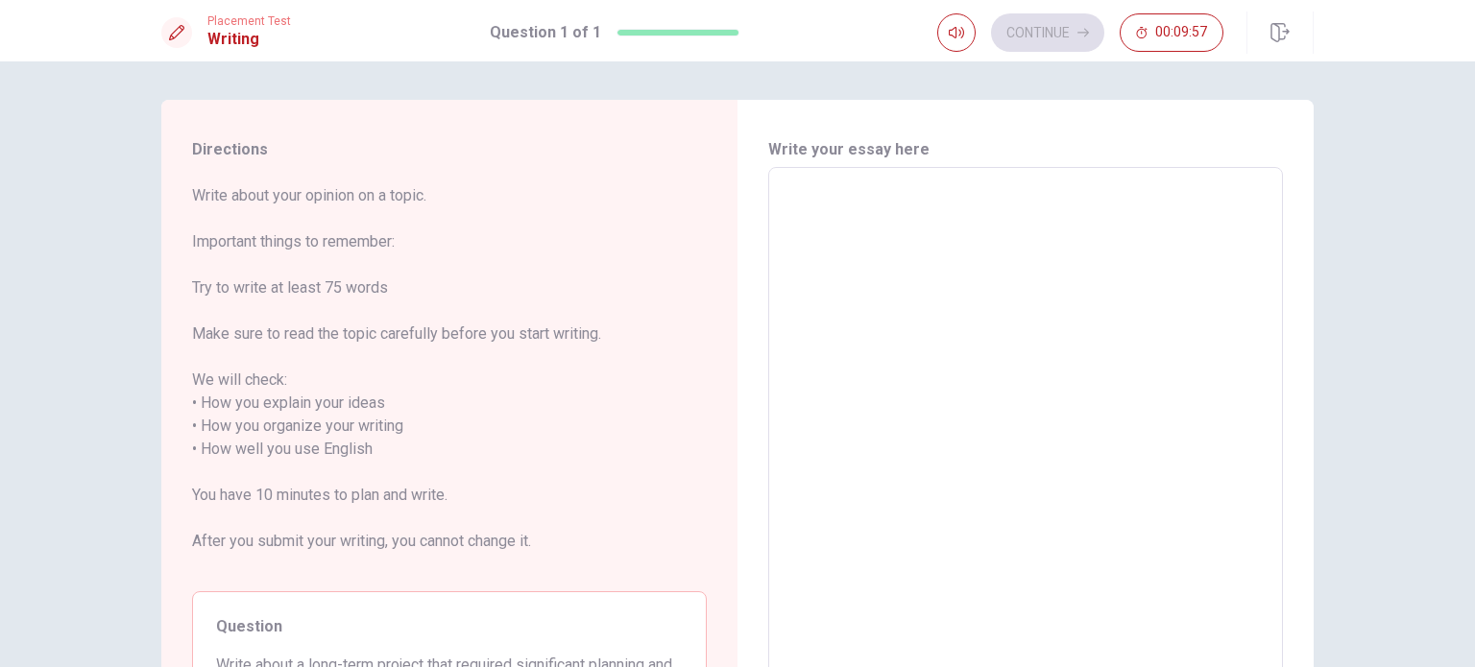
drag, startPoint x: 219, startPoint y: 202, endPoint x: 262, endPoint y: 199, distance: 43.3
click at [262, 199] on span "Write about your opinion on a topic. Important things to remember: Try to write…" at bounding box center [449, 380] width 515 height 392
click at [925, 298] on textarea at bounding box center [1026, 449] width 488 height 533
type textarea "A"
type textarea "x"
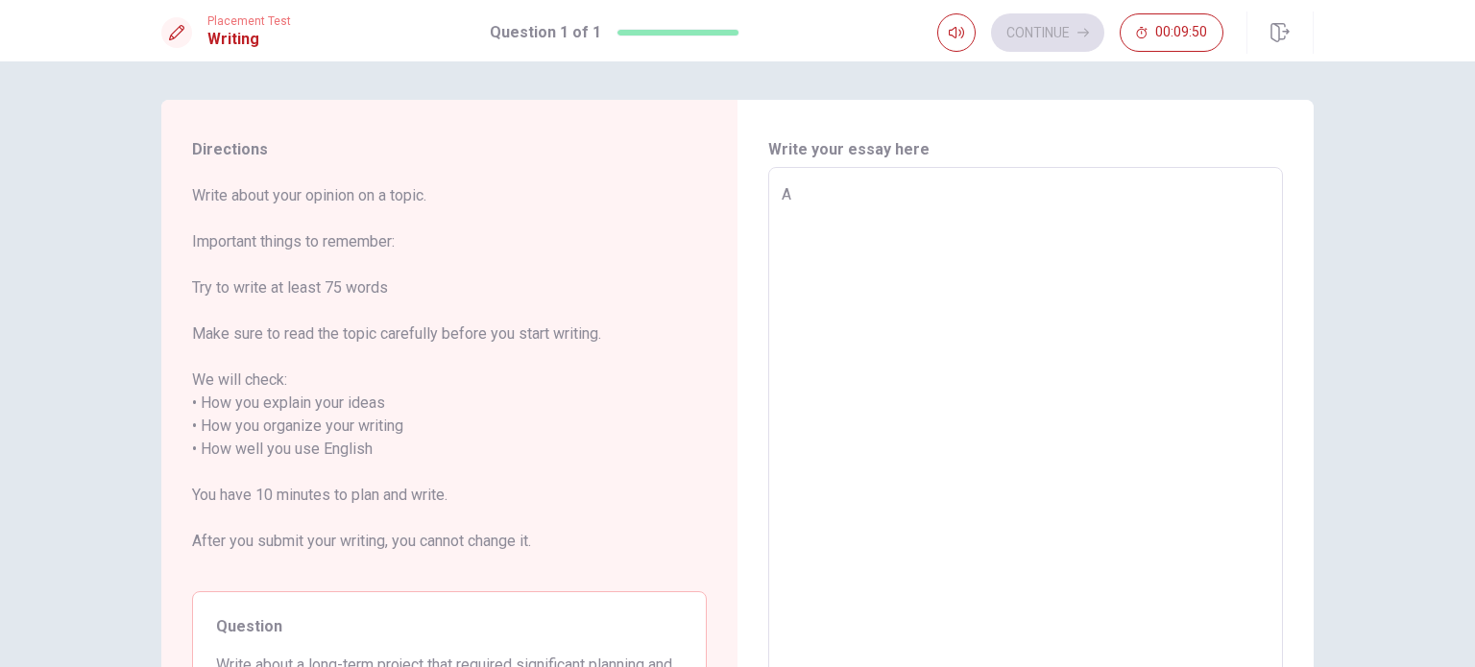
type textarea "A"
type textarea "x"
type textarea "A l"
type textarea "x"
type textarea "A lo"
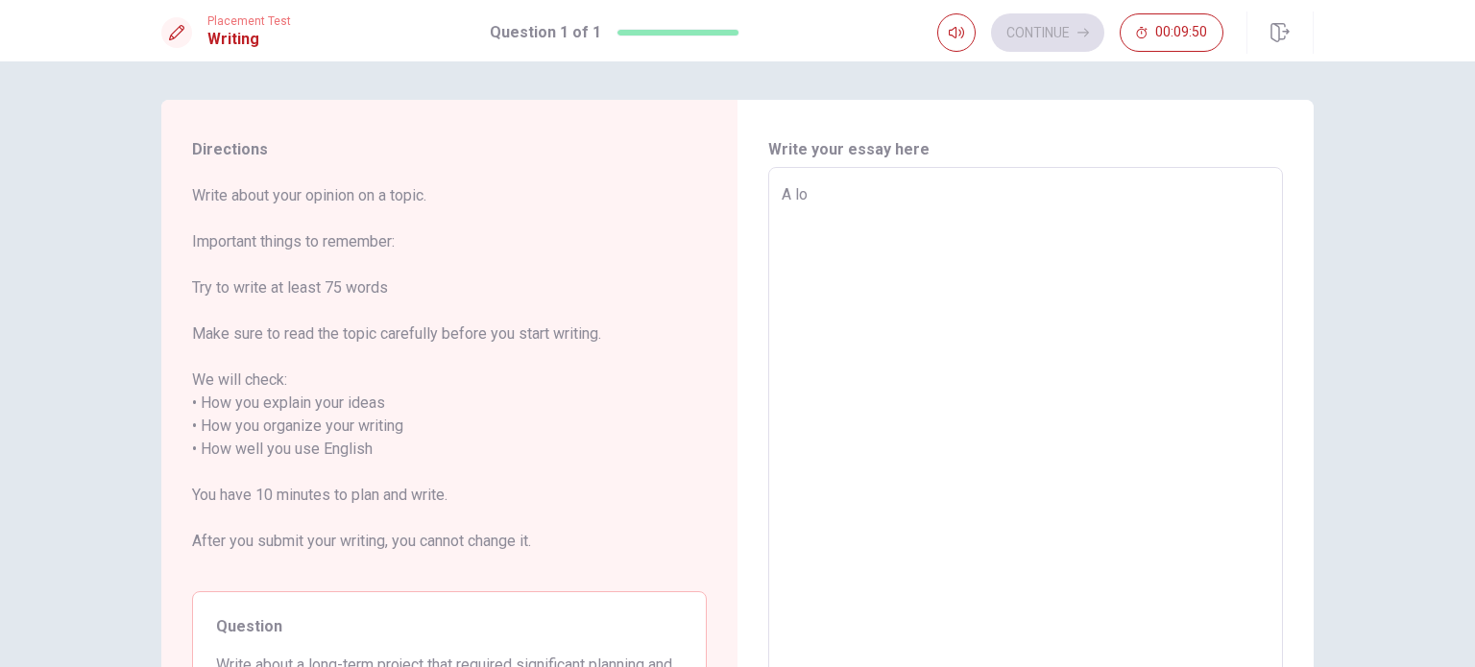
type textarea "x"
type textarea "A lon"
type textarea "x"
type textarea "A lonf"
type textarea "x"
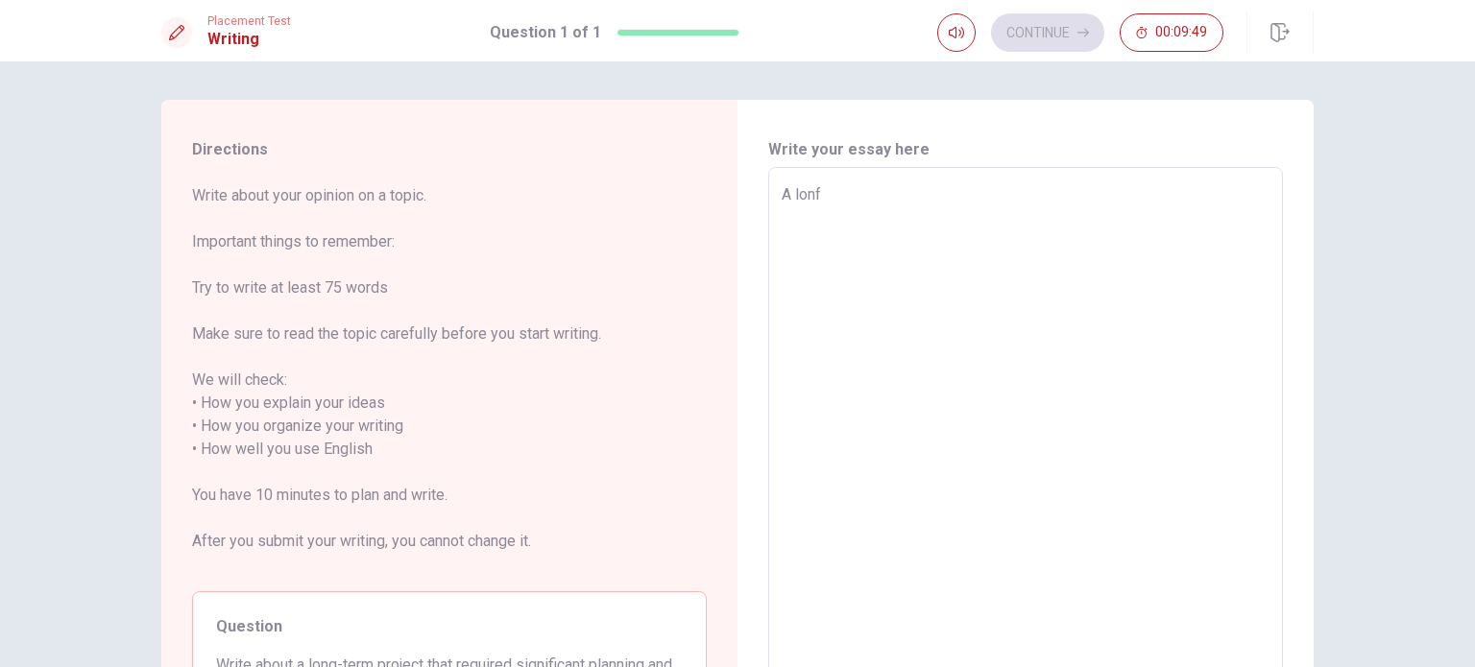
type textarea "A lonf"
type textarea "x"
type textarea "A lonf"
type textarea "x"
type textarea "A lon"
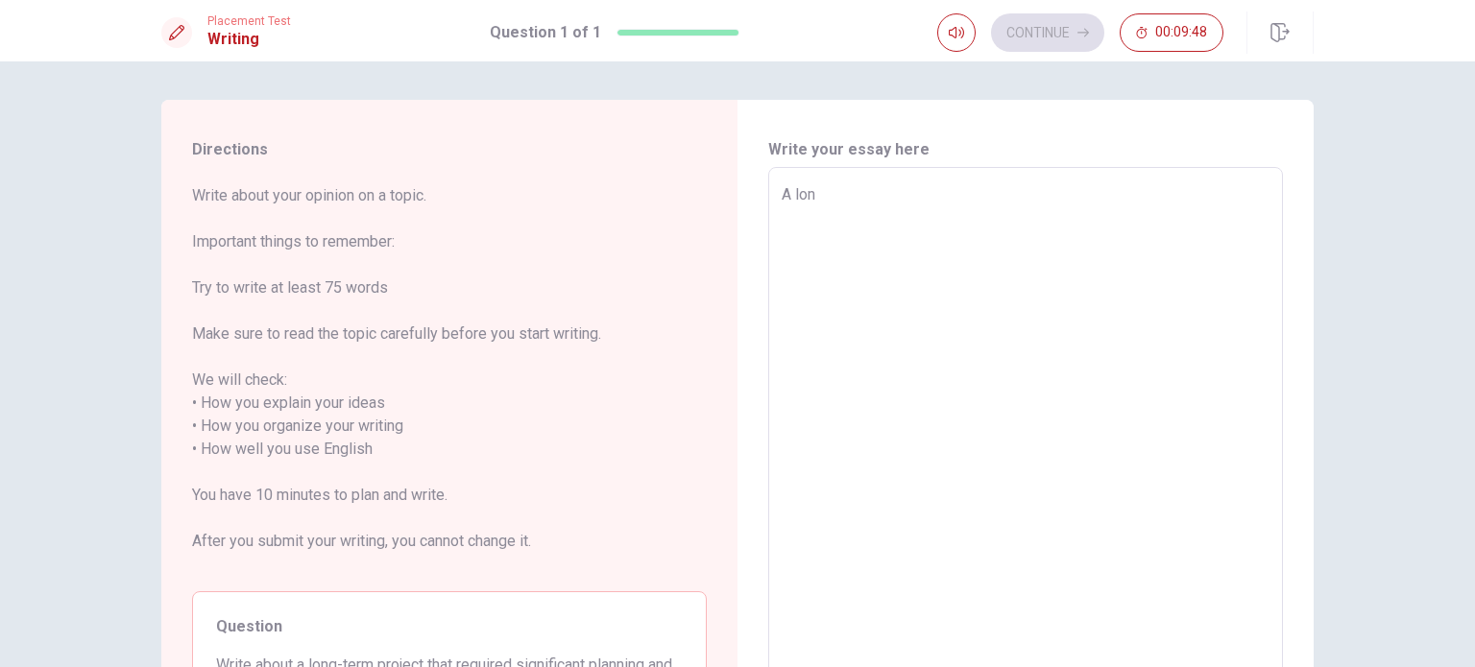
type textarea "x"
type textarea "A long"
type textarea "x"
type textarea "A long-"
type textarea "x"
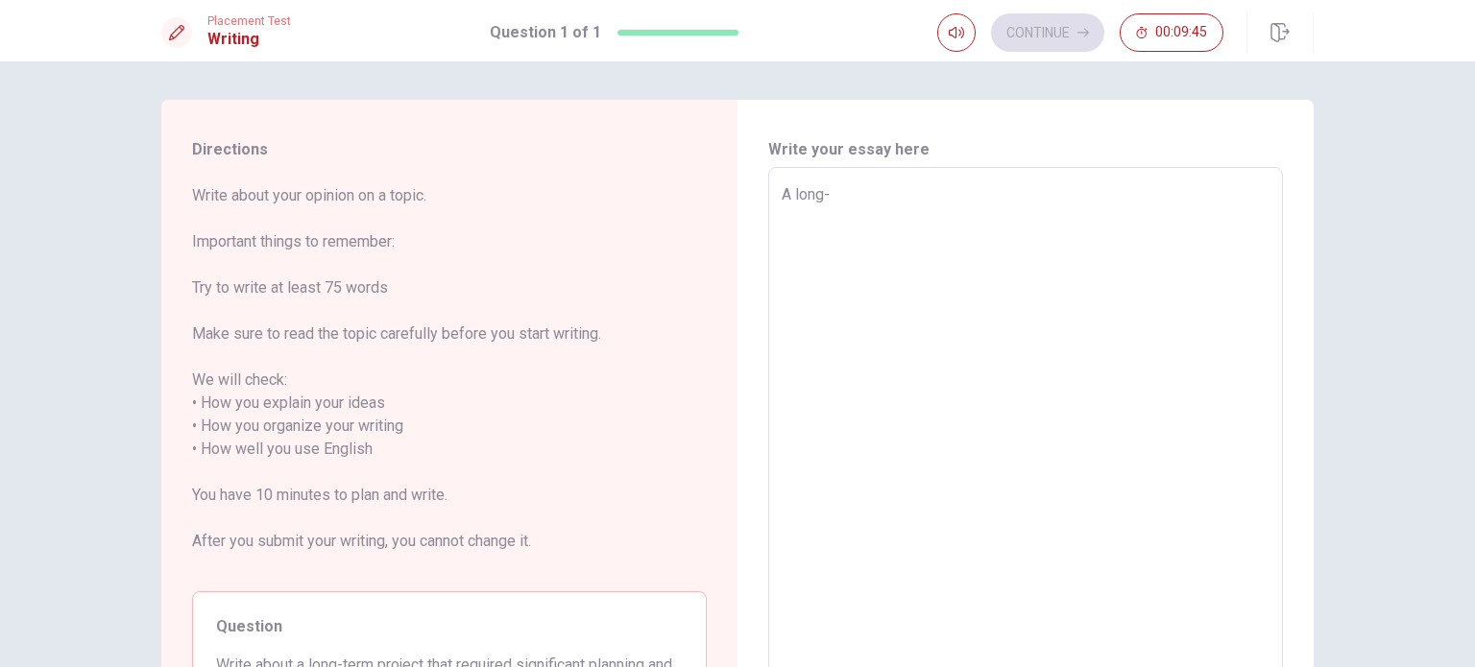
type textarea "A long-t"
type textarea "x"
type textarea "A long-te"
type textarea "x"
type textarea "A long-ter"
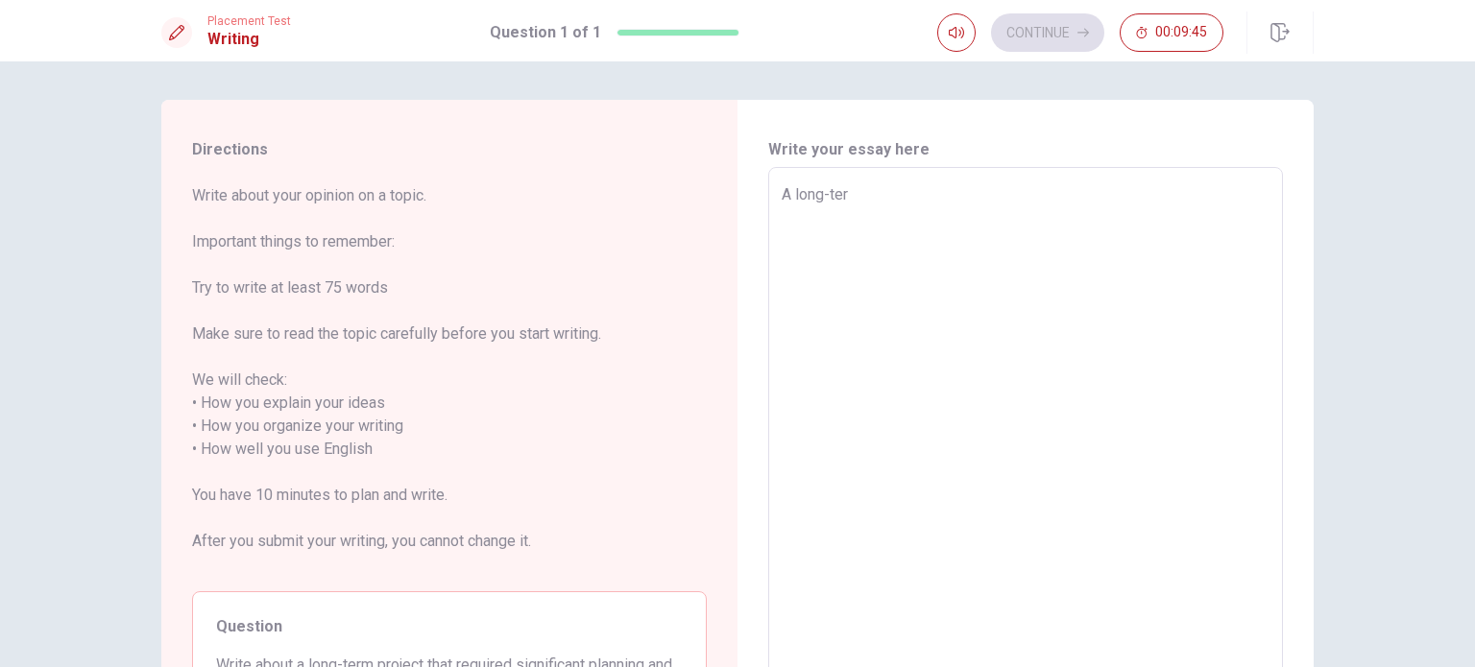
type textarea "x"
type textarea "A long-term"
type textarea "x"
type textarea "A long-term"
type textarea "x"
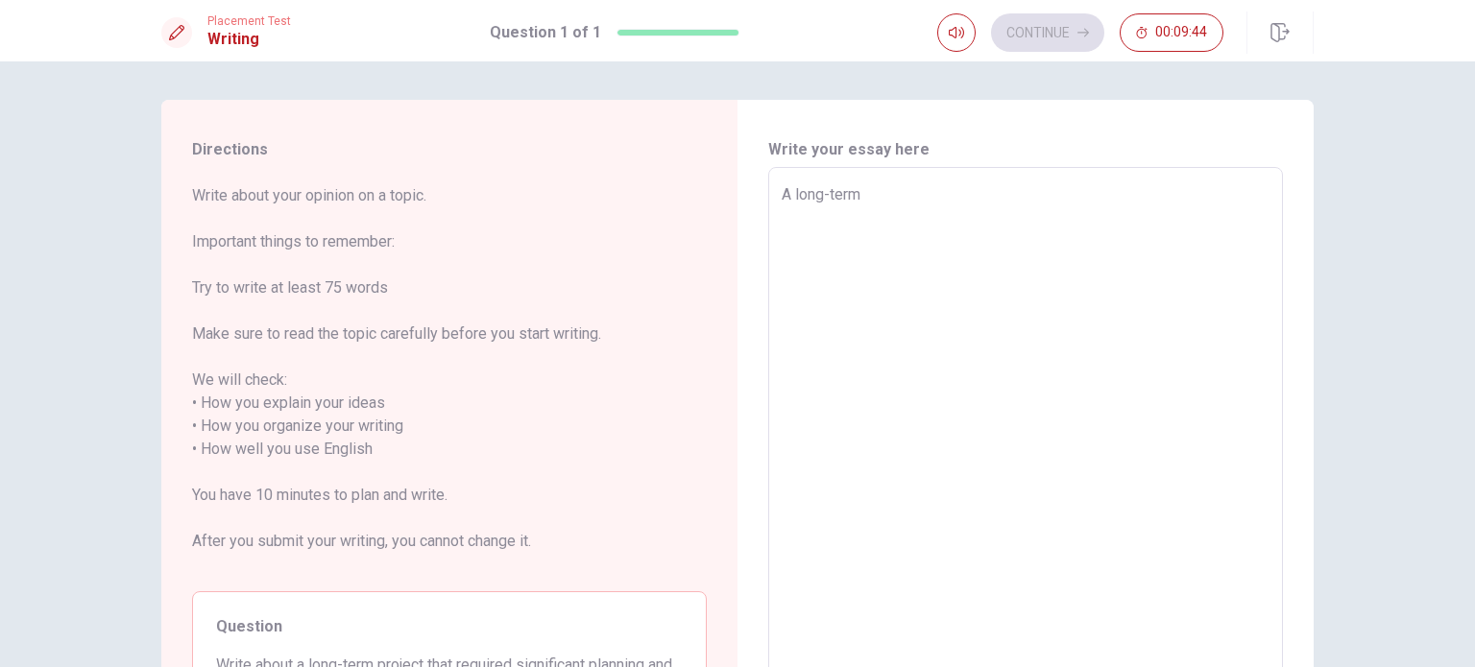
type textarea "A long-term p"
type textarea "x"
type textarea "A long-term pr"
type textarea "x"
type textarea "A long-term pro"
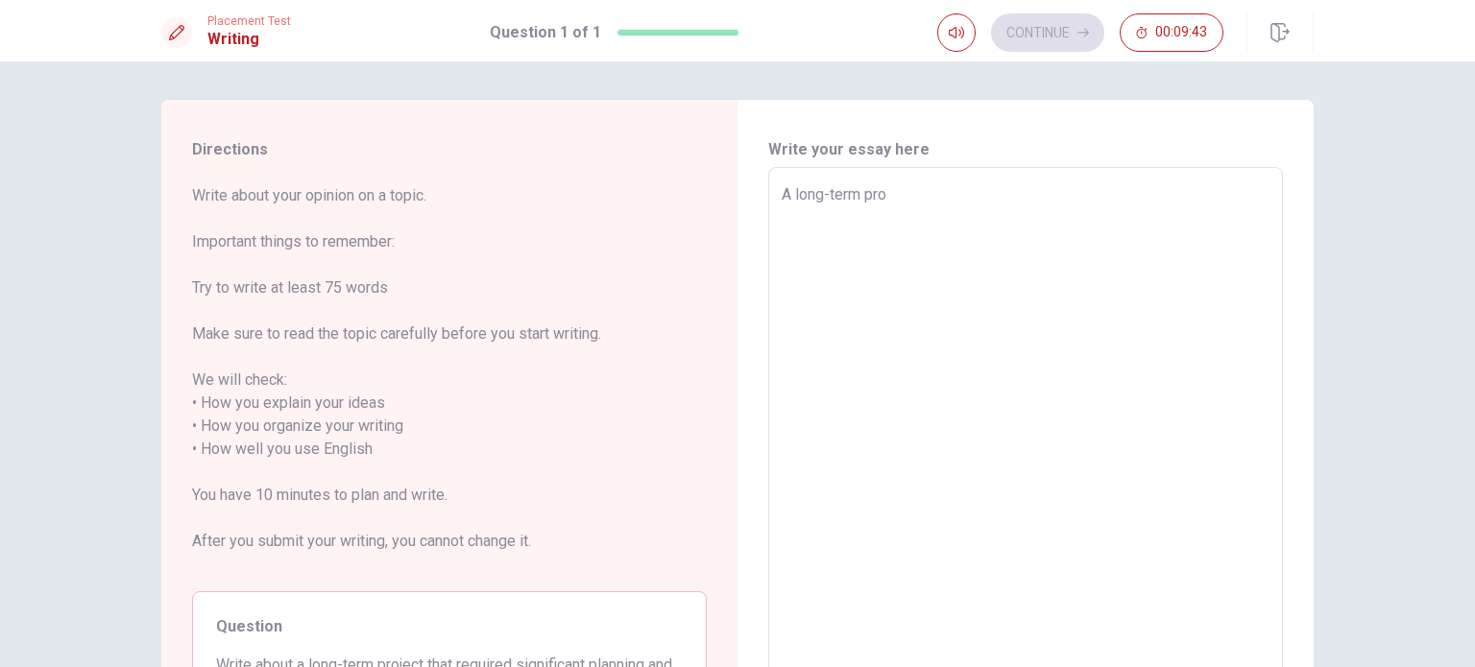
type textarea "x"
type textarea "A long-term proj"
type textarea "x"
type textarea "A long-term proje"
type textarea "x"
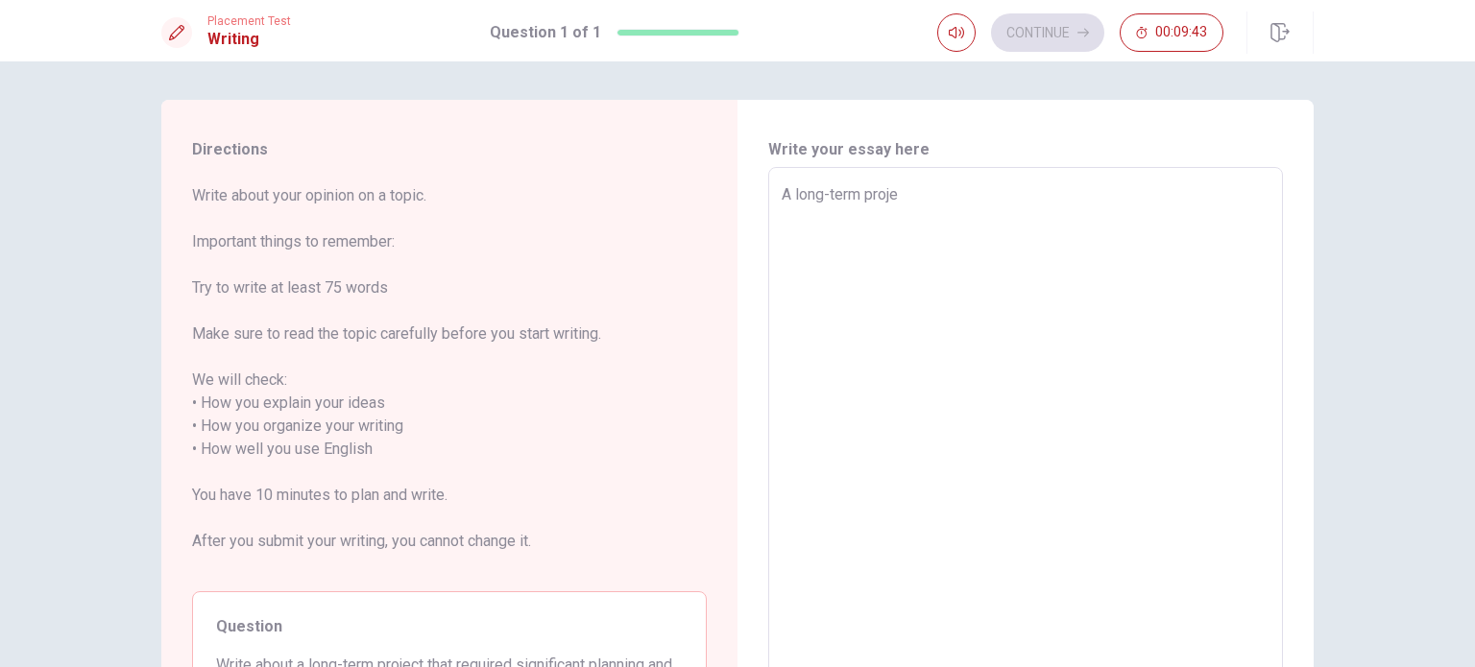
type textarea "A long-term projec"
type textarea "x"
type textarea "A long-term project"
type textarea "x"
type textarea "A long-term project"
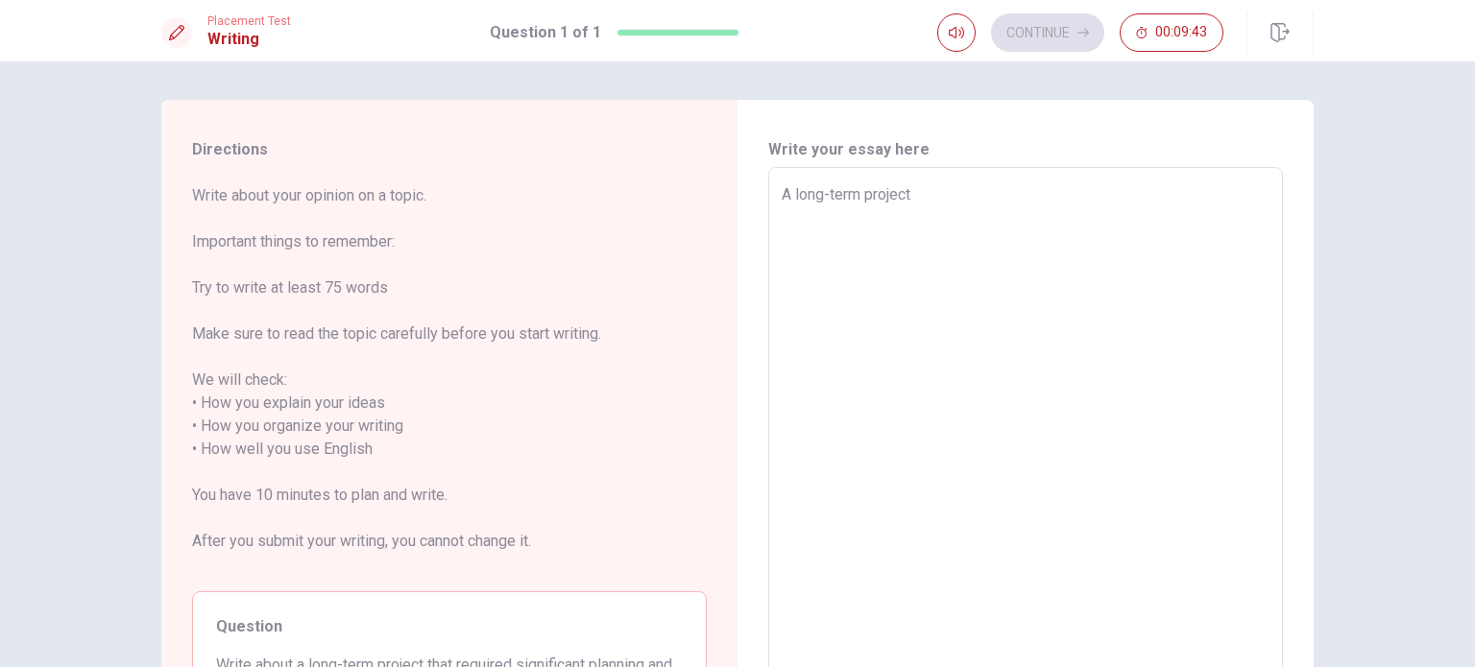
type textarea "x"
type textarea "A long-term project r"
type textarea "x"
type textarea "A long-term project re"
type textarea "x"
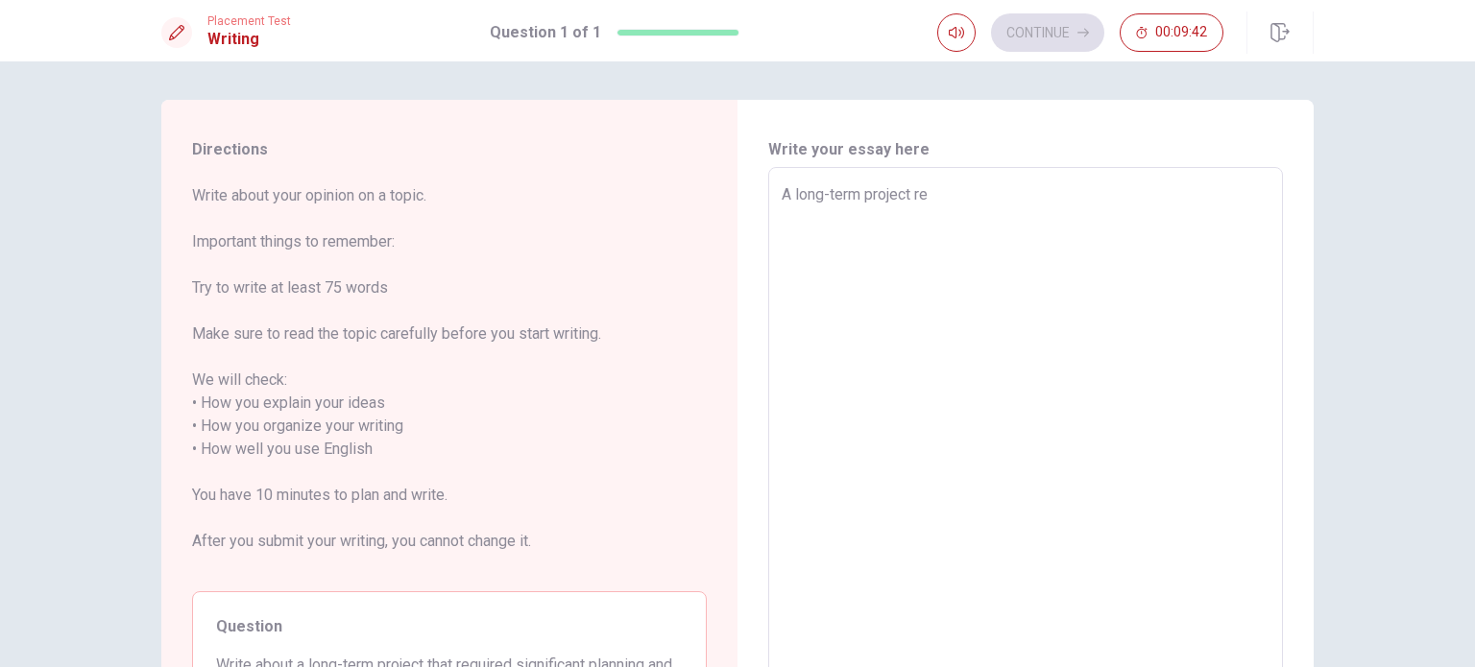
type textarea "A long-term project req"
type textarea "x"
type textarea "A long-term project requ"
type textarea "x"
type textarea "A long-term project requi"
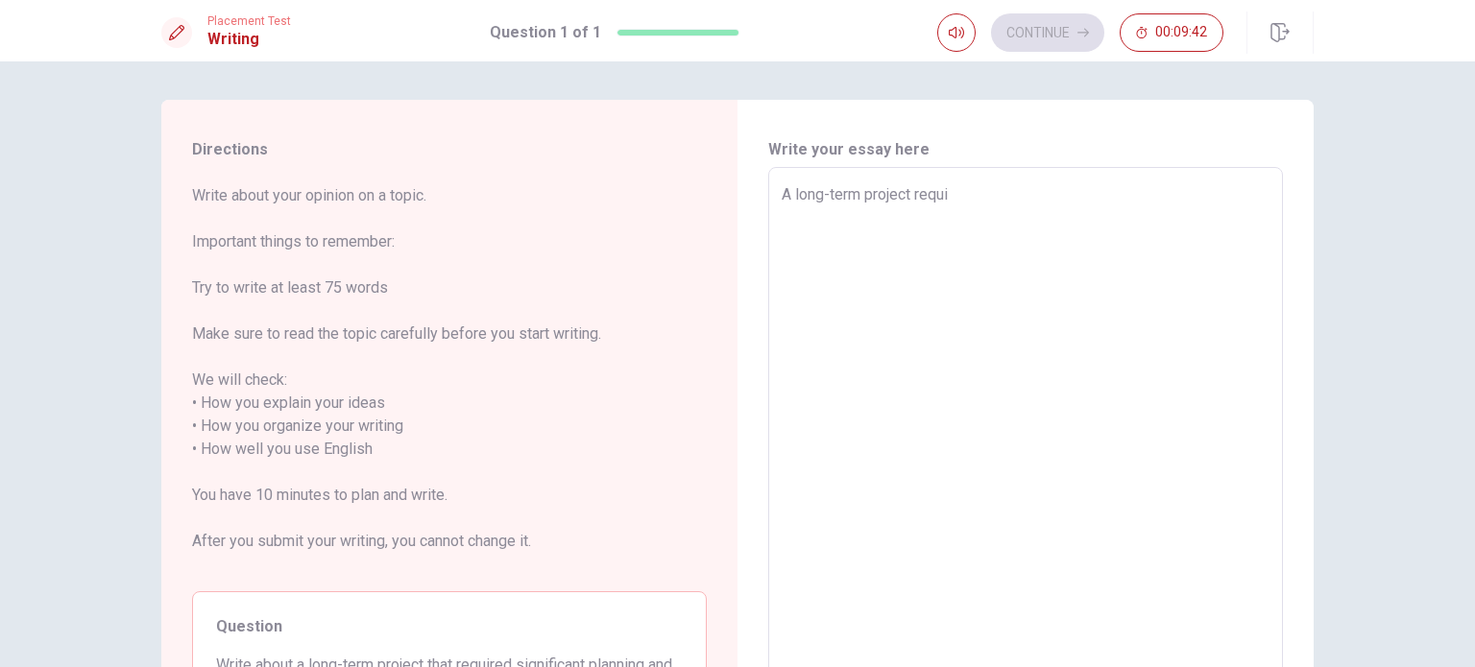
type textarea "x"
type textarea "A long-term project requir"
type textarea "x"
type textarea "A long-term project require"
type textarea "x"
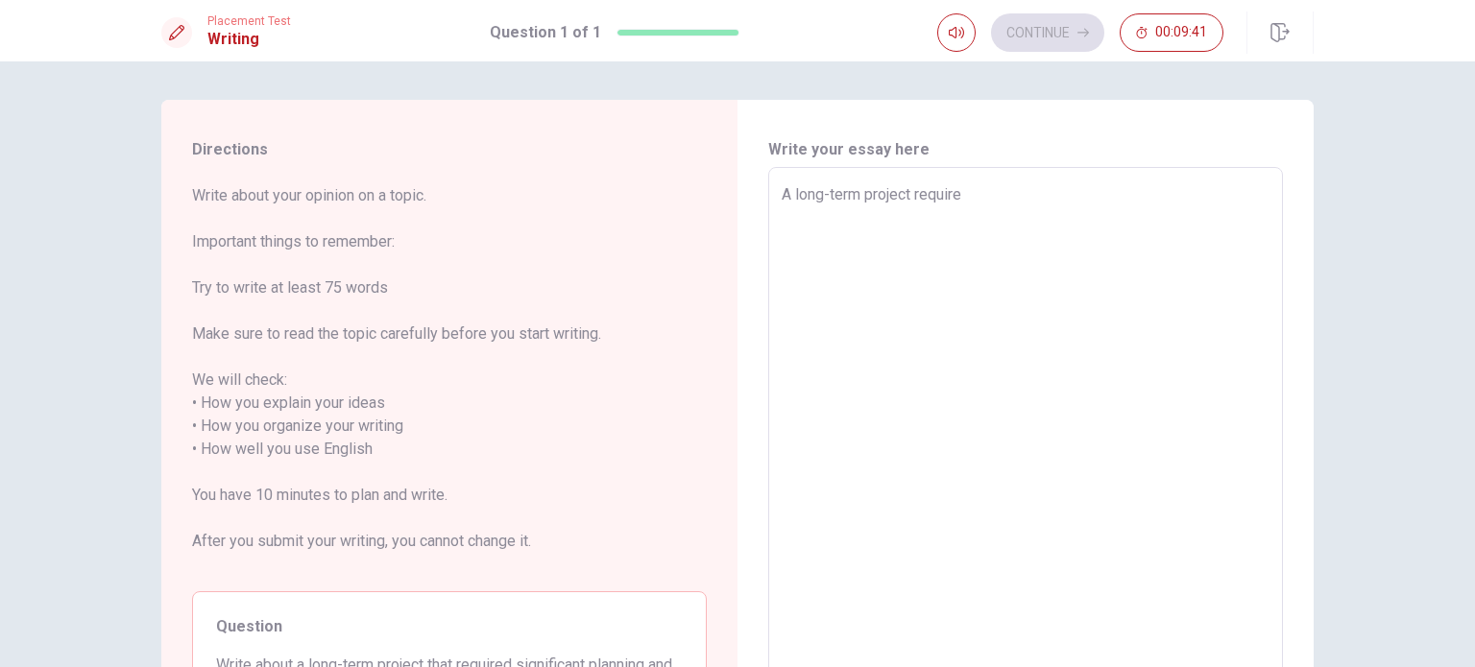
type textarea "A long-term project requires"
type textarea "x"
type textarea "A long-term project requires"
type textarea "x"
type textarea "A long-term project requires a"
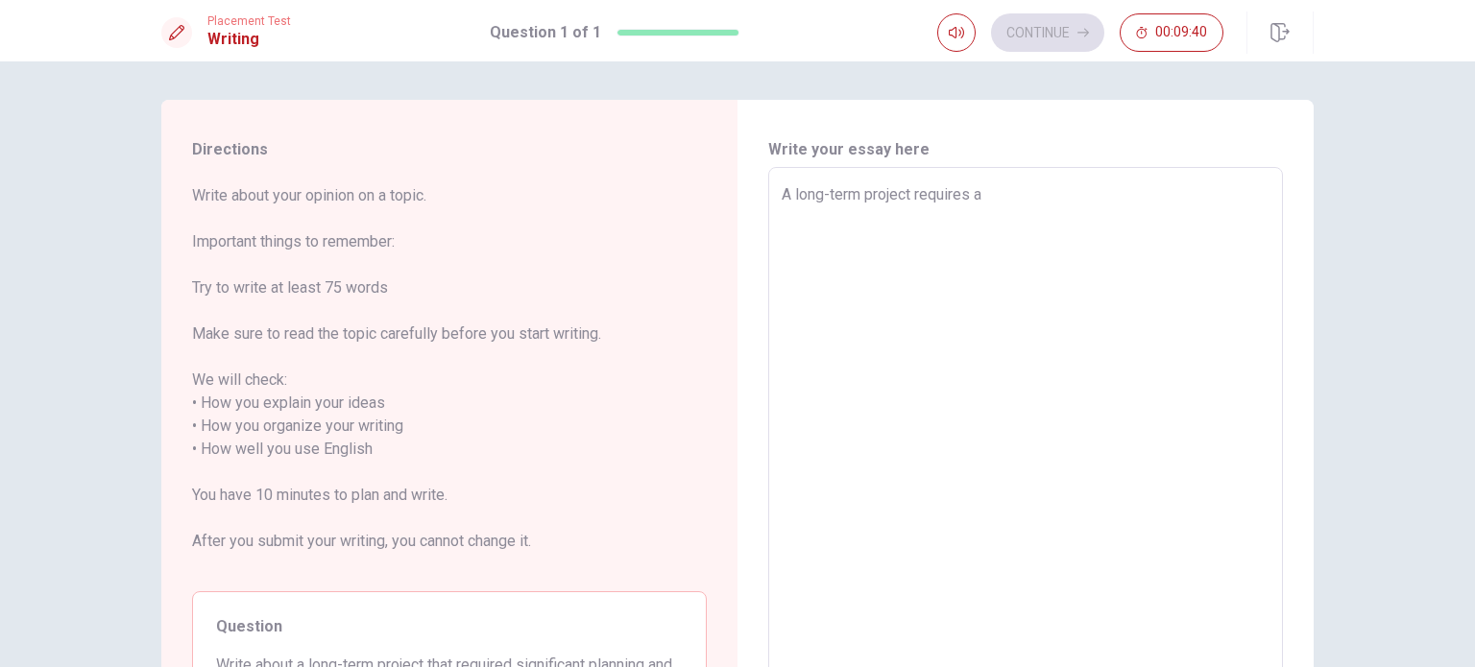
type textarea "x"
type textarea "A long-term project requires a"
type textarea "x"
type textarea "A long-term project requires a l"
type textarea "x"
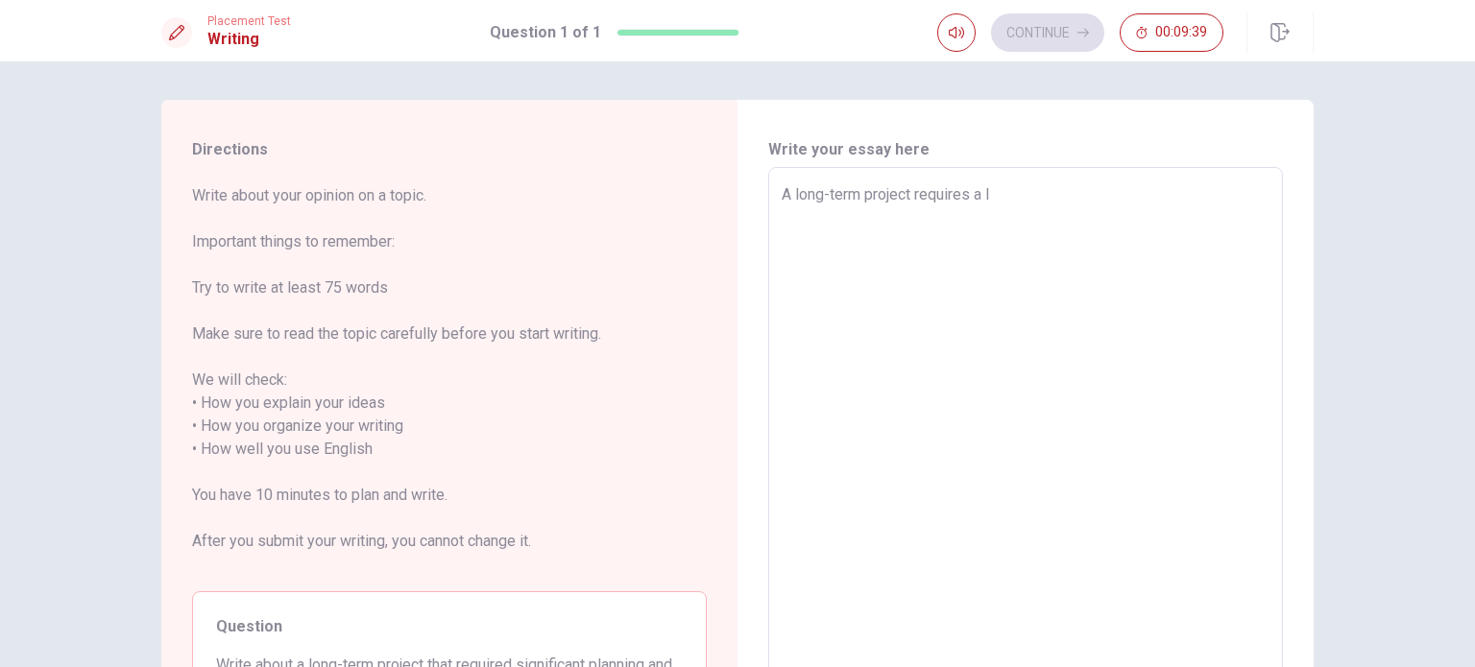
type textarea "A long-term project requires a lo"
type textarea "x"
type textarea "A long-term project requires a lot"
type textarea "x"
type textarea "A long-term project requires a lot"
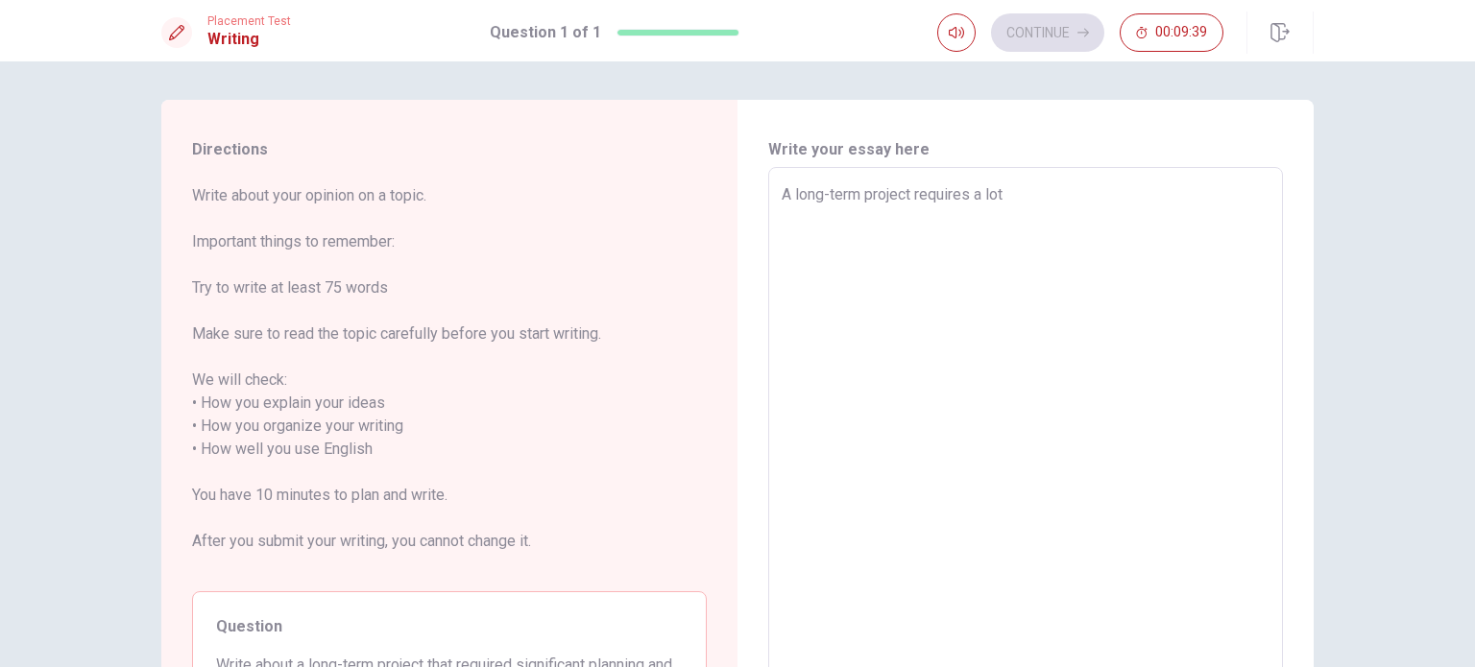
type textarea "x"
type textarea "A long-term project requires a lot o"
type textarea "x"
type textarea "A long-term project requires a lot of"
type textarea "x"
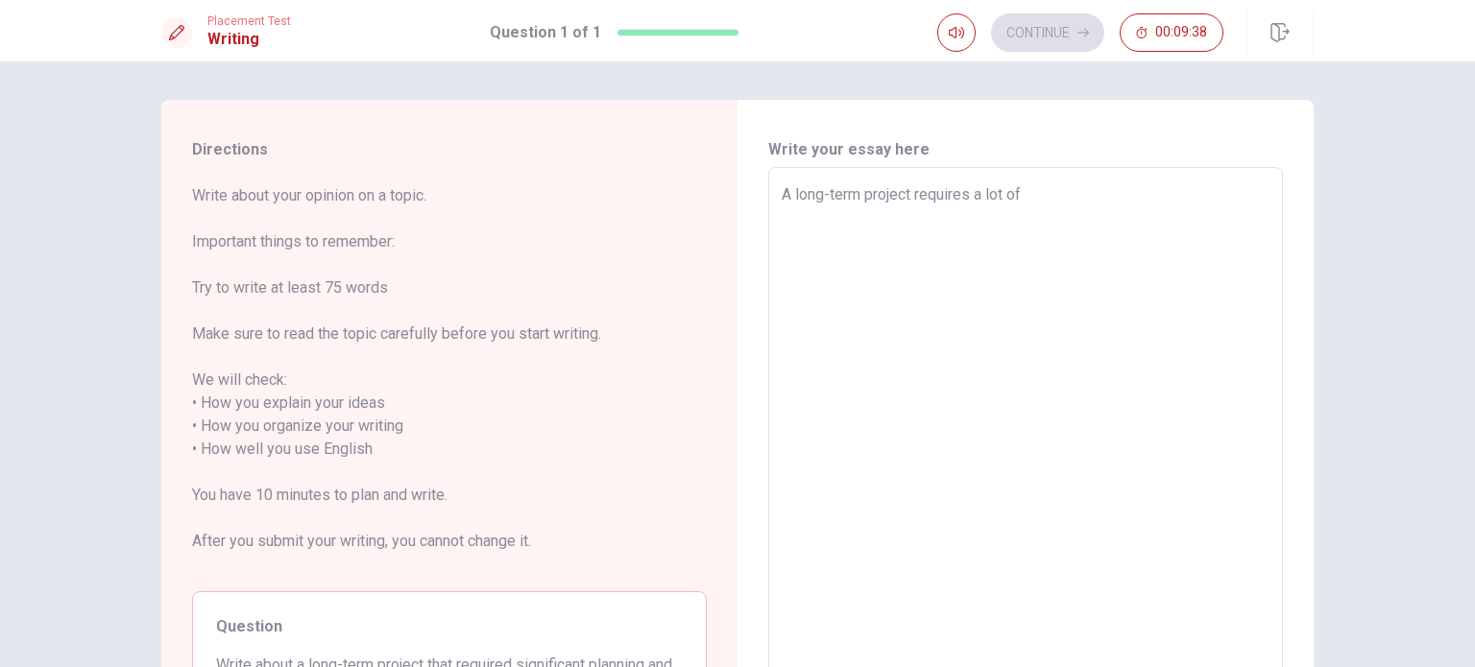
type textarea "A long-term project requires a lot of"
type textarea "x"
type textarea "A long-term project requires a lot of p"
type textarea "x"
type textarea "A long-term project requires a lot of pr"
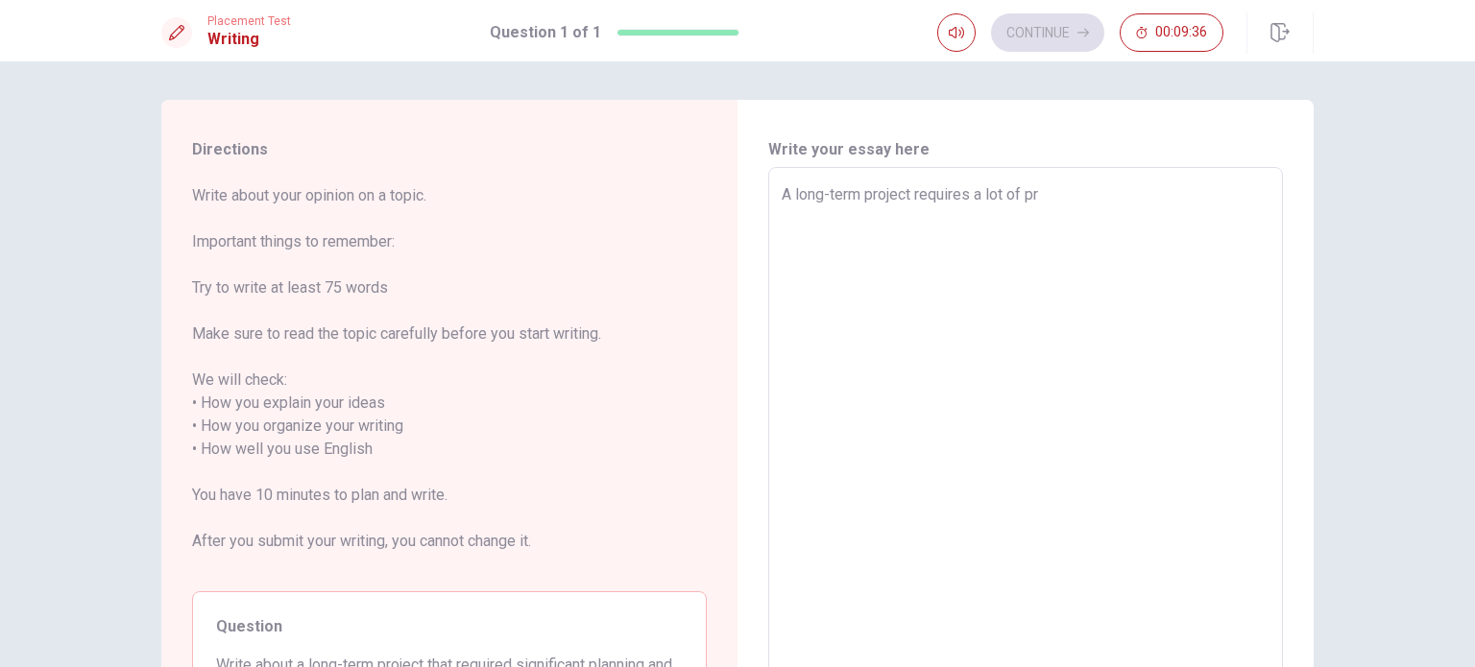
type textarea "x"
type textarea "A long-term project requires a lot of pre"
type textarea "x"
type textarea "A long-term project requires a lot of pre-"
type textarea "x"
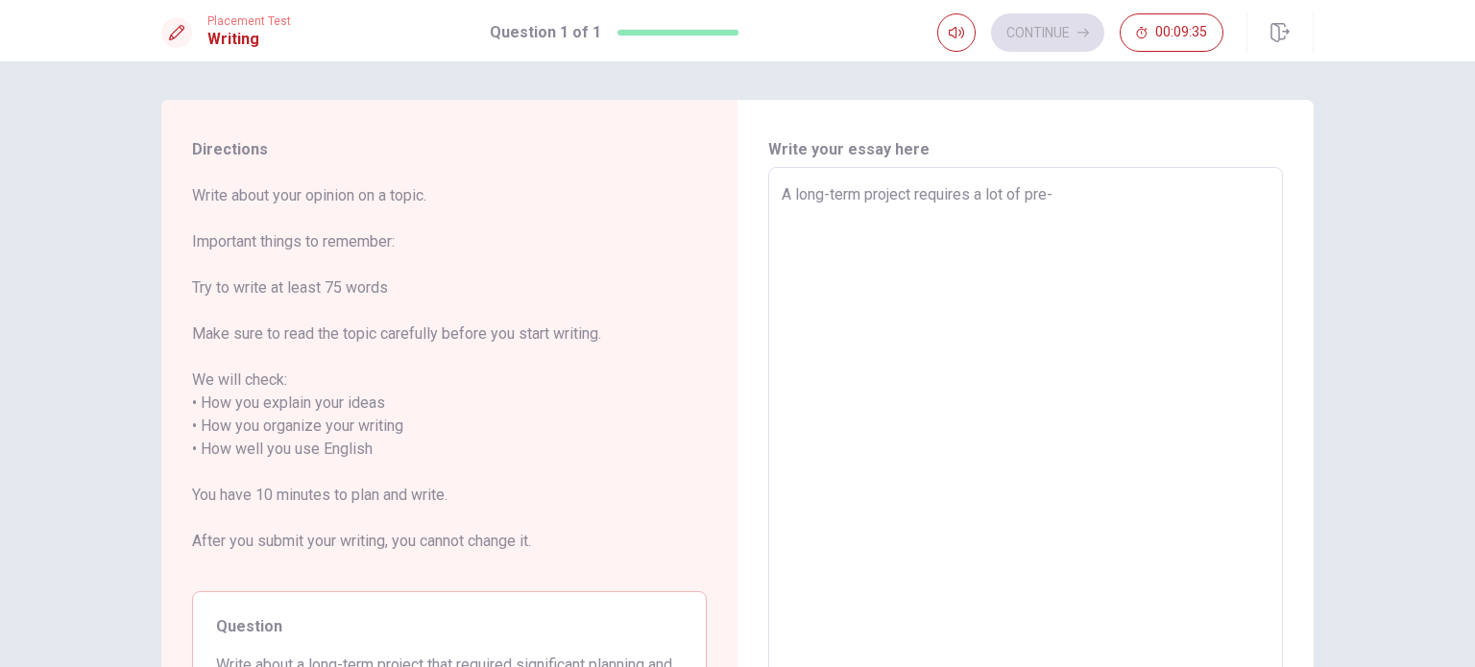
type textarea "A long-term project requires a lot of pre-o"
type textarea "x"
type textarea "A long-term project requires a lot of pre-or"
type textarea "x"
type textarea "A long-term project requires a lot of pre-org"
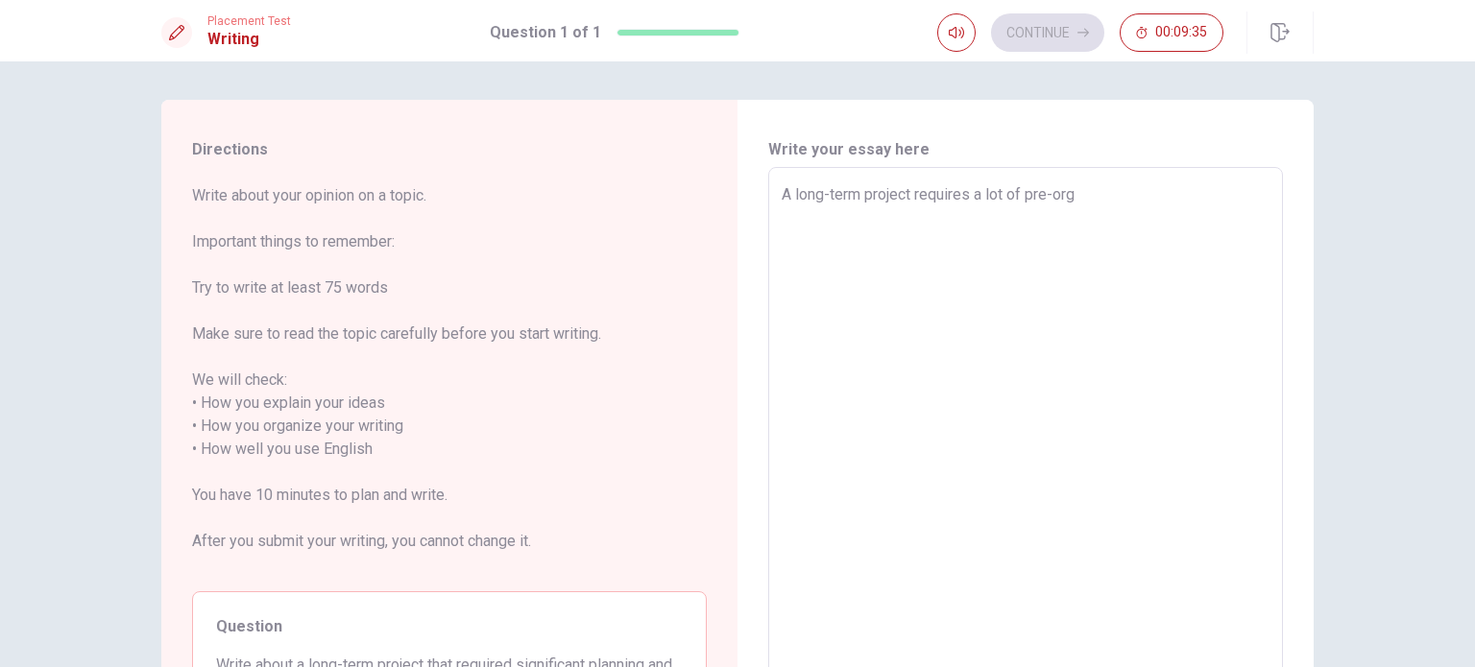
type textarea "x"
type textarea "A long-term project requires a lot of pre-orga"
type textarea "x"
type textarea "A long-term project requires a lot of pre-organ"
type textarea "x"
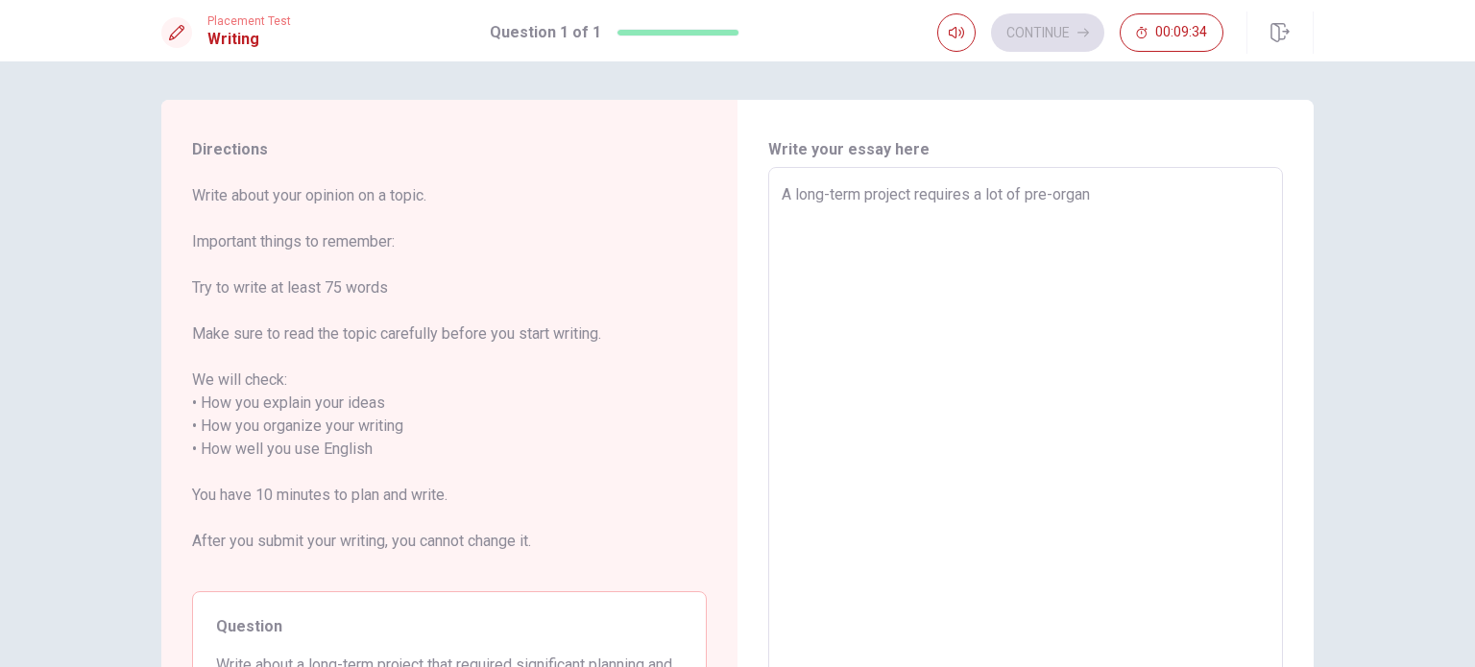
type textarea "A long-term project requires a lot of pre-organi"
type textarea "x"
type textarea "A long-term project requires a lot of pre-organiz"
type textarea "x"
type textarea "A long-term project requires a lot of pre-organiza"
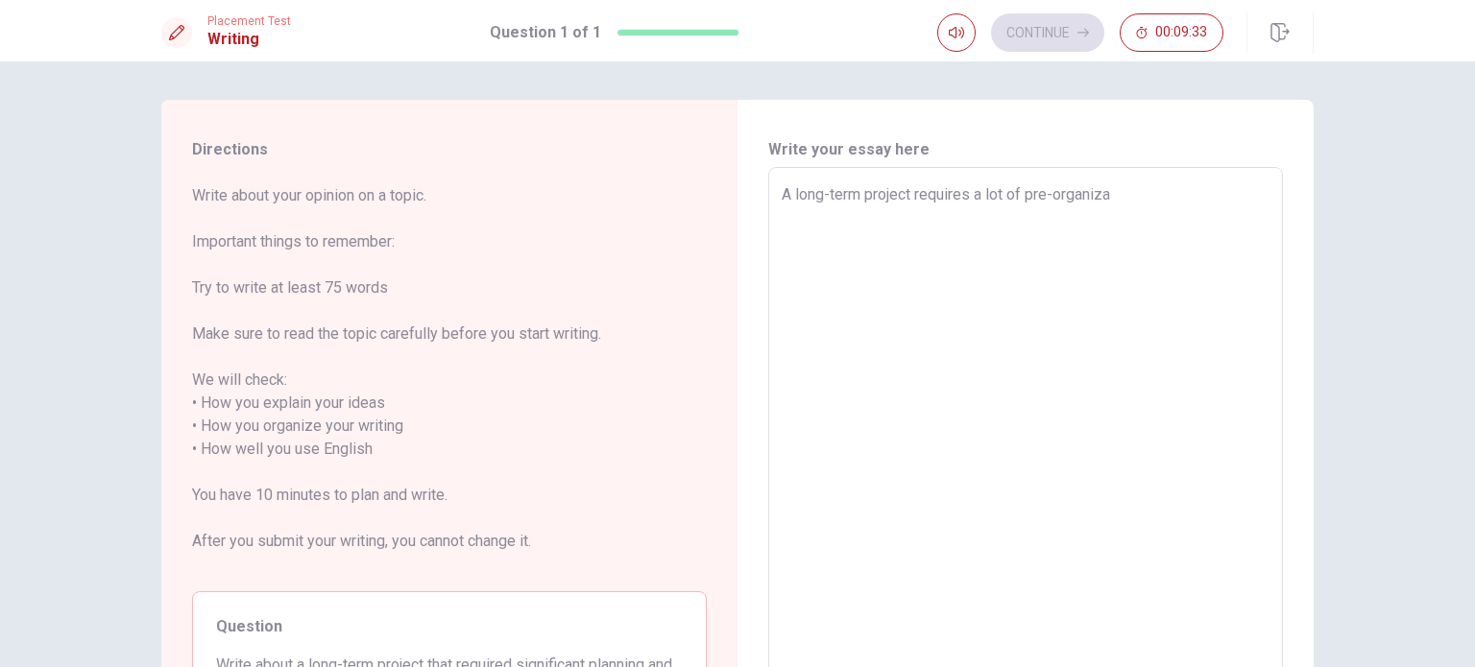
type textarea "x"
type textarea "A long-term project requires a lot of pre-organizat"
type textarea "x"
type textarea "A long-term project requires a lot of pre-organizati"
type textarea "x"
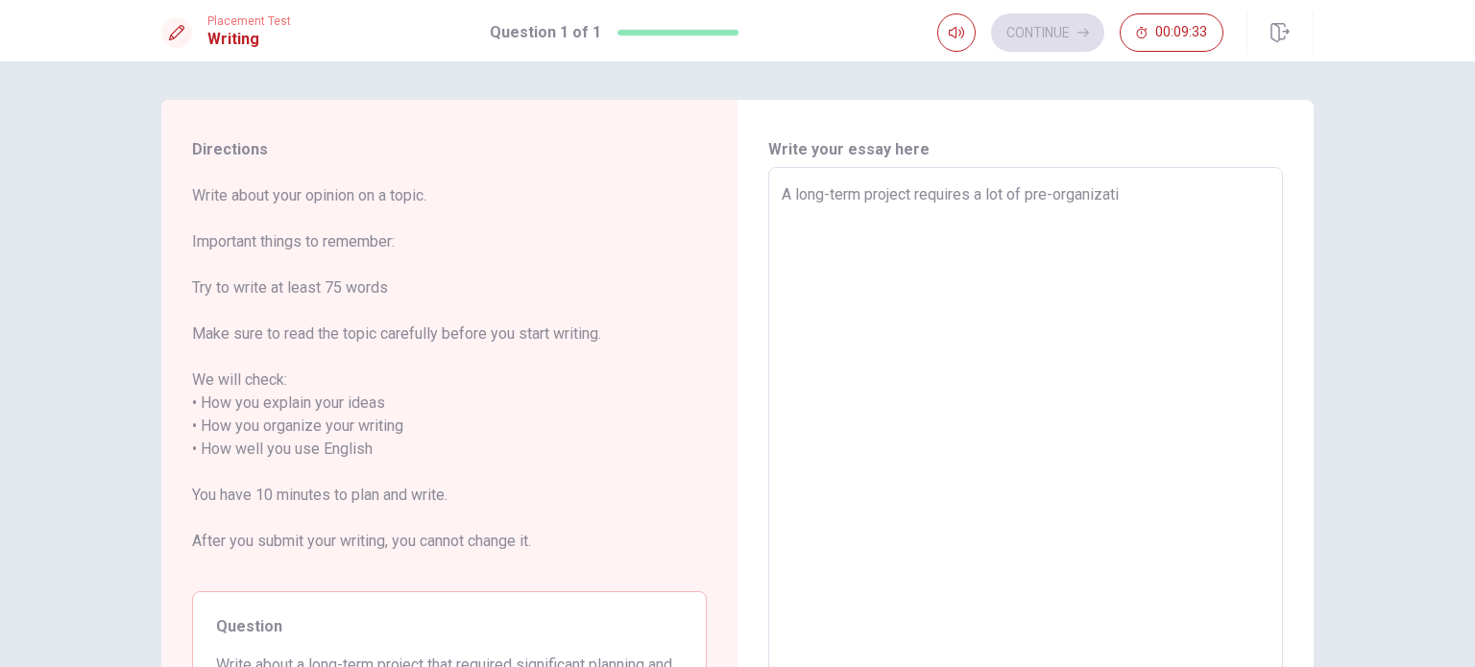
type textarea "A long-term project requires a lot of pre-organizatio"
type textarea "x"
type textarea "A long-term project requires a lot of pre-organization"
type textarea "x"
type textarea "A long-term project requires a lot of pre-organization"
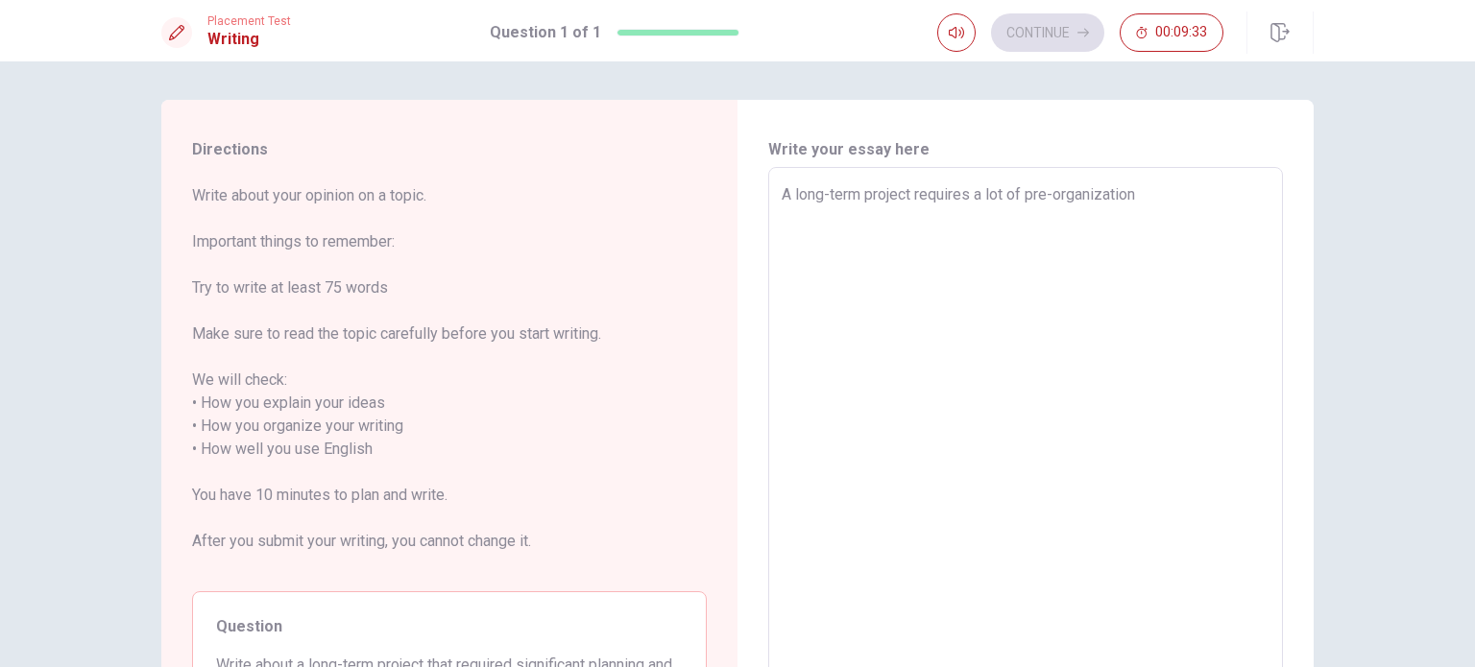
type textarea "x"
type textarea "A long-term project requires a lot of pre-organization a"
type textarea "x"
type textarea "A long-term project requires a lot of pre-organization an"
type textarea "x"
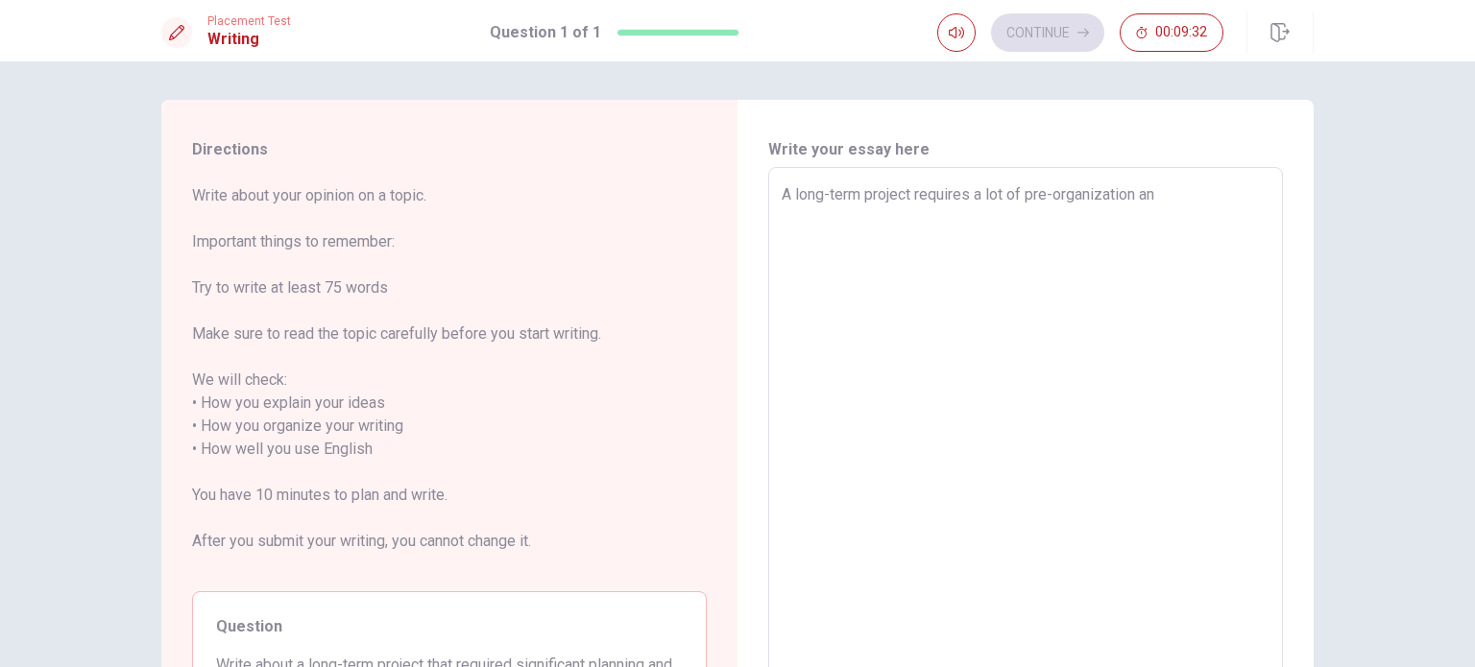
type textarea "A long-term project requires a lot of pre-organization and"
type textarea "x"
type textarea "A long-term project requires a lot of pre-organization and"
type textarea "x"
type textarea "A long-term project requires a lot of pre-organization and a"
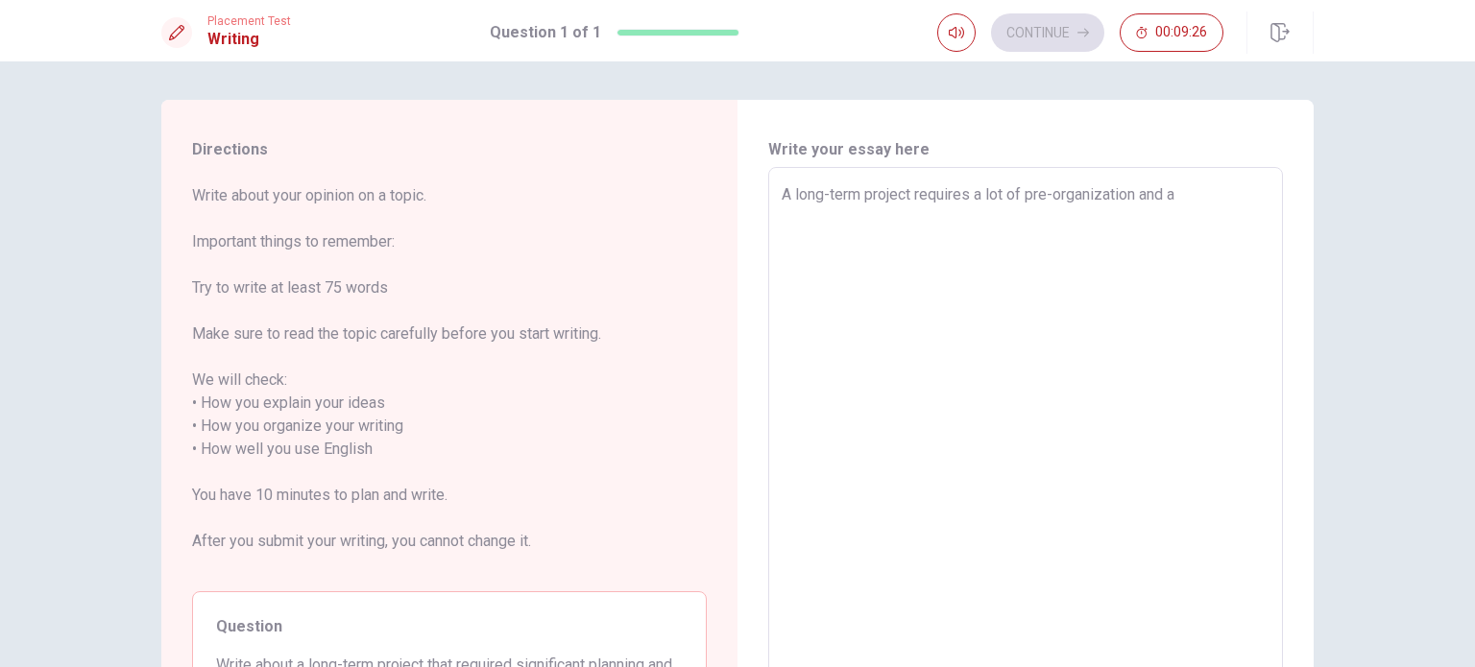
type textarea "x"
type textarea "A long-term project requires a lot of pre-organization and a"
type textarea "x"
type textarea "A long-term project requires a lot of pre-organization and a l"
type textarea "x"
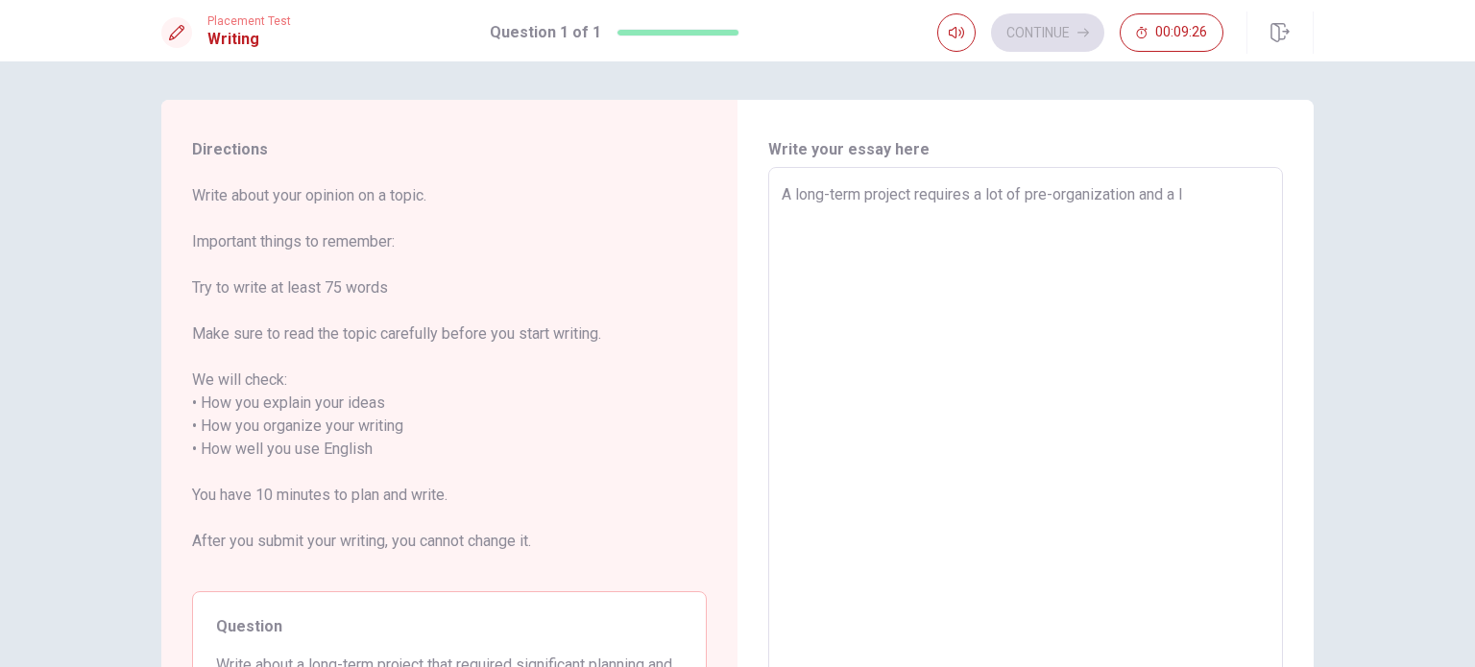
type textarea "A long-term project requires a lot of pre-organization and a lo"
type textarea "x"
type textarea "A long-term project requires a lot of pre-organization and a lot"
type textarea "x"
type textarea "A long-term project requires a lot of pre-organization and a lot"
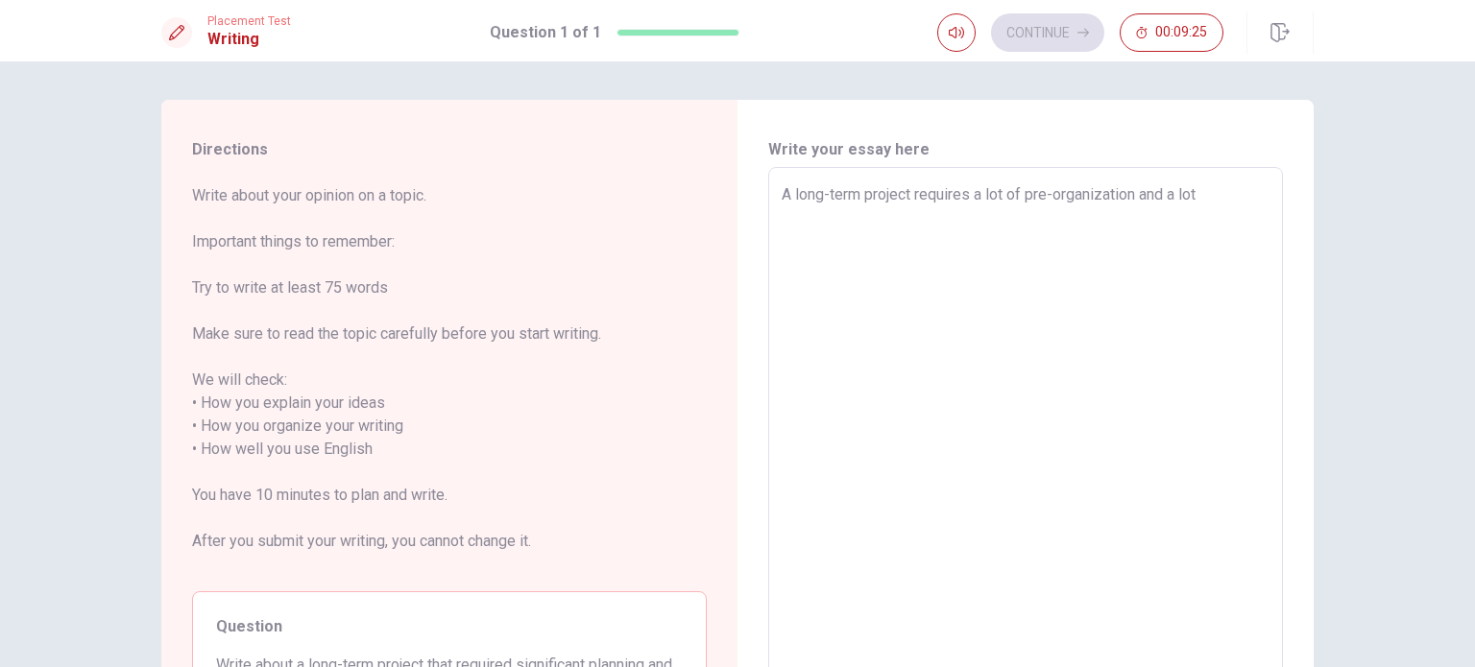
type textarea "x"
type textarea "A long-term project requires a lot of pre-organization and a lot"
type textarea "x"
type textarea "A long-term project requires a lot of pre-organization and a lo"
type textarea "x"
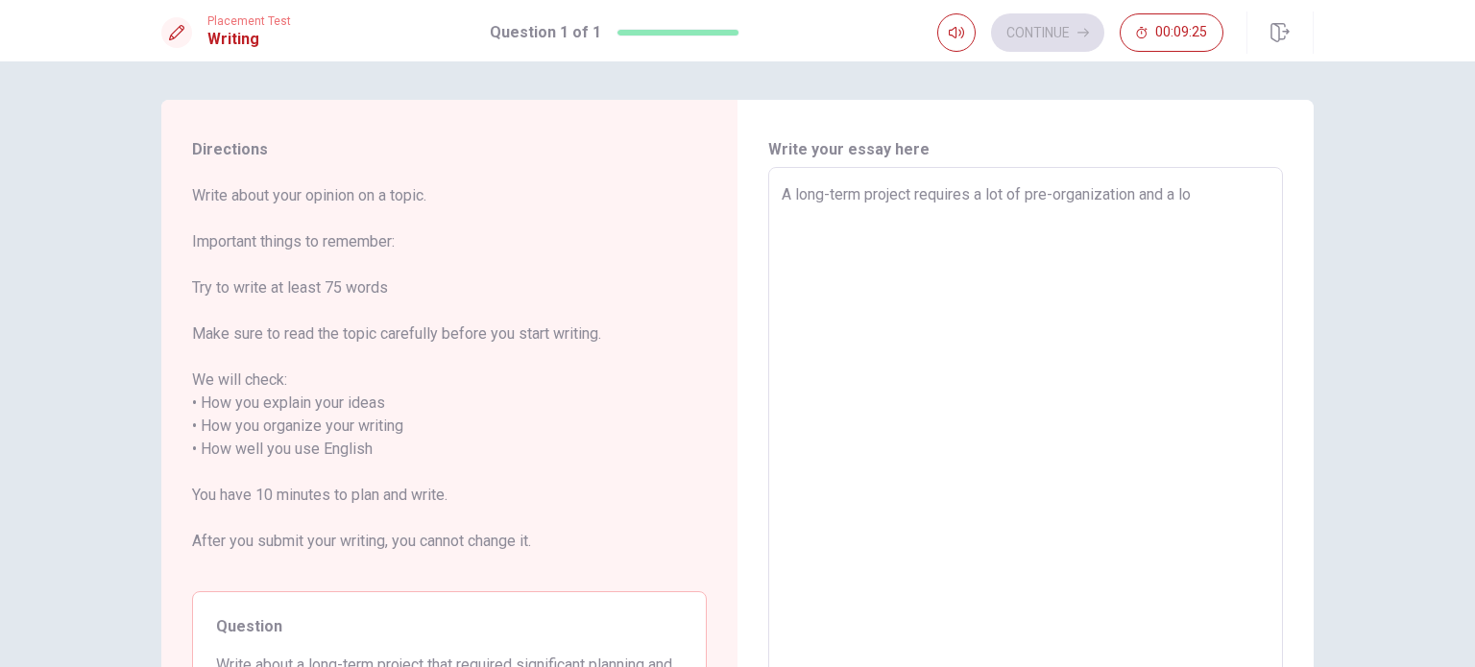
type textarea "A long-term project requires a lot of pre-organization and a l"
type textarea "x"
type textarea "A long-term project requires a lot of pre-organization and a"
type textarea "x"
type textarea "A long-term project requires a lot of pre-organization and a"
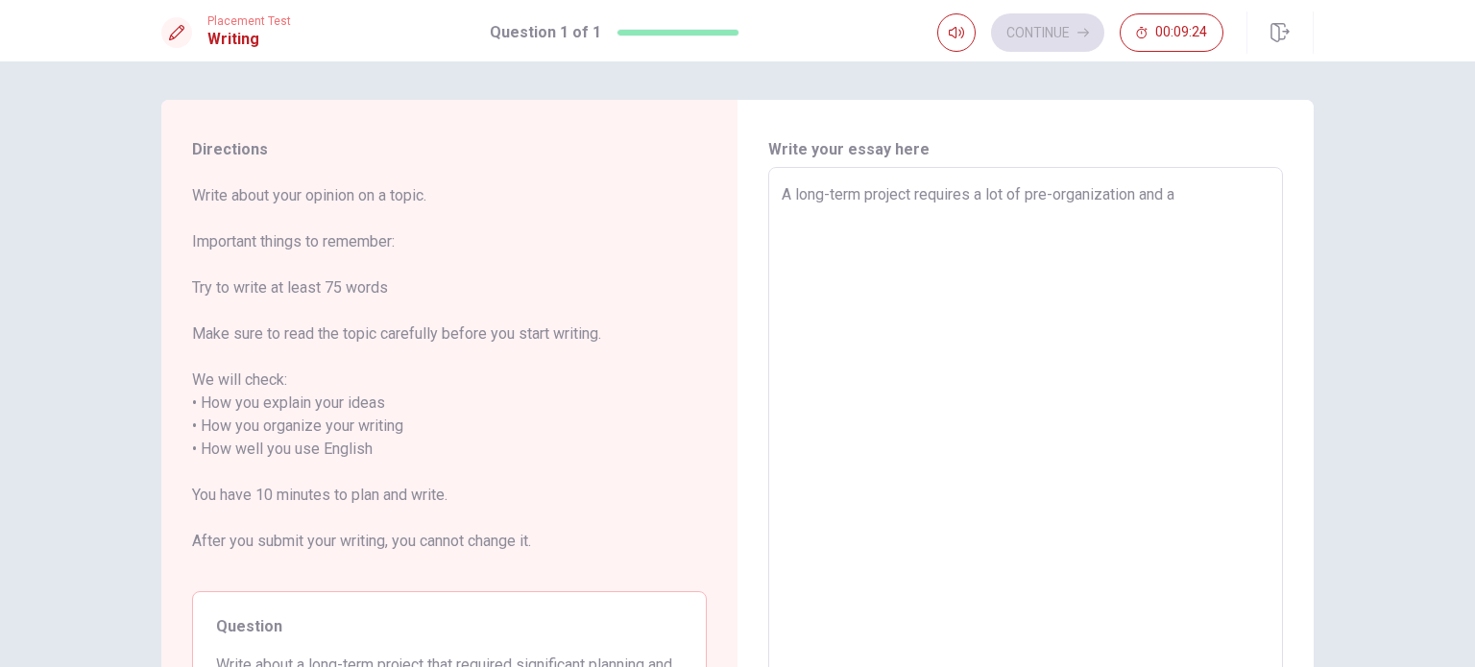
type textarea "x"
type textarea "A long-term project requires a lot of pre-organization and"
type textarea "x"
type textarea "A long-term project requires a lot of pre-organization and r"
type textarea "x"
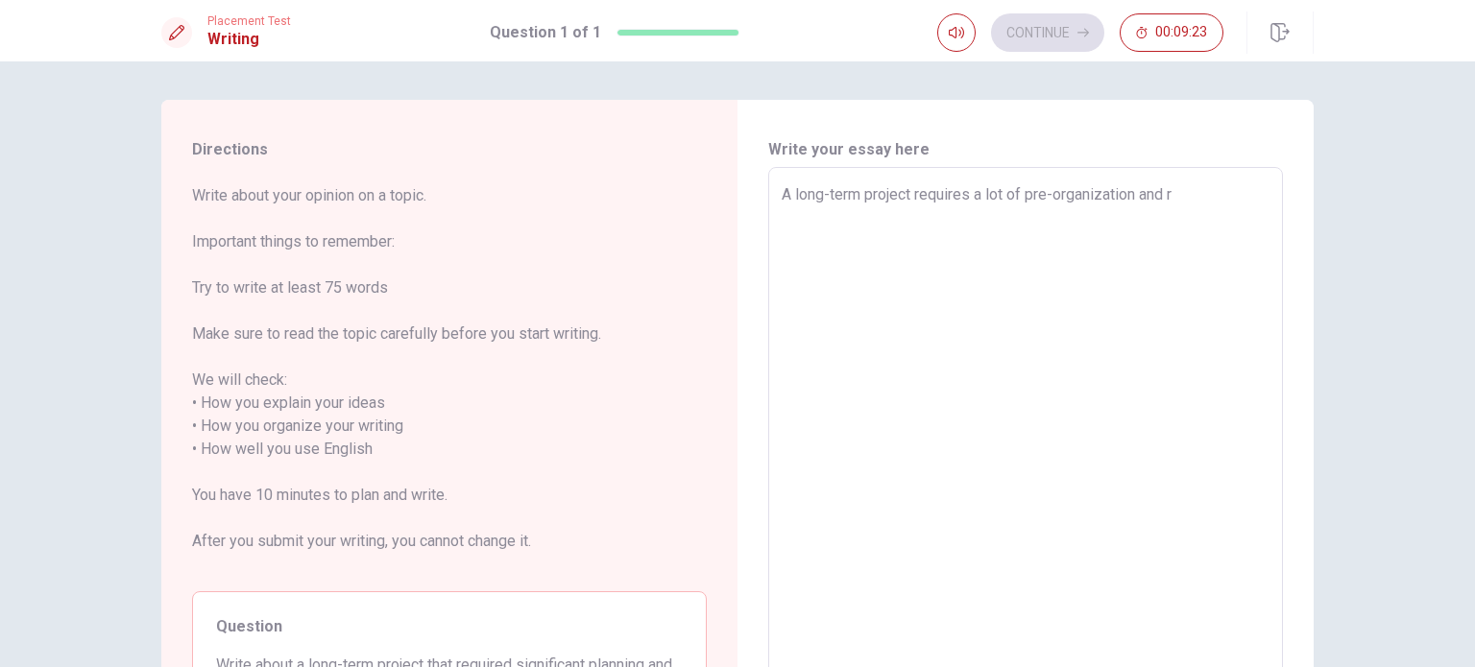
type textarea "A long-term project requires a lot of pre-organization and re"
type textarea "x"
type textarea "A long-term project requires a lot of pre-organization and res"
type textarea "x"
type textarea "A long-term project requires a lot of pre-organization and resp"
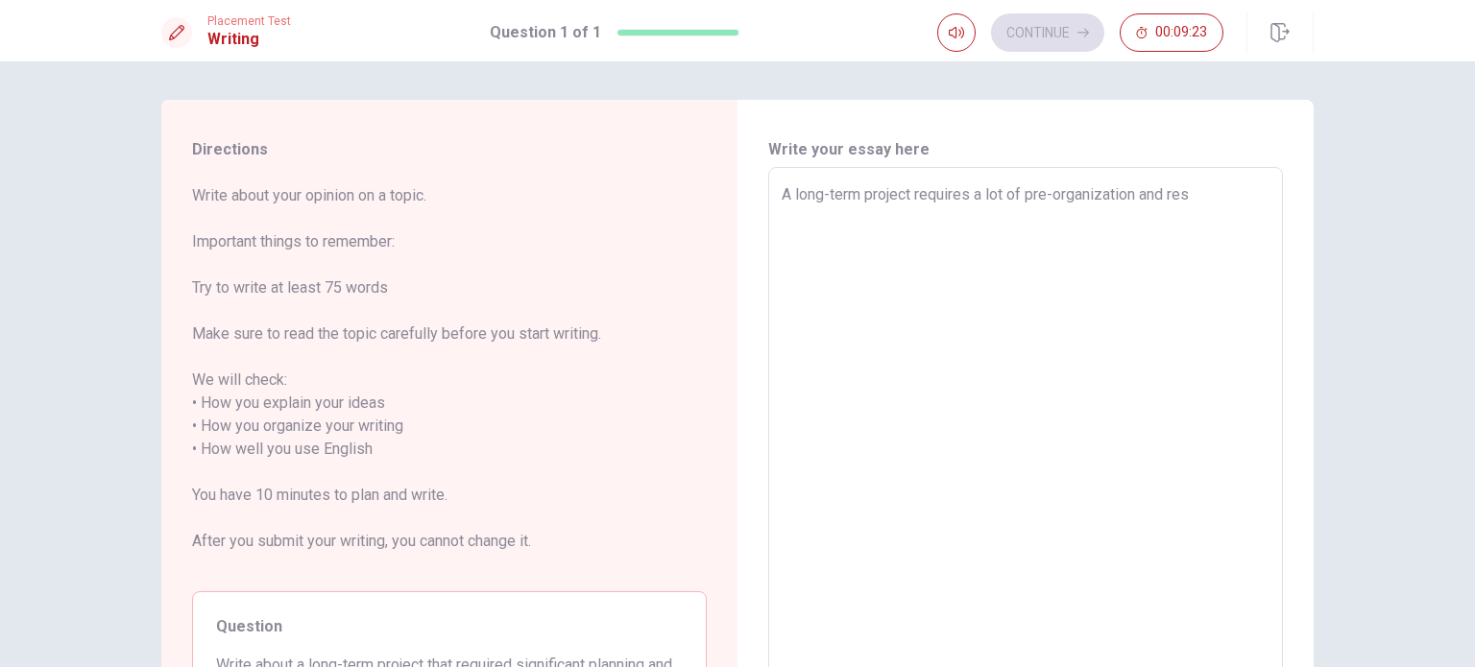
type textarea "x"
type textarea "A long-term project requires a lot of pre-organization and respo"
type textarea "x"
type textarea "A long-term project requires a lot of pre-organization and respon"
type textarea "x"
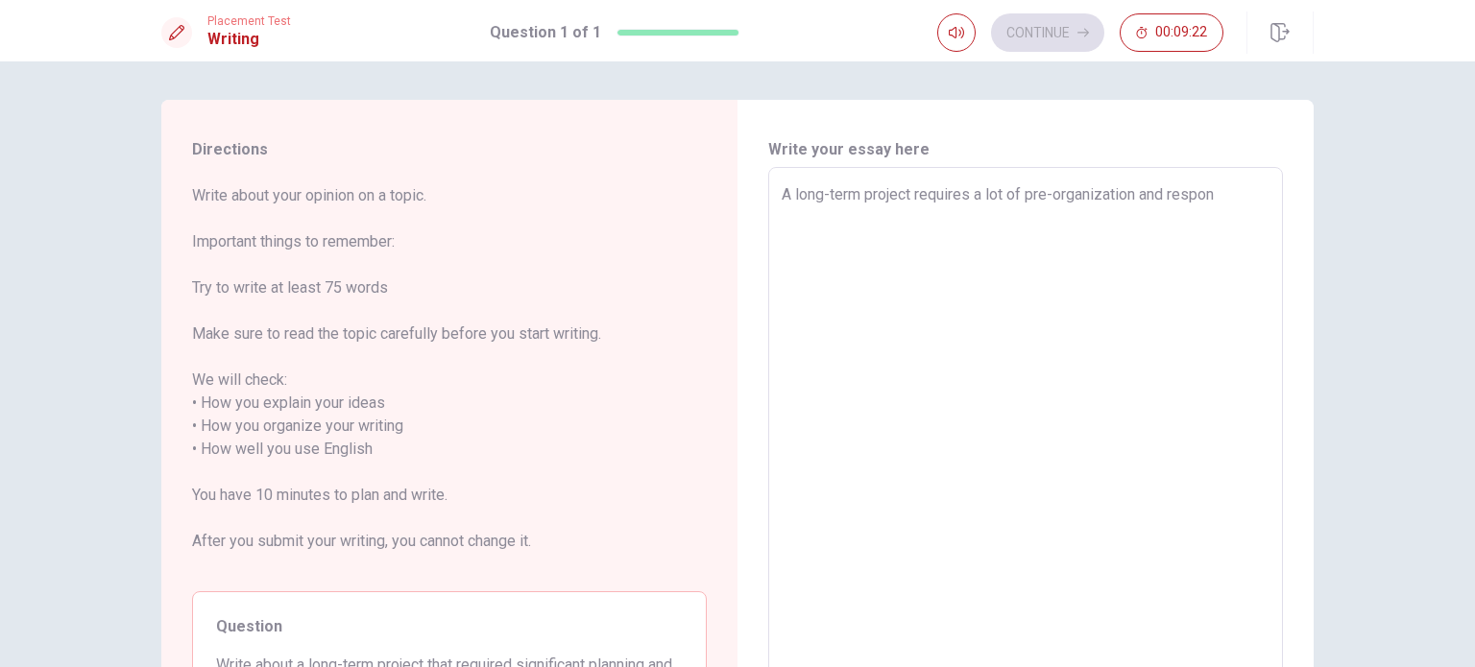
type textarea "A long-term project requires a lot of pre-organization and respons"
type textarea "x"
type textarea "A long-term project requires a lot of pre-organization and responsa"
type textarea "x"
type textarea "A long-term project requires a lot of pre-organization and respons"
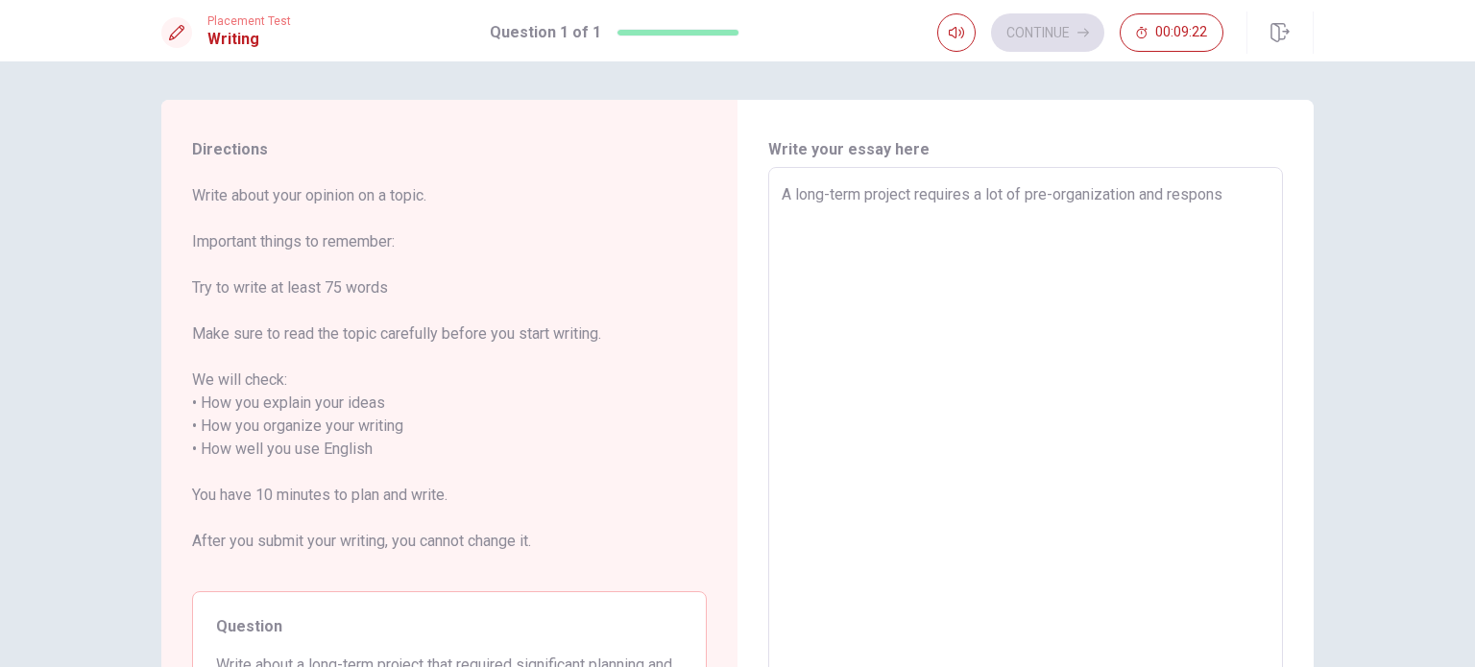
type textarea "x"
type textarea "A long-term project requires a lot of pre-organization and responsi"
type textarea "x"
type textarea "A long-term project requires a lot of pre-organization and responsib"
type textarea "x"
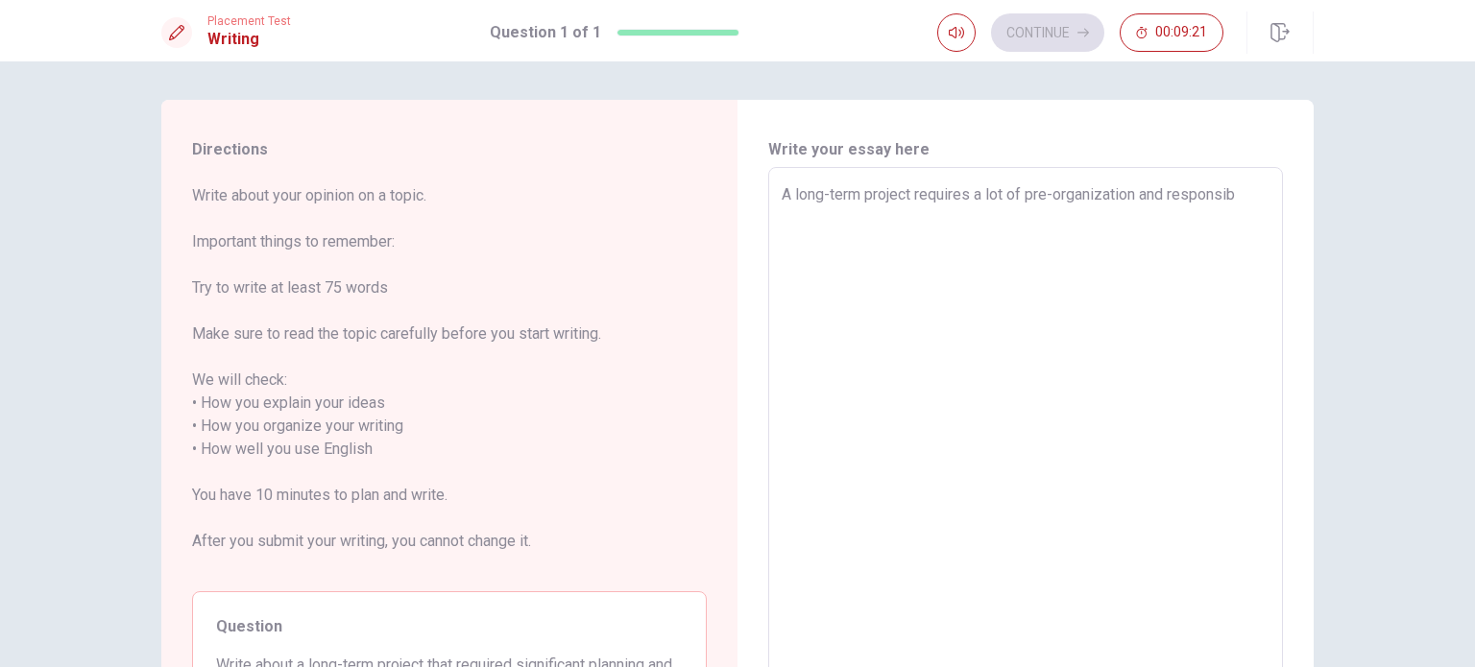
type textarea "A long-term project requires a lot of pre-organization and responsibi"
type textarea "x"
type textarea "A long-term project requires a lot of pre-organization and responsibil"
type textarea "x"
type textarea "A long-term project requires a lot of pre-organization and responsibili"
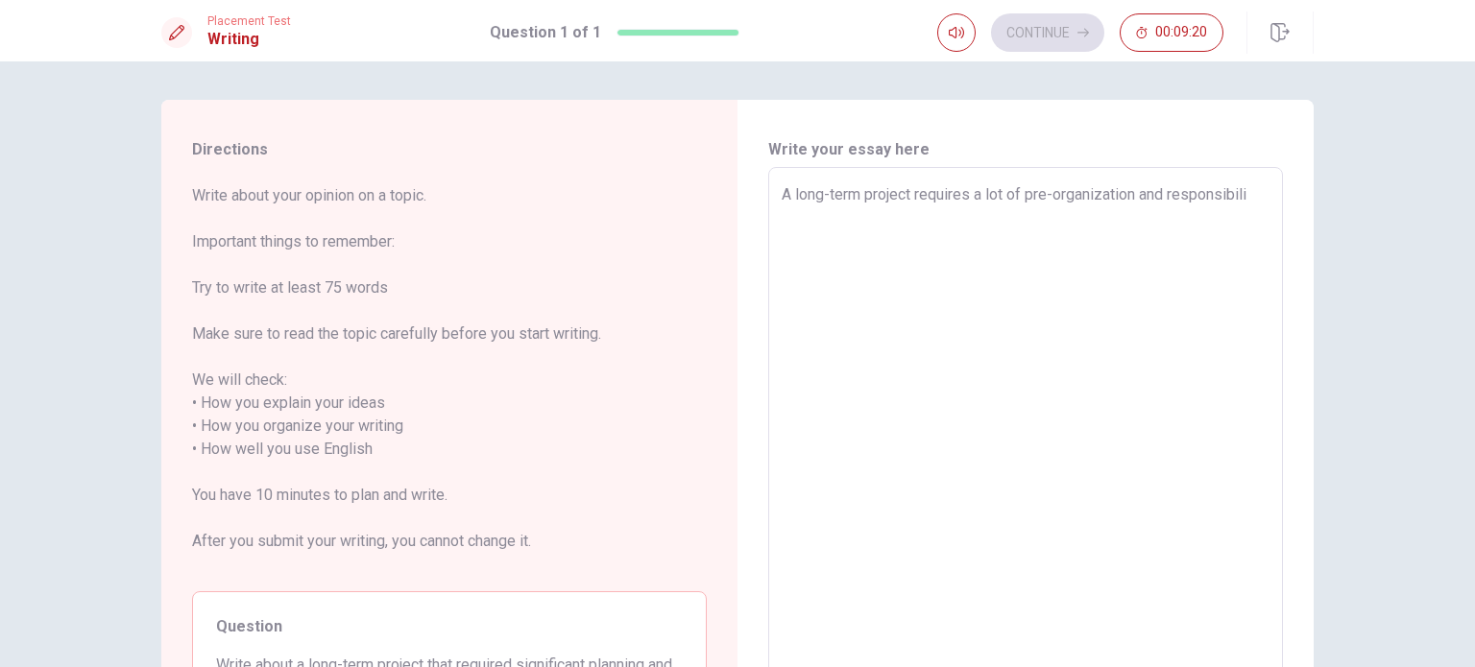
type textarea "x"
type textarea "A long-term project requires a lot of pre-organization and responsibilit"
type textarea "x"
type textarea "A long-term project requires a lot of pre-organization and responsibilitu"
type textarea "x"
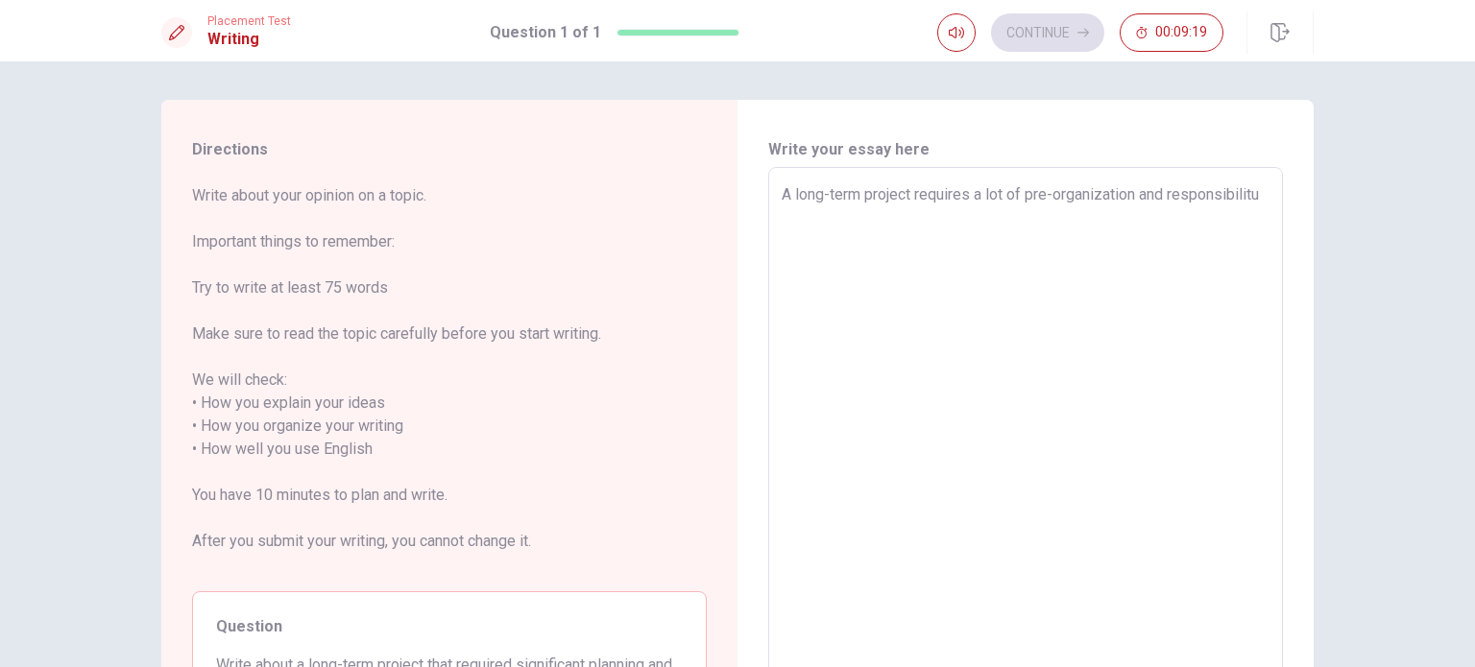
type textarea "A long-term project requires a lot of pre-organization and responsibilit"
type textarea "x"
type textarea "A long-term project requires a lot of pre-organization and responsibility"
type textarea "x"
type textarea "A long-term project requires a lot of pre-organization and responsibility."
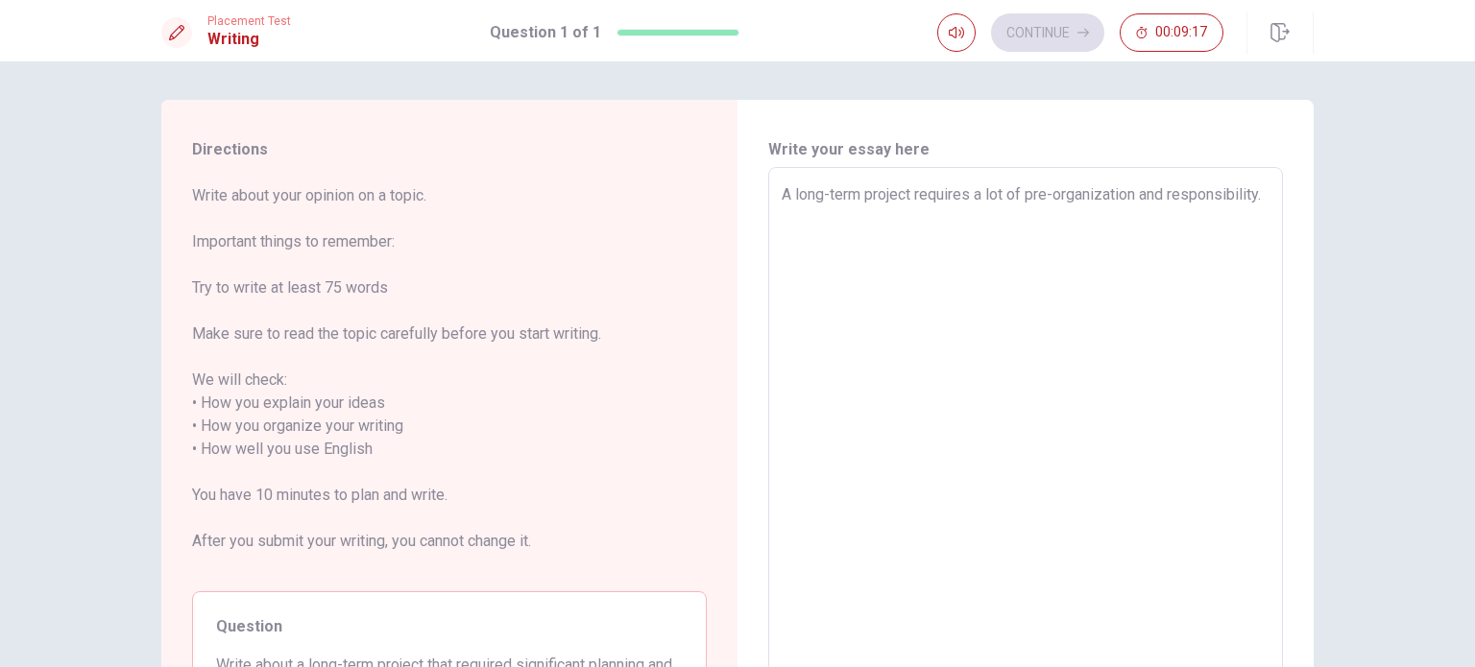
type textarea "x"
type textarea "A long-term project requires a lot of pre-organization and responsibility."
type textarea "x"
type textarea "A long-term project requires a lot of pre-organization and responsibility. E"
type textarea "x"
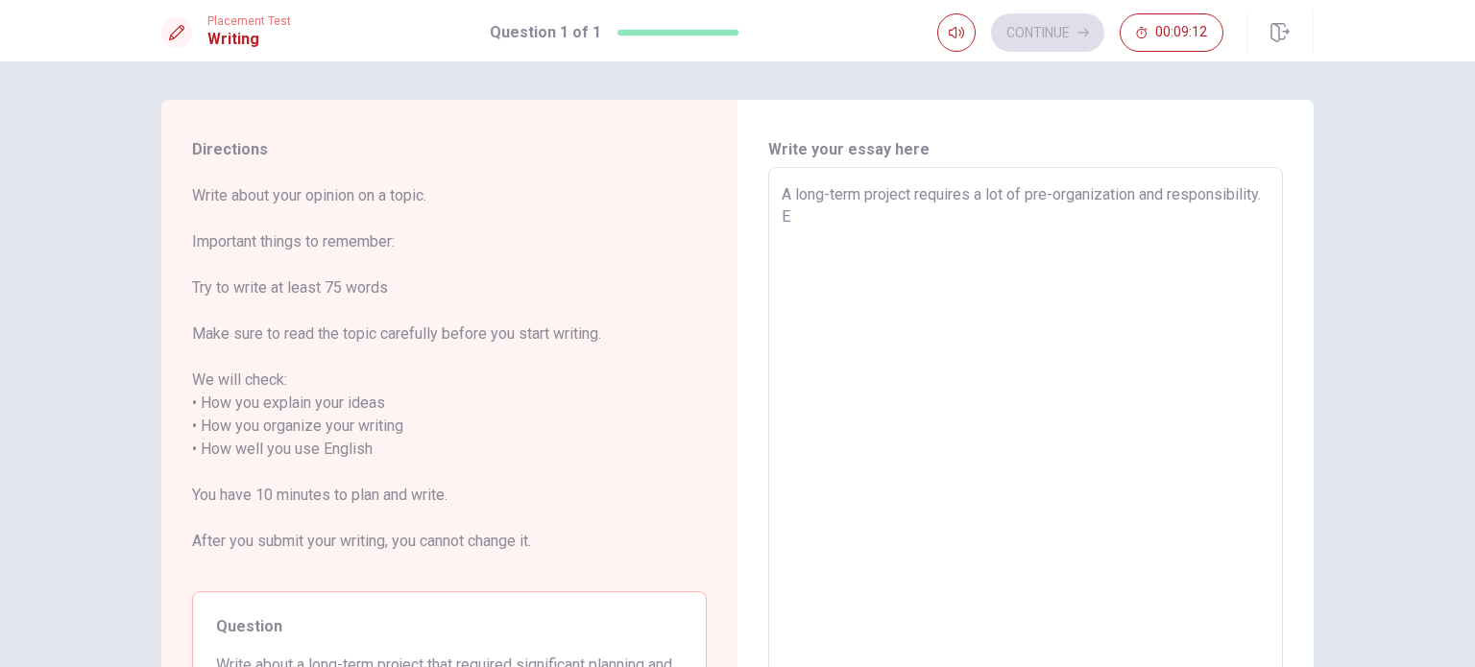
type textarea "A long-term project requires a lot of pre-organization and responsibility."
type textarea "x"
type textarea "A long-term project requires a lot of pre-organization and responsibility. W"
type textarea "x"
type textarea "A long-term project requires a lot of pre-organization and responsibility. WW"
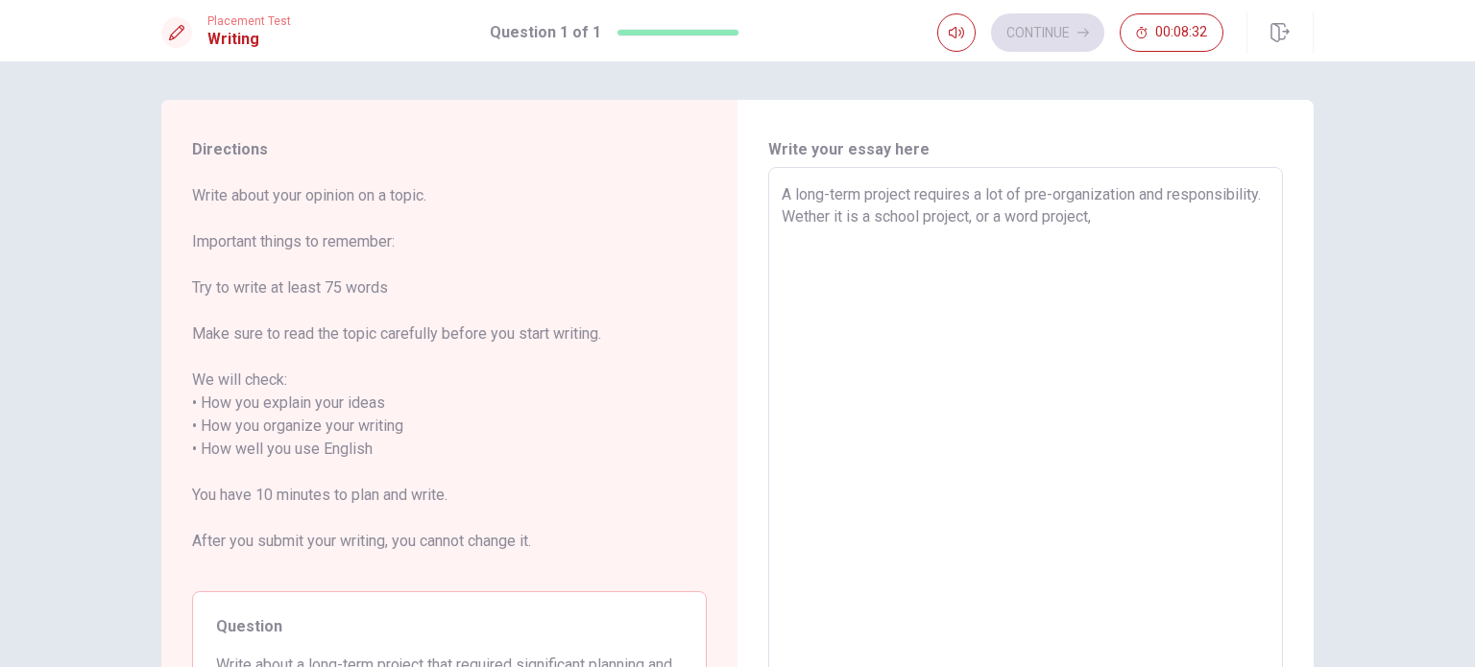
click at [1205, 220] on textarea "A long-term project requires a lot of pre-organization and responsibility. Weth…" at bounding box center [1026, 449] width 488 height 533
click at [1126, 220] on textarea "A long-term project requires a lot of pre-organization and responsibility. Weth…" at bounding box center [1026, 449] width 488 height 533
click at [1204, 210] on textarea "A long-term project requires a lot of pre-organization and responsibility. Weth…" at bounding box center [1026, 449] width 488 height 533
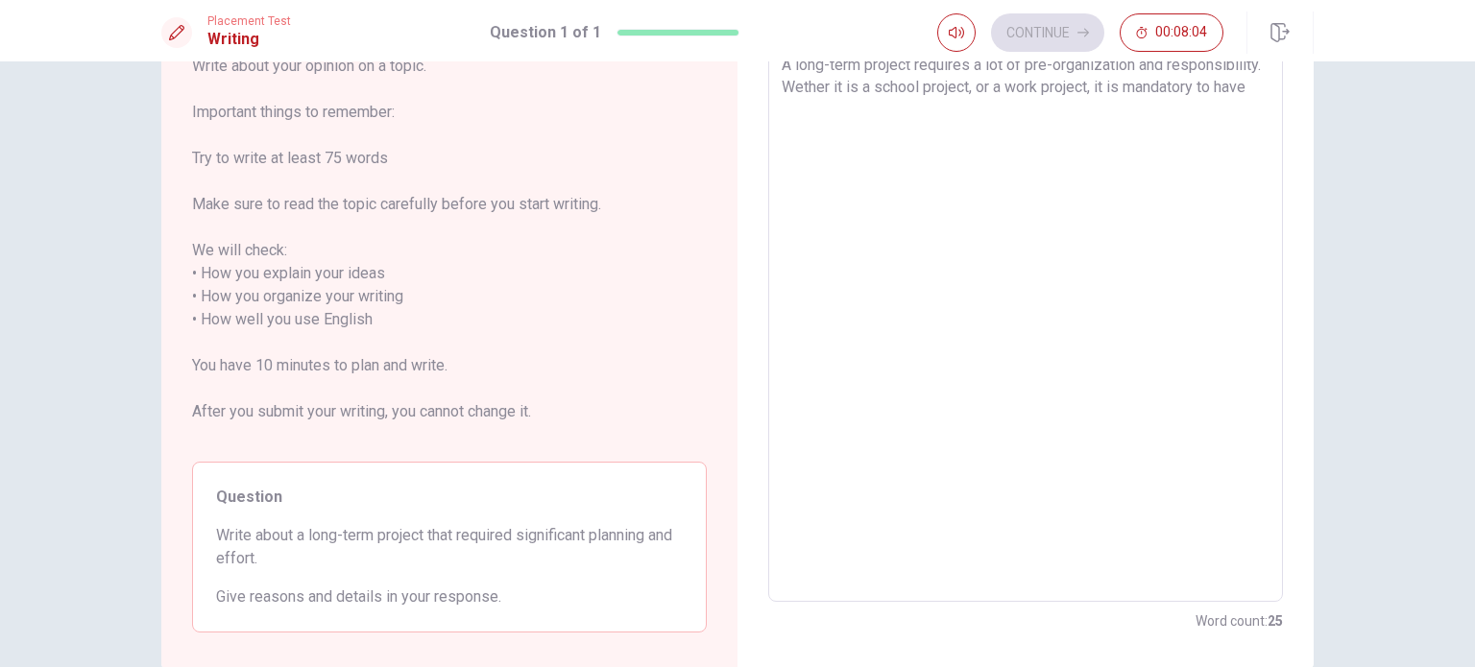
scroll to position [96, 0]
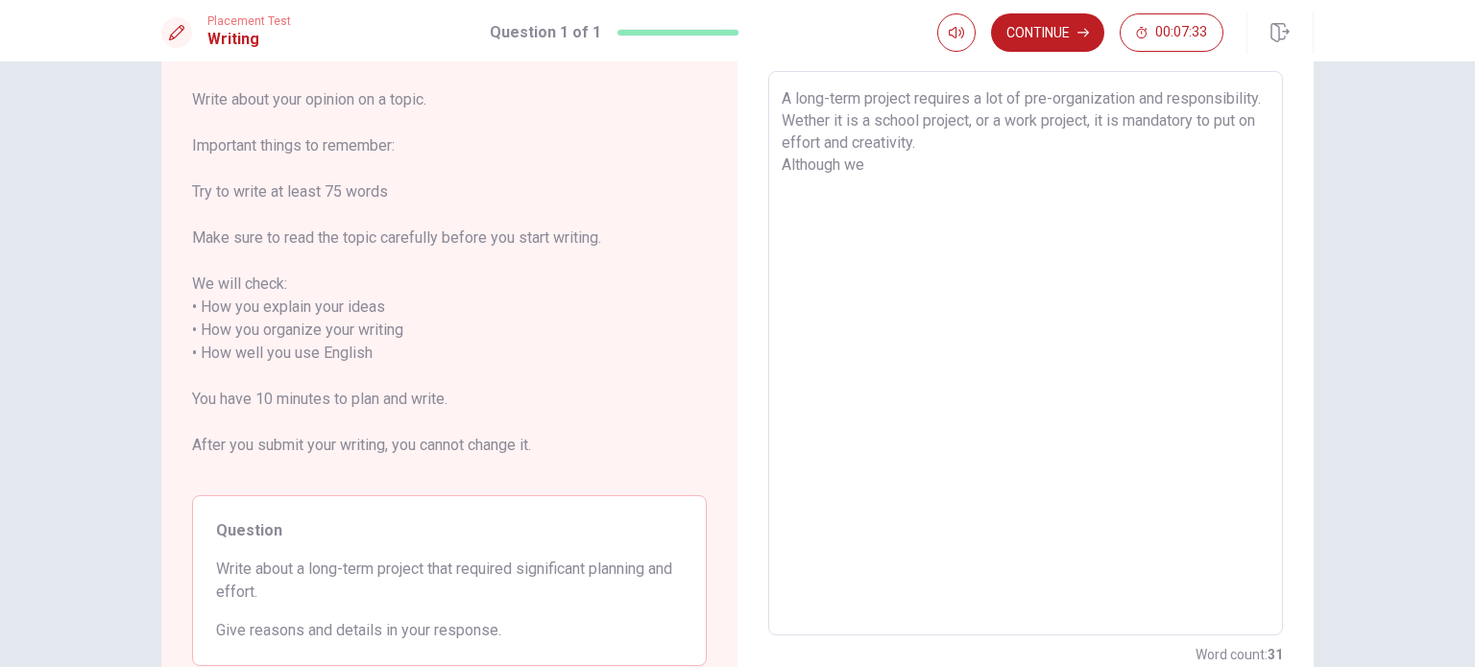
drag, startPoint x: 918, startPoint y: 125, endPoint x: 886, endPoint y: 125, distance: 31.7
click at [886, 125] on textarea "A long-term project requires a lot of pre-organization and responsibility. Weth…" at bounding box center [1026, 353] width 488 height 533
drag, startPoint x: 924, startPoint y: 121, endPoint x: 880, endPoint y: 120, distance: 44.2
click at [880, 120] on textarea "A long-term project requires a lot of pre-organization and responsibility. Weth…" at bounding box center [1026, 353] width 488 height 533
click at [925, 169] on textarea "A long-term project requires a lot of pre-organization and responsibility. If i…" at bounding box center [1026, 353] width 488 height 533
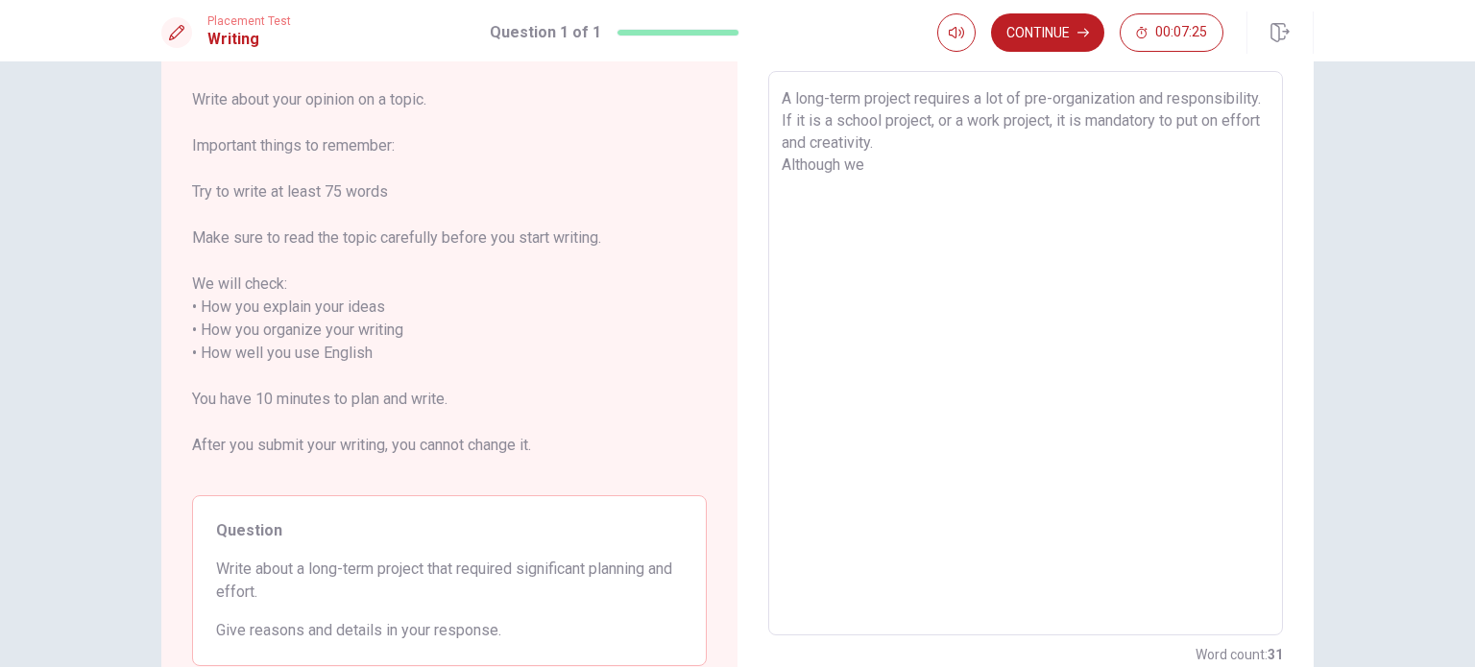
click at [876, 120] on textarea "A long-term project requires a lot of pre-organization and responsibility. If i…" at bounding box center [1026, 353] width 488 height 533
click at [907, 147] on textarea "A long-term project requires a lot of pre-organization and responsibility. whet…" at bounding box center [1026, 353] width 488 height 533
click at [884, 126] on textarea "A long-term project requires a lot of pre-organization and responsibility. whet…" at bounding box center [1026, 353] width 488 height 533
click at [882, 164] on textarea "A long-term project requires a lot of pre-organization and responsibility. Whet…" at bounding box center [1026, 353] width 488 height 533
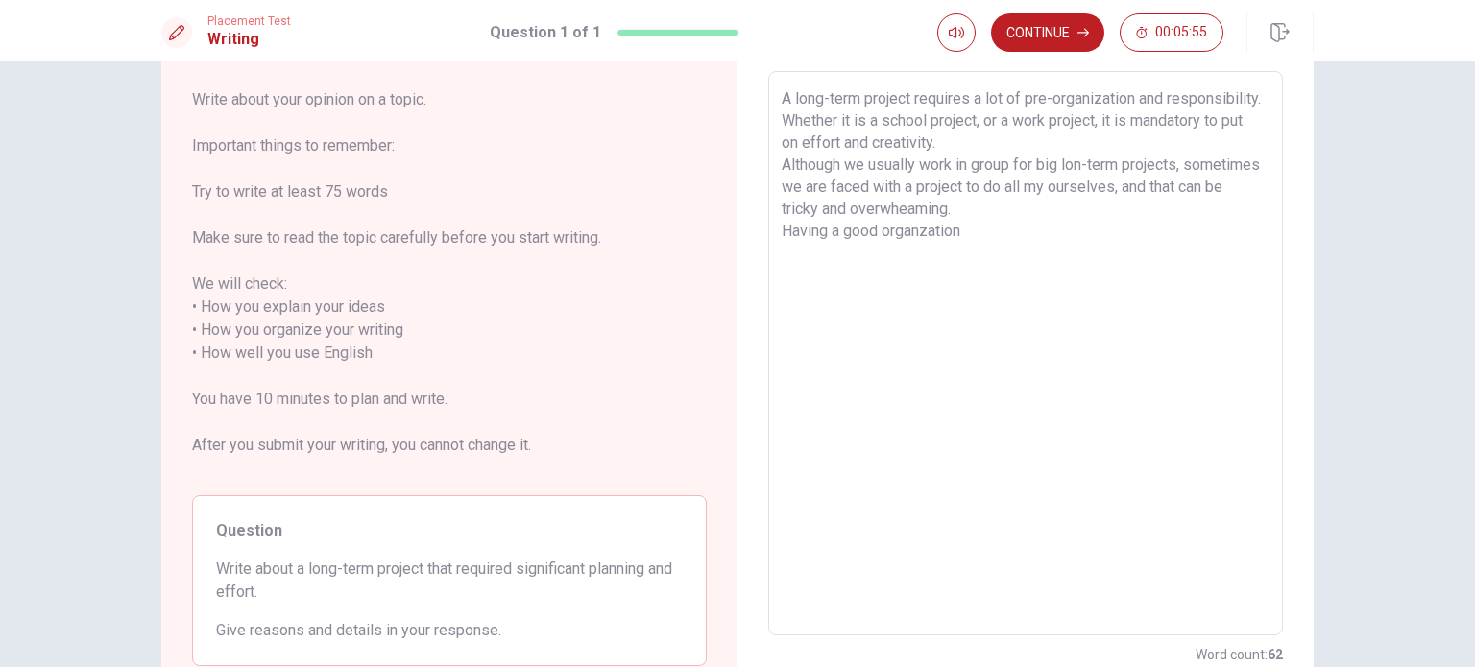
click at [918, 222] on textarea "A long-term project requires a lot of pre-organization and responsibility. Whet…" at bounding box center [1026, 353] width 488 height 533
click at [1046, 237] on textarea "A long-term project requires a lot of pre-organization and responsibility. Whet…" at bounding box center [1026, 353] width 488 height 533
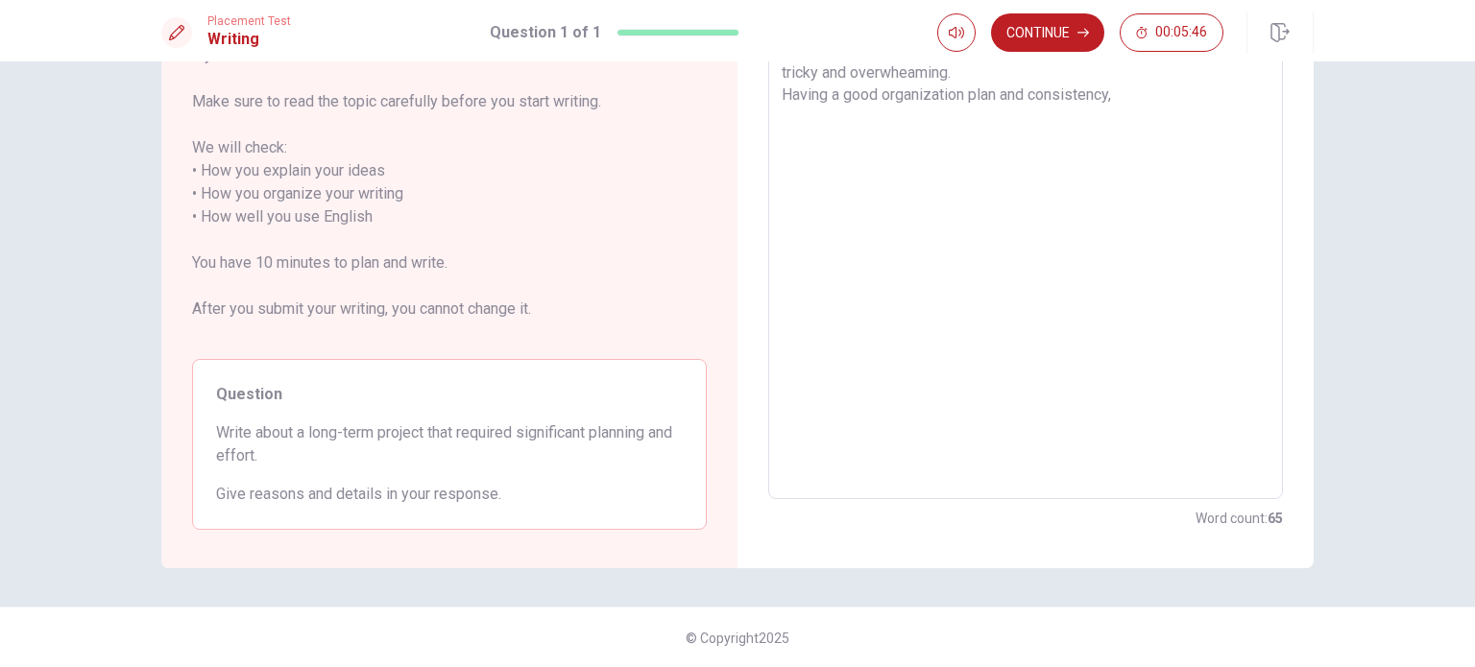
scroll to position [136, 0]
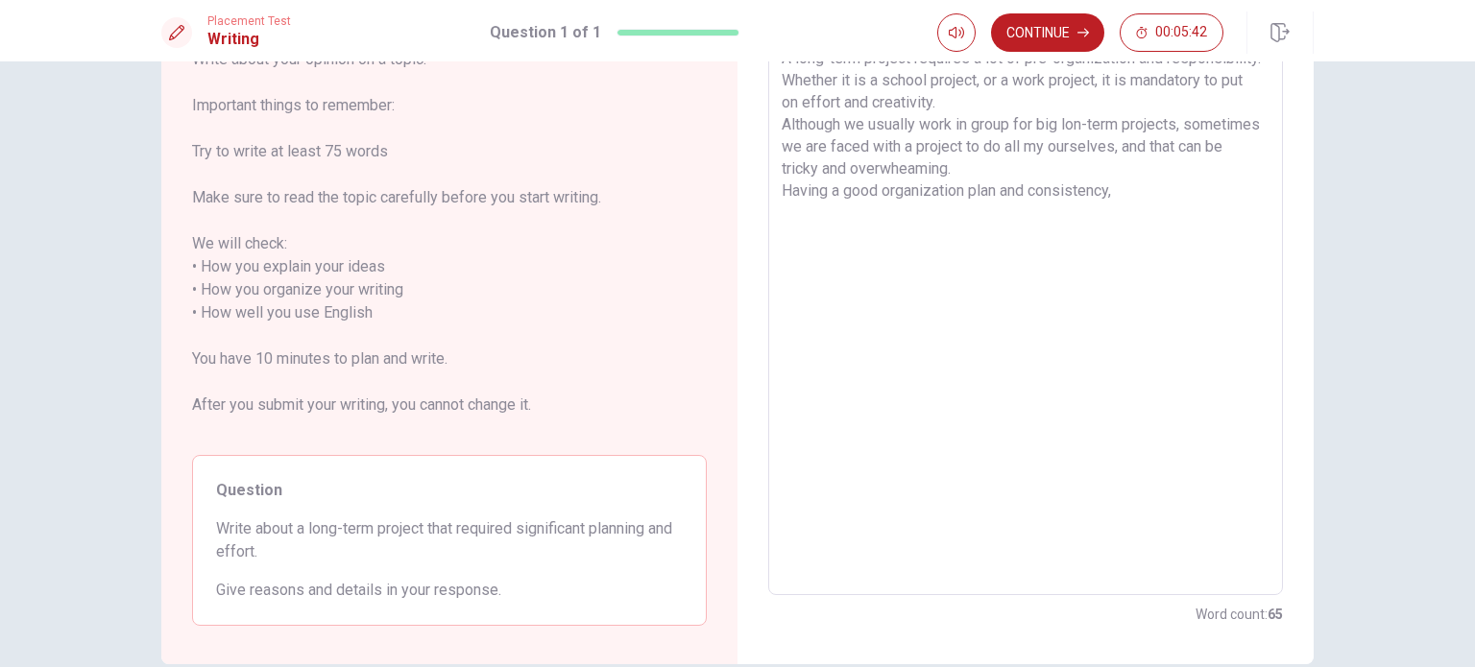
click at [1133, 180] on textarea "A long-term project requires a lot of pre-organization and responsibility. Whet…" at bounding box center [1026, 313] width 488 height 533
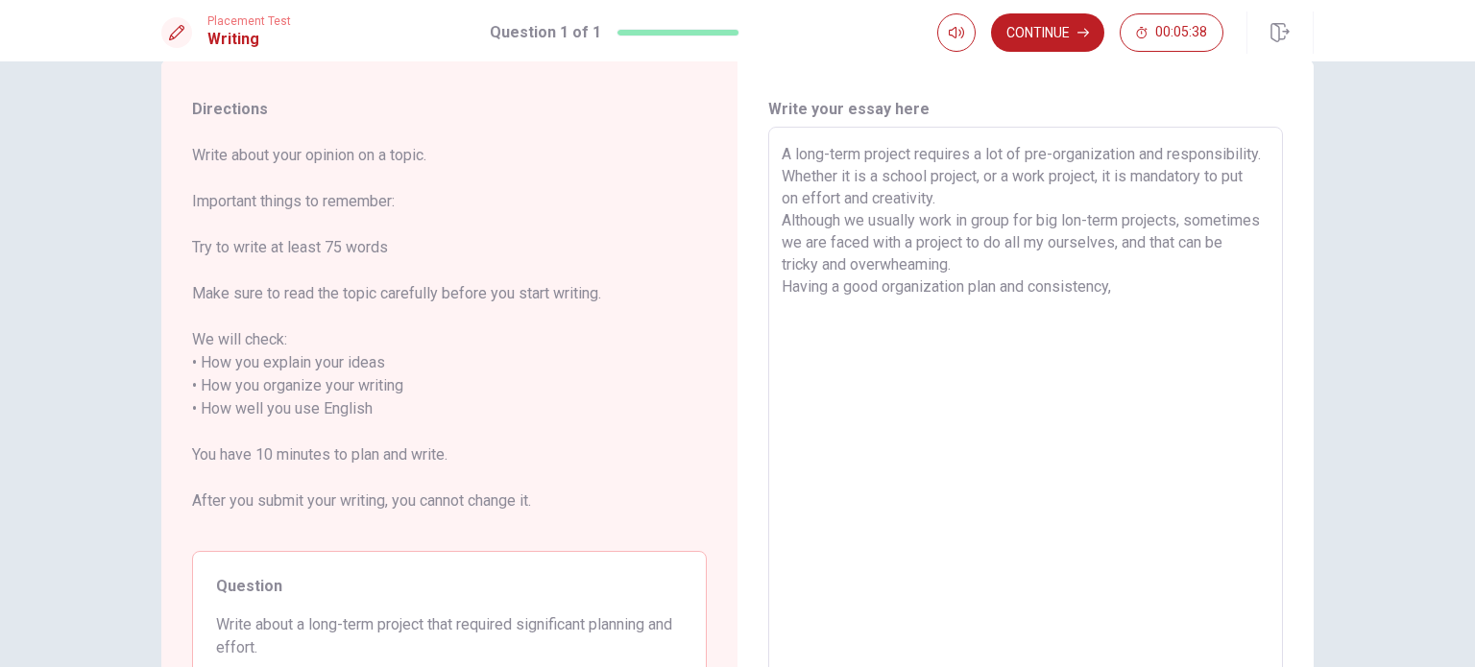
click at [782, 287] on textarea "A long-term project requires a lot of pre-organization and responsibility. Whet…" at bounding box center [1026, 409] width 488 height 533
click at [938, 279] on textarea "A long-term project requires a lot of pre-organization and responsibility. Whet…" at bounding box center [1026, 409] width 488 height 533
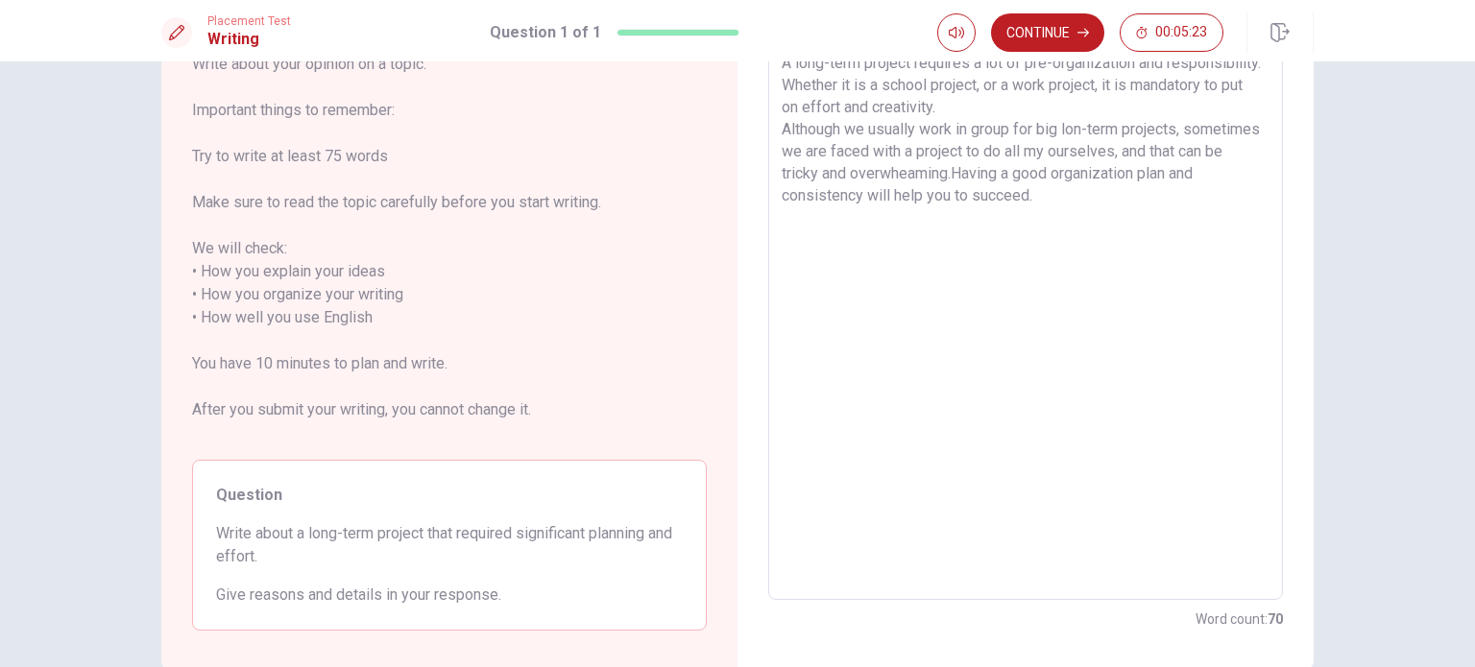
scroll to position [232, 0]
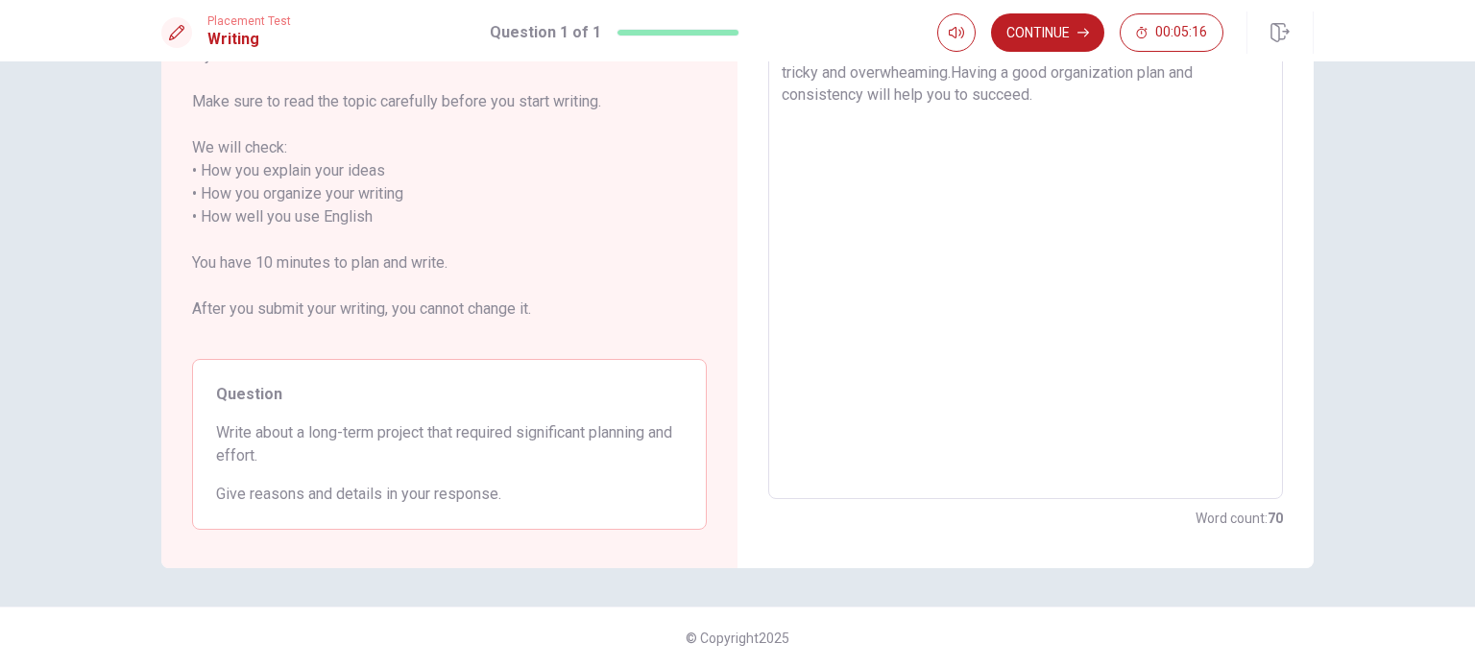
click at [804, 124] on textarea "A long-term project requires a lot of pre-organization and responsibility. Whet…" at bounding box center [1026, 217] width 488 height 533
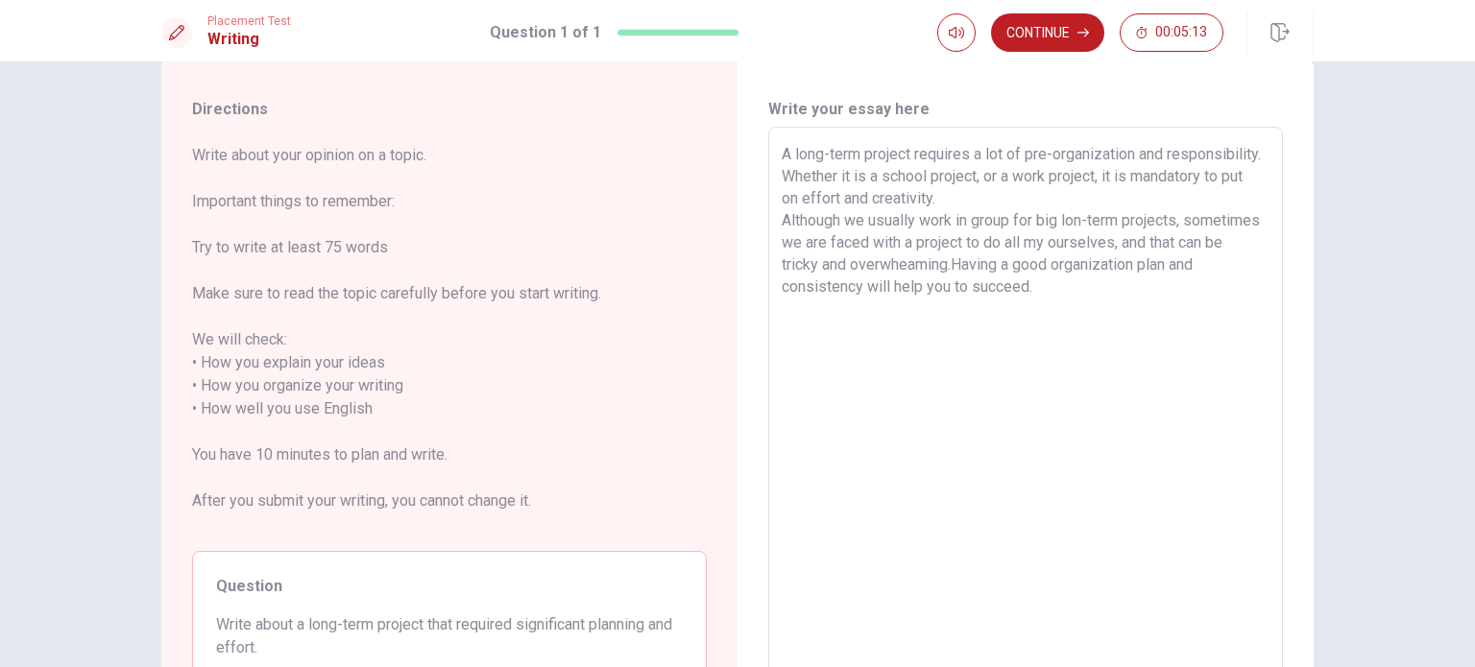
scroll to position [136, 0]
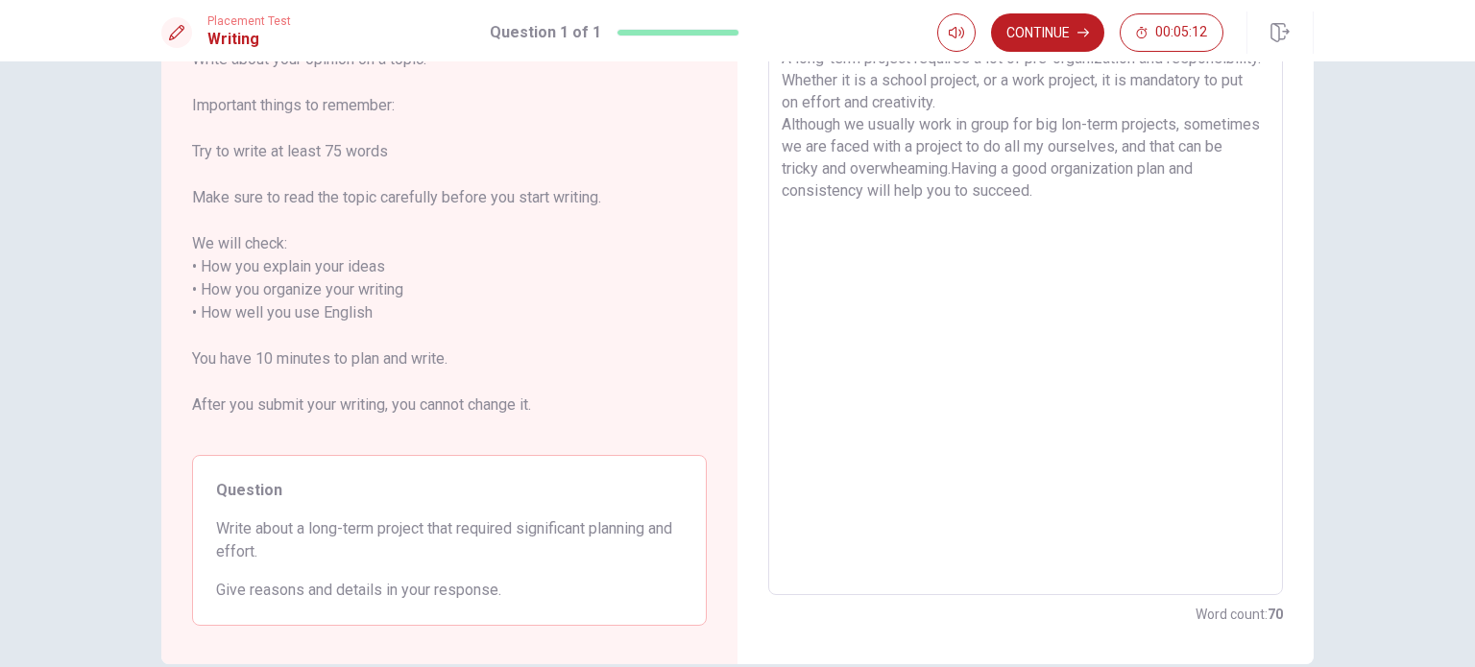
click at [860, 214] on textarea "A long-term project requires a lot of pre-organization and responsibility. Whet…" at bounding box center [1026, 313] width 488 height 533
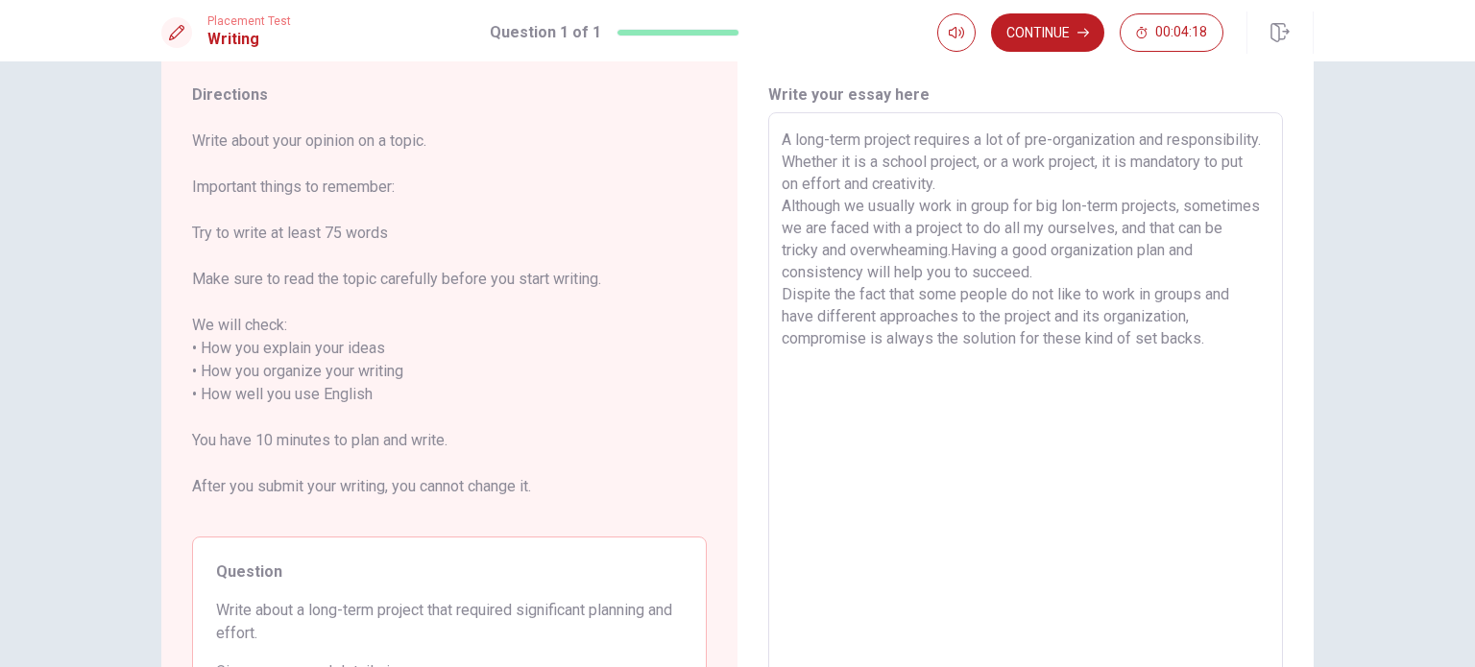
scroll to position [40, 0]
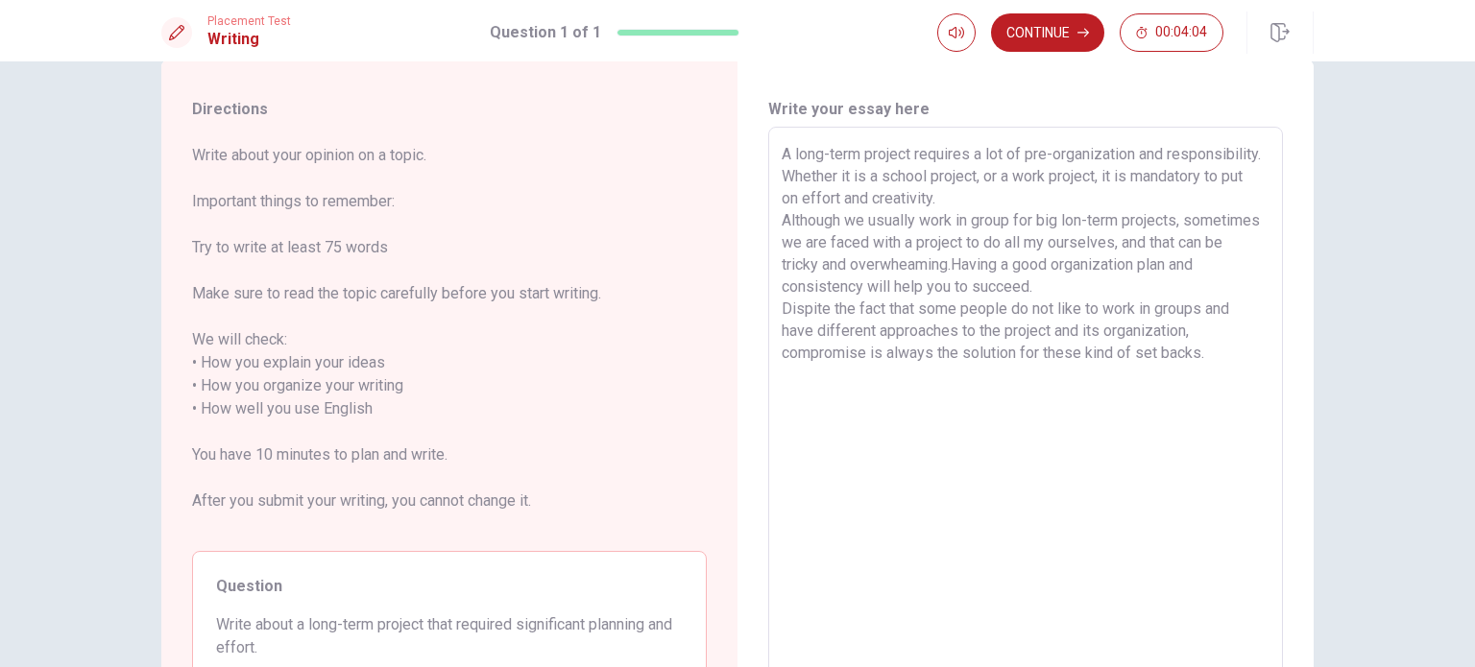
click at [1009, 223] on textarea "A long-term project requires a lot of pre-organization and responsibility. Whet…" at bounding box center [1026, 409] width 488 height 533
click at [1088, 228] on textarea "A long-term project requires a lot of pre-organization and responsibility. Whet…" at bounding box center [1026, 409] width 488 height 533
click at [1003, 263] on textarea "A long-term project requires a lot of pre-organization and responsibility. Whet…" at bounding box center [1026, 409] width 488 height 533
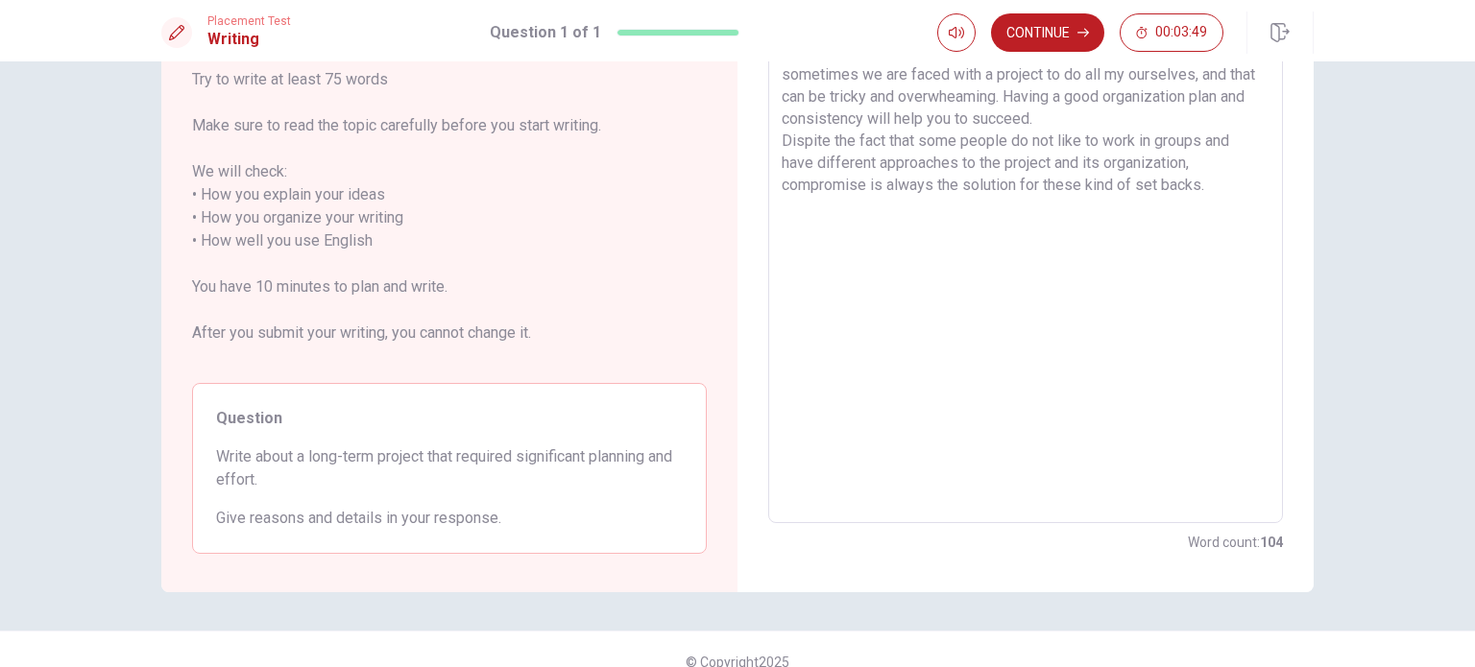
scroll to position [232, 0]
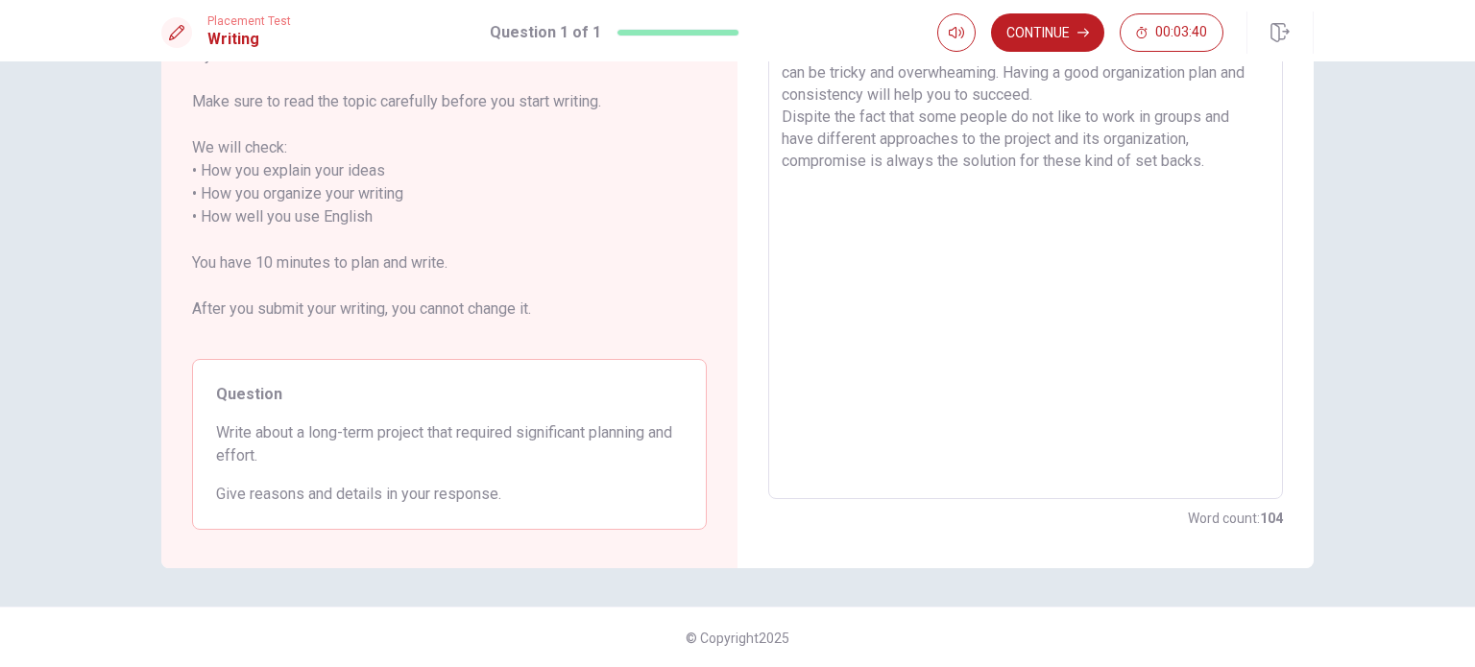
click at [1229, 156] on textarea "A long-term project requires a lot of pre-organization and responsibility. Whet…" at bounding box center [1026, 217] width 488 height 533
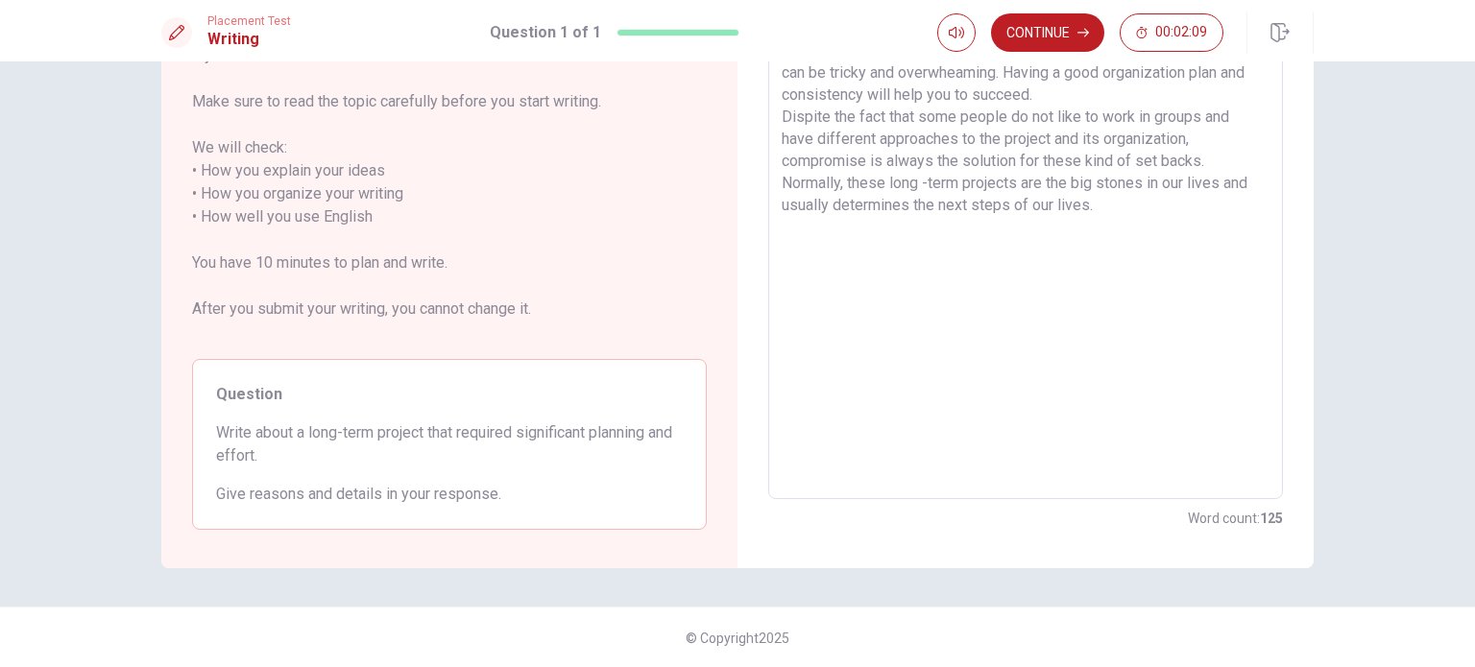
click at [1087, 210] on textarea "A long-term project requires a lot of pre-organization and responsibility. Whet…" at bounding box center [1026, 217] width 488 height 533
drag, startPoint x: 837, startPoint y: 185, endPoint x: 967, endPoint y: 185, distance: 129.6
click at [967, 185] on textarea "A long-term project requires a lot of pre-organization and responsibility. Whet…" at bounding box center [1026, 217] width 488 height 533
click at [979, 181] on textarea "A long-term project requires a lot of pre-organization and responsibility. Whet…" at bounding box center [1026, 217] width 488 height 533
drag, startPoint x: 1218, startPoint y: 181, endPoint x: 1186, endPoint y: 181, distance: 31.7
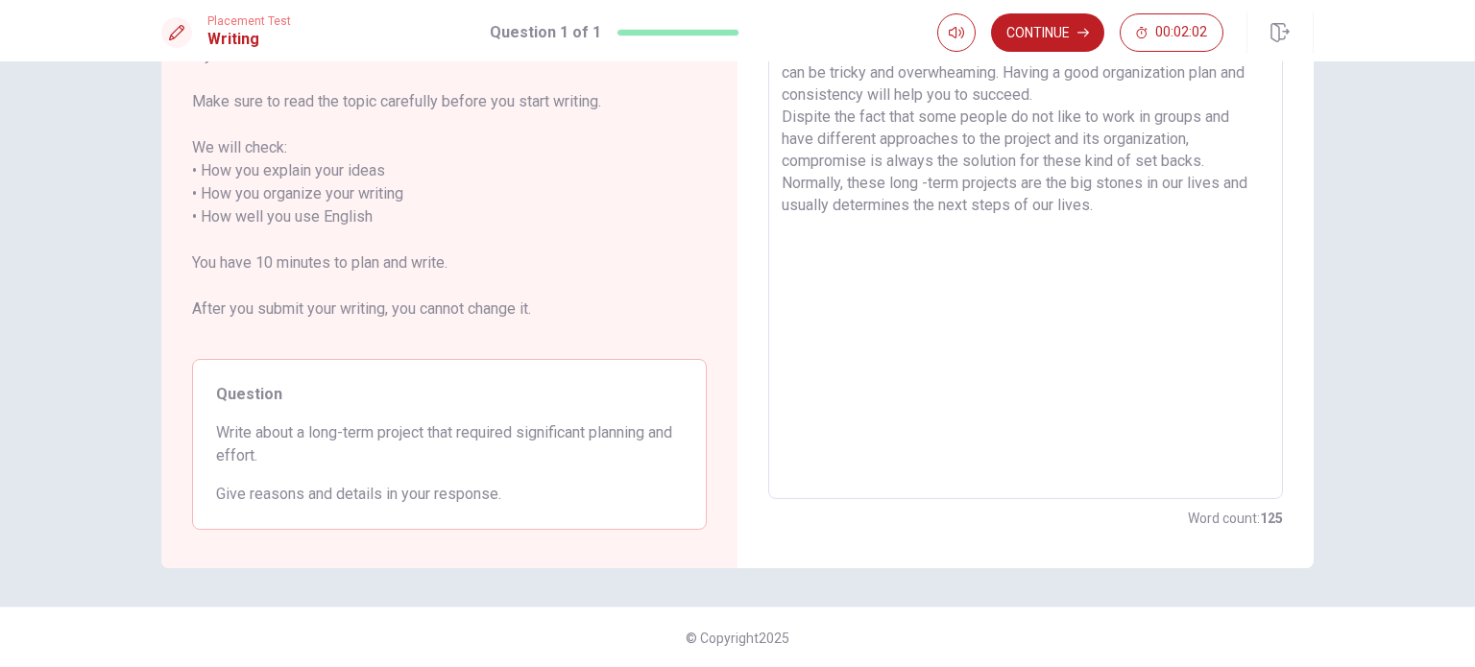
click at [1186, 181] on textarea "A long-term project requires a lot of pre-organization and responsibility. Whet…" at bounding box center [1026, 217] width 488 height 533
drag, startPoint x: 825, startPoint y: 206, endPoint x: 776, endPoint y: 207, distance: 49.0
click at [791, 207] on textarea "A long-term project requires a lot of pre-organization and responsibility. Whet…" at bounding box center [1026, 217] width 488 height 533
click at [1037, 206] on textarea "A long-term project requires a lot of pre-organization and responsibility. Whet…" at bounding box center [1026, 217] width 488 height 533
click at [1049, 208] on textarea "A long-term project requires a lot of pre-organization and responsibility. Whet…" at bounding box center [1026, 217] width 488 height 533
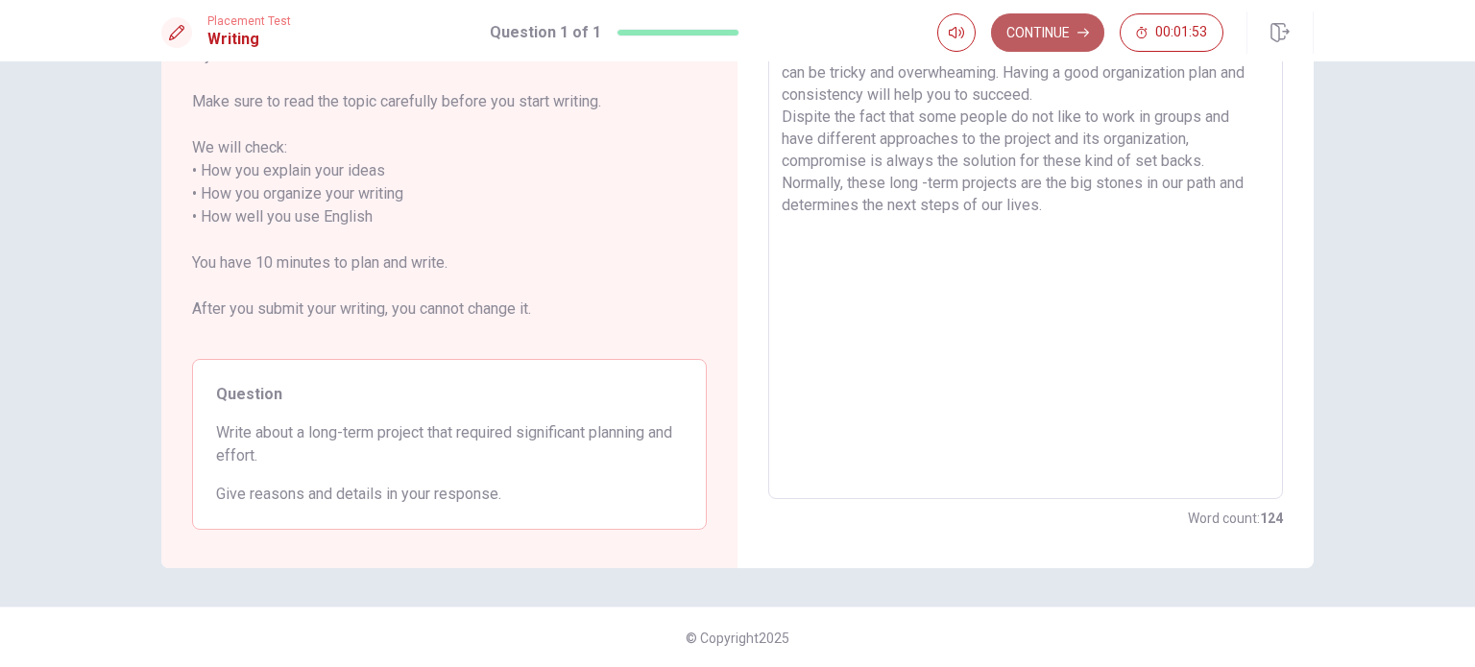
click at [1064, 45] on button "Continue" at bounding box center [1047, 32] width 113 height 38
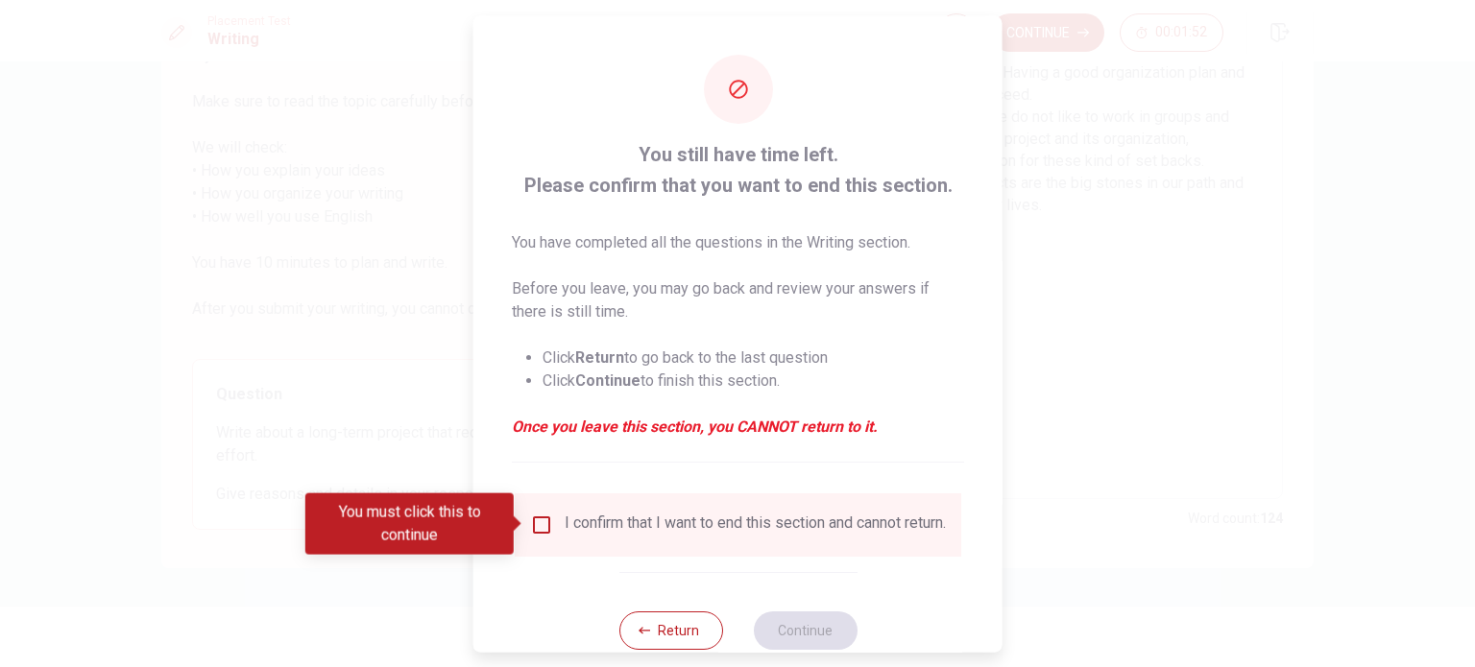
click at [559, 536] on div "I confirm that I want to end this section and cannot return." at bounding box center [738, 524] width 416 height 23
click at [538, 527] on input "You must click this to continue" at bounding box center [541, 524] width 23 height 23
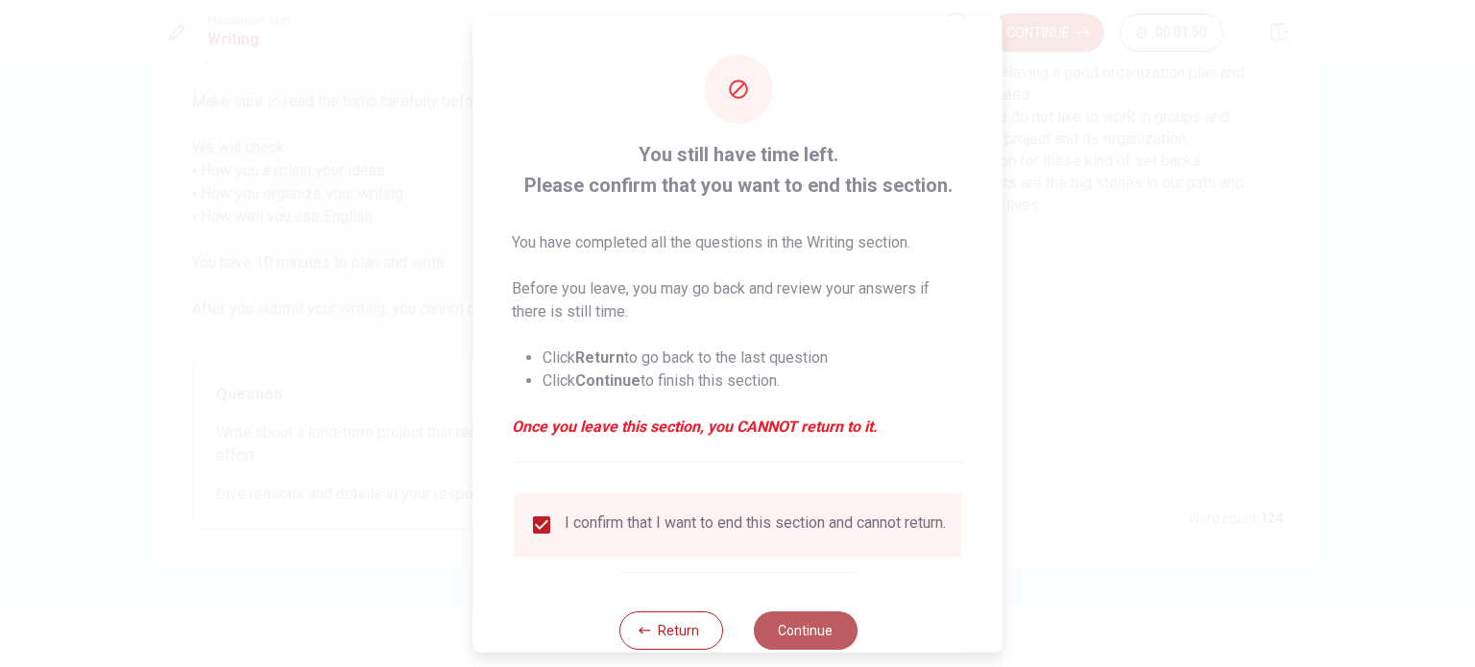
click at [820, 644] on button "Continue" at bounding box center [805, 630] width 104 height 38
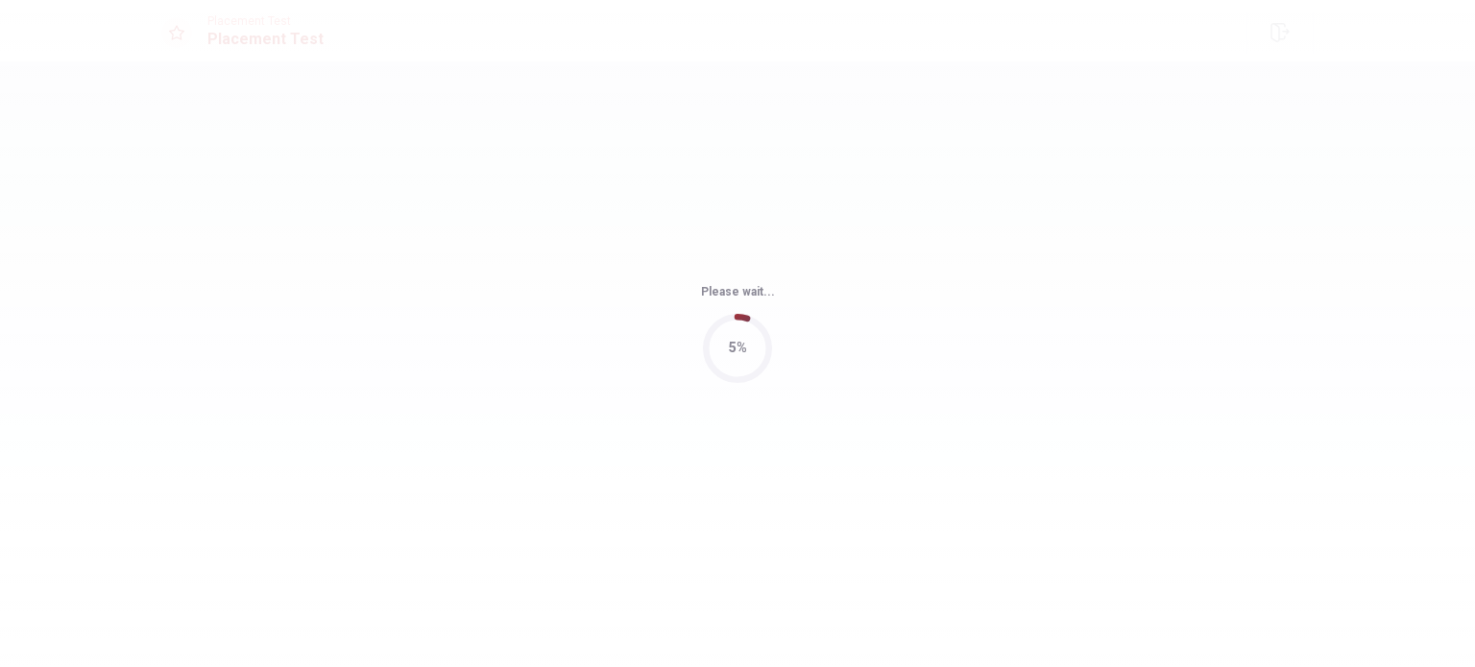
scroll to position [0, 0]
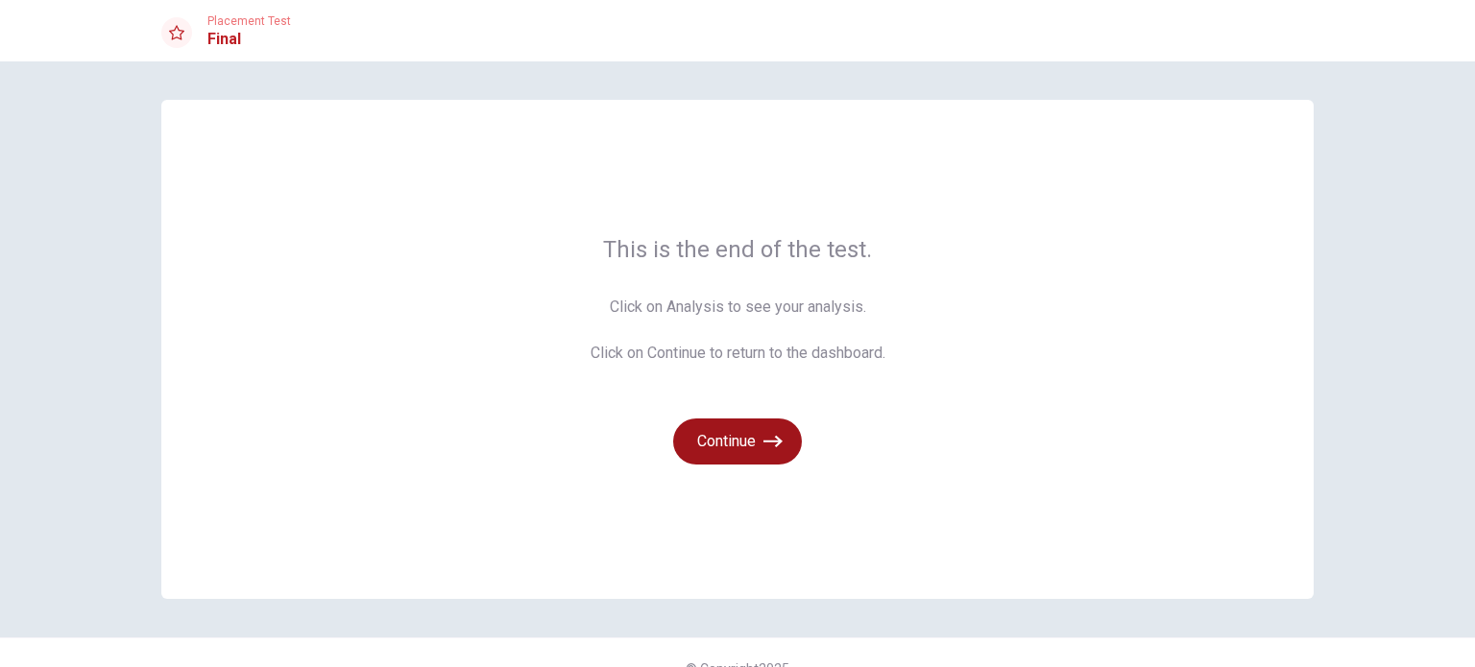
click at [788, 440] on button "Continue" at bounding box center [737, 442] width 129 height 46
